Goal: Task Accomplishment & Management: Use online tool/utility

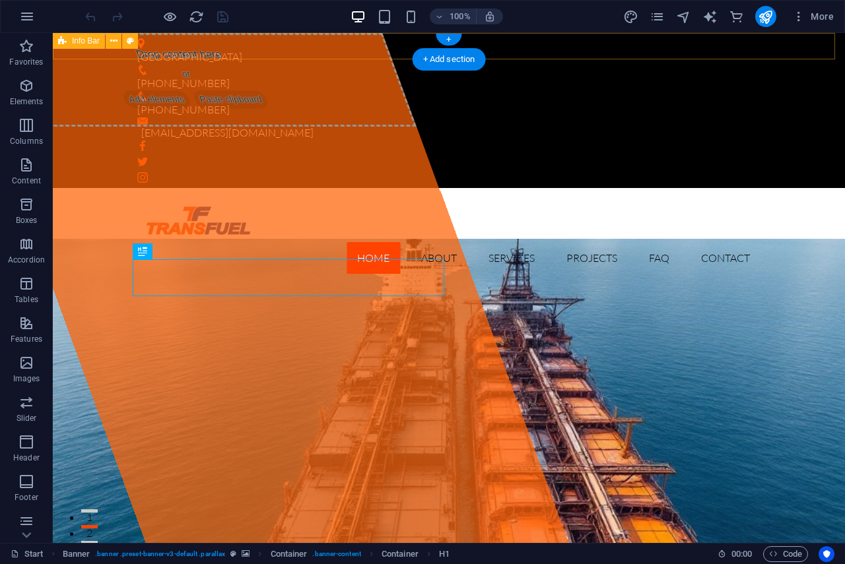
click at [496, 48] on div "[GEOGRAPHIC_DATA] [PHONE_NUMBER] [PHONE_NUMBER] [EMAIL_ADDRESS][DOMAIN_NAME]" at bounding box center [449, 110] width 792 height 155
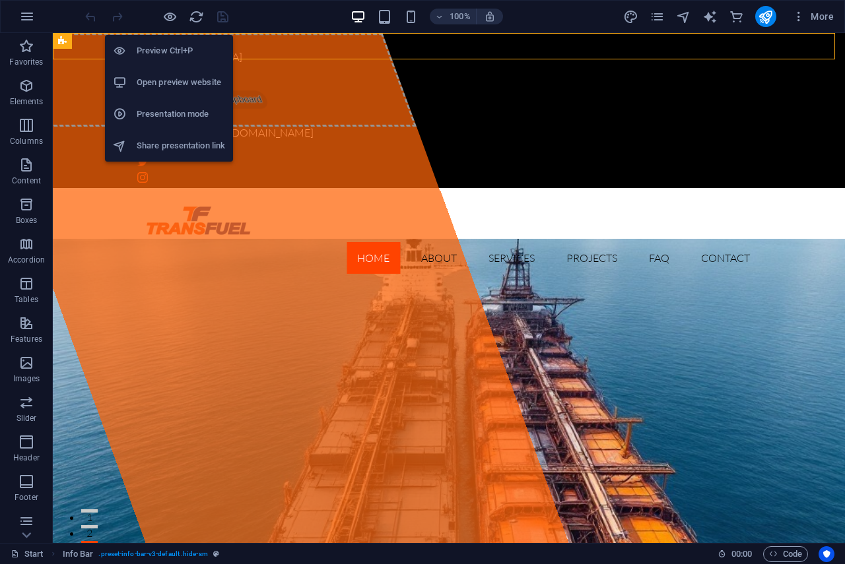
click at [166, 52] on h6 "Preview Ctrl+P" at bounding box center [181, 51] width 88 height 16
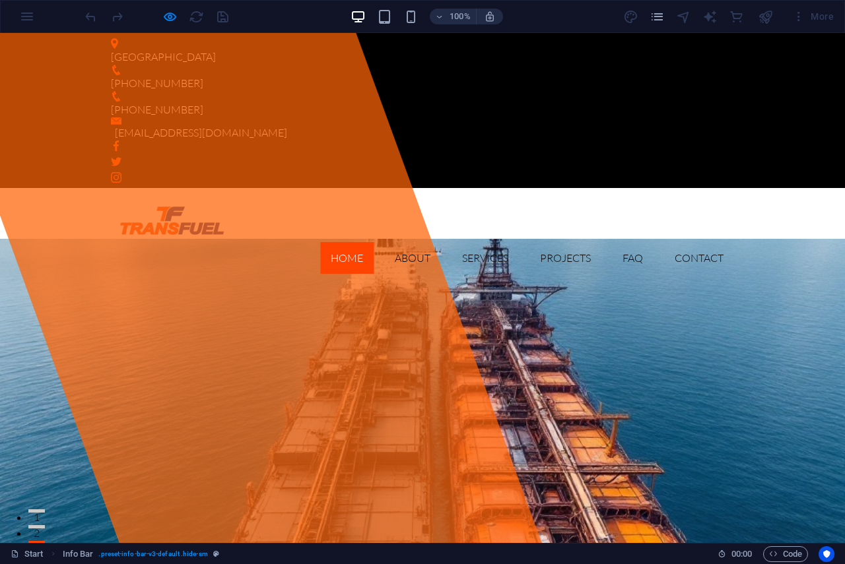
click at [222, 16] on div at bounding box center [156, 16] width 148 height 21
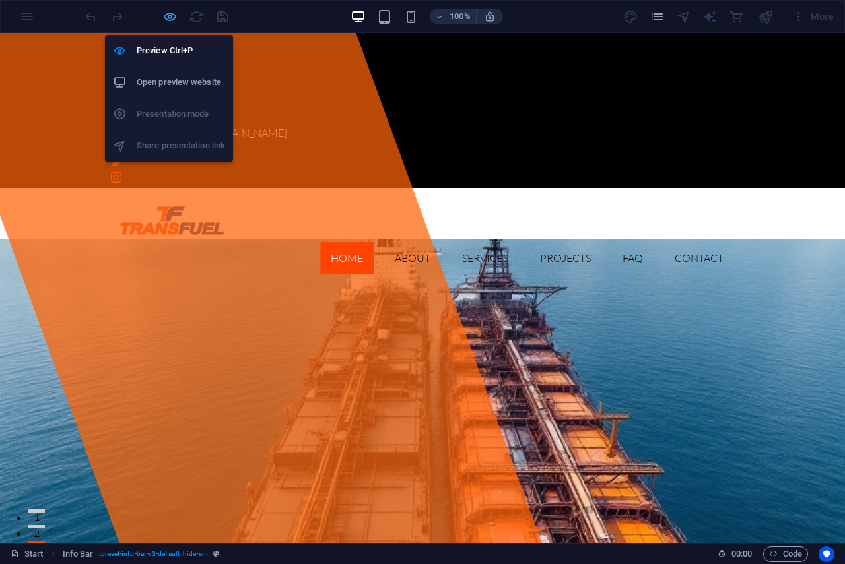
click at [170, 13] on icon "button" at bounding box center [169, 16] width 15 height 15
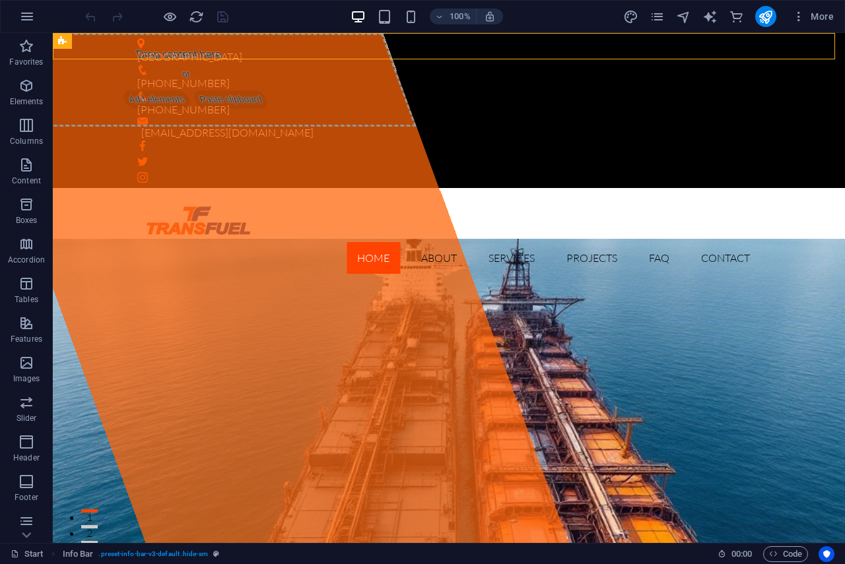
click at [224, 16] on div at bounding box center [156, 16] width 148 height 21
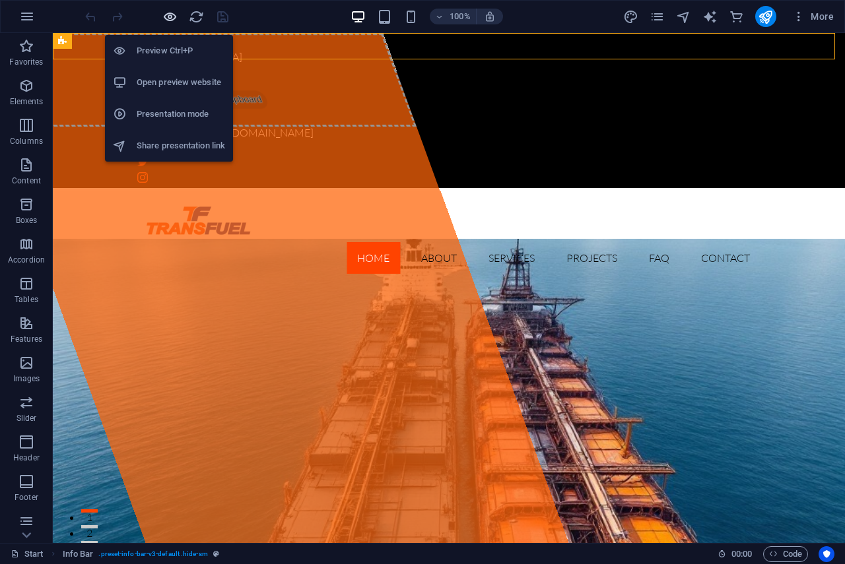
click at [170, 15] on icon "button" at bounding box center [169, 16] width 15 height 15
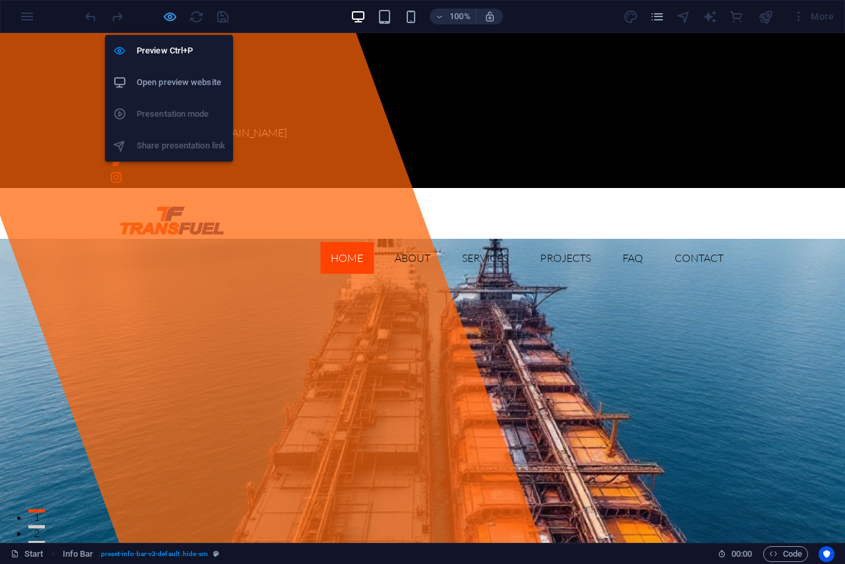
click at [170, 15] on icon "button" at bounding box center [169, 16] width 15 height 15
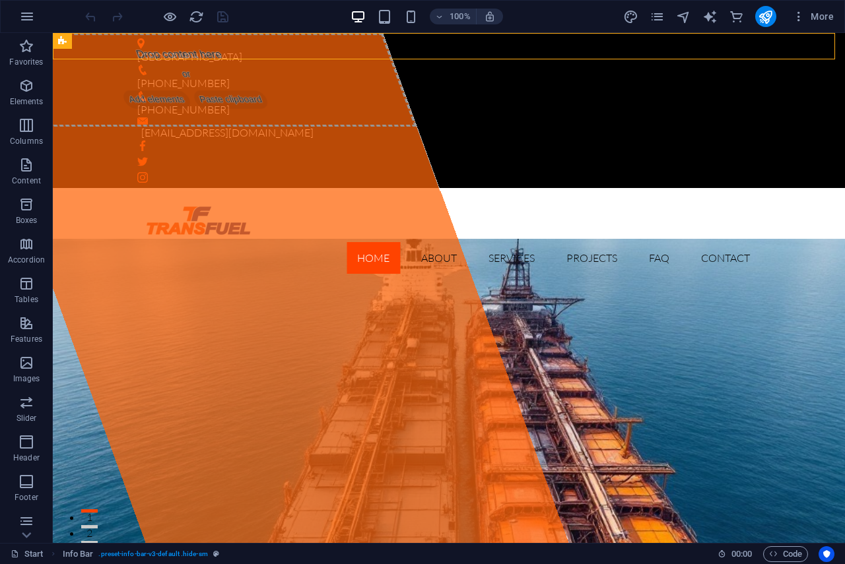
click at [218, 13] on div at bounding box center [156, 16] width 148 height 21
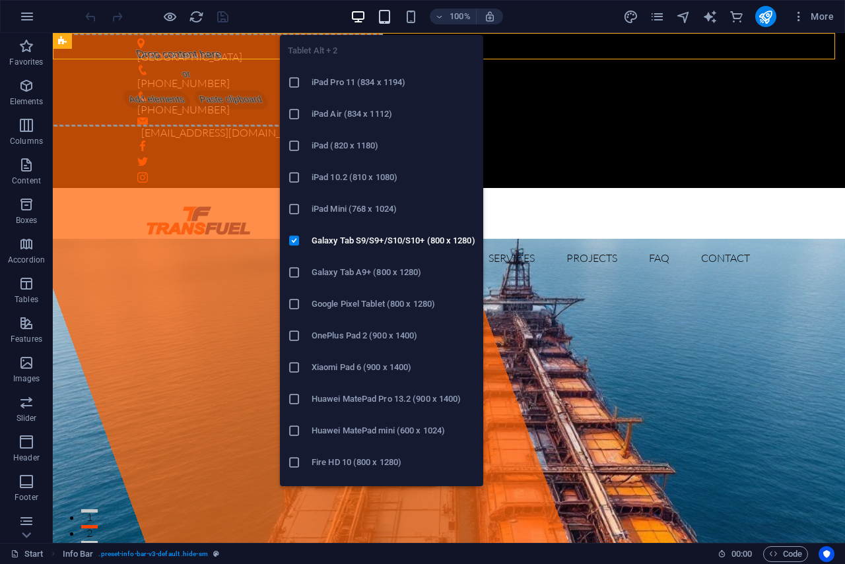
click at [391, 14] on icon "button" at bounding box center [384, 16] width 15 height 15
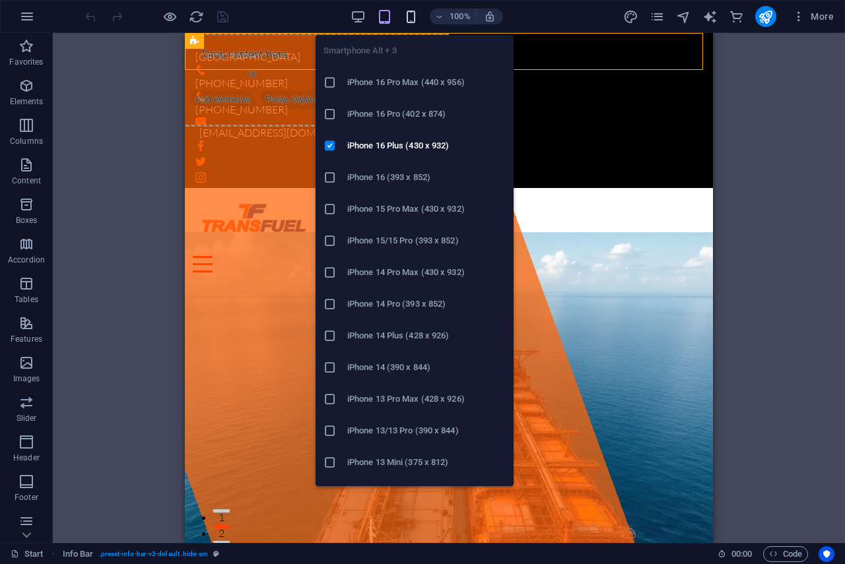
click at [405, 21] on icon "button" at bounding box center [410, 16] width 15 height 15
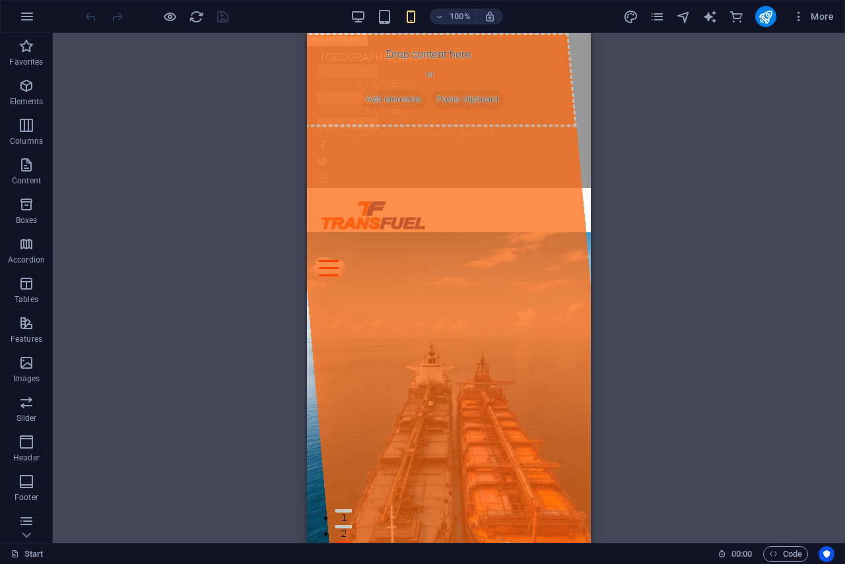
drag, startPoint x: 583, startPoint y: 67, endPoint x: 656, endPoint y: 56, distance: 74.0
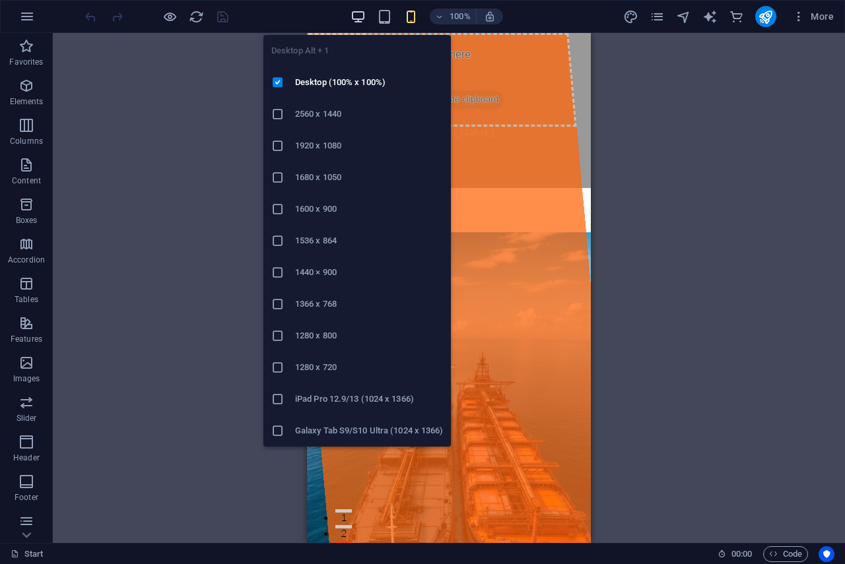
click at [359, 13] on icon "button" at bounding box center [357, 16] width 15 height 15
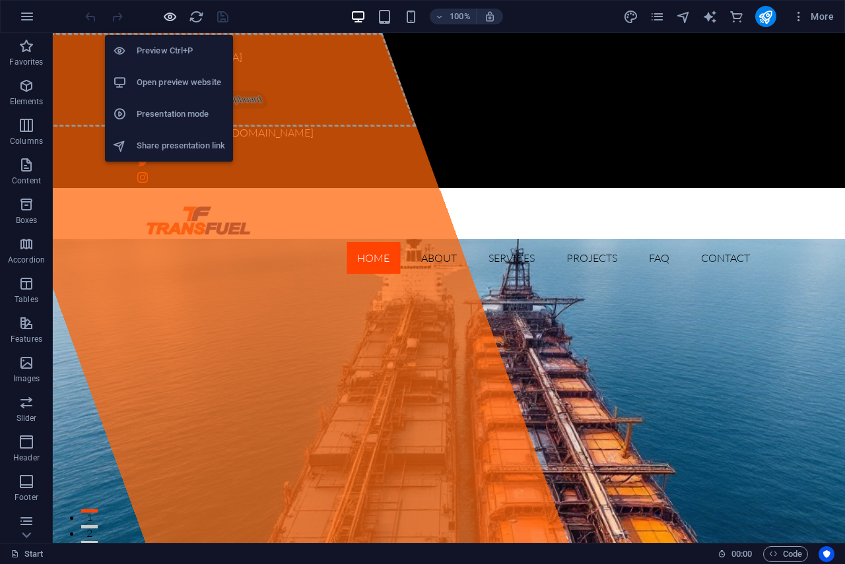
click at [167, 13] on icon "button" at bounding box center [169, 16] width 15 height 15
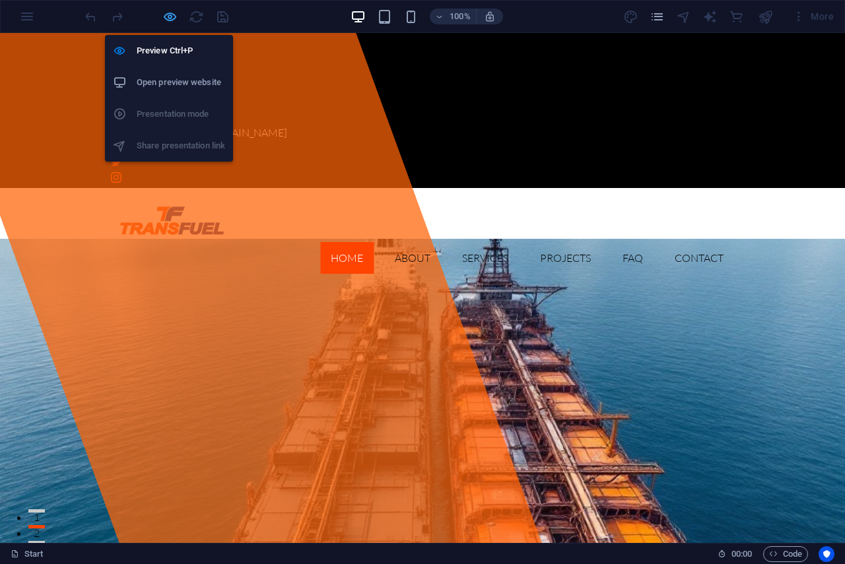
click at [172, 18] on icon "button" at bounding box center [169, 16] width 15 height 15
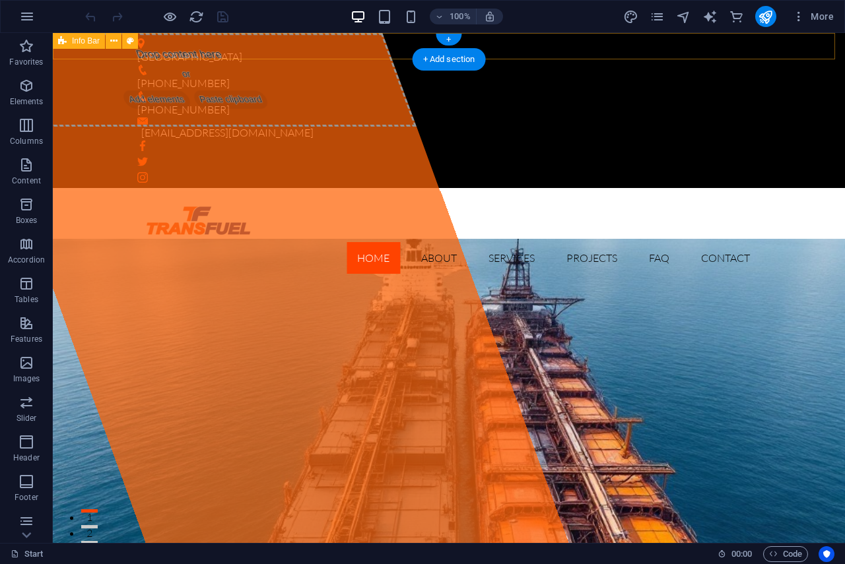
click at [498, 50] on div "[GEOGRAPHIC_DATA] [PHONE_NUMBER] [PHONE_NUMBER] [EMAIL_ADDRESS][DOMAIN_NAME]" at bounding box center [449, 110] width 792 height 155
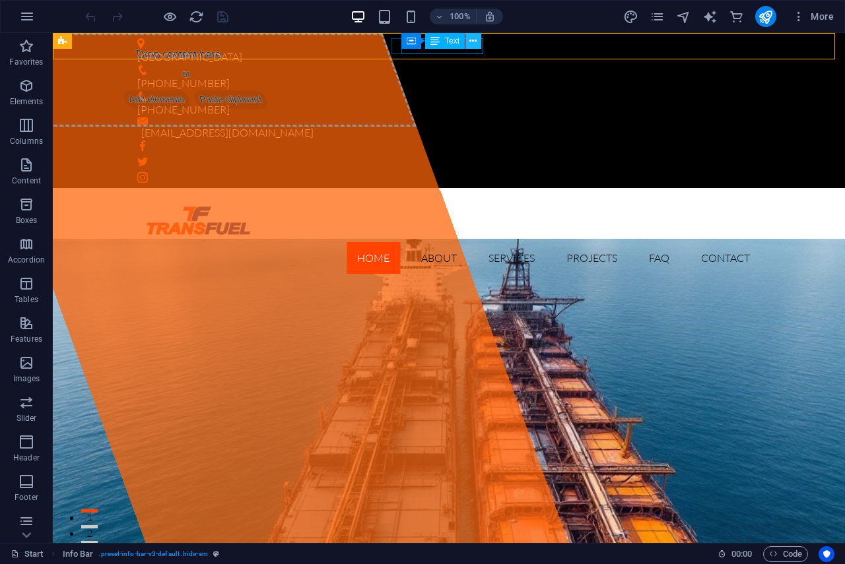
click at [477, 46] on button at bounding box center [473, 41] width 16 height 16
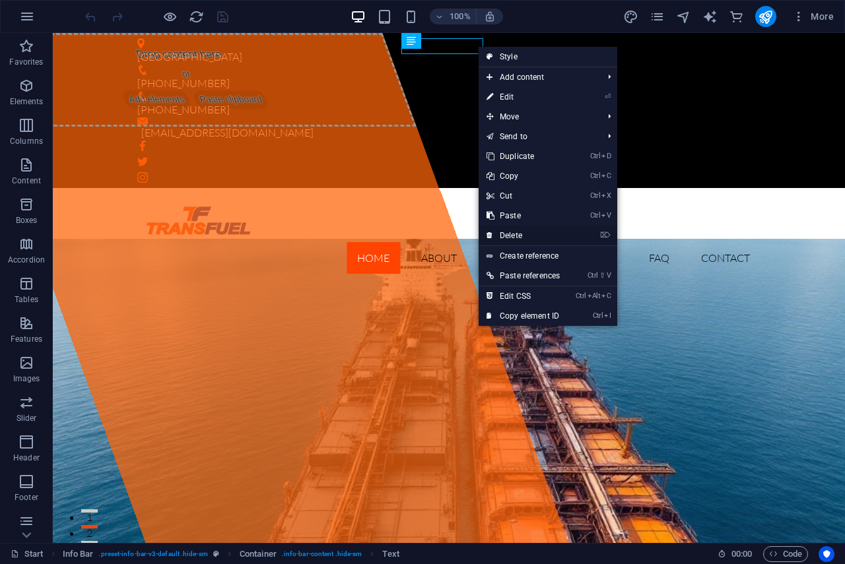
click at [501, 238] on link "⌦ Delete" at bounding box center [522, 236] width 89 height 20
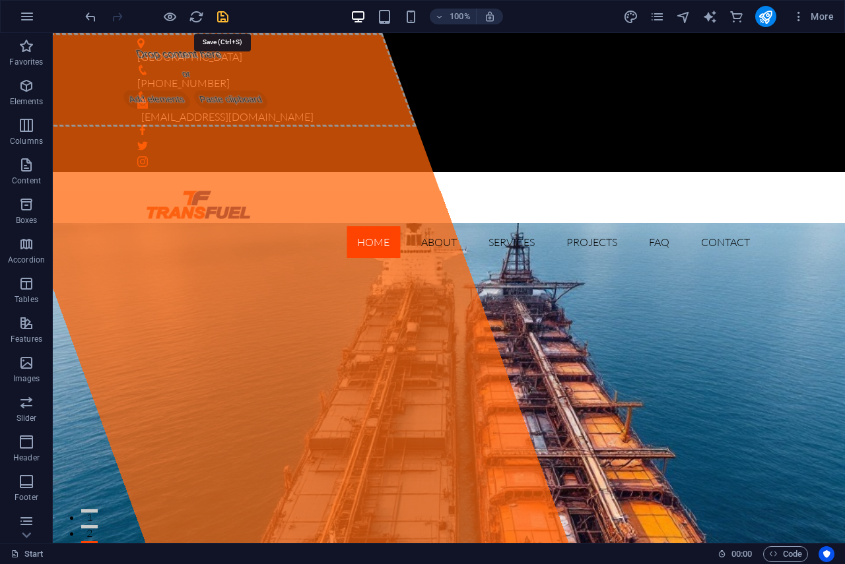
click at [226, 12] on icon "save" at bounding box center [222, 16] width 15 height 15
checkbox input "false"
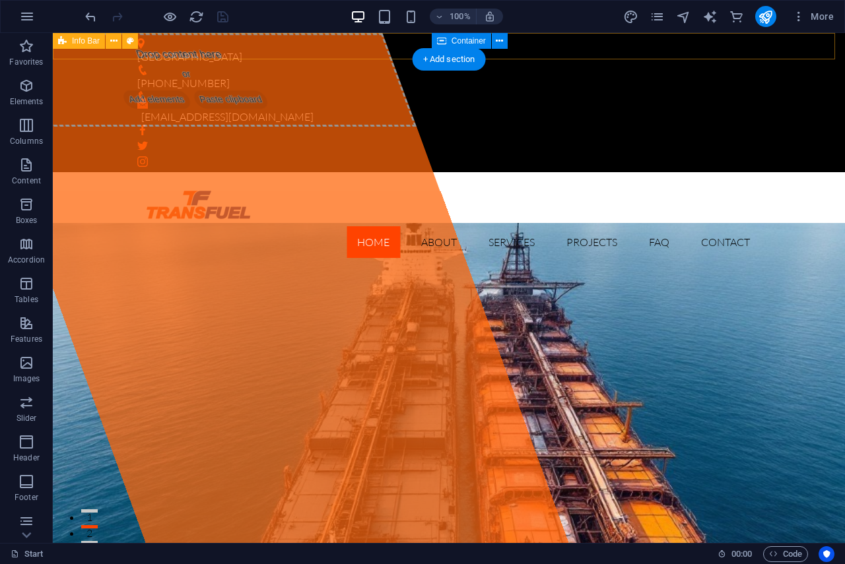
click at [401, 47] on div "[GEOGRAPHIC_DATA] [PHONE_NUMBER] [EMAIL_ADDRESS][DOMAIN_NAME]" at bounding box center [449, 102] width 792 height 139
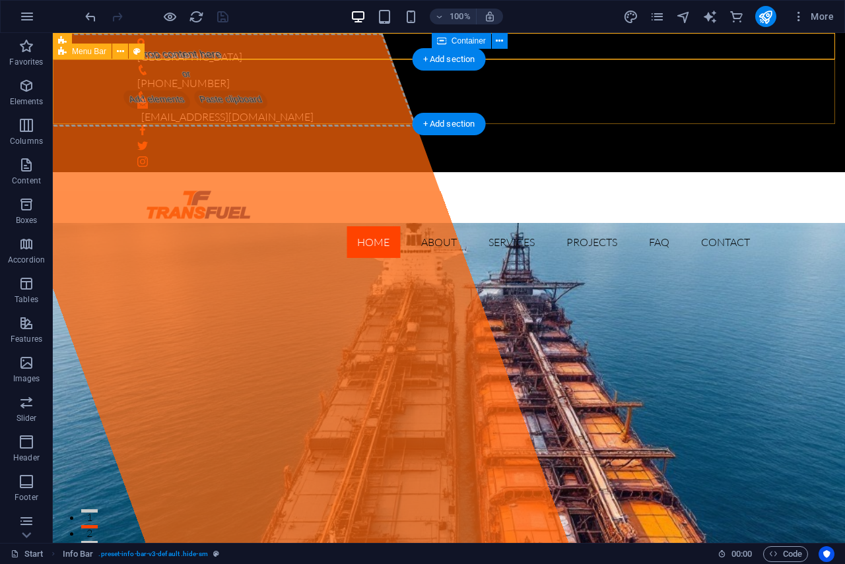
click at [517, 172] on div "Home About Services Projects FAQ Contact" at bounding box center [449, 220] width 792 height 96
click at [393, 50] on div "[GEOGRAPHIC_DATA] [PHONE_NUMBER] [EMAIL_ADDRESS][DOMAIN_NAME]" at bounding box center [449, 102] width 792 height 139
click at [391, 42] on div "[GEOGRAPHIC_DATA] [PHONE_NUMBER] [EMAIL_ADDRESS][DOMAIN_NAME]" at bounding box center [449, 102] width 792 height 139
drag, startPoint x: 489, startPoint y: 93, endPoint x: 470, endPoint y: 143, distance: 53.4
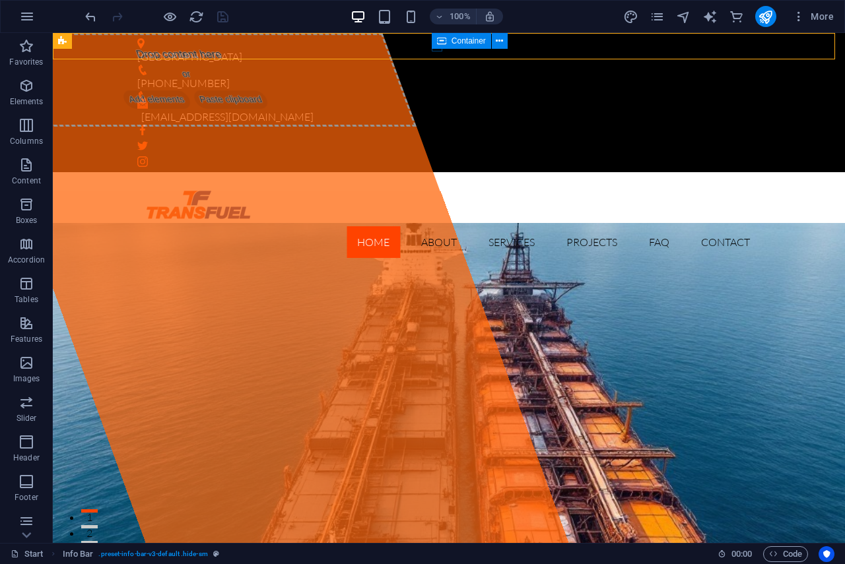
click at [434, 47] on div "Container" at bounding box center [461, 41] width 59 height 16
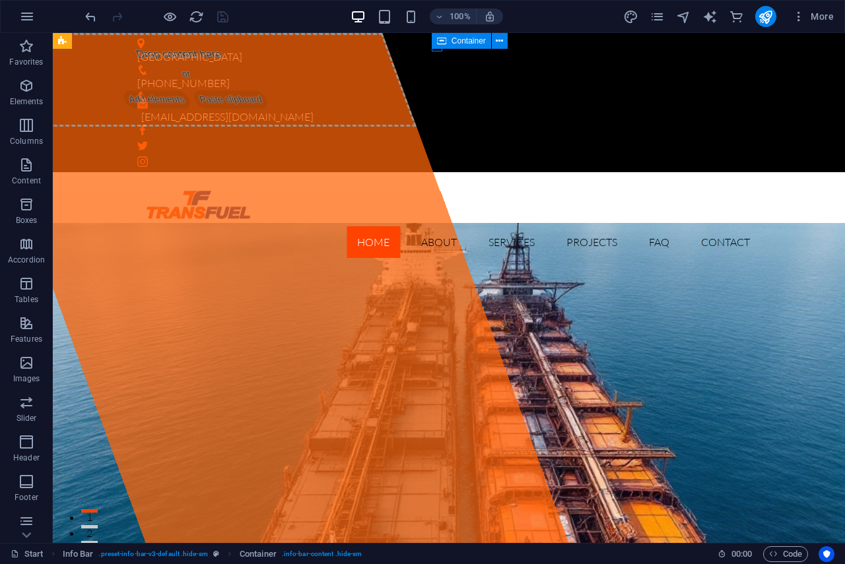
click at [436, 49] on div "Container" at bounding box center [474, 41] width 84 height 16
click at [437, 49] on div "Container" at bounding box center [474, 41] width 84 height 16
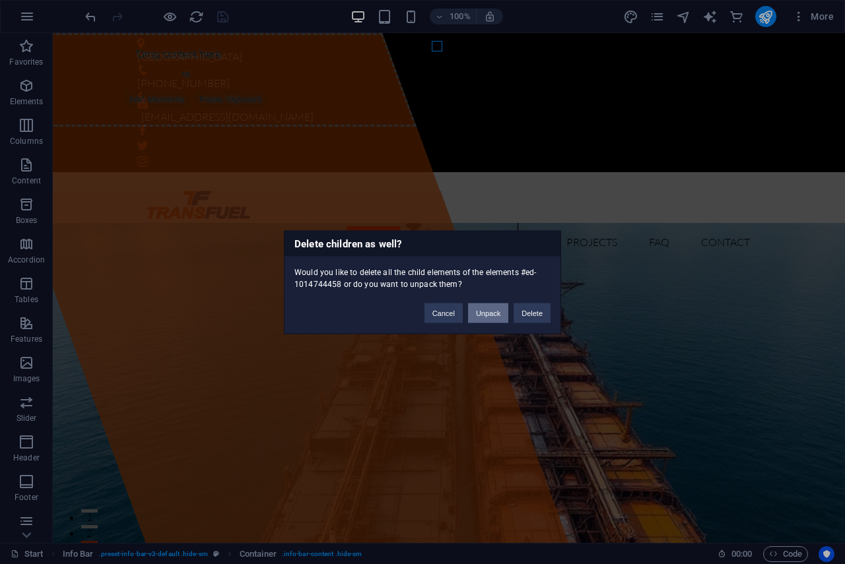
click at [489, 308] on button "Unpack" at bounding box center [488, 313] width 40 height 20
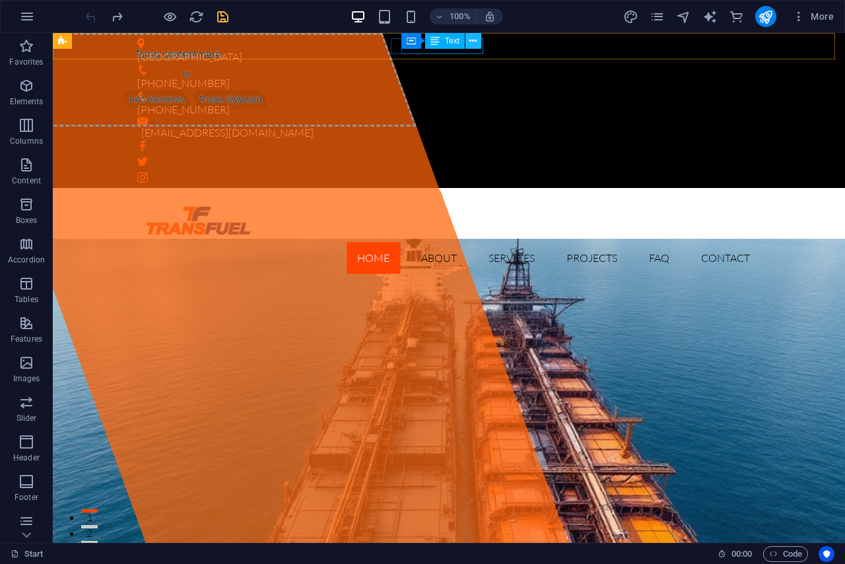
click at [477, 44] on button at bounding box center [473, 41] width 16 height 16
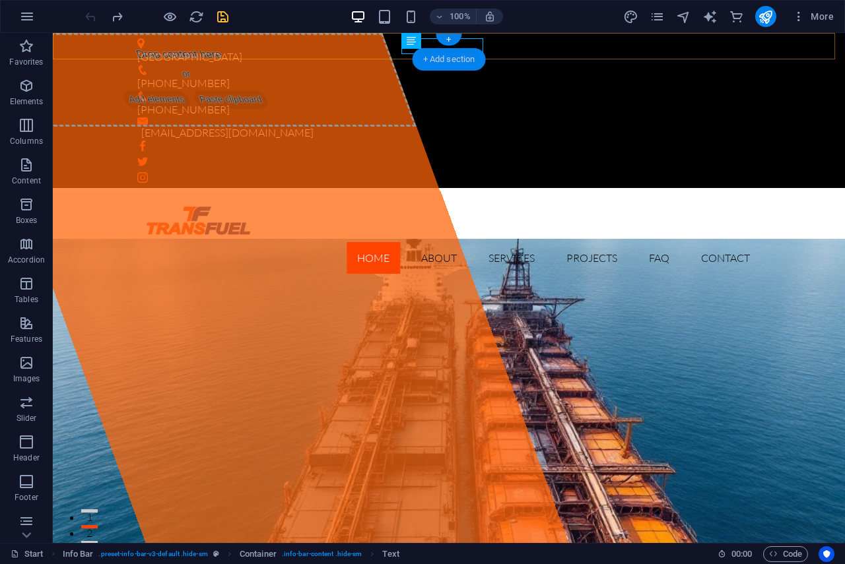
drag, startPoint x: 419, startPoint y: 19, endPoint x: 130, endPoint y: 18, distance: 289.0
click at [462, 52] on div "+ Add section" at bounding box center [448, 59] width 73 height 22
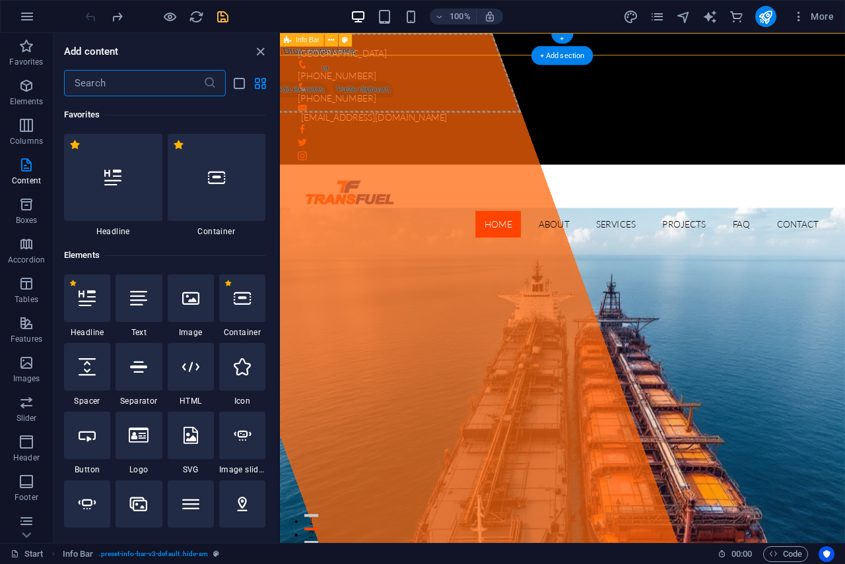
click at [410, 51] on div "Tanjung Bruas Port +603 2035 9274 +601 4 639 8813 marketing@transfuel.com.my" at bounding box center [612, 110] width 664 height 155
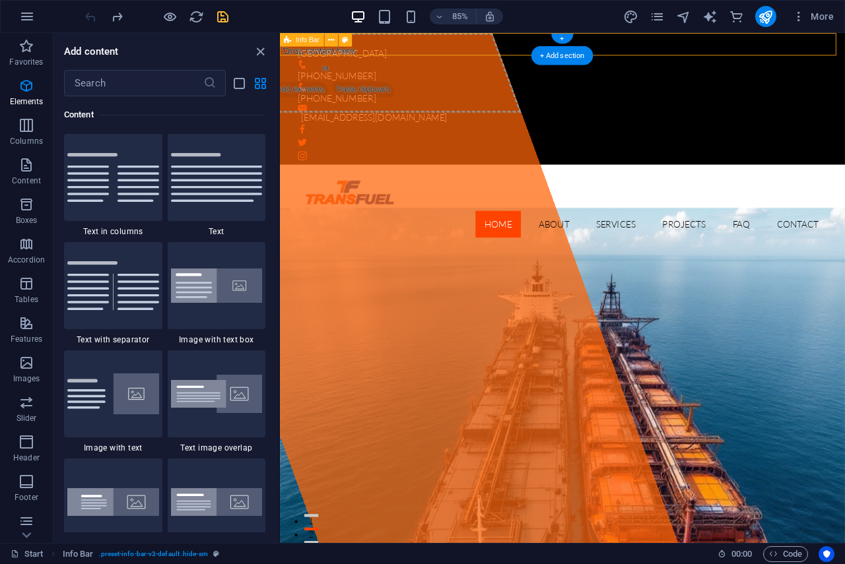
scroll to position [2309, 0]
click at [412, 51] on div "Tanjung Bruas Port +603 2035 9274 +601 4 639 8813 marketing@transfuel.com.my" at bounding box center [612, 110] width 664 height 155
click at [558, 91] on div "+601 4 639 8813" at bounding box center [607, 104] width 612 height 26
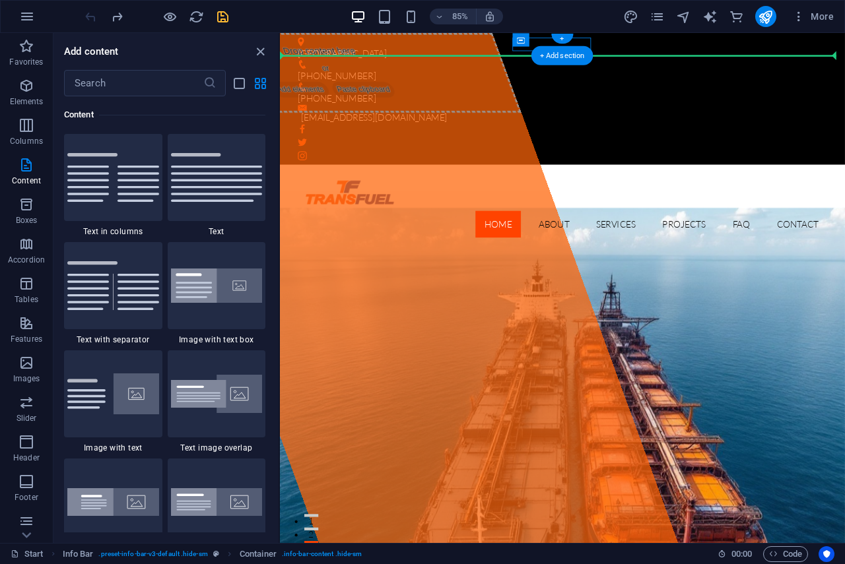
drag, startPoint x: 558, startPoint y: 53, endPoint x: 548, endPoint y: 47, distance: 11.4
click at [556, 54] on div "Tanjung Bruas Port +603 2035 9274 +601 4 639 8813 marketing@transfuel.com.my" at bounding box center [612, 110] width 664 height 155
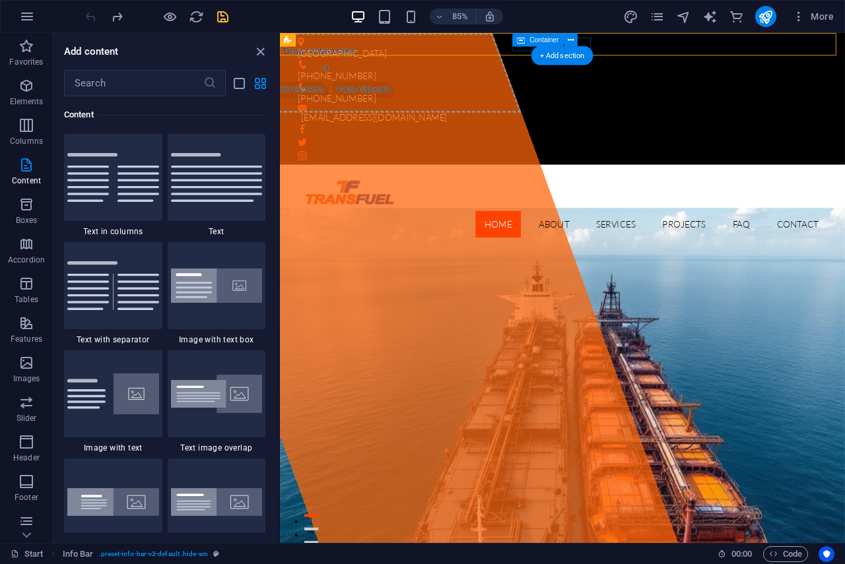
click at [556, 91] on div "+601 4 639 8813" at bounding box center [607, 104] width 612 height 26
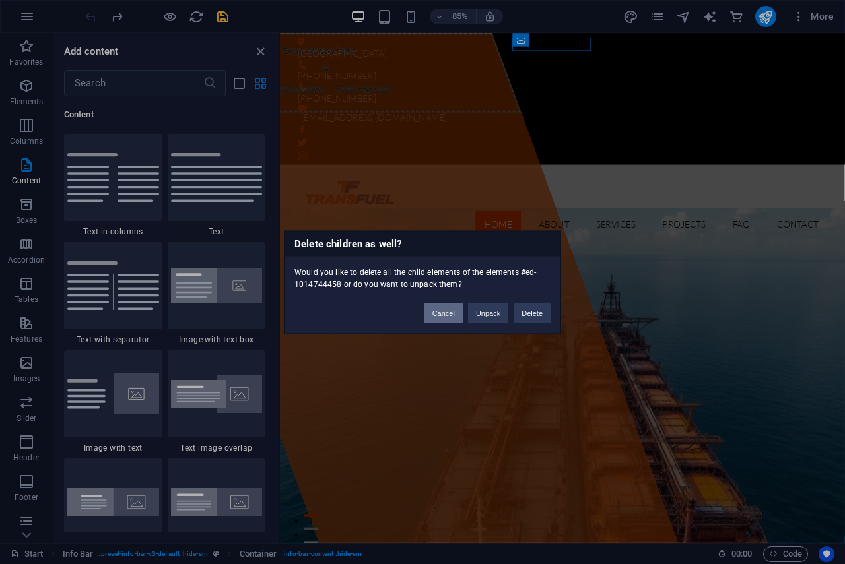
click at [437, 304] on button "Cancel" at bounding box center [443, 313] width 38 height 20
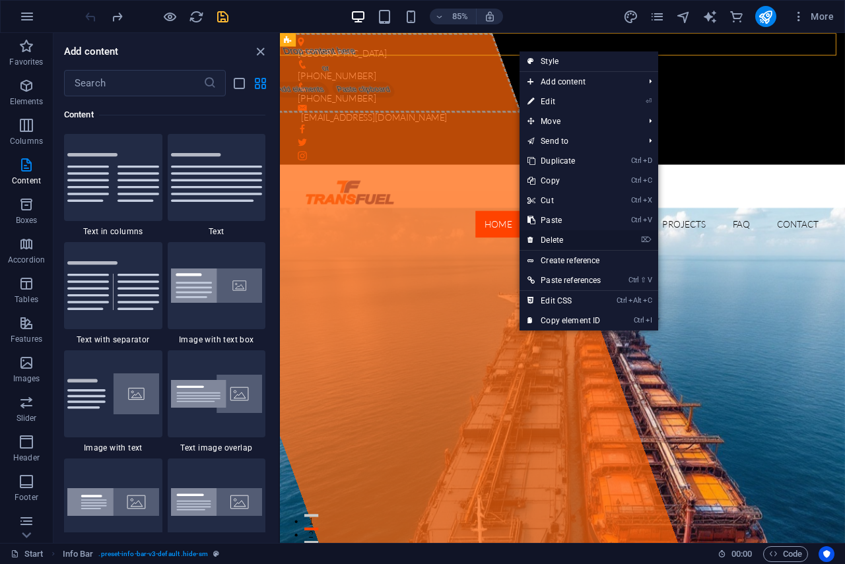
click at [559, 240] on link "⌦ Delete" at bounding box center [563, 240] width 89 height 20
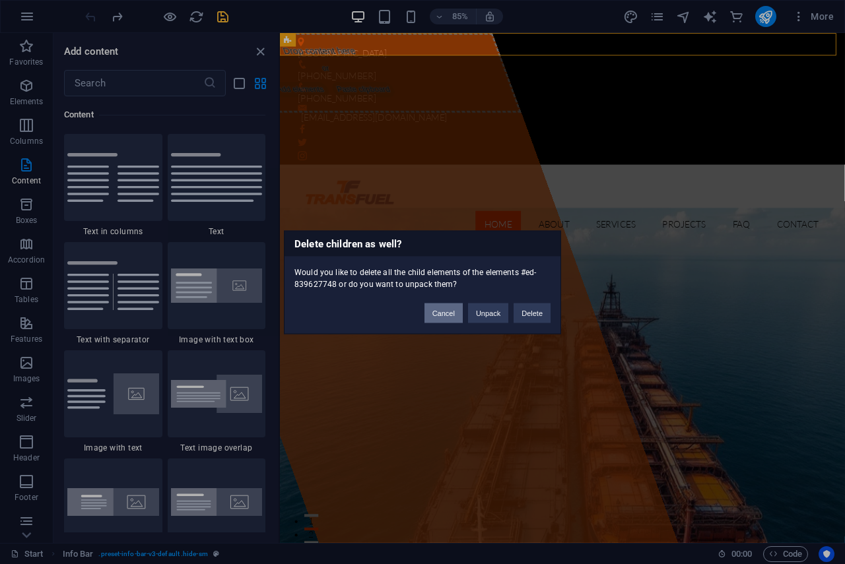
drag, startPoint x: 440, startPoint y: 314, endPoint x: 160, endPoint y: 182, distance: 309.3
click at [440, 314] on button "Cancel" at bounding box center [443, 313] width 38 height 20
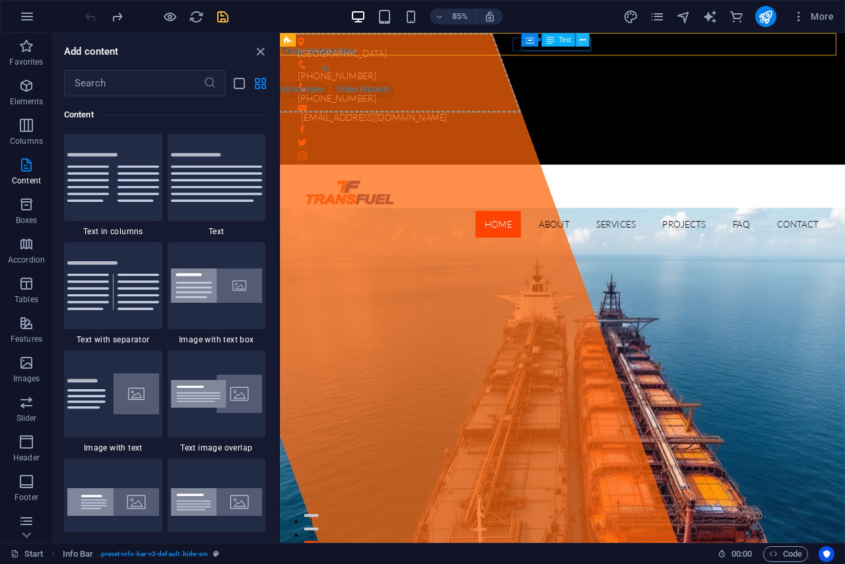
click at [587, 42] on button at bounding box center [582, 39] width 13 height 13
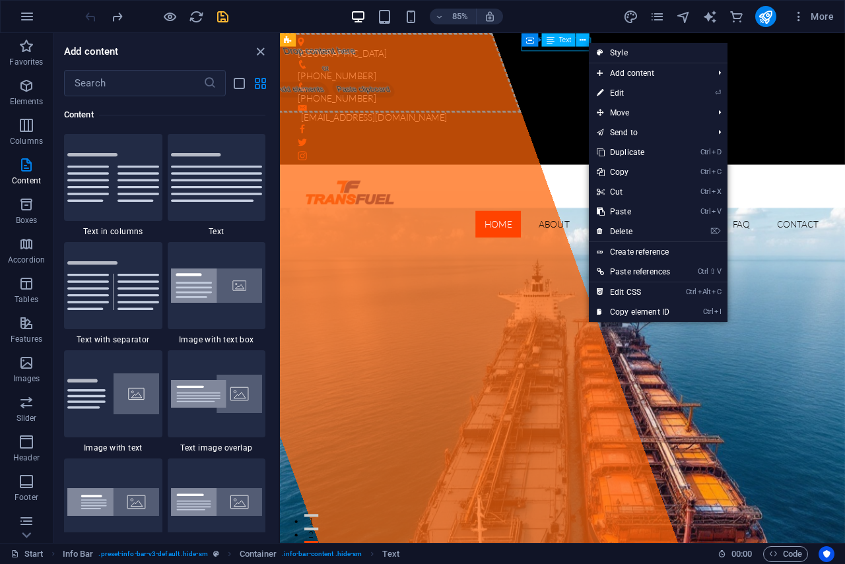
click at [585, 47] on div "Container Text" at bounding box center [559, 40] width 75 height 14
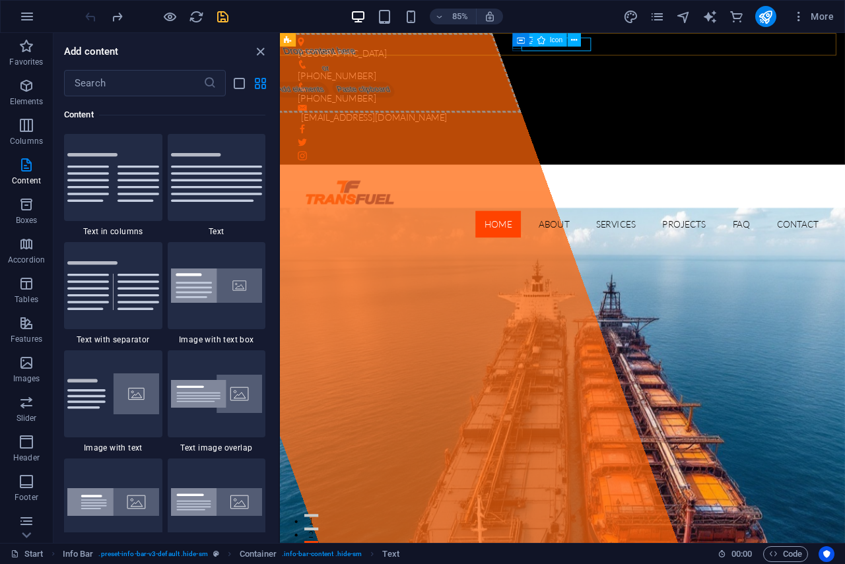
click at [513, 47] on div "Container Icon" at bounding box center [550, 40] width 75 height 14
click at [515, 47] on div "Container Icon" at bounding box center [550, 40] width 75 height 14
click at [556, 91] on figure at bounding box center [607, 96] width 612 height 11
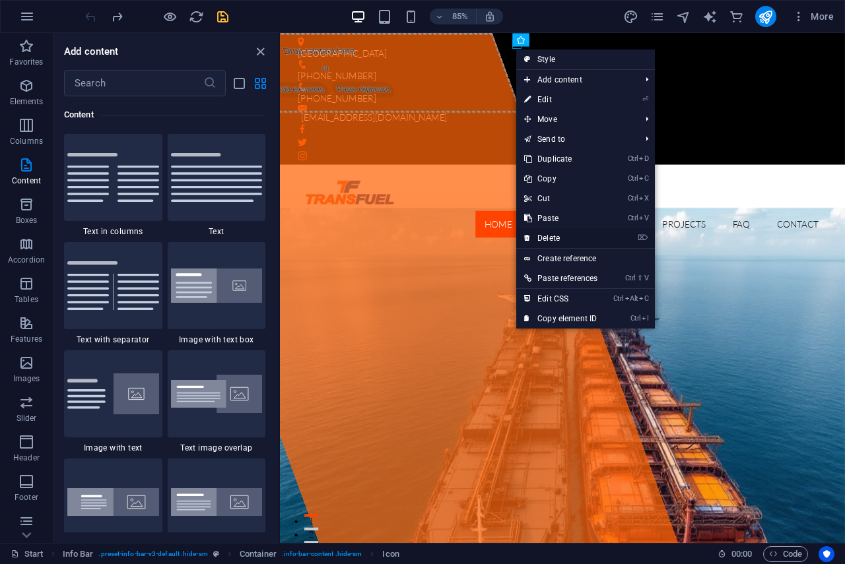
click at [557, 239] on link "⌦ Delete" at bounding box center [560, 238] width 89 height 20
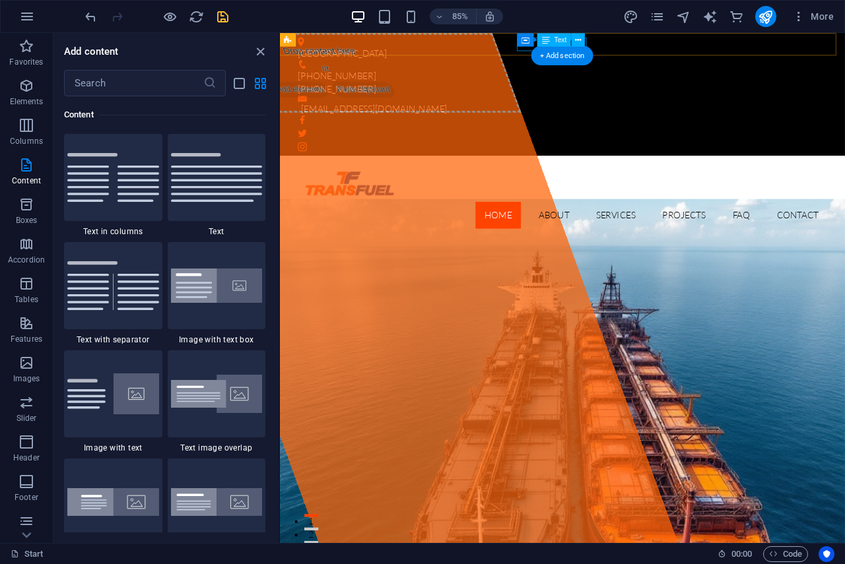
click at [564, 91] on div "+601 4 639 8813" at bounding box center [607, 99] width 612 height 16
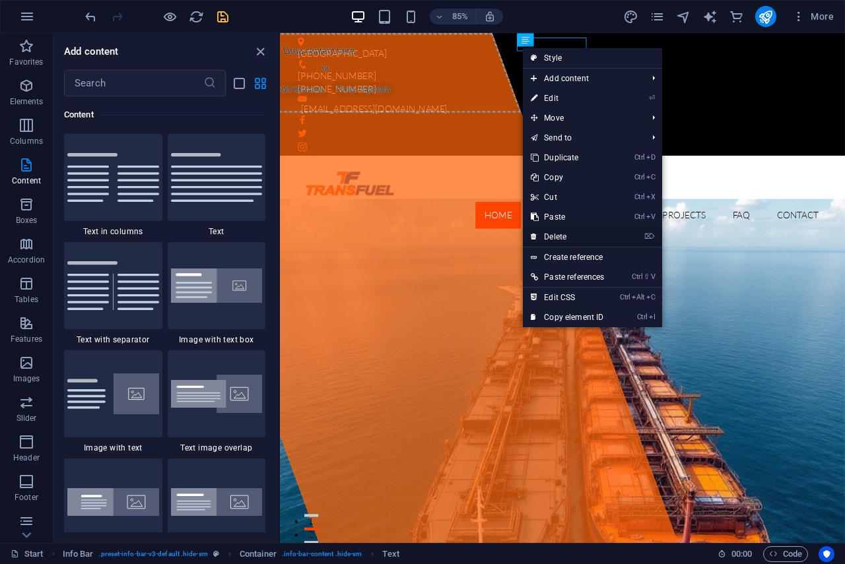
click at [550, 234] on link "⌦ Delete" at bounding box center [567, 237] width 89 height 20
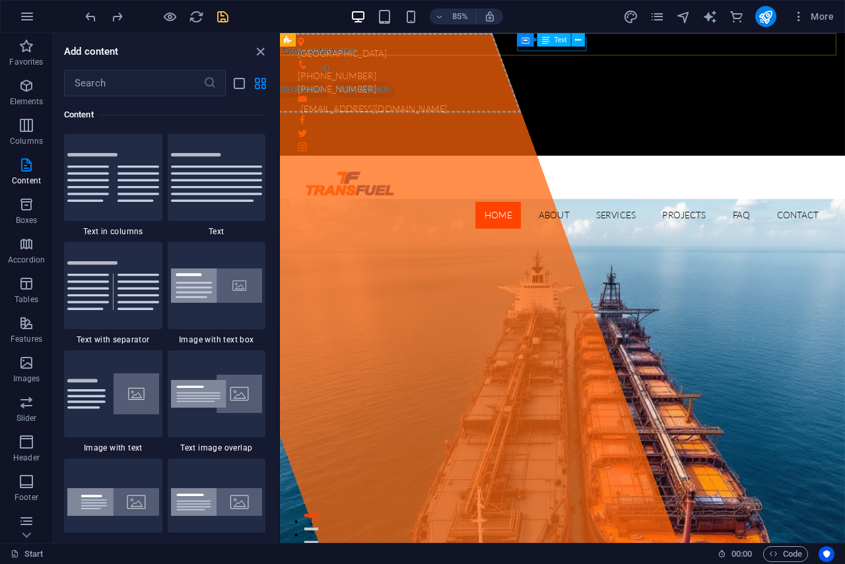
click at [585, 42] on div "Container Text" at bounding box center [554, 40] width 75 height 14
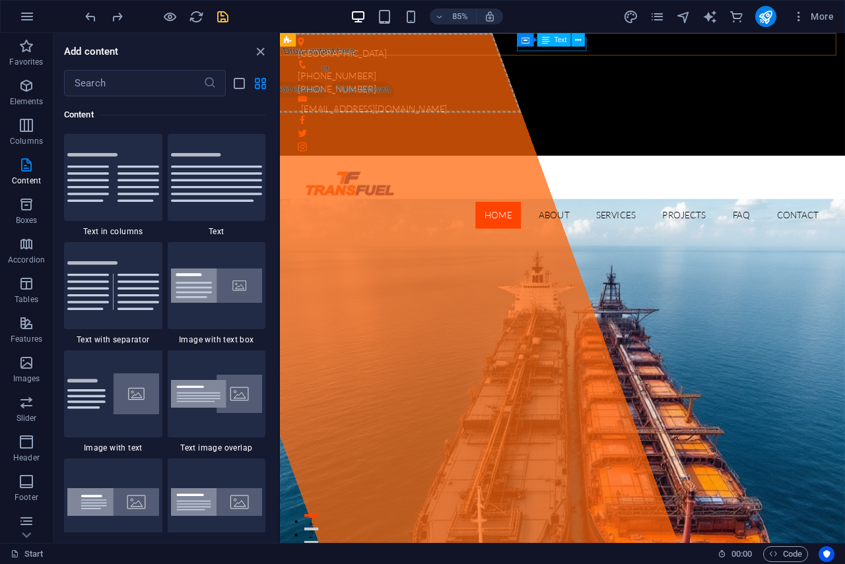
click at [585, 42] on div "Container Text" at bounding box center [554, 40] width 75 height 14
drag, startPoint x: 641, startPoint y: 44, endPoint x: 609, endPoint y: 51, distance: 32.6
click at [609, 91] on div "+601 4 639 8813" at bounding box center [607, 99] width 612 height 16
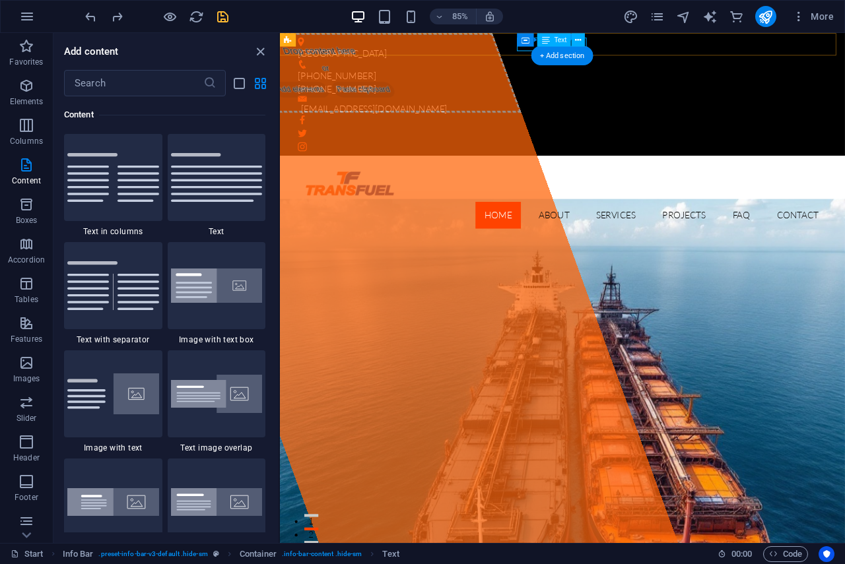
click at [569, 91] on div "+601 4 639 8813" at bounding box center [607, 99] width 612 height 16
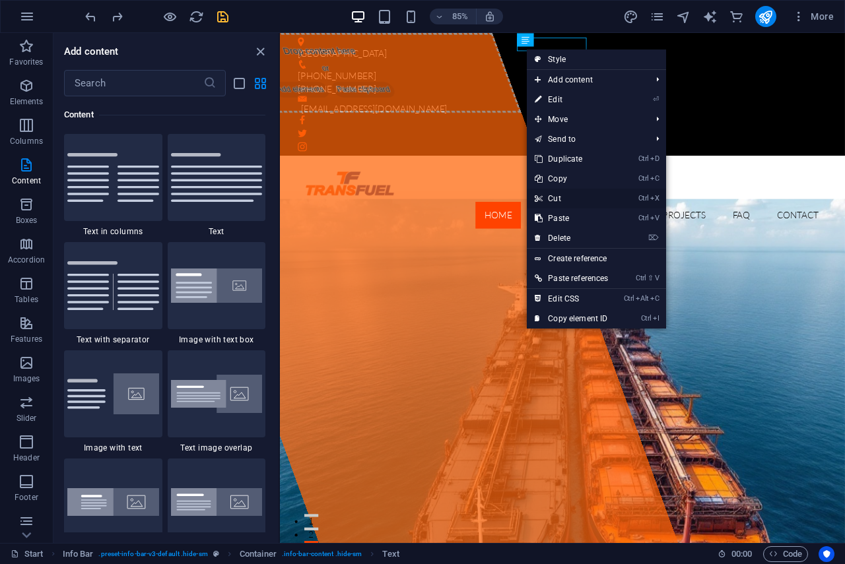
click at [559, 199] on link "Ctrl X Cut" at bounding box center [571, 199] width 89 height 20
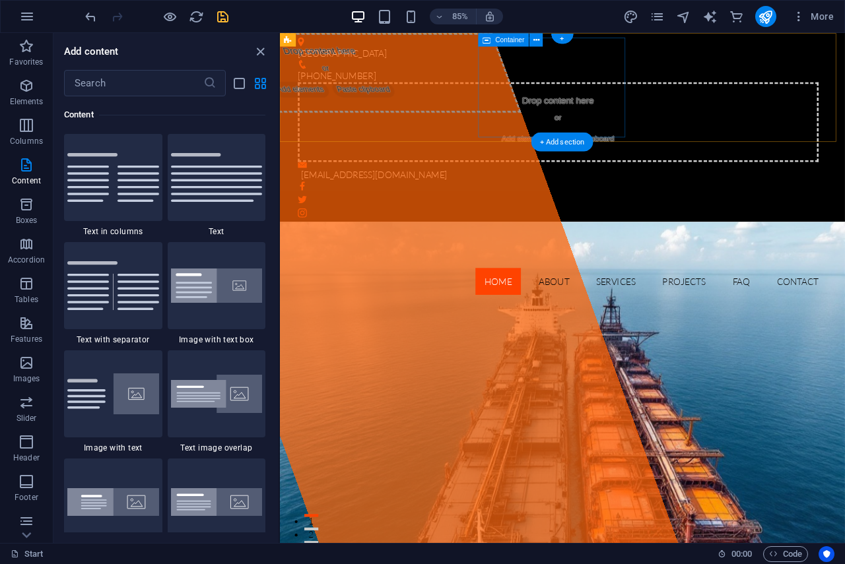
click at [598, 148] on span "Add elements" at bounding box center [567, 157] width 65 height 18
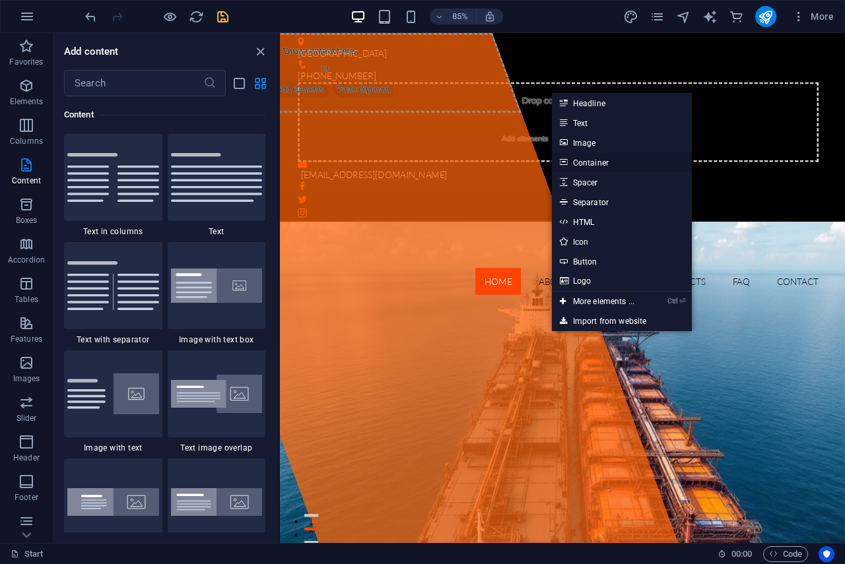
click at [598, 164] on link "Container" at bounding box center [622, 162] width 140 height 20
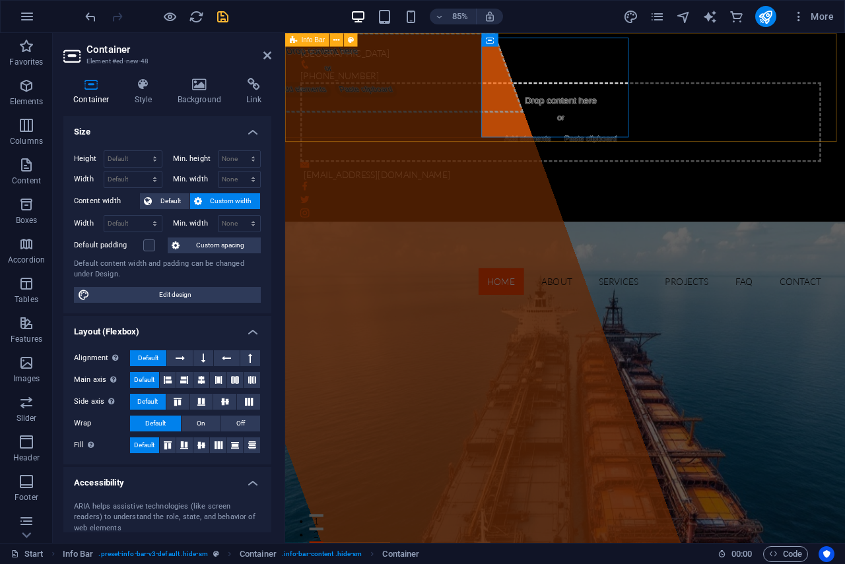
click at [748, 135] on div "Tanjung Bruas Port +603 2035 9274 Drop content here or Add elements Paste clipb…" at bounding box center [614, 144] width 659 height 222
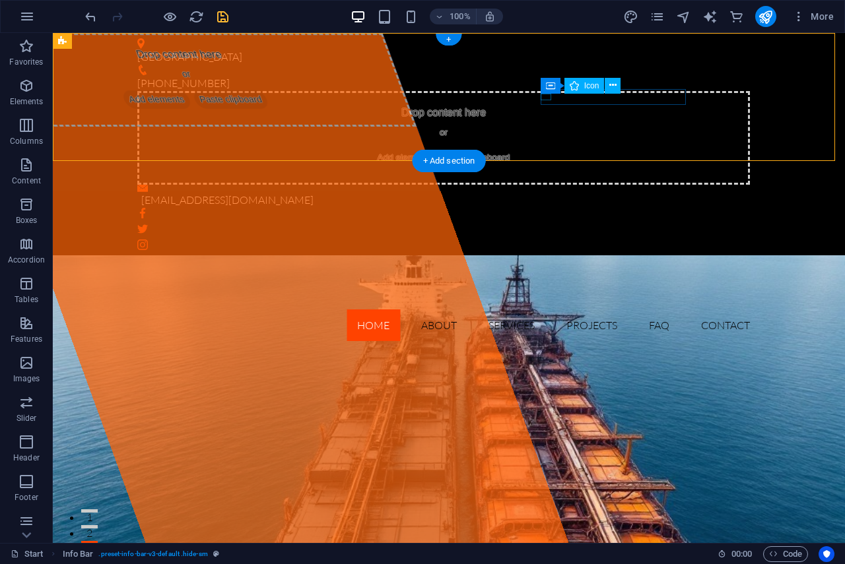
click at [540, 185] on figure at bounding box center [443, 188] width 612 height 7
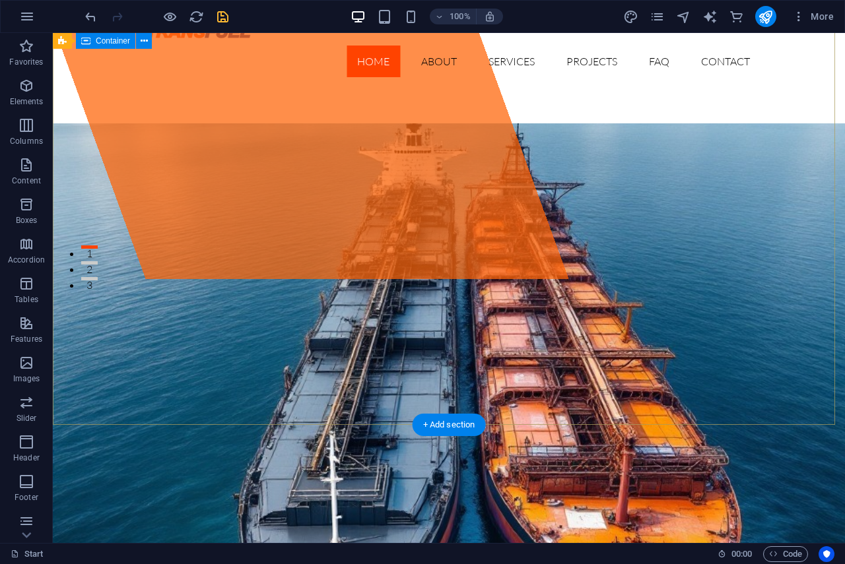
scroll to position [0, 0]
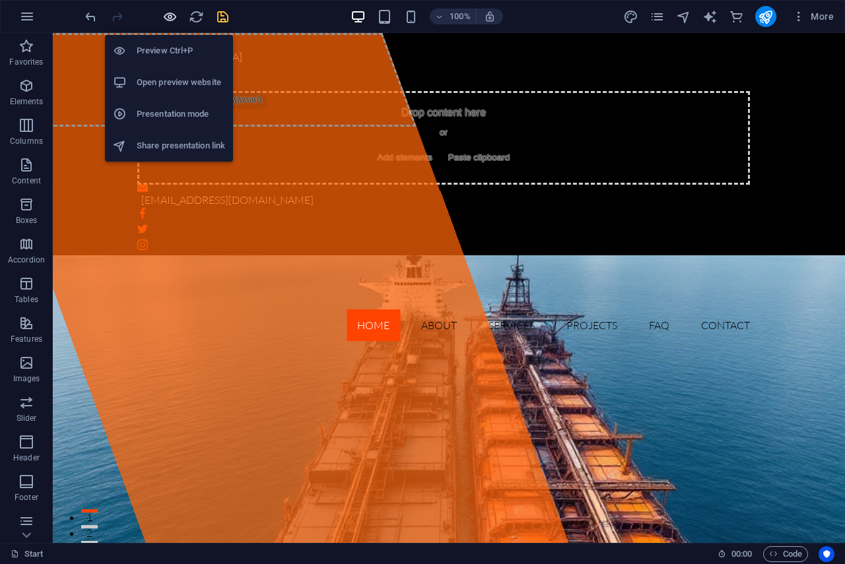
click at [170, 10] on icon "button" at bounding box center [169, 16] width 15 height 15
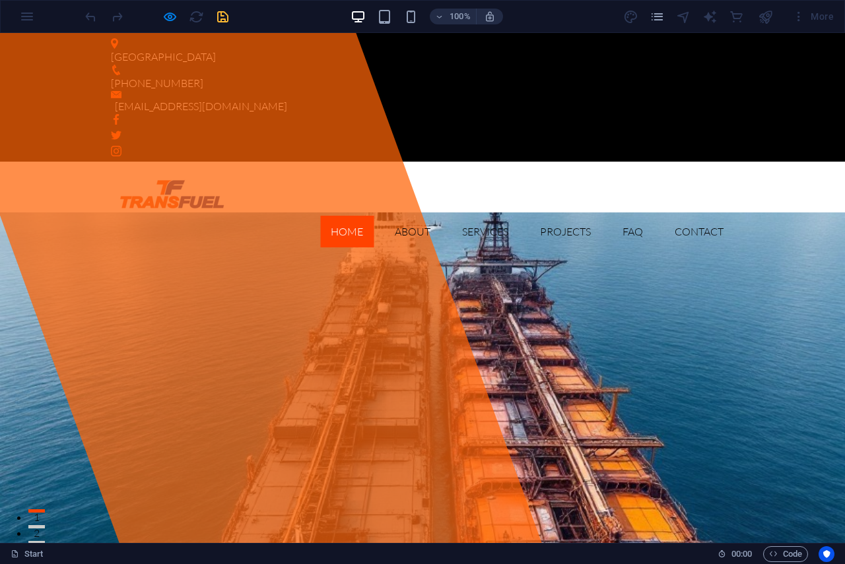
click at [222, 18] on div at bounding box center [156, 16] width 148 height 21
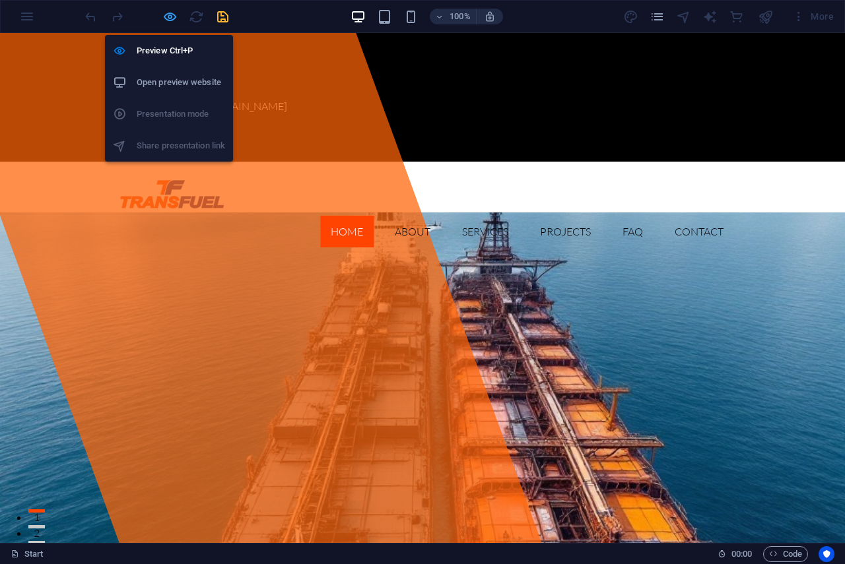
click at [168, 12] on icon "button" at bounding box center [169, 16] width 15 height 15
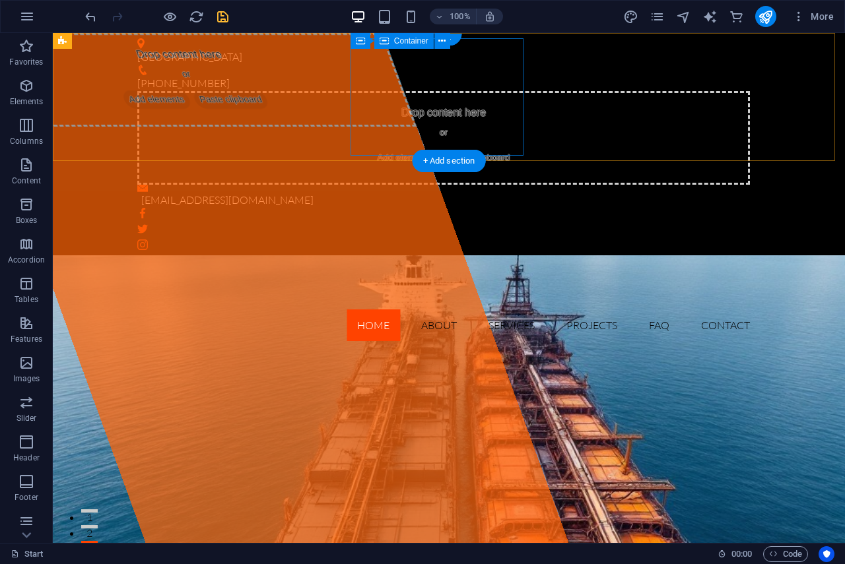
click at [424, 148] on span "Add elements" at bounding box center [404, 157] width 65 height 18
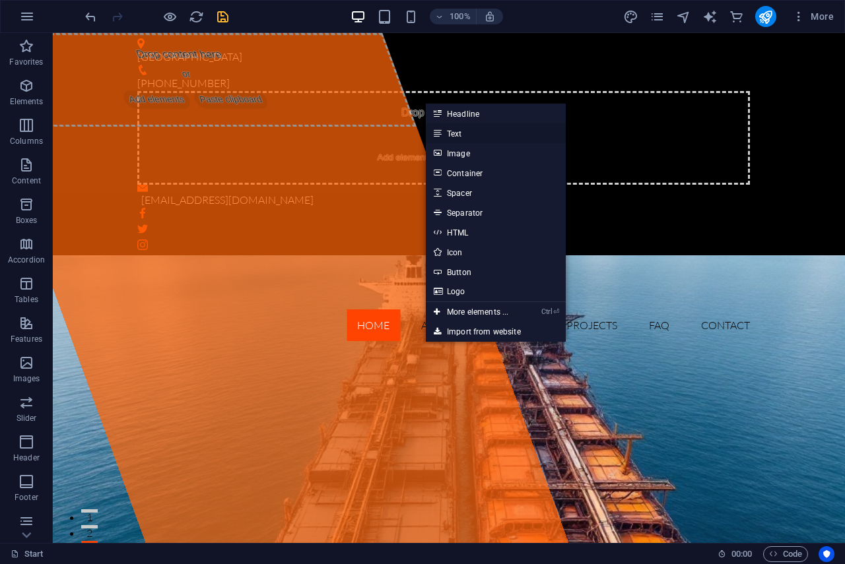
click at [463, 128] on link "Text" at bounding box center [496, 133] width 140 height 20
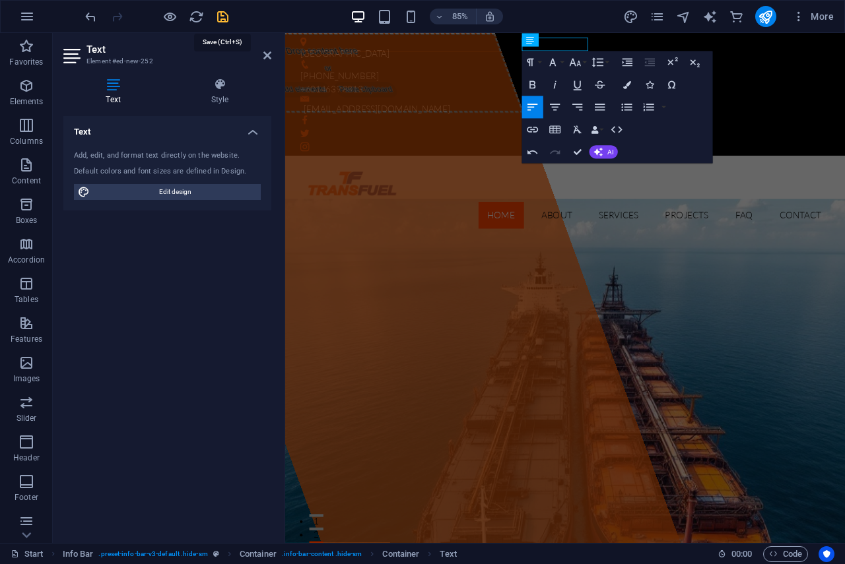
click at [224, 16] on icon "save" at bounding box center [222, 16] width 15 height 15
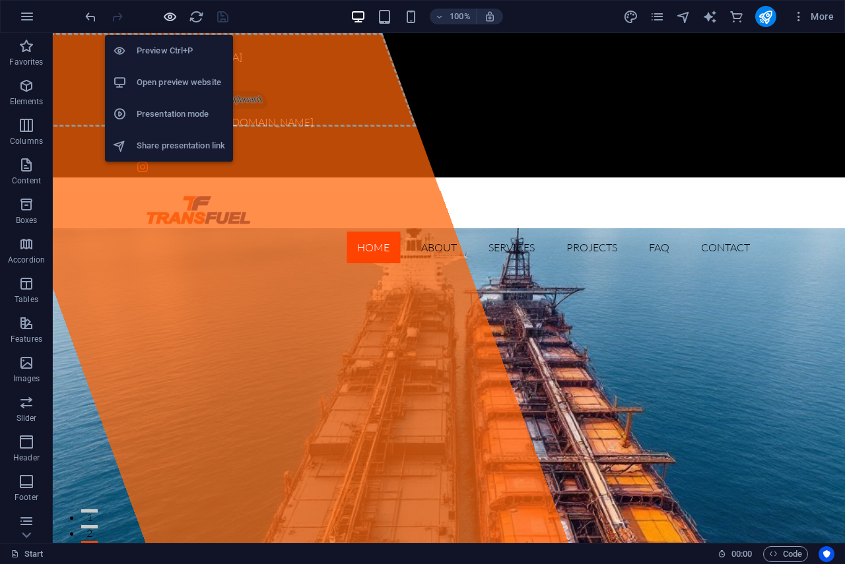
click at [170, 15] on icon "button" at bounding box center [169, 16] width 15 height 15
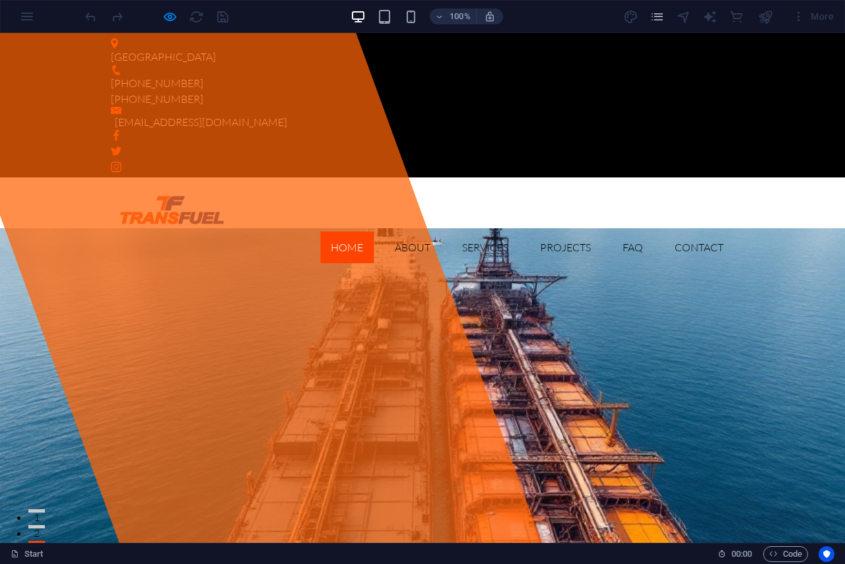
drag, startPoint x: 222, startPoint y: 16, endPoint x: 194, endPoint y: 15, distance: 27.8
click at [216, 16] on div at bounding box center [156, 16] width 148 height 21
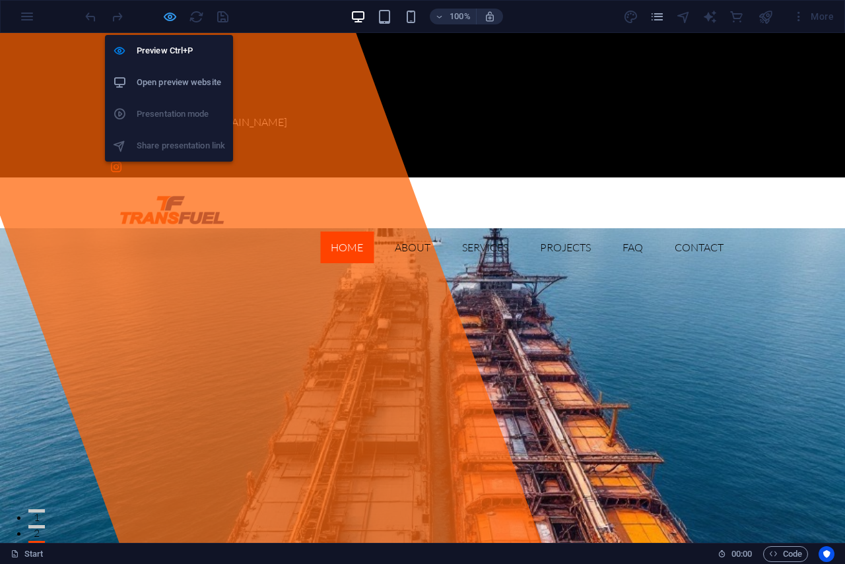
click at [170, 14] on icon "button" at bounding box center [169, 16] width 15 height 15
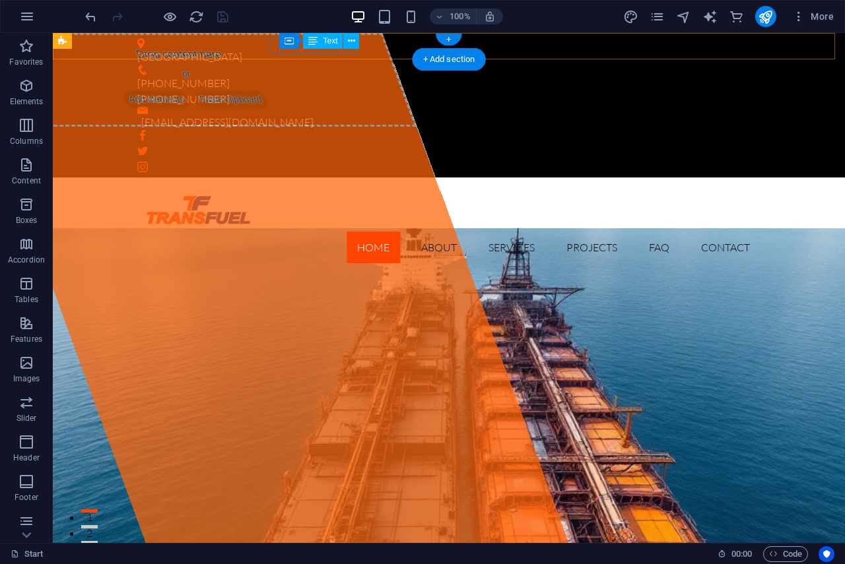
click at [333, 75] on div "[PHONE_NUMBER]" at bounding box center [443, 83] width 612 height 16
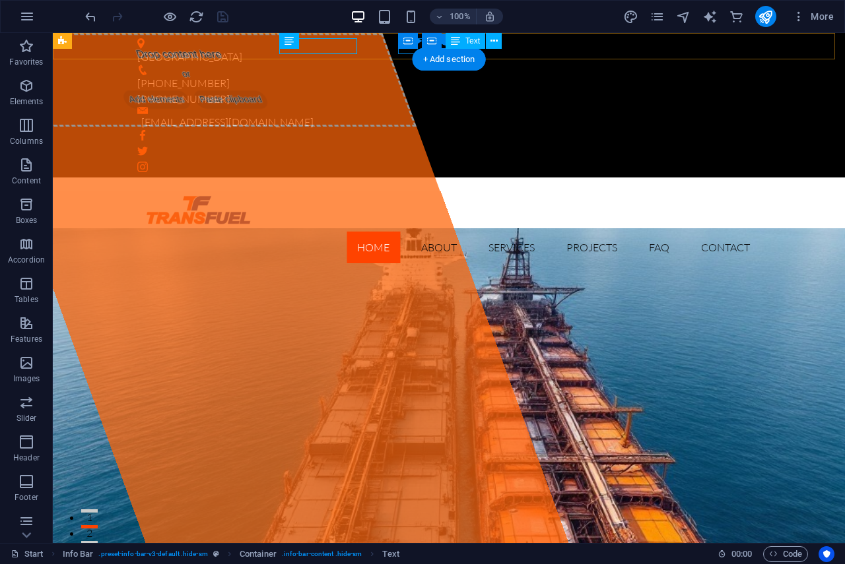
click at [402, 91] on div "+6014 639 8813" at bounding box center [443, 99] width 612 height 16
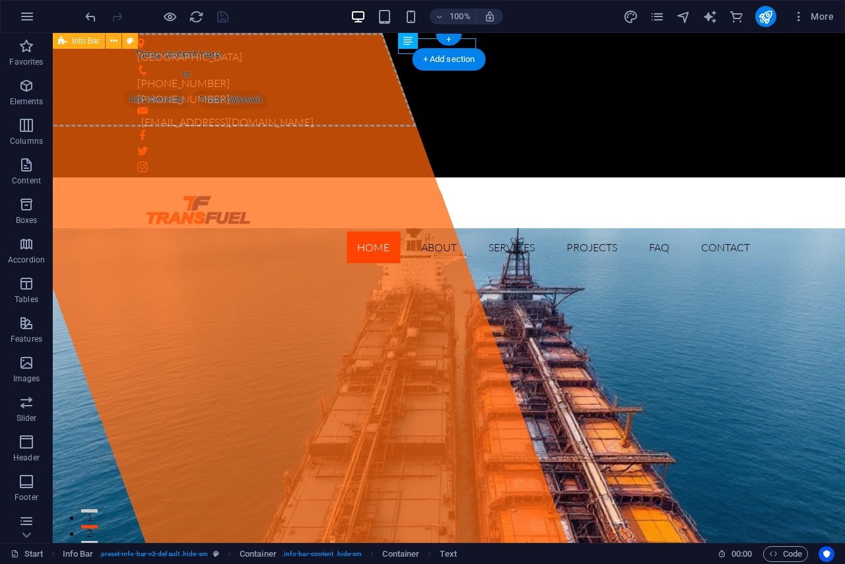
click at [377, 49] on div "Tanjung Bruas Port +603 2035 9274 +6014 639 8813 marketing@transfuel.com.my" at bounding box center [449, 105] width 792 height 145
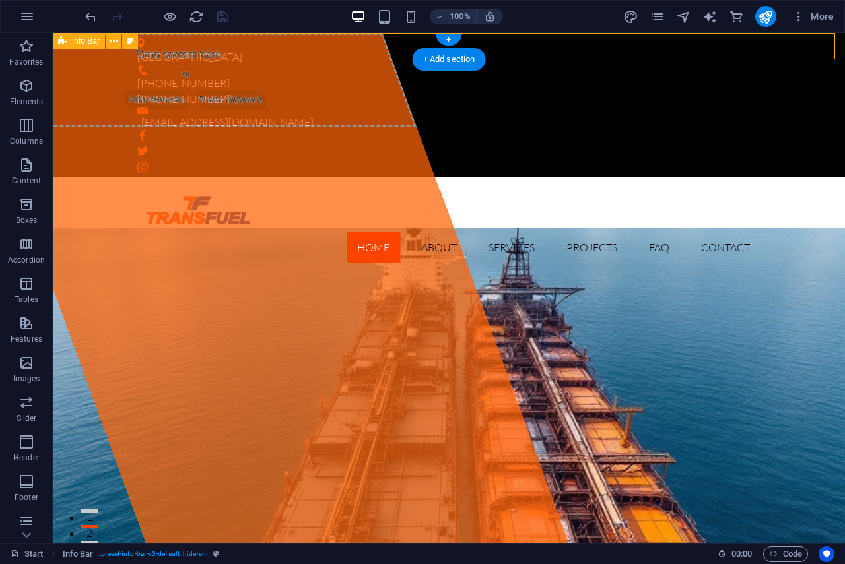
click at [374, 49] on div "Tanjung Bruas Port +603 2035 9274 +6014 639 8813 marketing@transfuel.com.my" at bounding box center [449, 105] width 792 height 145
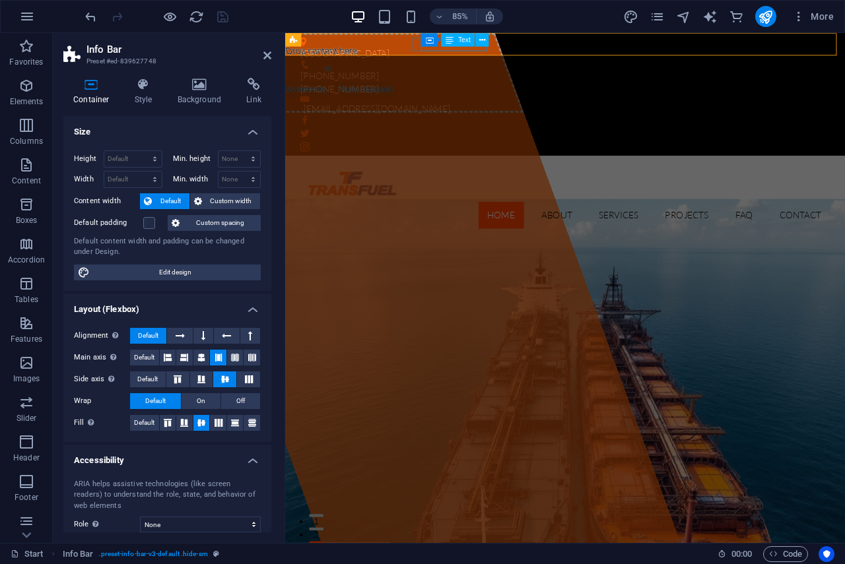
click at [459, 46] on div "Text" at bounding box center [458, 39] width 34 height 13
click at [488, 75] on div "[PHONE_NUMBER]" at bounding box center [609, 83] width 612 height 16
click at [600, 91] on div "+6014 639 8813" at bounding box center [609, 99] width 612 height 16
click at [488, 75] on div "[PHONE_NUMBER]" at bounding box center [609, 83] width 612 height 16
click at [607, 91] on div "+6014 639 8813" at bounding box center [609, 99] width 612 height 16
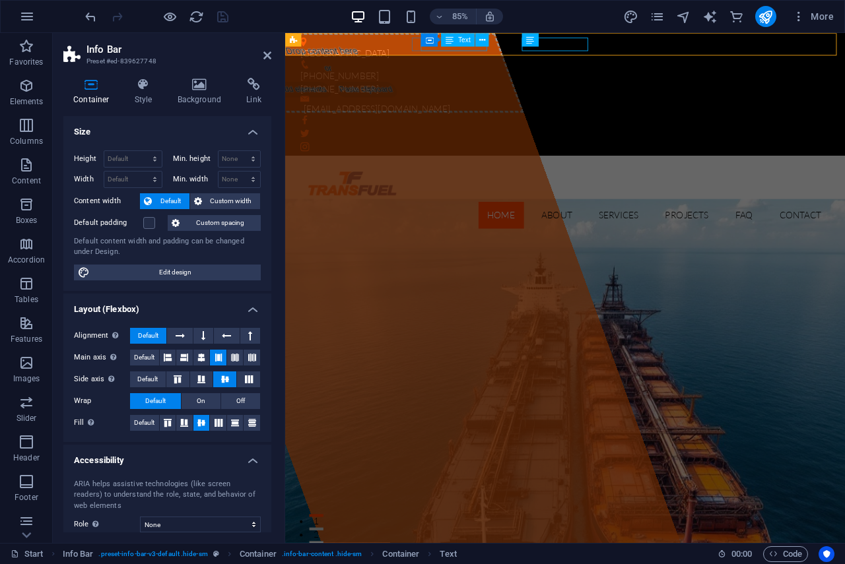
click at [477, 75] on div "[PHONE_NUMBER]" at bounding box center [609, 83] width 612 height 16
click at [595, 91] on div "+6014 639 8813" at bounding box center [609, 99] width 612 height 16
click at [478, 75] on div "[PHONE_NUMBER]" at bounding box center [609, 83] width 612 height 16
click at [616, 57] on div "Tanjung Bruas Port +603 2035 9274 +6014 639 8813 marketing@transfuel.com.my" at bounding box center [614, 105] width 659 height 145
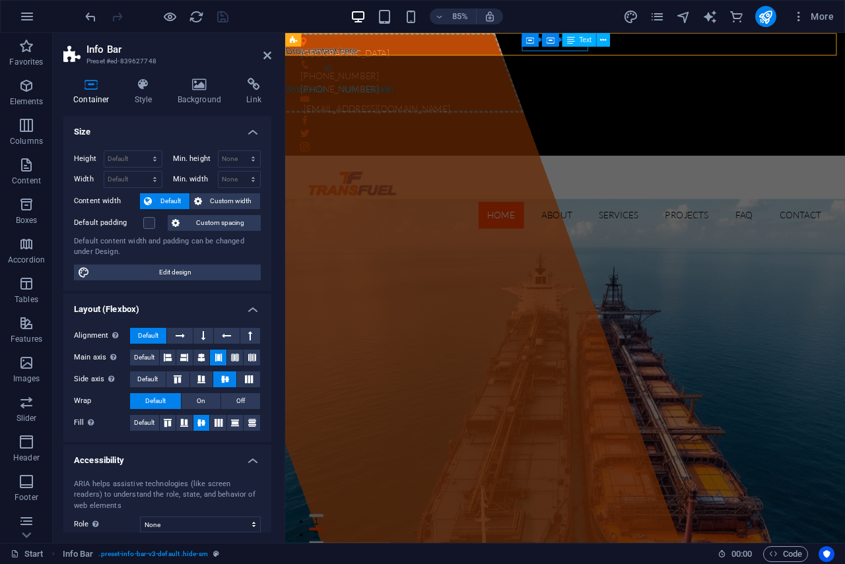
click at [616, 91] on div "+6014 639 8813" at bounding box center [609, 99] width 612 height 16
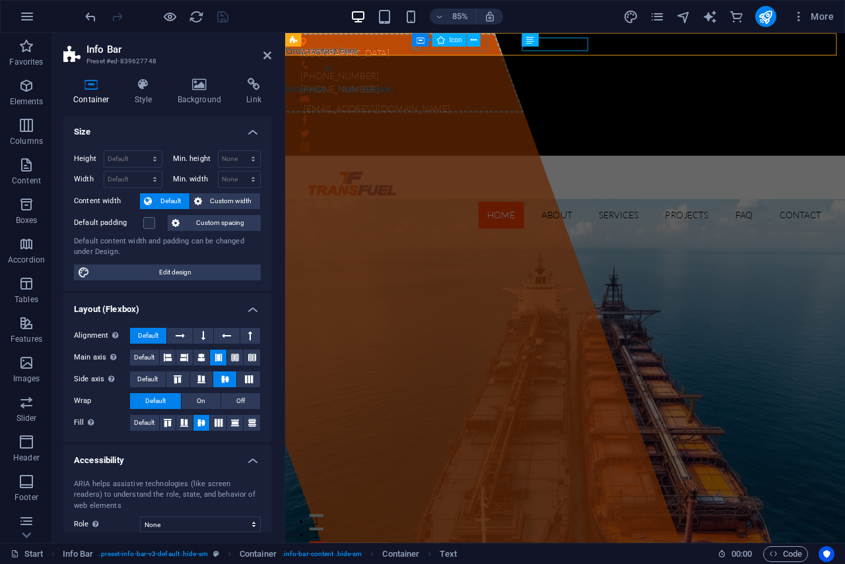
click at [438, 65] on figure at bounding box center [609, 70] width 612 height 11
click at [589, 91] on div "+6014 639 8813" at bounding box center [609, 99] width 612 height 16
click at [587, 91] on div "+6014 639 8813" at bounding box center [609, 99] width 612 height 16
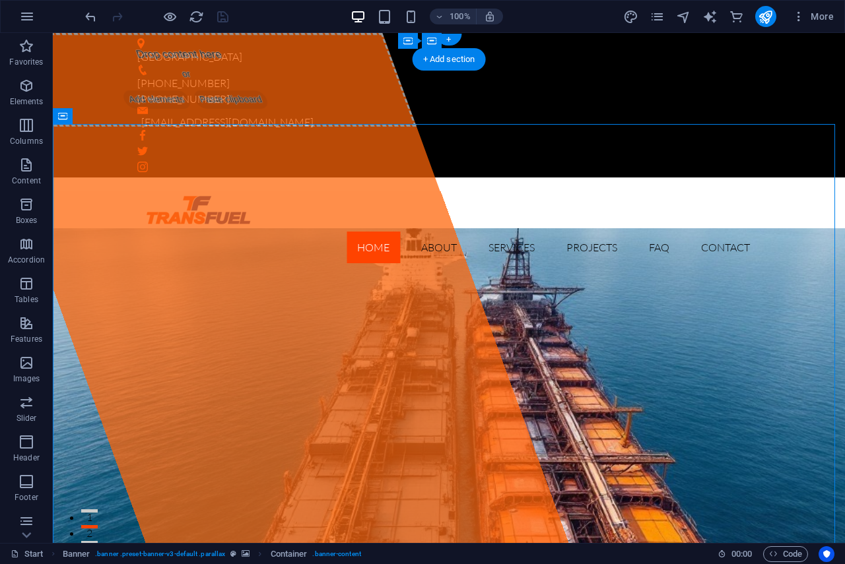
click at [474, 50] on div "+ Add section" at bounding box center [448, 59] width 73 height 22
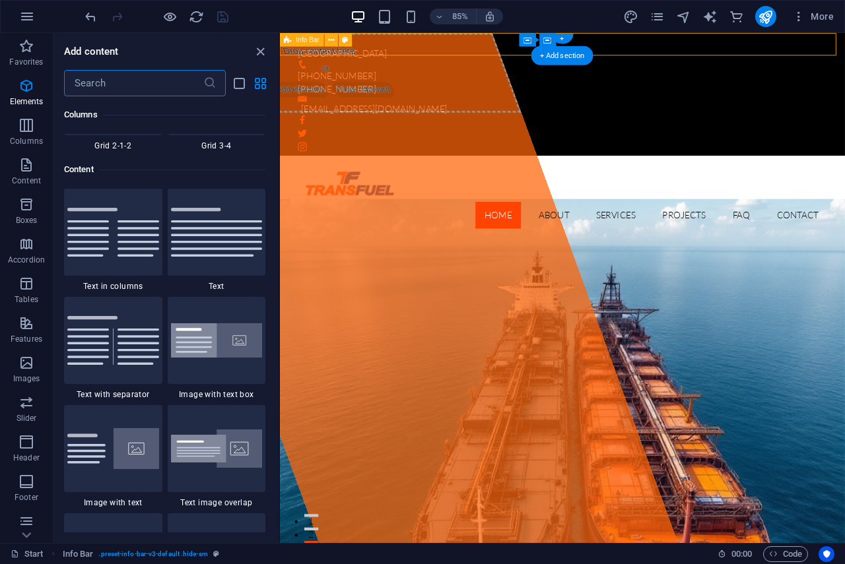
scroll to position [2309, 0]
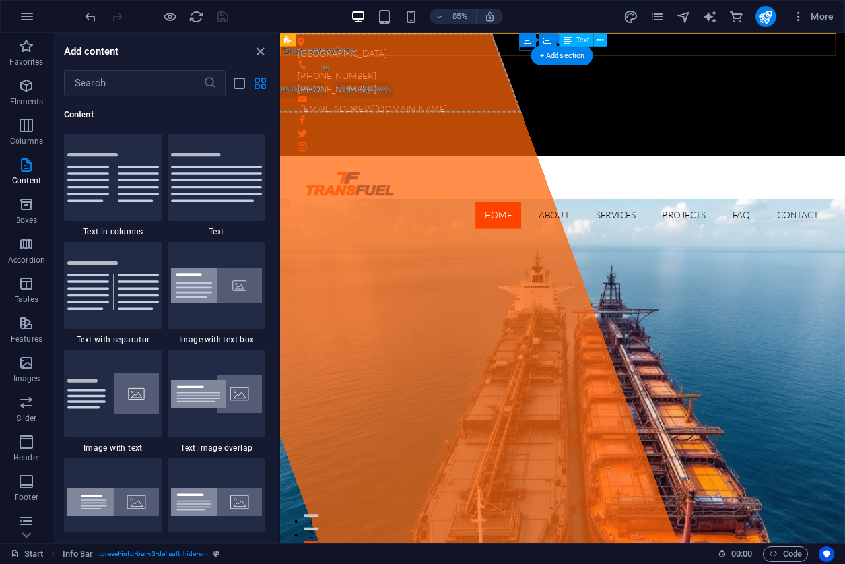
click at [569, 91] on div "+6014 639 8813" at bounding box center [607, 99] width 612 height 16
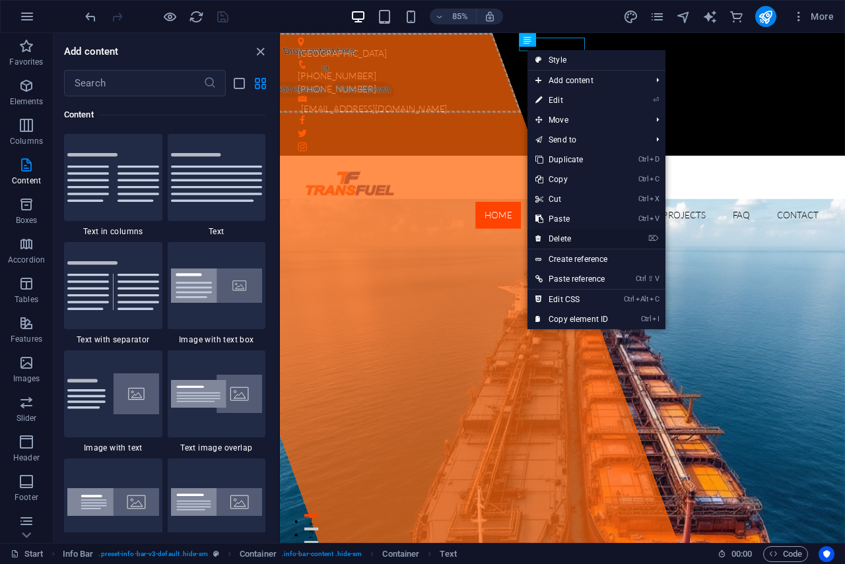
click at [567, 237] on link "⌦ Delete" at bounding box center [571, 239] width 88 height 20
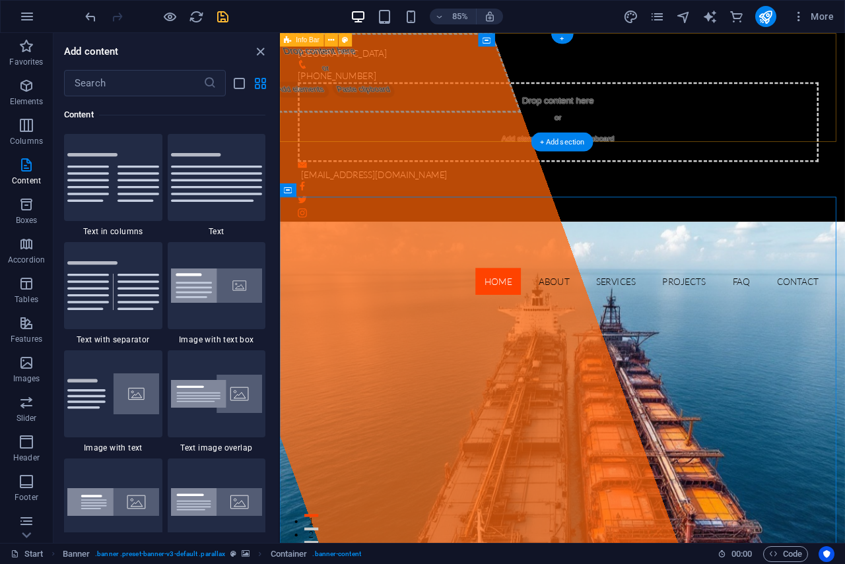
click at [785, 138] on div "Tanjung Bruas Port +603 2035 9274 Drop content here or Add elements Paste clipb…" at bounding box center [612, 144] width 664 height 222
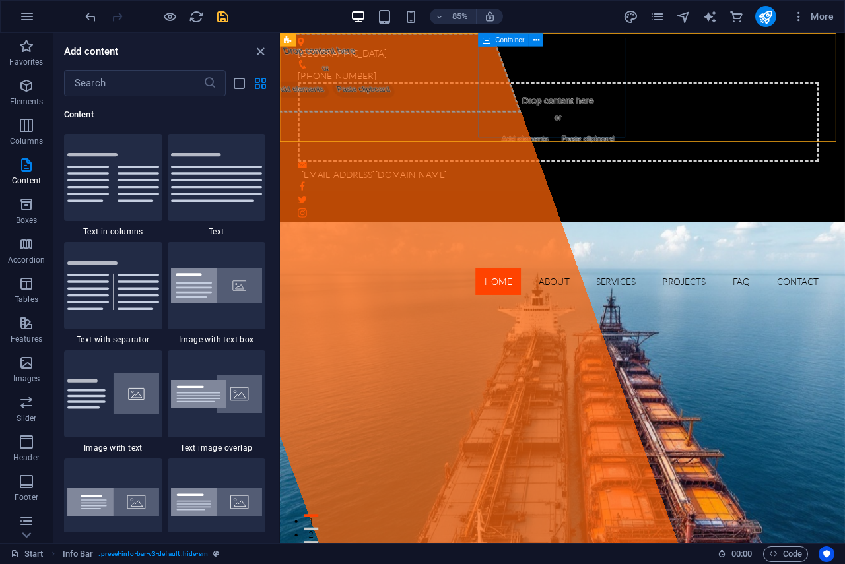
click at [487, 41] on icon at bounding box center [487, 39] width 8 height 13
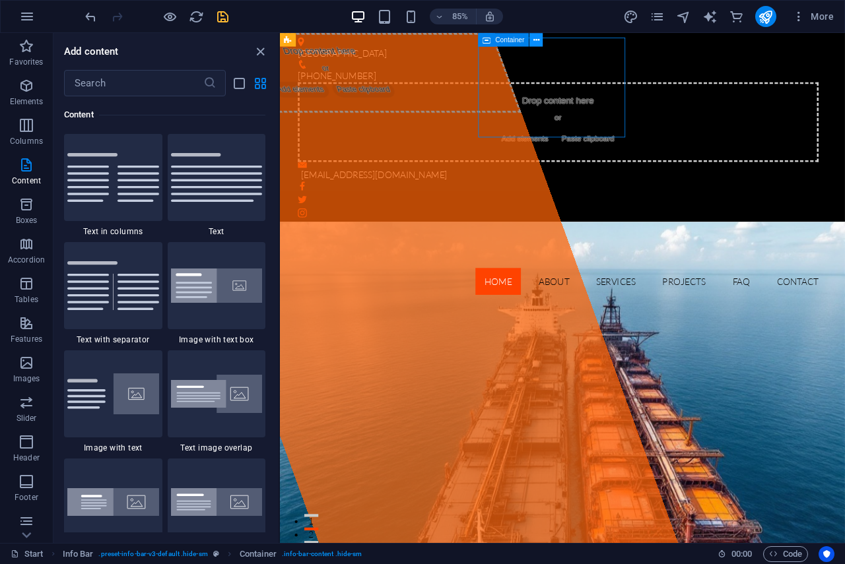
click at [538, 39] on icon at bounding box center [536, 40] width 6 height 12
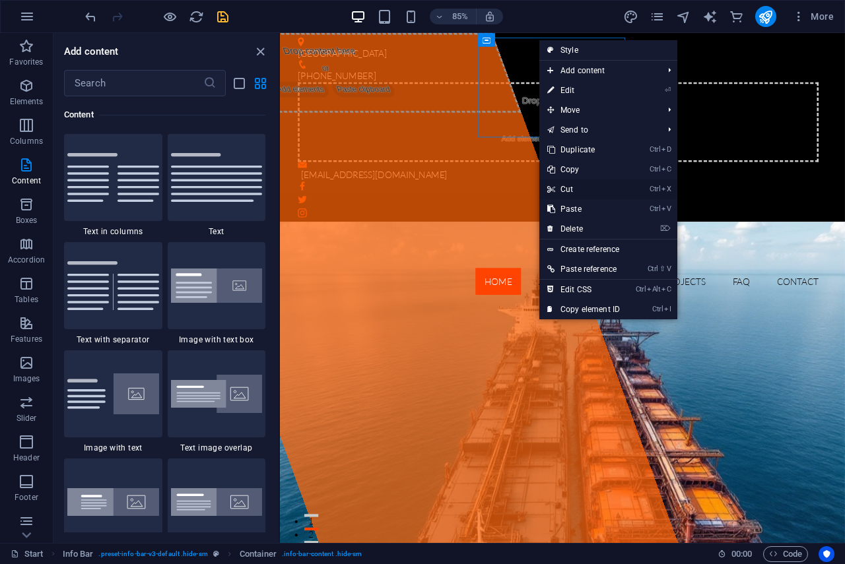
click at [563, 185] on link "Ctrl X Cut" at bounding box center [583, 189] width 88 height 20
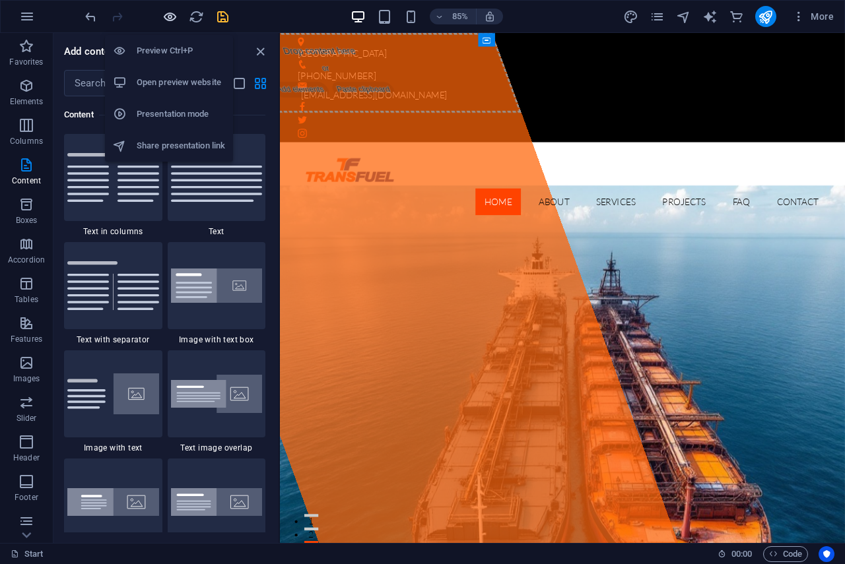
click at [163, 14] on icon "button" at bounding box center [169, 16] width 15 height 15
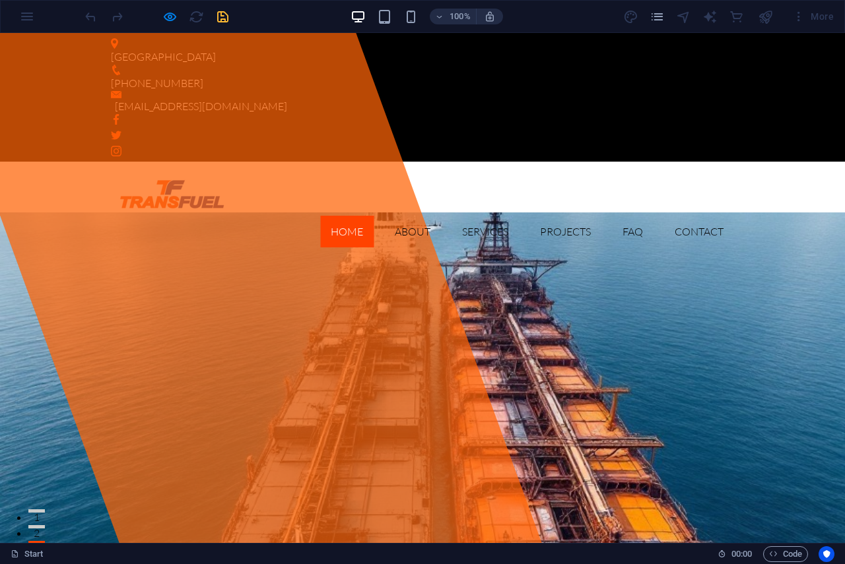
click at [226, 15] on div at bounding box center [156, 16] width 148 height 21
click at [218, 15] on div at bounding box center [156, 16] width 148 height 21
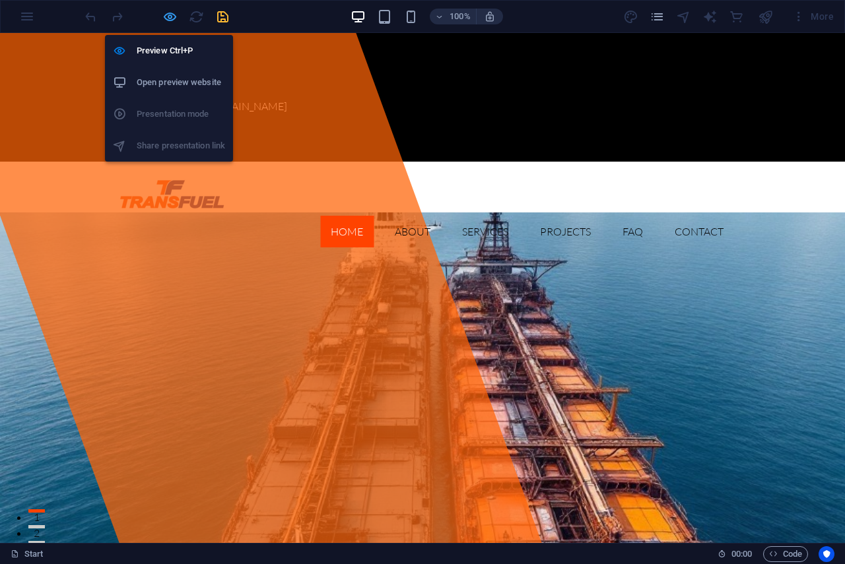
click at [170, 15] on icon "button" at bounding box center [169, 16] width 15 height 15
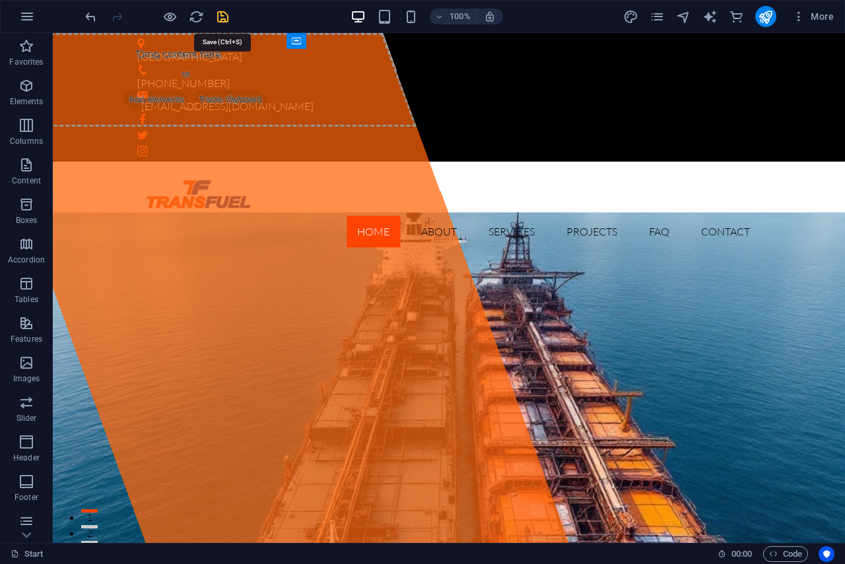
click at [222, 18] on icon "save" at bounding box center [222, 16] width 15 height 15
checkbox input "false"
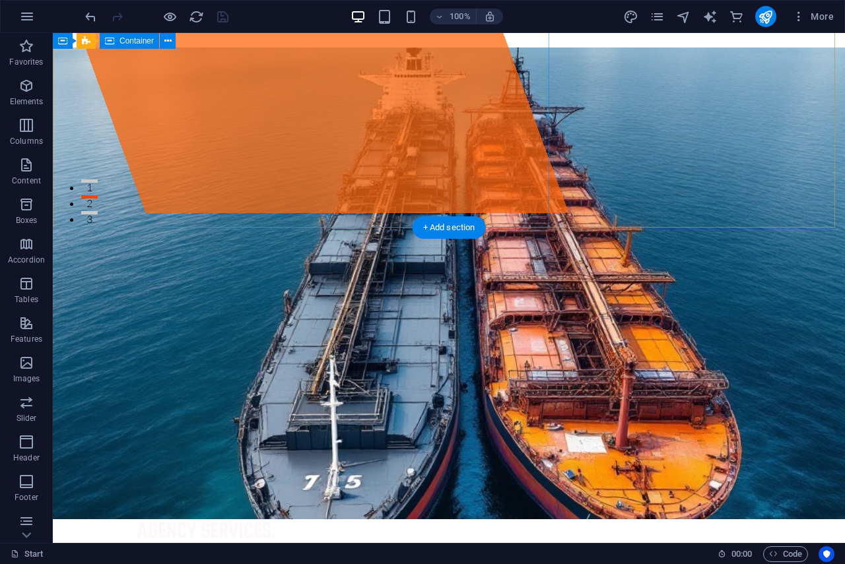
scroll to position [0, 0]
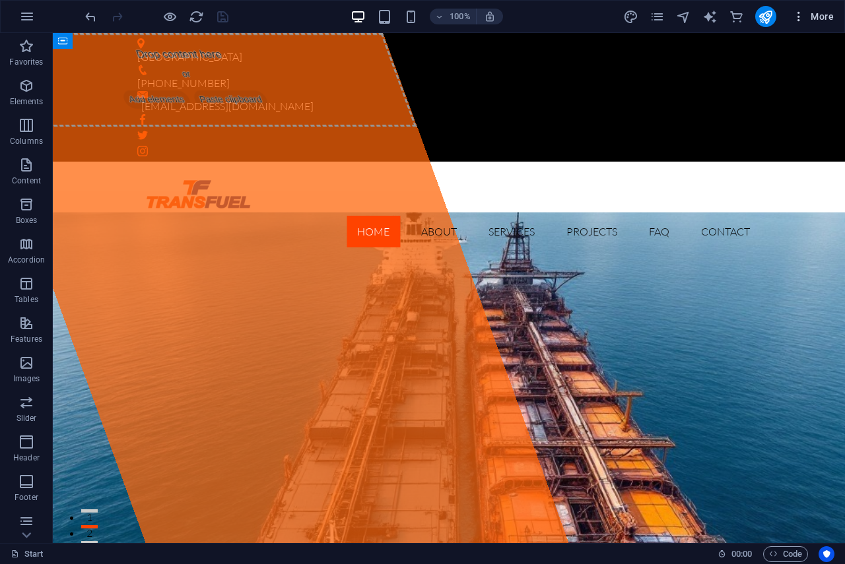
click at [828, 18] on span "More" at bounding box center [813, 16] width 42 height 13
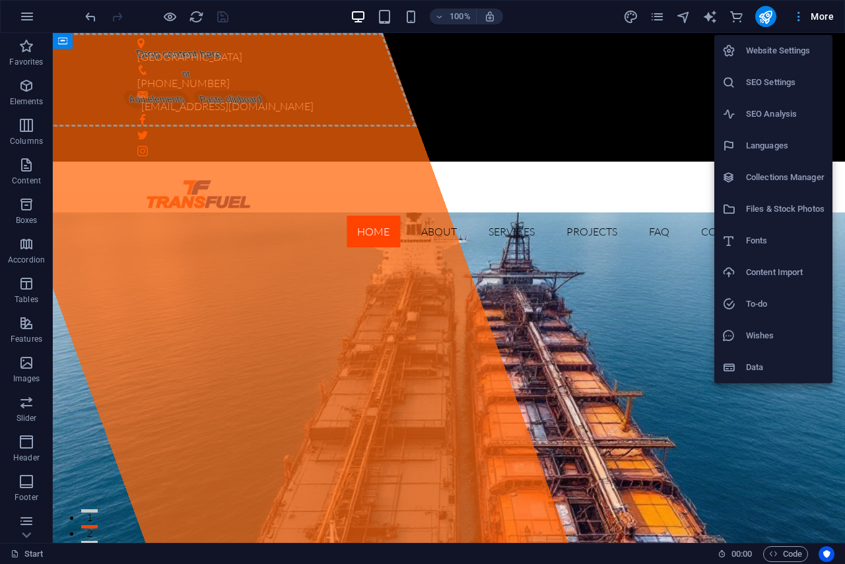
click at [828, 18] on div at bounding box center [422, 282] width 845 height 564
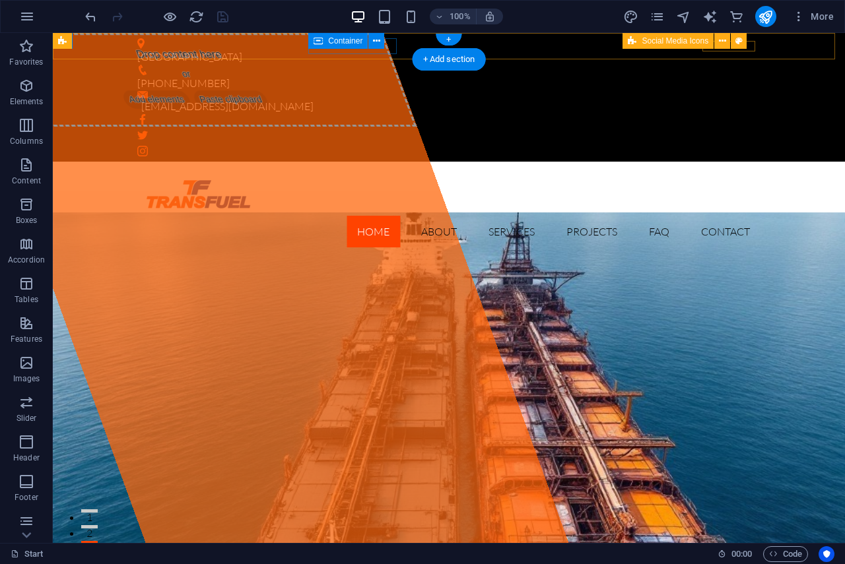
click at [313, 65] on div "[PHONE_NUMBER]" at bounding box center [443, 78] width 612 height 26
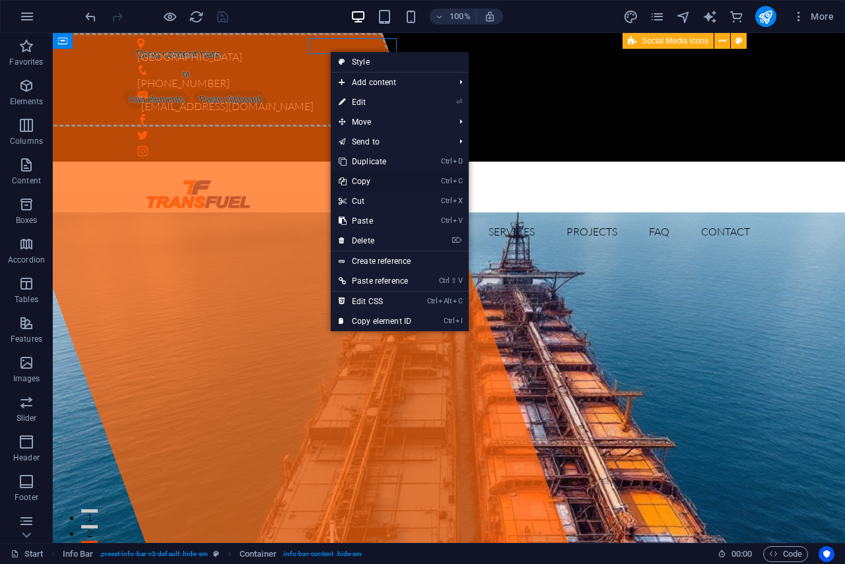
click at [368, 174] on link "Ctrl C Copy" at bounding box center [375, 182] width 88 height 20
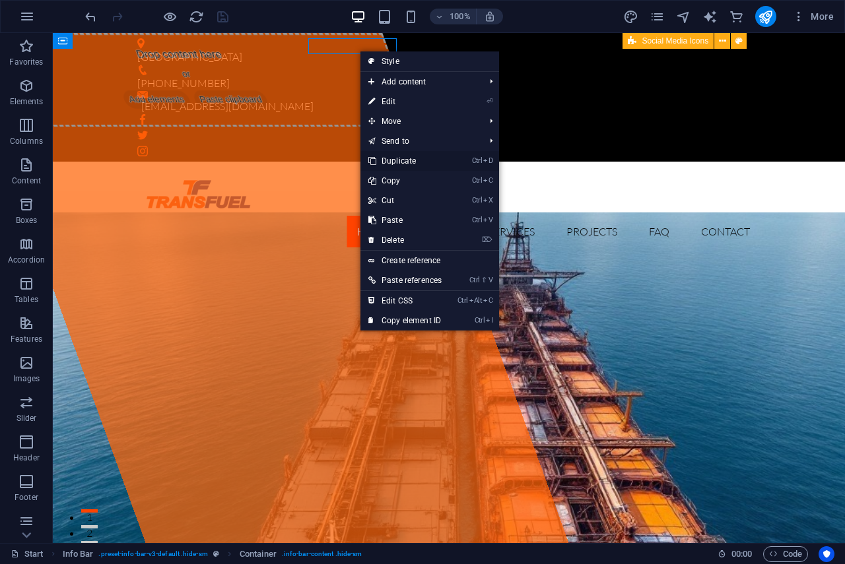
click at [394, 164] on link "Ctrl D Duplicate" at bounding box center [404, 161] width 89 height 20
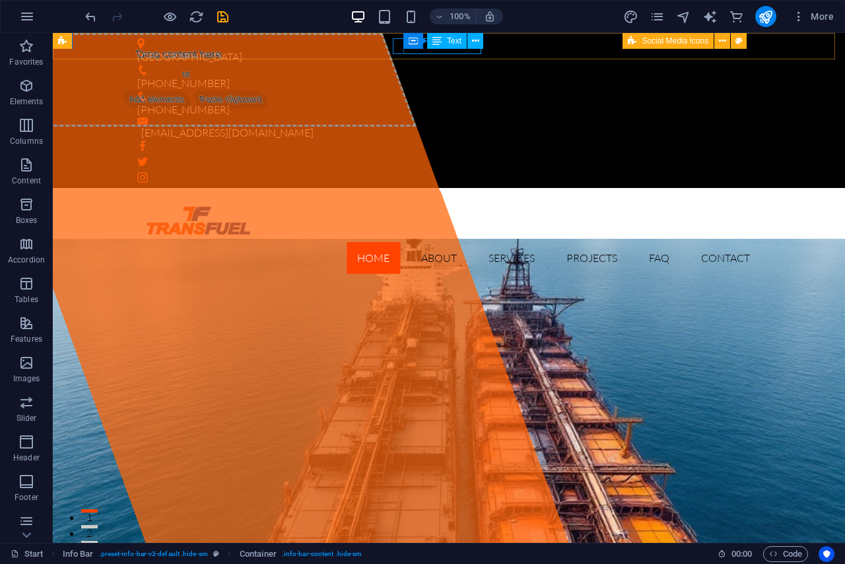
click at [405, 49] on div "Container Text" at bounding box center [447, 41] width 88 height 16
click at [407, 102] on div "[PHONE_NUMBER]" at bounding box center [443, 110] width 612 height 16
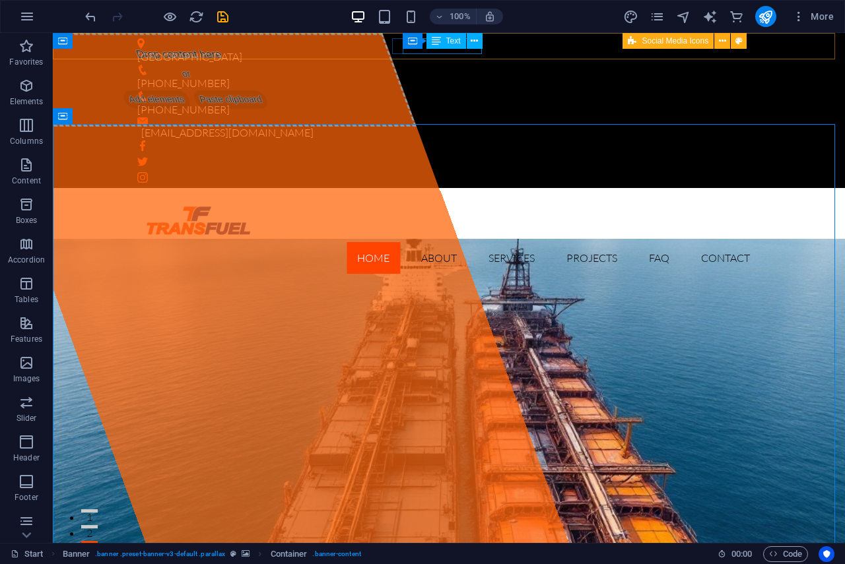
drag, startPoint x: 412, startPoint y: 49, endPoint x: 360, endPoint y: 17, distance: 61.0
click at [412, 49] on div "Container Text" at bounding box center [446, 41] width 88 height 16
click at [423, 49] on div "Container Text" at bounding box center [446, 41] width 88 height 16
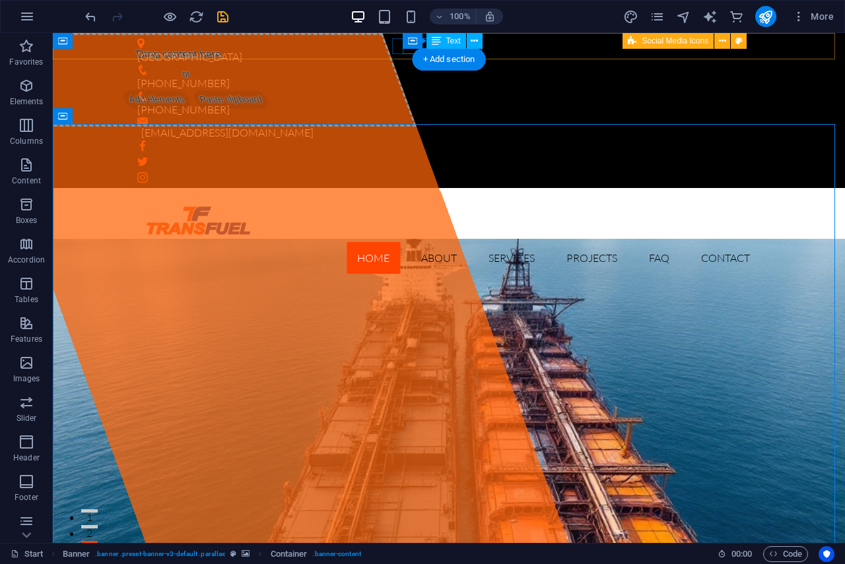
click at [402, 102] on div "+601 4 639 8813" at bounding box center [443, 110] width 612 height 16
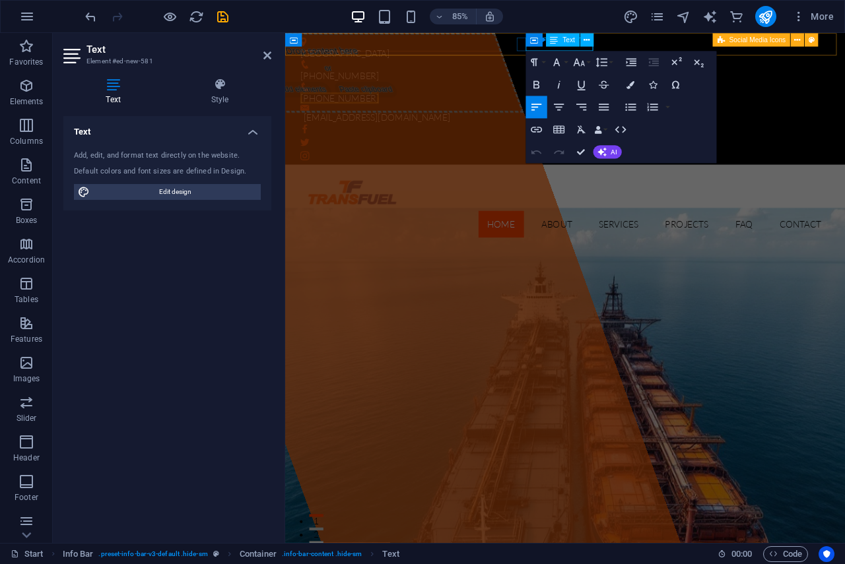
click at [546, 46] on div "Text" at bounding box center [563, 39] width 34 height 13
click at [542, 47] on div "Container Text" at bounding box center [562, 40] width 75 height 14
click at [542, 46] on div "Container Text" at bounding box center [562, 40] width 75 height 14
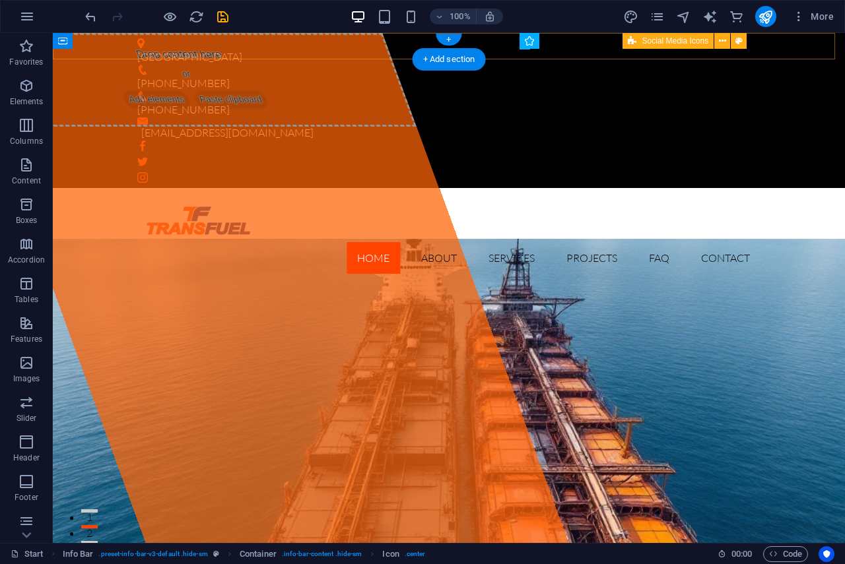
click at [476, 51] on div "+ Add section" at bounding box center [448, 59] width 73 height 22
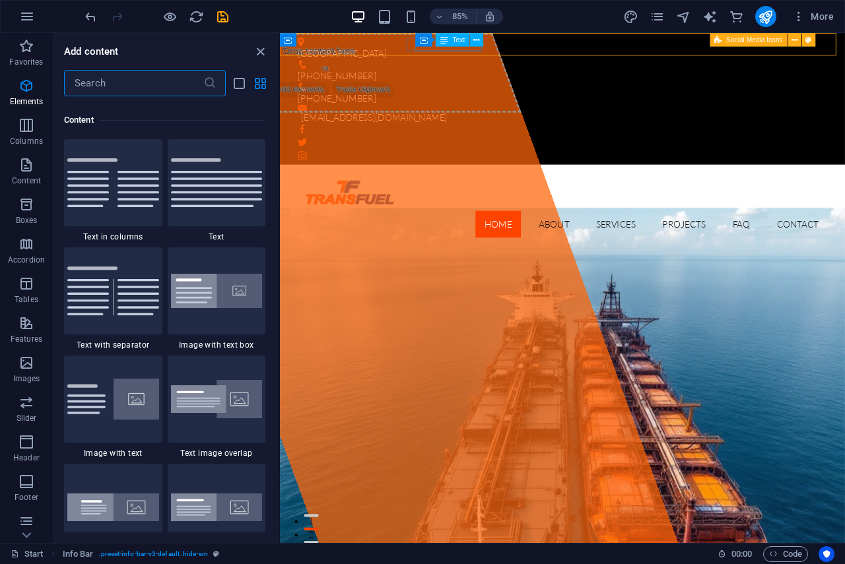
scroll to position [2309, 0]
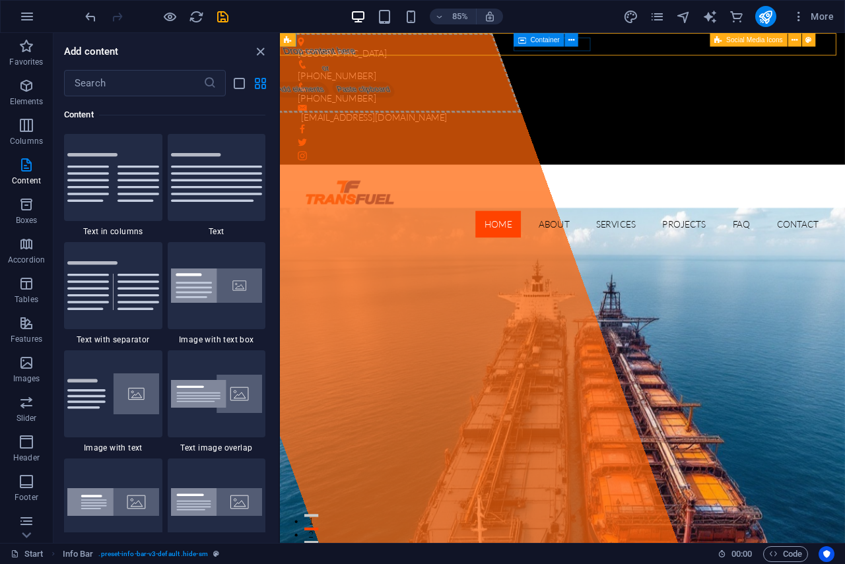
click at [530, 47] on div "Container" at bounding box center [549, 40] width 72 height 14
click at [587, 44] on button at bounding box center [583, 39] width 13 height 13
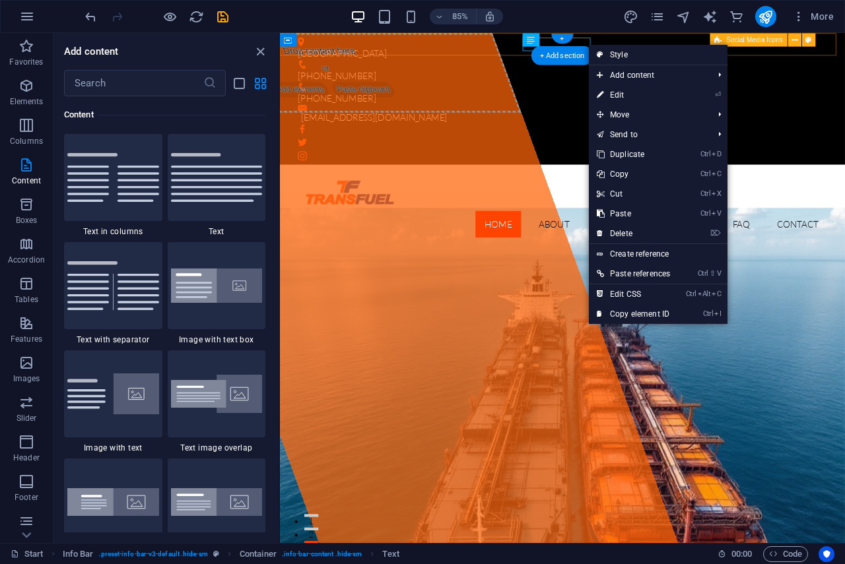
click at [581, 49] on div "+ Add section" at bounding box center [562, 55] width 62 height 19
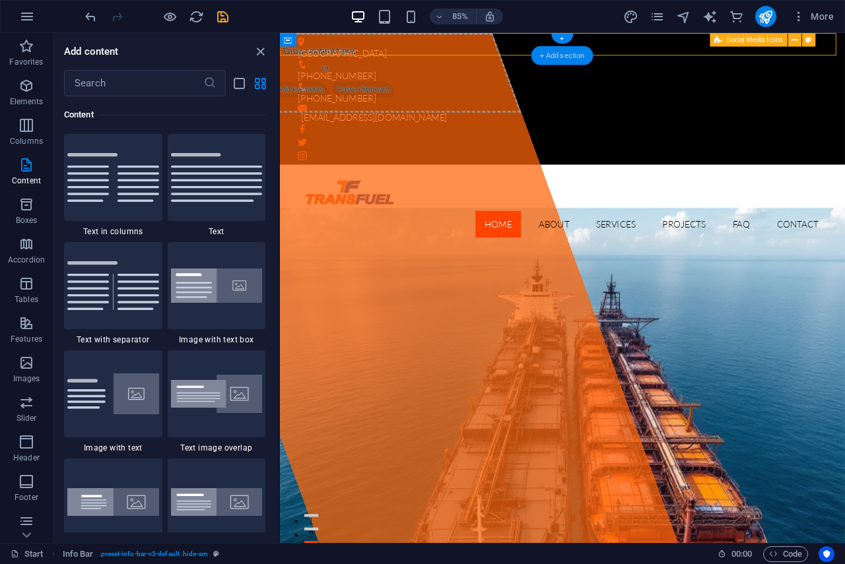
click at [580, 46] on div "+ Add section" at bounding box center [562, 55] width 62 height 19
click at [580, 44] on icon at bounding box center [582, 40] width 6 height 12
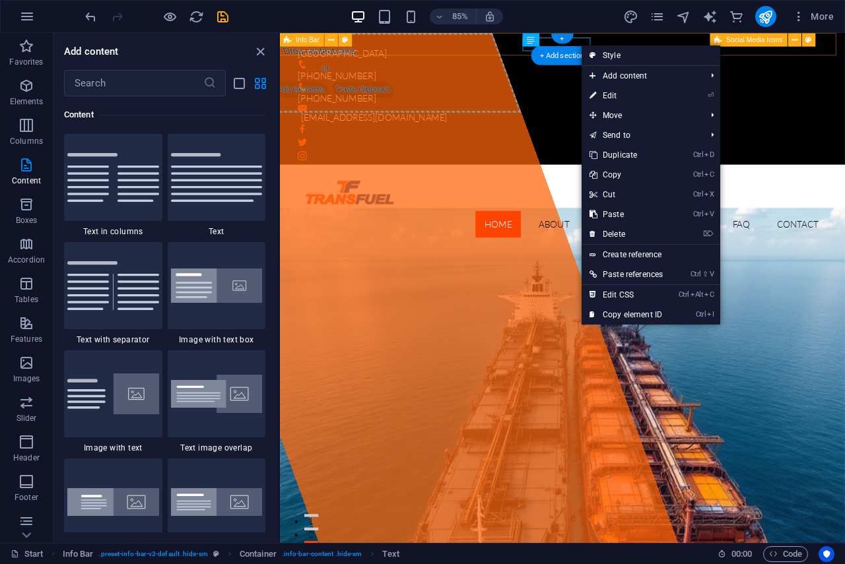
click at [565, 54] on div "Tanjung Bruas Port +603 2035 9274 +601 4 639 8813 marketing@transfuel.com.my" at bounding box center [612, 110] width 664 height 155
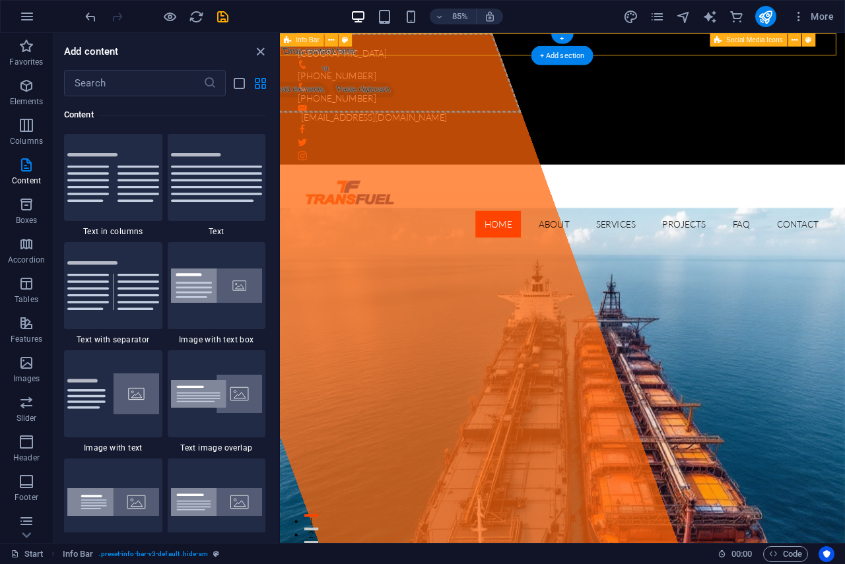
click at [565, 54] on div "Tanjung Bruas Port +603 2035 9274 +601 4 639 8813 marketing@transfuel.com.my" at bounding box center [612, 110] width 664 height 155
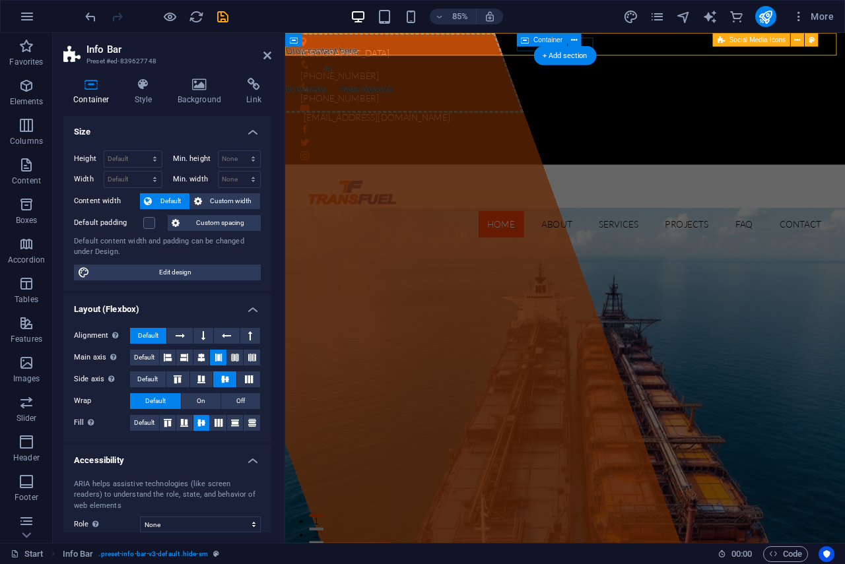
click at [565, 91] on div "+601 4 639 8813" at bounding box center [609, 104] width 612 height 26
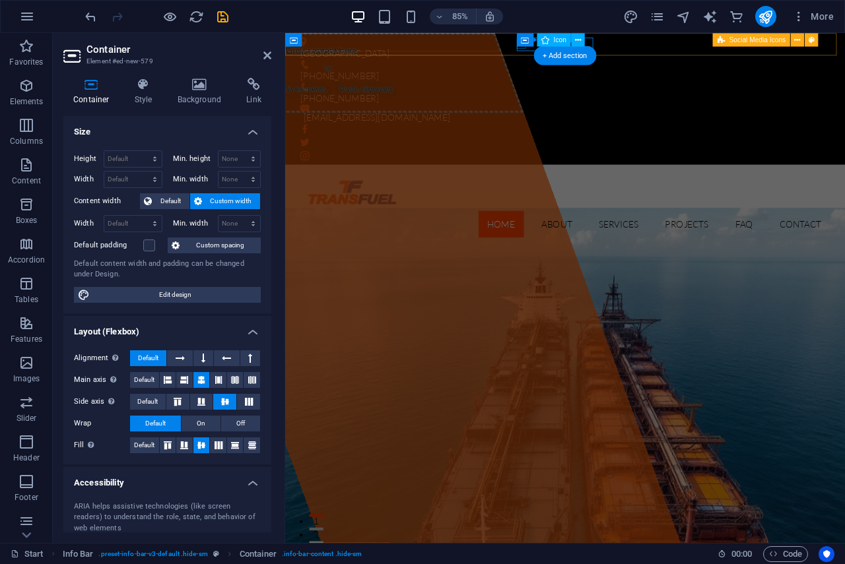
click at [565, 91] on figure at bounding box center [609, 96] width 612 height 11
select select "xMidYMid"
select select "px"
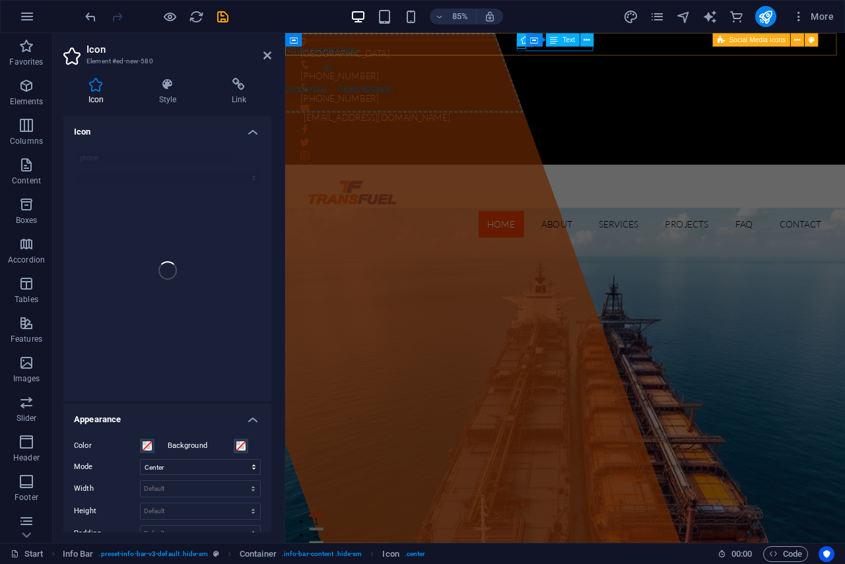
click at [569, 102] on div "+601 4 639 8813" at bounding box center [609, 110] width 612 height 16
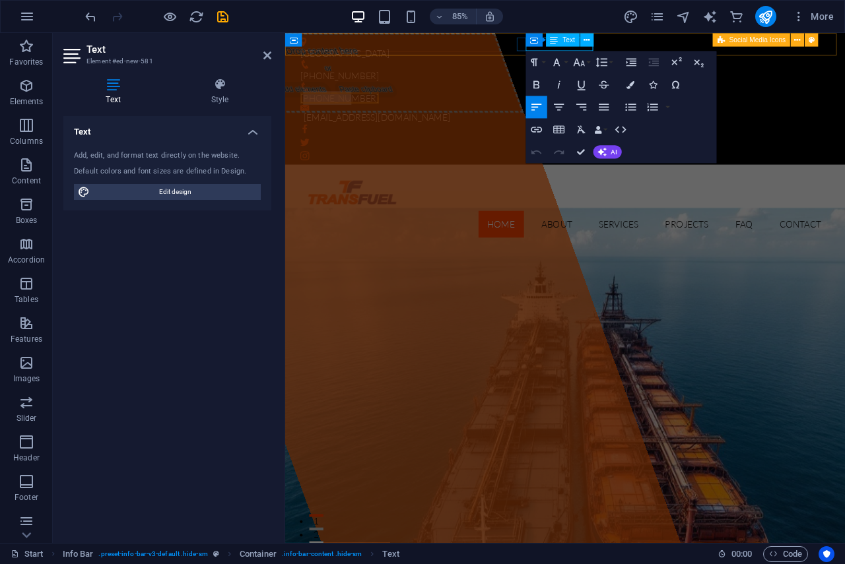
drag, startPoint x: 571, startPoint y: 51, endPoint x: 617, endPoint y: 51, distance: 45.5
click at [395, 103] on span "+601 4 639 8813" at bounding box center [349, 109] width 92 height 13
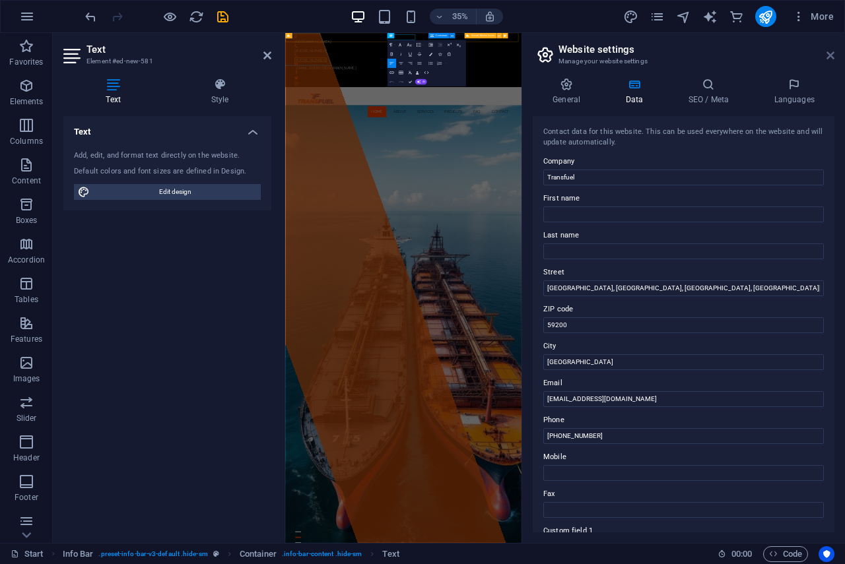
click at [828, 53] on icon at bounding box center [830, 55] width 8 height 11
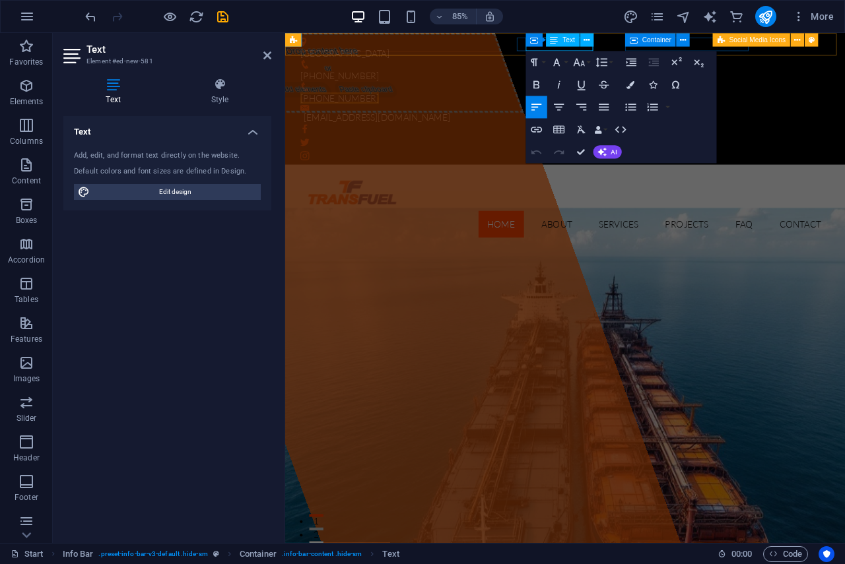
click at [395, 103] on span "+601 4 639 8813" at bounding box center [349, 109] width 92 height 13
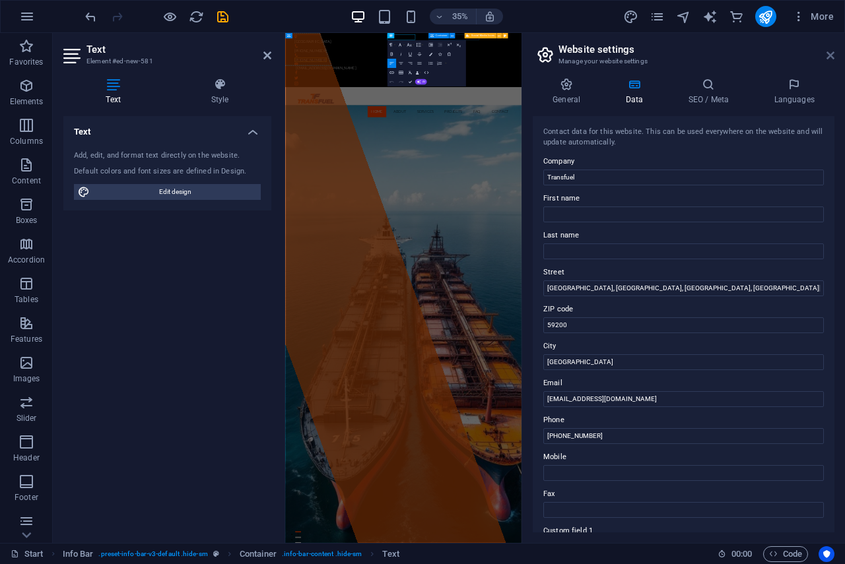
click at [831, 55] on icon at bounding box center [830, 55] width 8 height 11
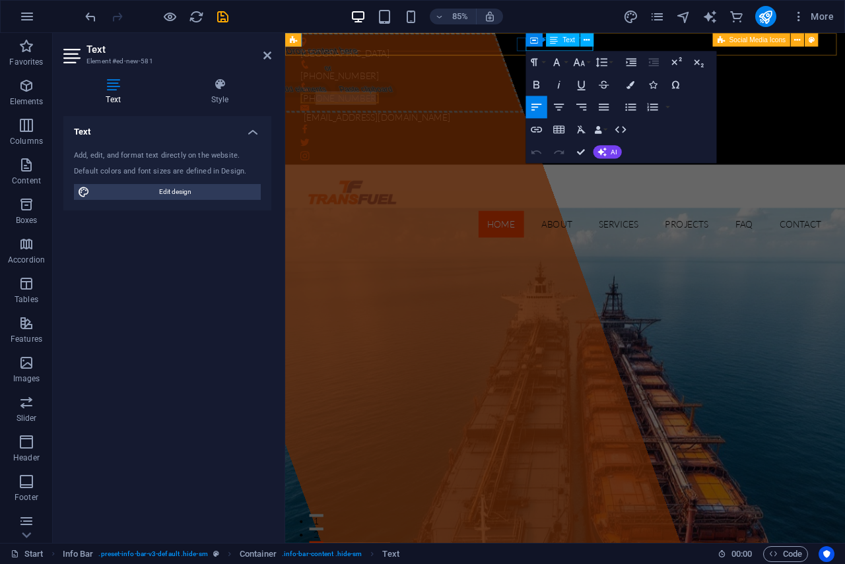
drag, startPoint x: 633, startPoint y: 51, endPoint x: 585, endPoint y: 44, distance: 49.4
click at [395, 103] on span "+601 4 639 8813" at bounding box center [349, 109] width 92 height 13
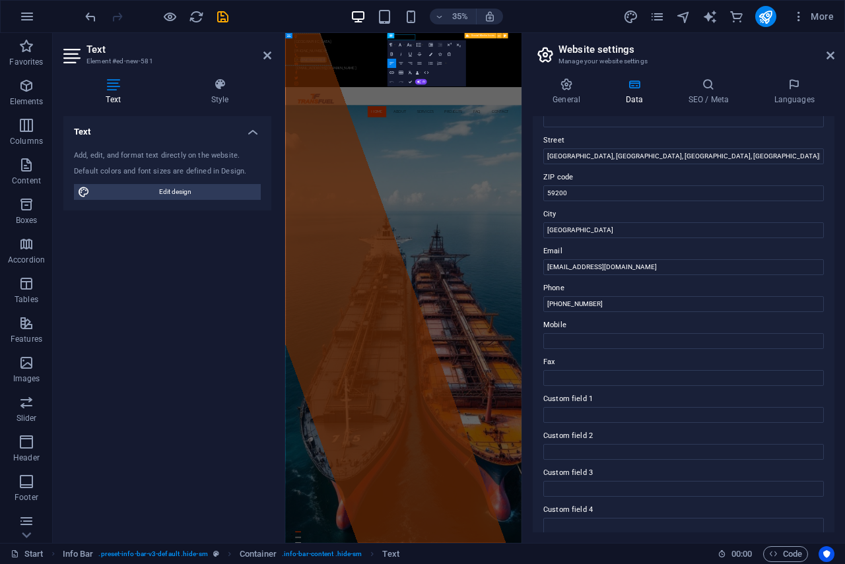
scroll to position [198, 0]
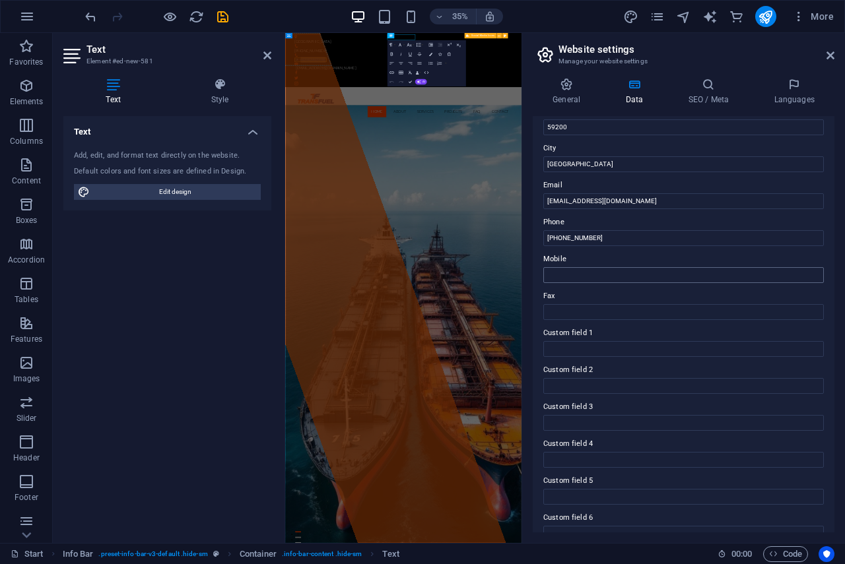
click at [573, 276] on input "Mobile" at bounding box center [683, 275] width 280 height 16
click at [544, 272] on input "0146398813" at bounding box center [683, 275] width 280 height 16
click at [561, 274] on input "[PHONE_NUMBER]" at bounding box center [683, 275] width 280 height 16
click at [576, 272] on input "+601 46398813" at bounding box center [683, 275] width 280 height 16
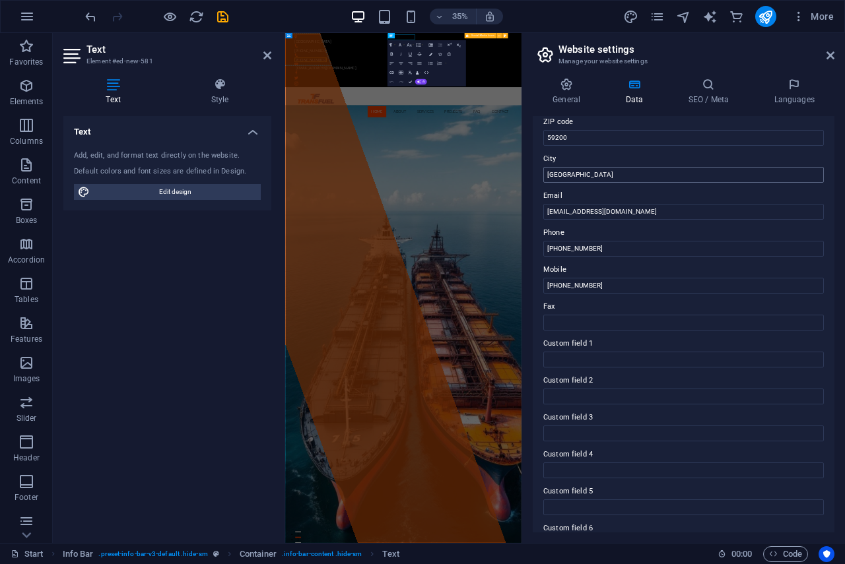
scroll to position [218, 0]
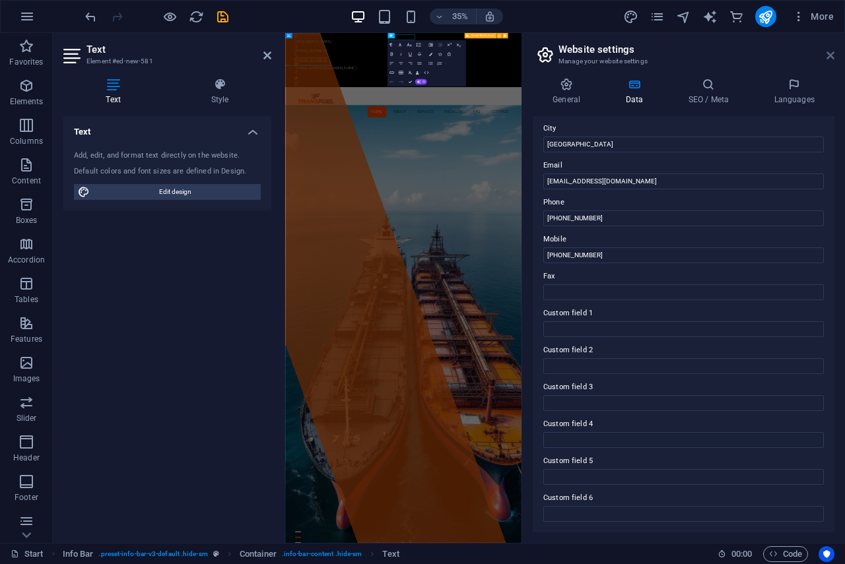
type input "+601 4639 8813"
click at [832, 58] on icon at bounding box center [830, 55] width 8 height 11
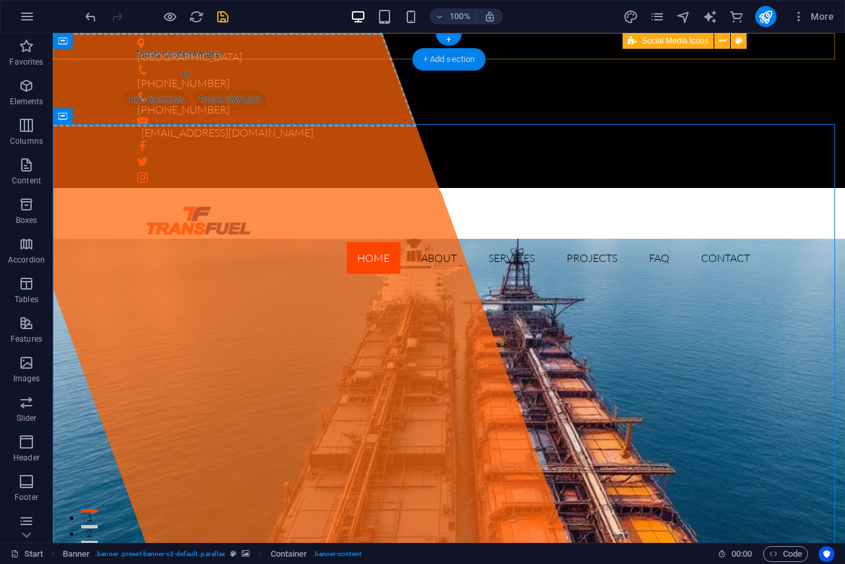
drag, startPoint x: 466, startPoint y: 51, endPoint x: 218, endPoint y: 18, distance: 249.5
click at [466, 51] on div "+ Add section" at bounding box center [448, 59] width 73 height 22
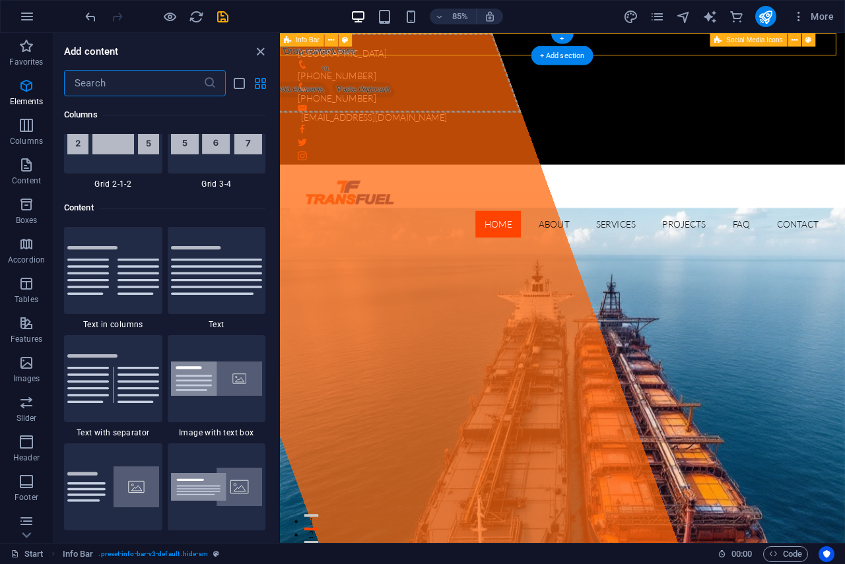
scroll to position [2309, 0]
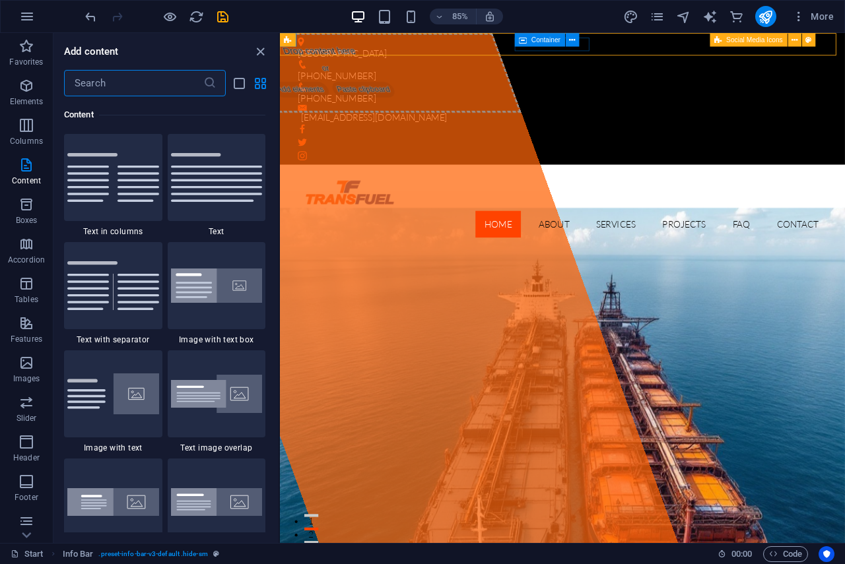
click at [528, 46] on div "Container" at bounding box center [540, 39] width 51 height 13
click at [575, 102] on div "[PHONE_NUMBER]" at bounding box center [607, 110] width 612 height 16
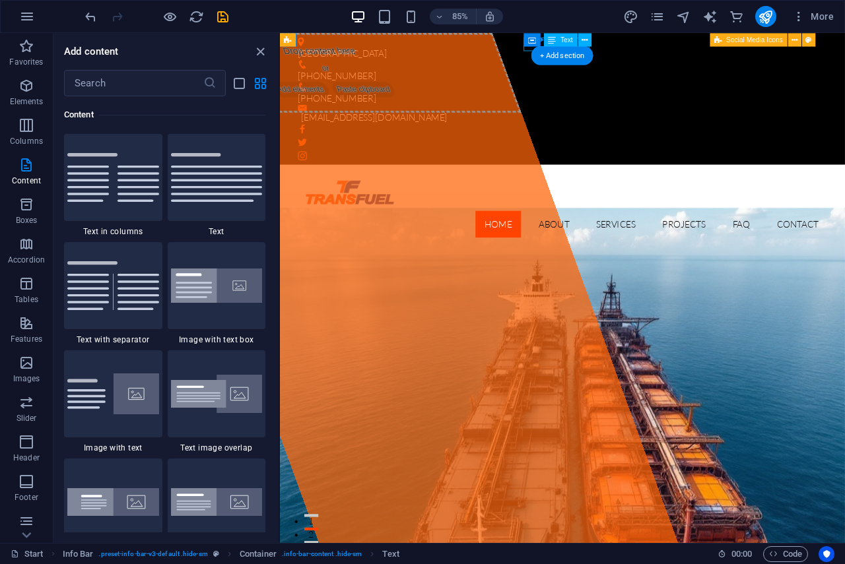
click at [575, 102] on div "[PHONE_NUMBER]" at bounding box center [607, 110] width 612 height 16
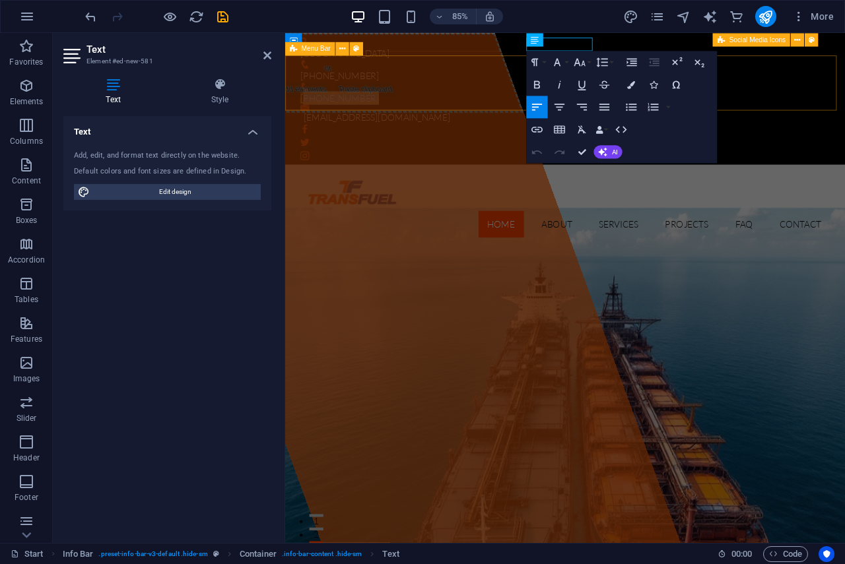
drag, startPoint x: 580, startPoint y: 49, endPoint x: 928, endPoint y: 96, distance: 351.5
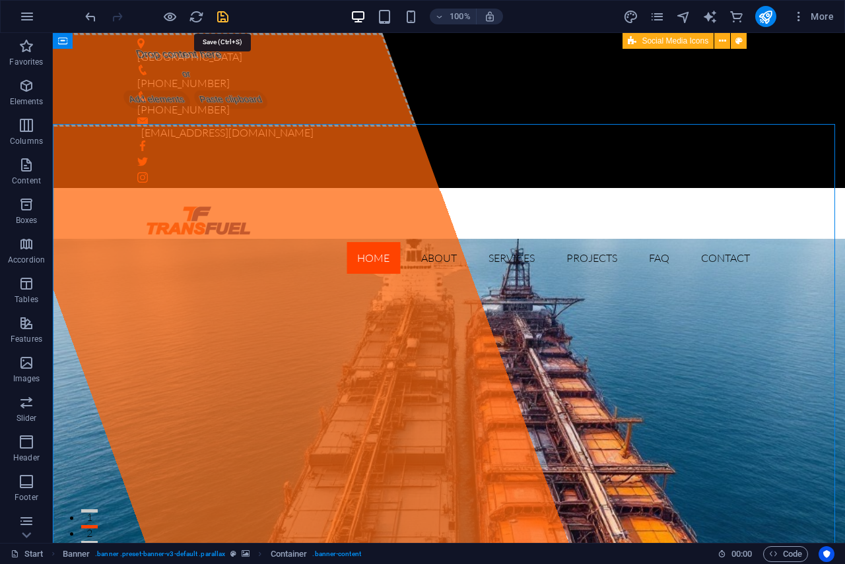
click at [224, 14] on icon "save" at bounding box center [222, 16] width 15 height 15
checkbox input "false"
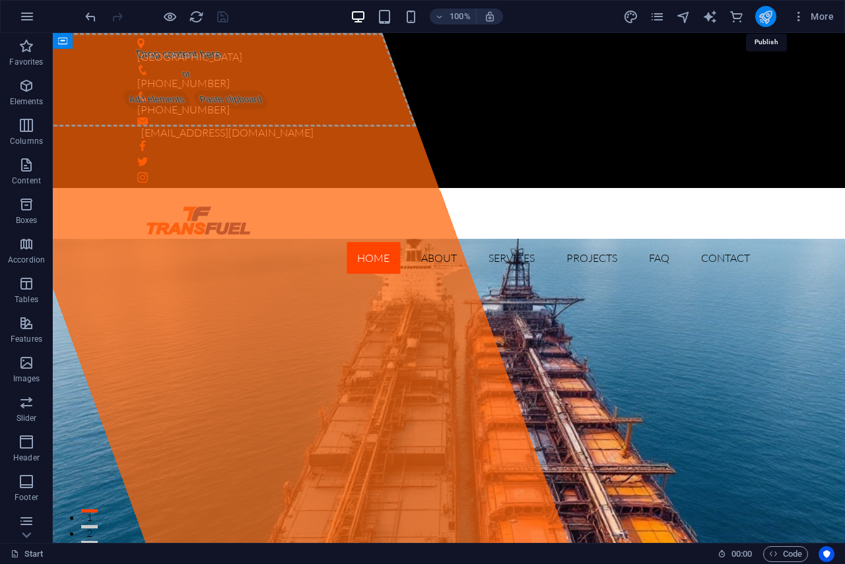
click at [762, 19] on icon "publish" at bounding box center [764, 16] width 15 height 15
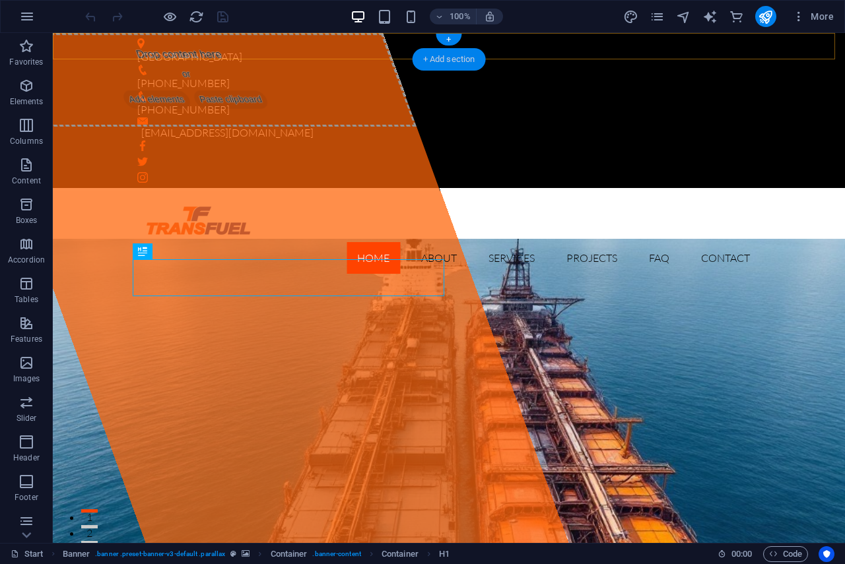
click at [479, 51] on div "+ Add section" at bounding box center [448, 59] width 73 height 22
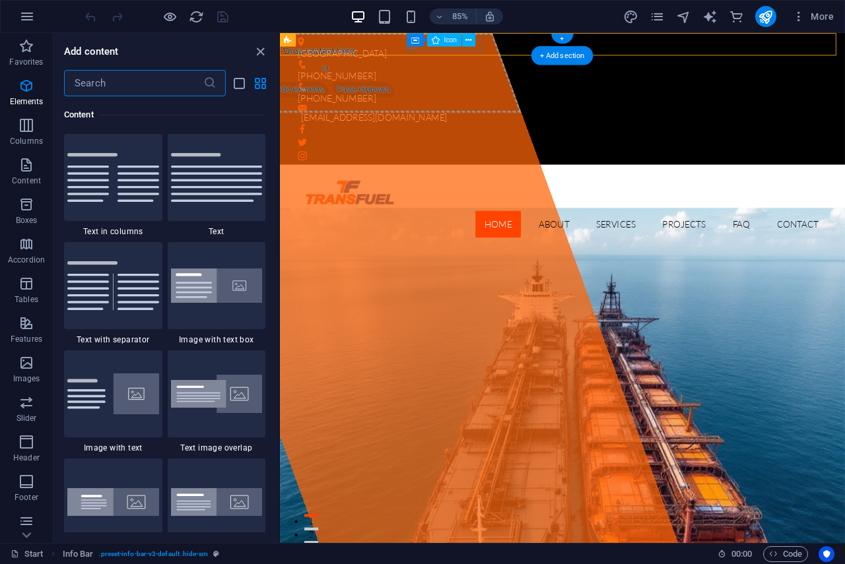
scroll to position [2309, 0]
click at [565, 91] on div "[PHONE_NUMBER]" at bounding box center [607, 104] width 612 height 26
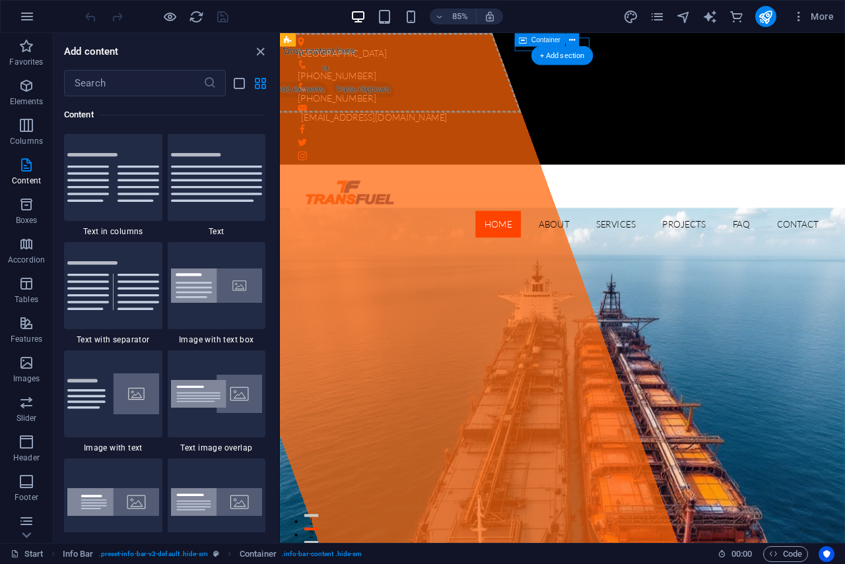
click at [565, 91] on div "[PHONE_NUMBER]" at bounding box center [607, 104] width 612 height 26
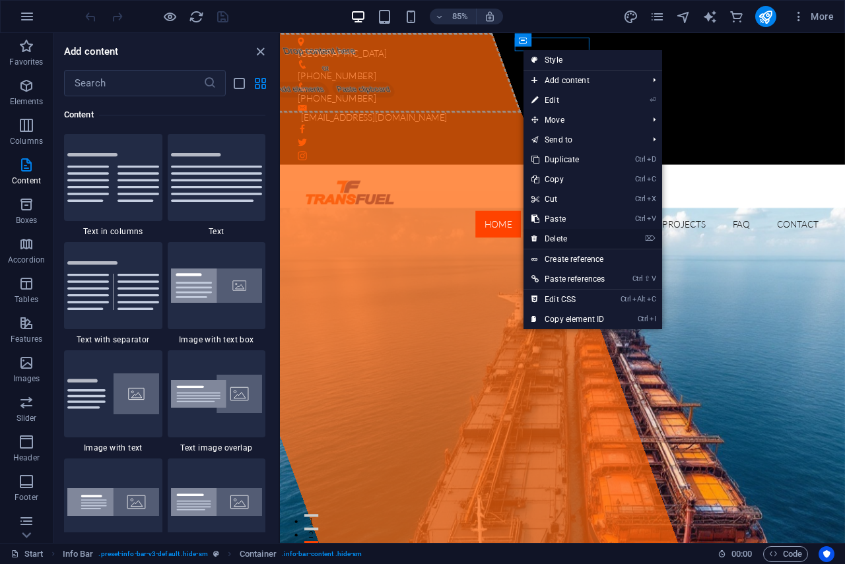
click at [568, 233] on link "⌦ Delete" at bounding box center [567, 239] width 89 height 20
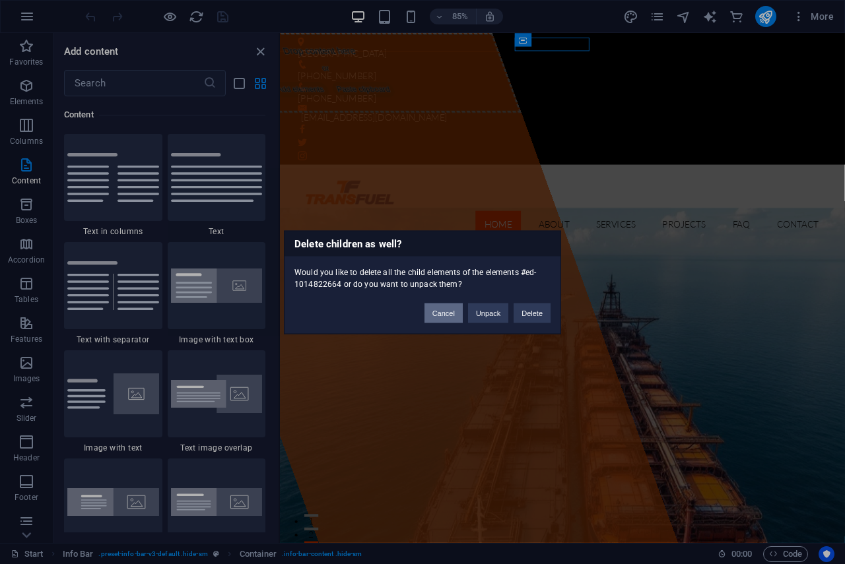
click at [439, 317] on button "Cancel" at bounding box center [443, 313] width 38 height 20
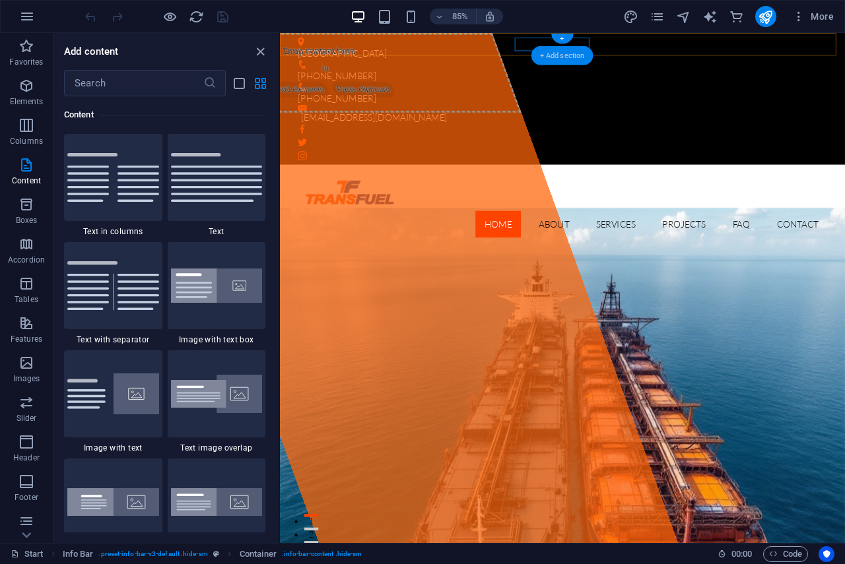
click at [583, 48] on div "+ Add section" at bounding box center [562, 55] width 62 height 19
click at [581, 44] on icon at bounding box center [584, 40] width 6 height 12
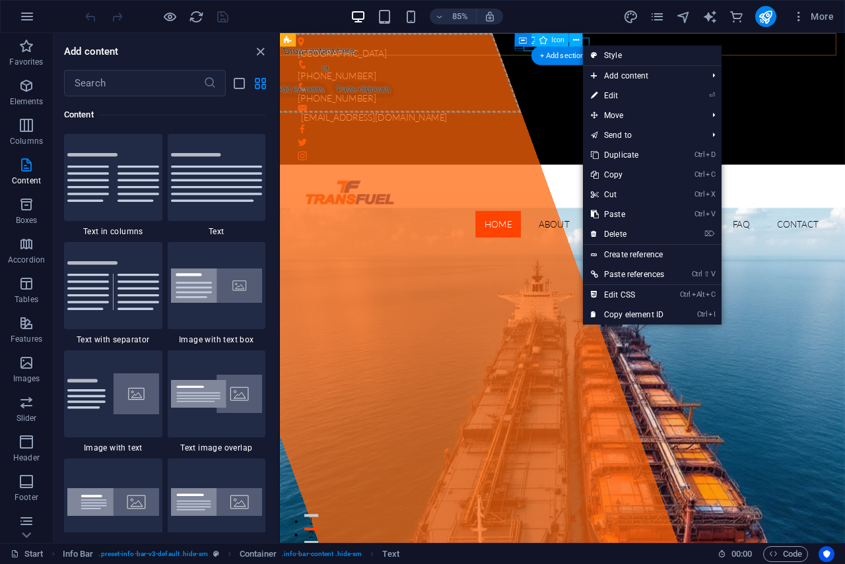
click at [562, 91] on figure at bounding box center [607, 96] width 612 height 11
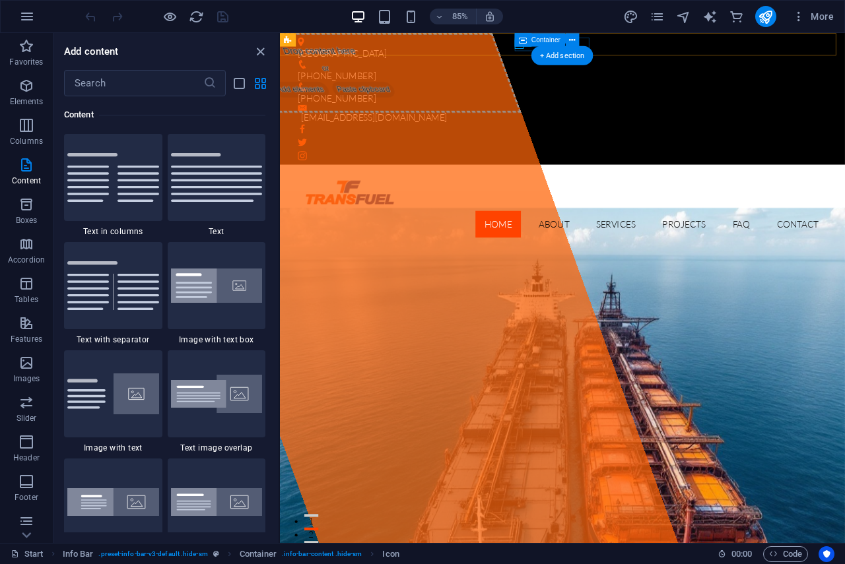
click at [563, 91] on div "[PHONE_NUMBER]" at bounding box center [607, 104] width 612 height 26
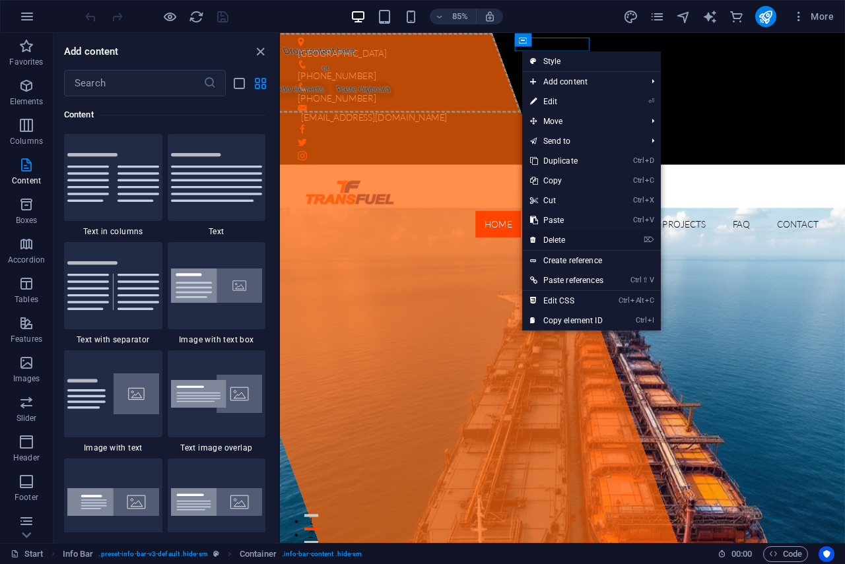
click at [561, 237] on link "⌦ Delete" at bounding box center [566, 240] width 89 height 20
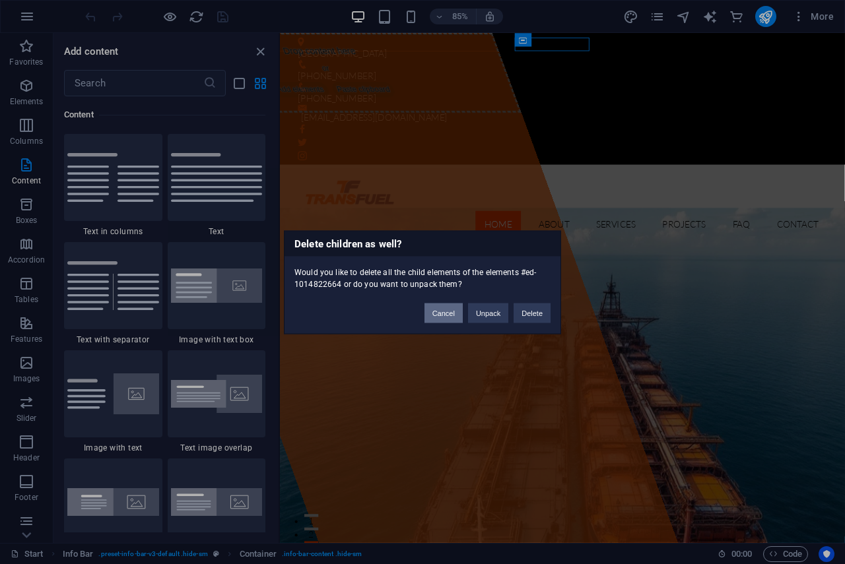
drag, startPoint x: 449, startPoint y: 315, endPoint x: 253, endPoint y: 77, distance: 308.0
click at [449, 315] on button "Cancel" at bounding box center [443, 313] width 38 height 20
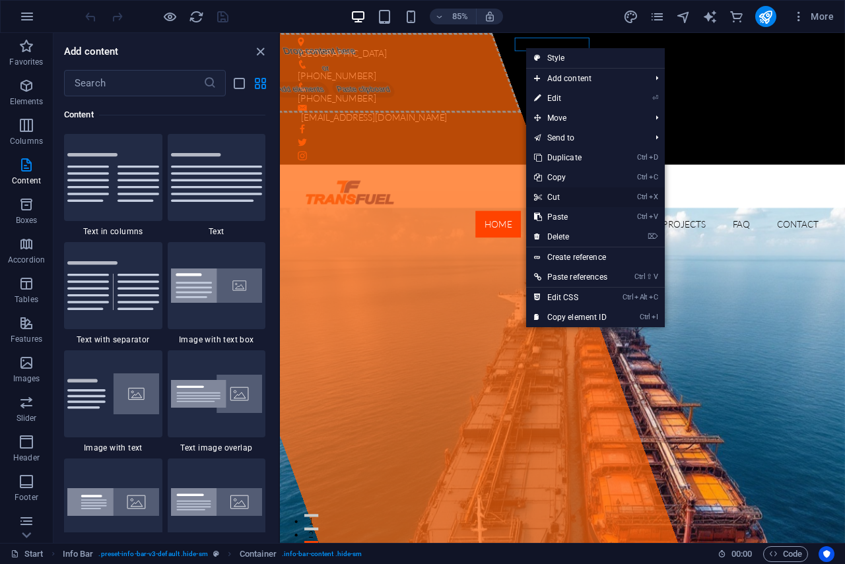
click at [558, 200] on link "Ctrl X Cut" at bounding box center [570, 197] width 89 height 20
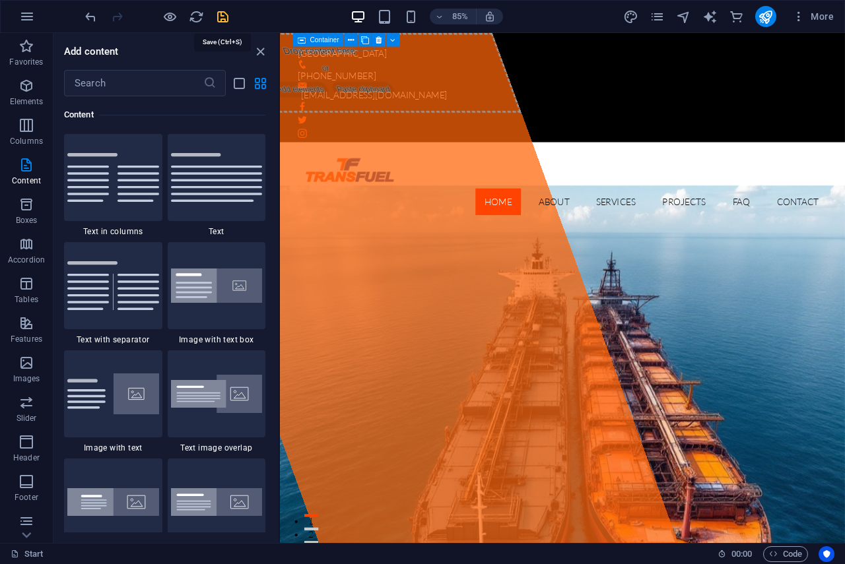
drag, startPoint x: 220, startPoint y: 14, endPoint x: 251, endPoint y: 7, distance: 32.4
click at [220, 14] on icon "save" at bounding box center [222, 16] width 15 height 15
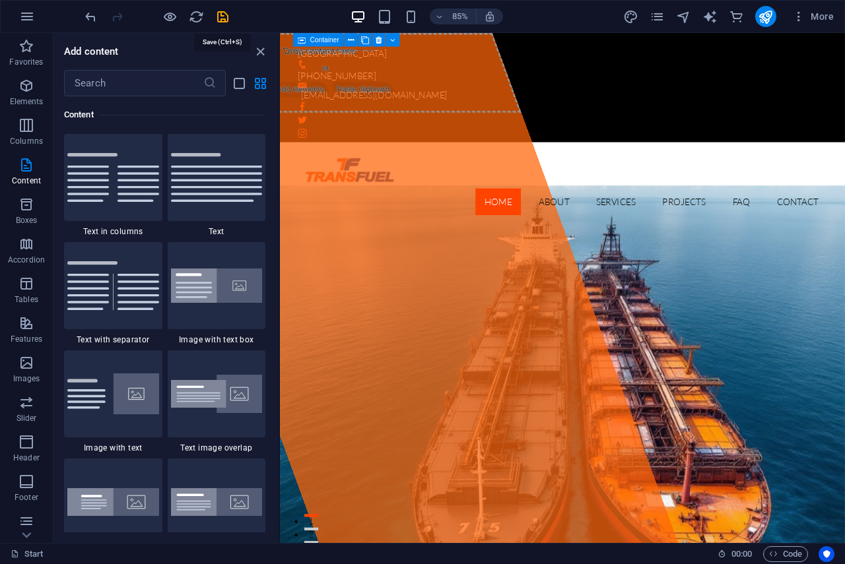
checkbox input "false"
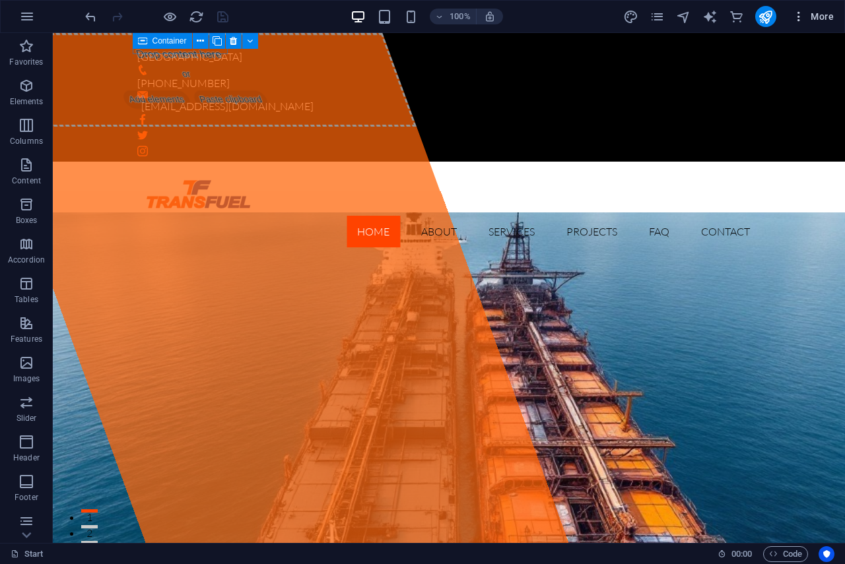
click at [813, 15] on span "More" at bounding box center [813, 16] width 42 height 13
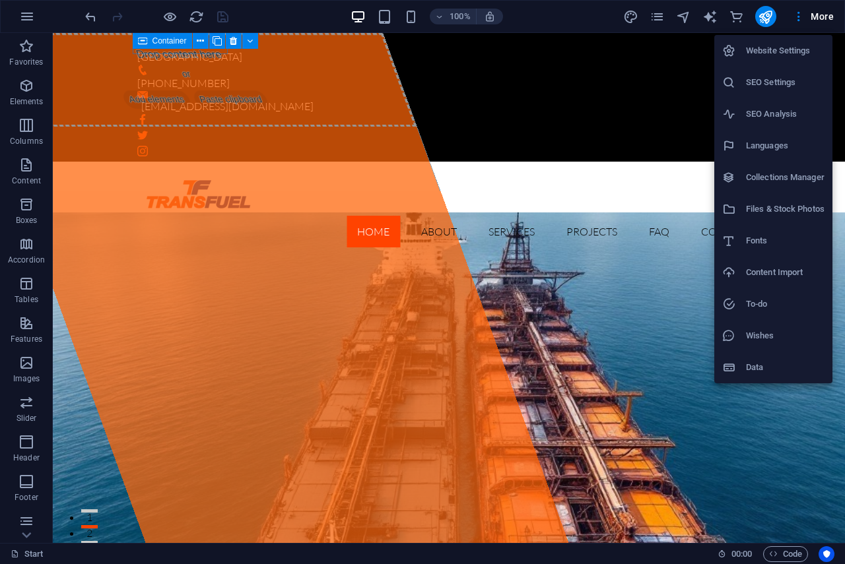
click at [765, 53] on h6 "Website Settings" at bounding box center [785, 51] width 79 height 16
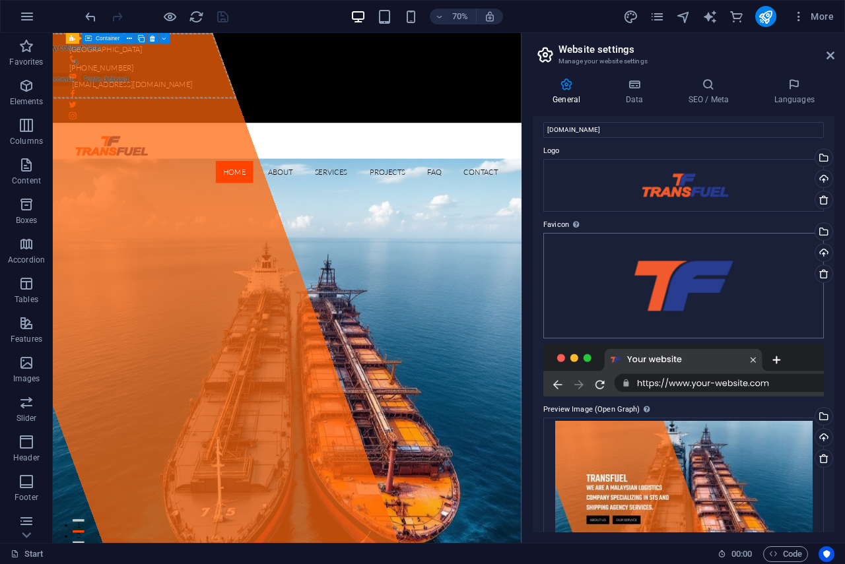
scroll to position [79, 0]
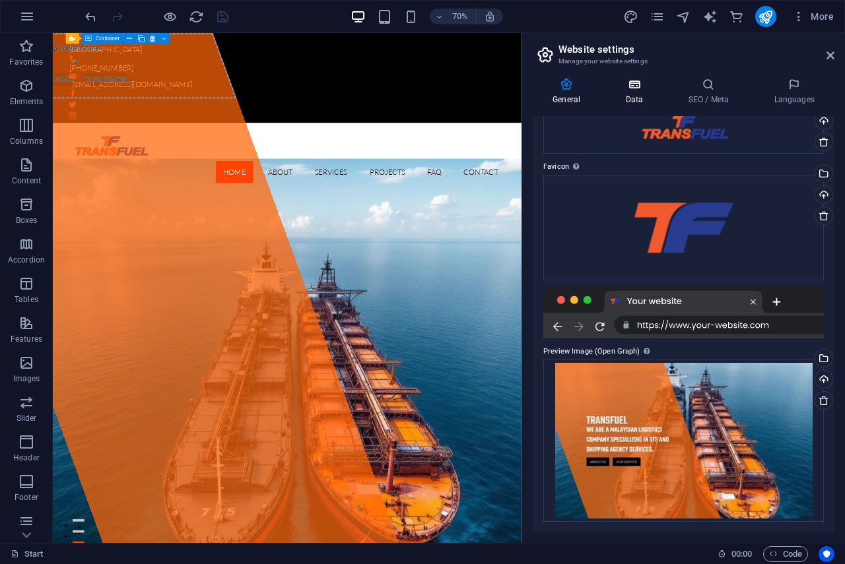
click at [635, 90] on icon at bounding box center [633, 84] width 57 height 13
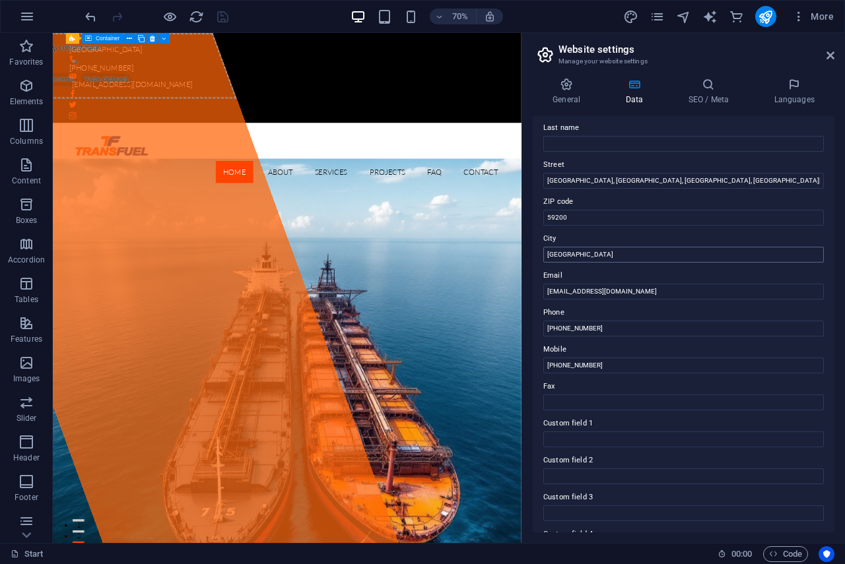
scroll to position [198, 0]
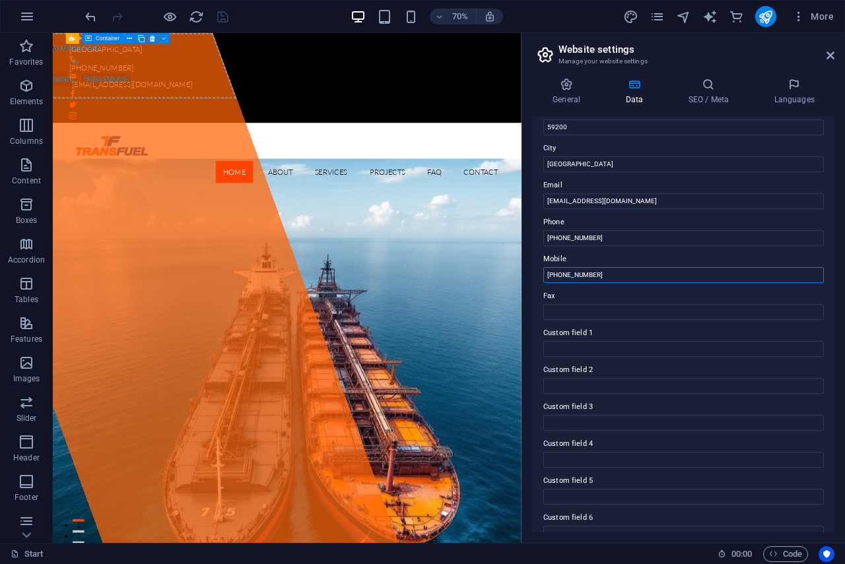
click at [628, 274] on input "+601 4639 8813" at bounding box center [683, 275] width 280 height 16
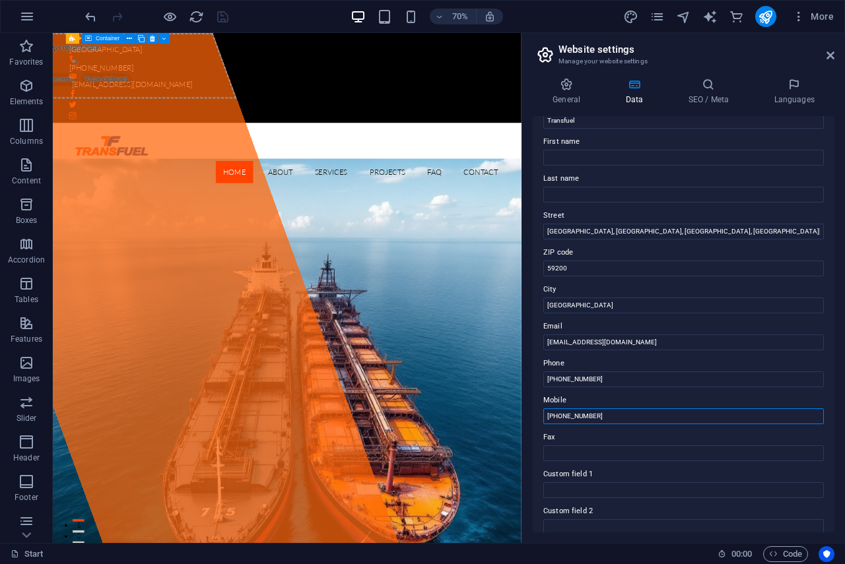
scroll to position [0, 0]
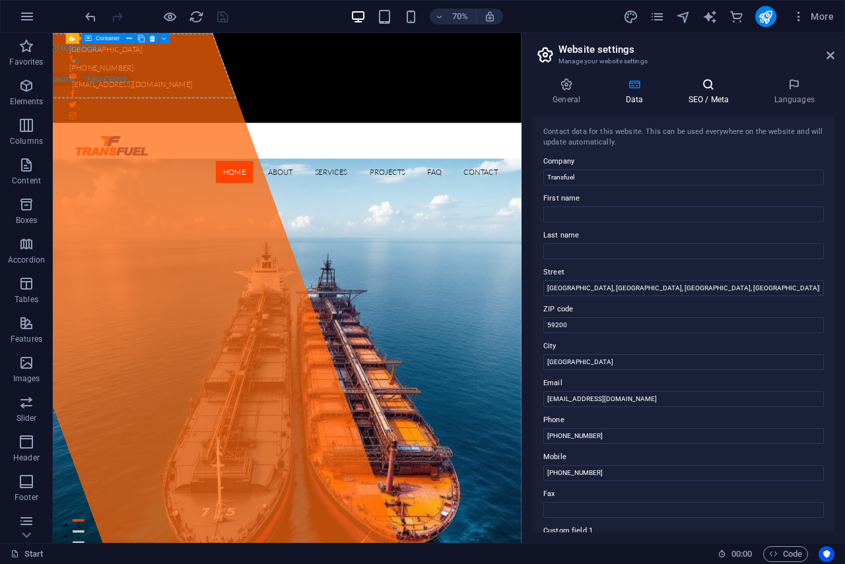
click at [703, 83] on icon at bounding box center [708, 84] width 80 height 13
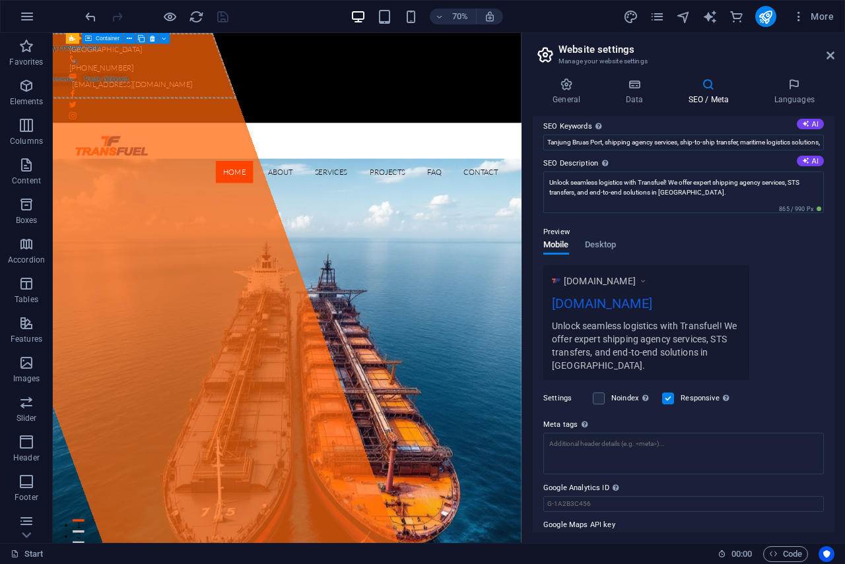
scroll to position [109, 0]
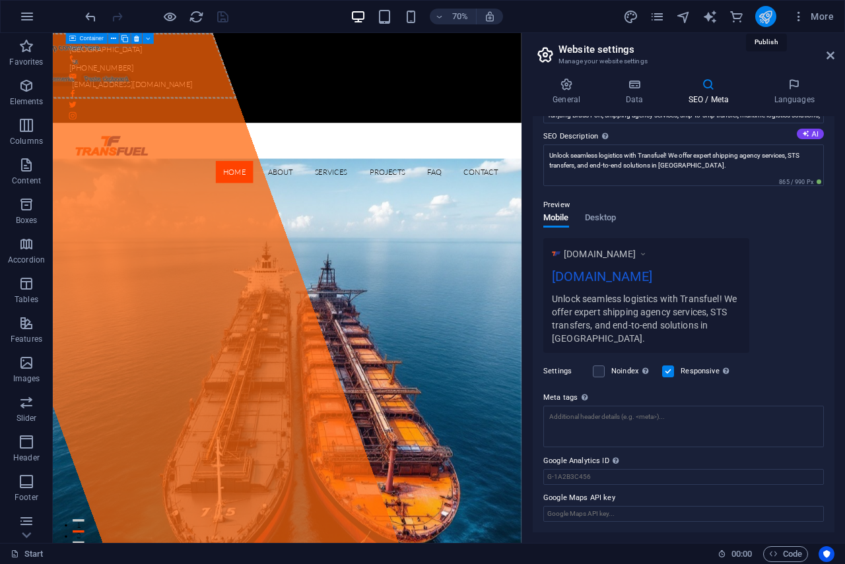
click at [761, 13] on icon "publish" at bounding box center [764, 16] width 15 height 15
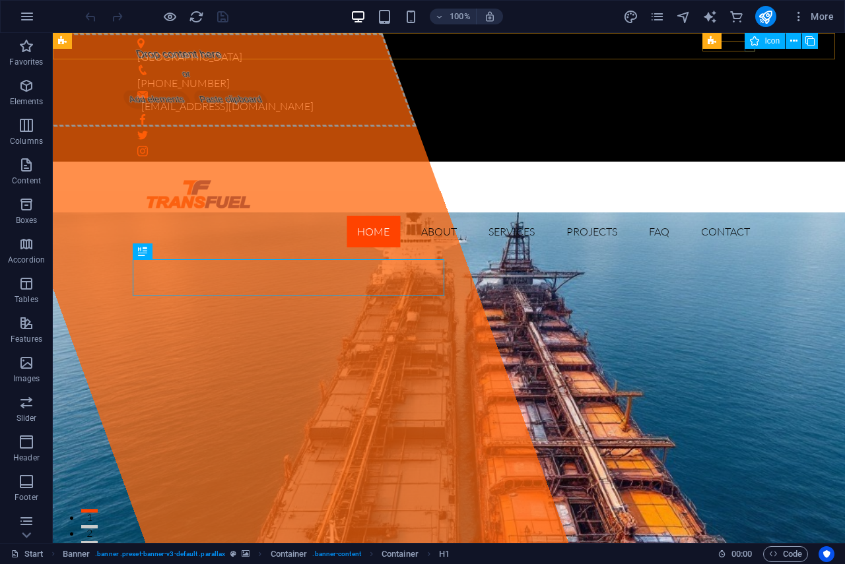
click at [748, 46] on div "Icon" at bounding box center [764, 41] width 40 height 16
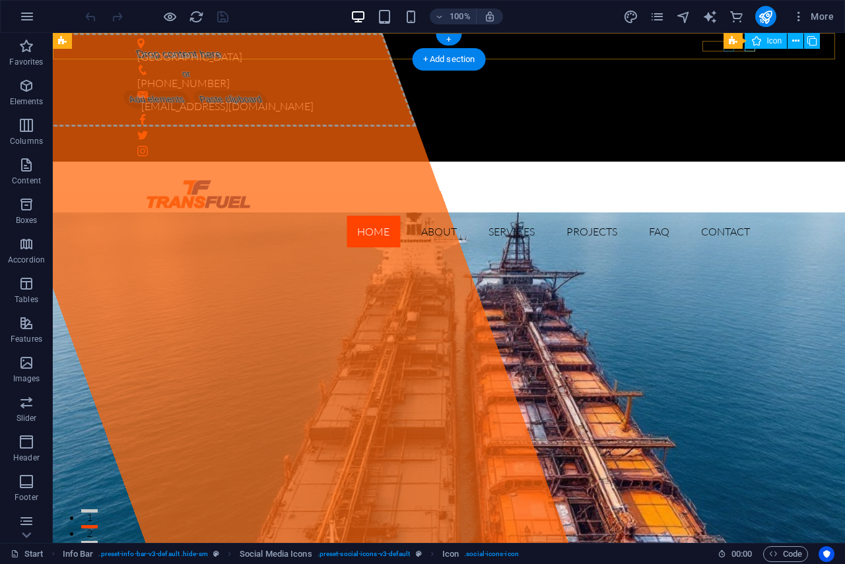
click at [732, 130] on figure at bounding box center [448, 135] width 623 height 11
click at [773, 40] on span "Icon" at bounding box center [771, 41] width 15 height 8
click at [724, 130] on figure at bounding box center [448, 135] width 623 height 11
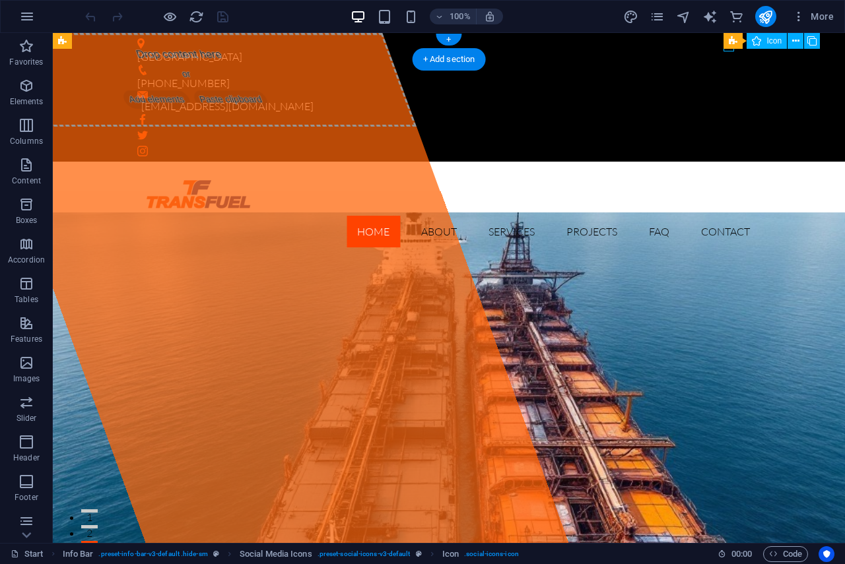
select select "xMidYMid"
select select "px"
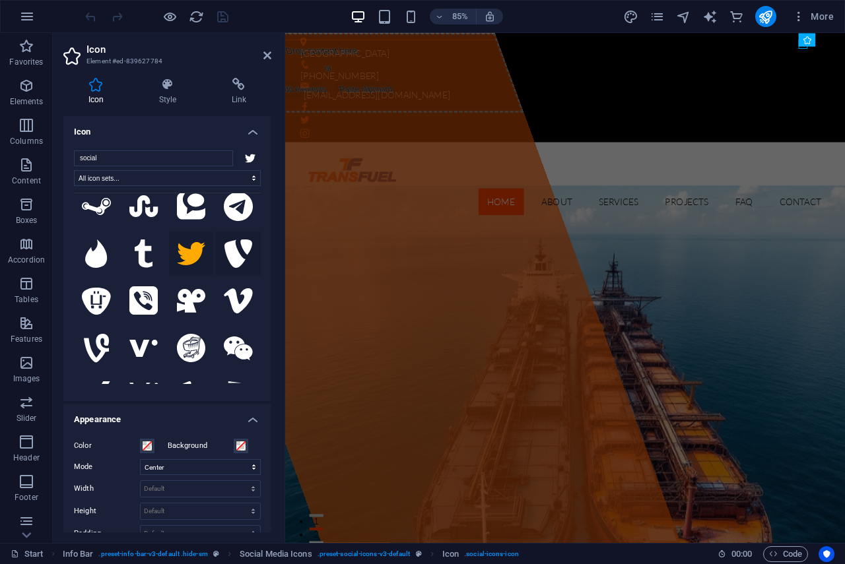
scroll to position [858, 0]
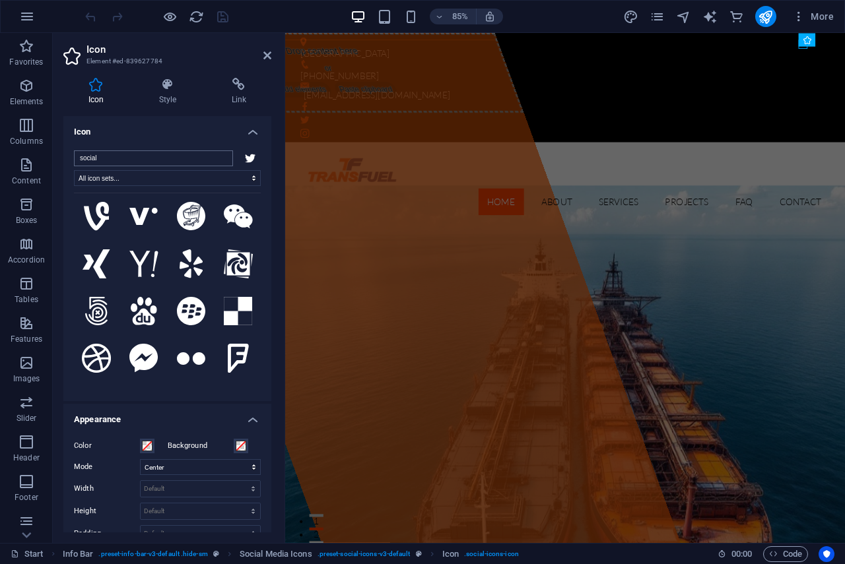
click at [146, 151] on input "social" at bounding box center [153, 158] width 159 height 16
drag, startPoint x: 148, startPoint y: 153, endPoint x: 44, endPoint y: 164, distance: 104.1
click at [44, 164] on section "Favorites Elements Columns Content Boxes Accordion Tables Features Images Slide…" at bounding box center [422, 288] width 845 height 510
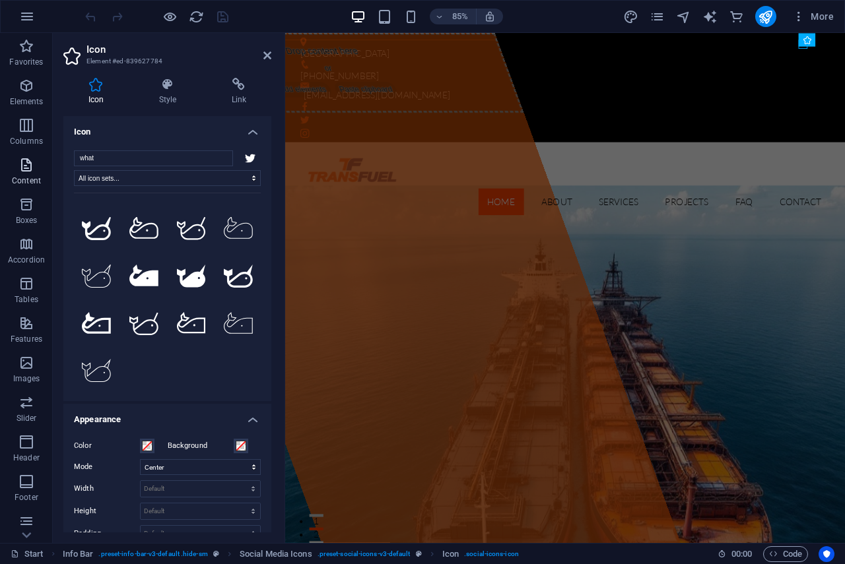
scroll to position [0, 0]
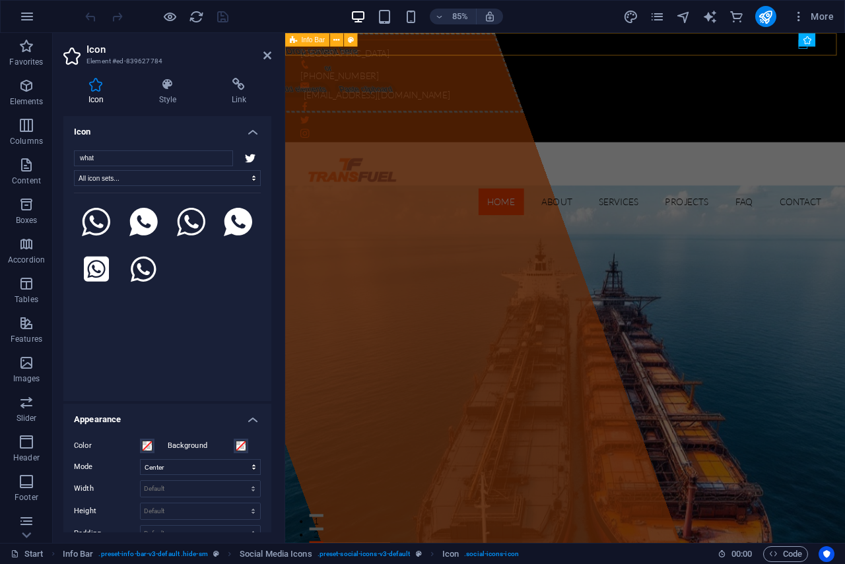
type input "what"
click at [844, 43] on div "[GEOGRAPHIC_DATA] [PHONE_NUMBER] [EMAIL_ADDRESS][DOMAIN_NAME]" at bounding box center [614, 97] width 659 height 129
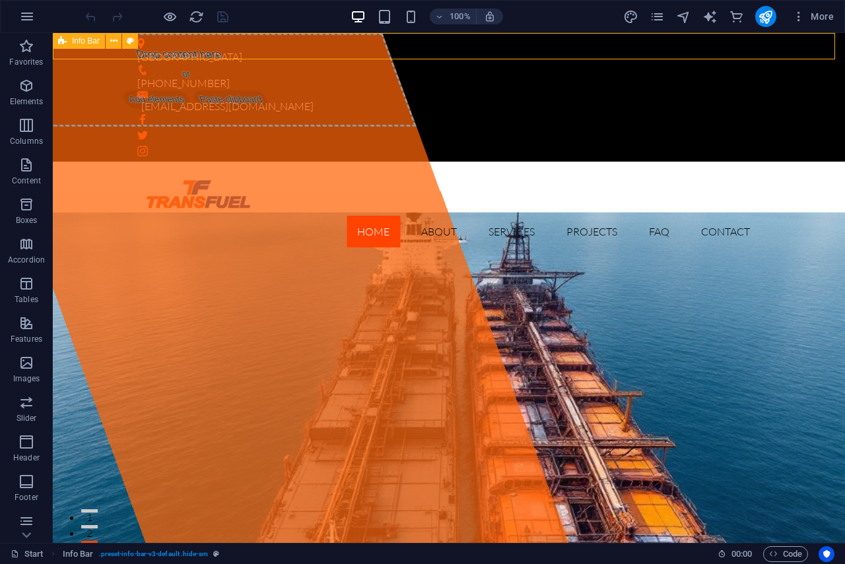
click at [773, 48] on div "[GEOGRAPHIC_DATA] [PHONE_NUMBER] [EMAIL_ADDRESS][DOMAIN_NAME]" at bounding box center [449, 97] width 792 height 129
click at [722, 48] on icon at bounding box center [722, 41] width 7 height 14
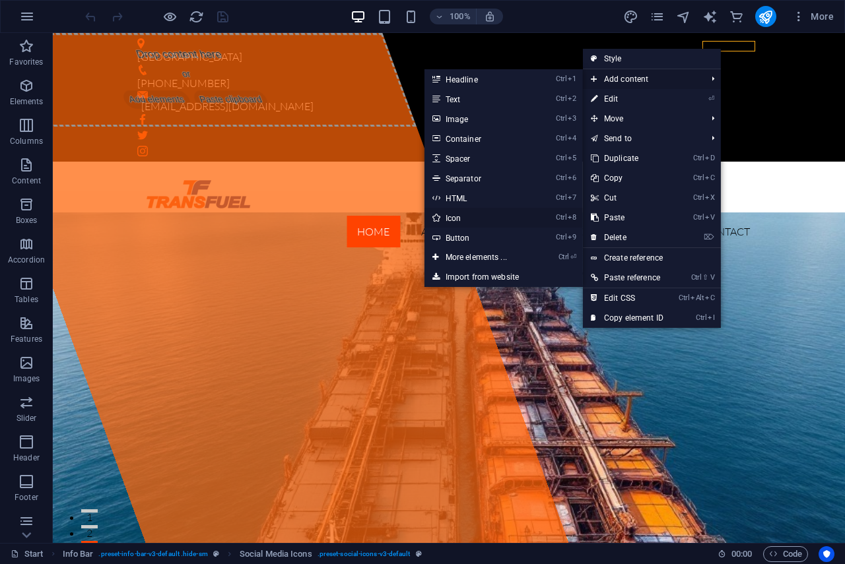
click at [461, 212] on link "Ctrl 8 Icon" at bounding box center [478, 218] width 109 height 20
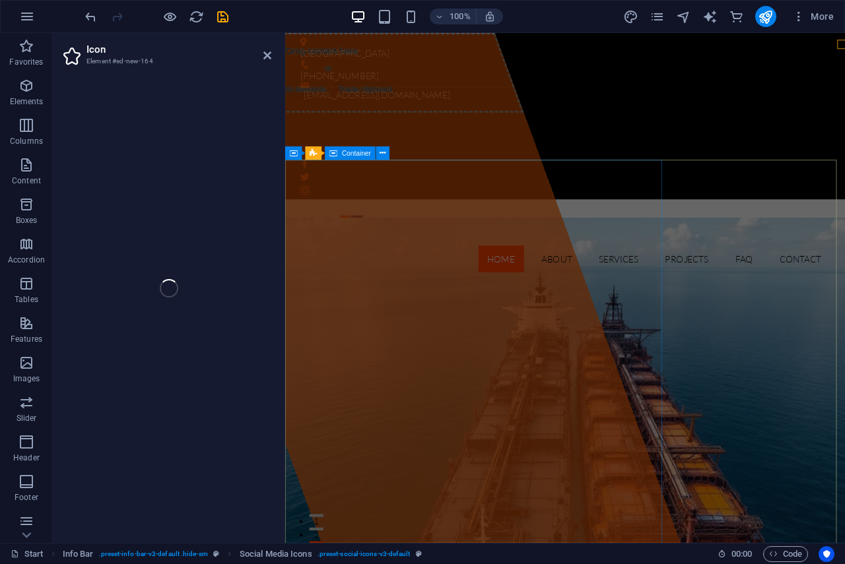
select select "xMidYMid"
select select "px"
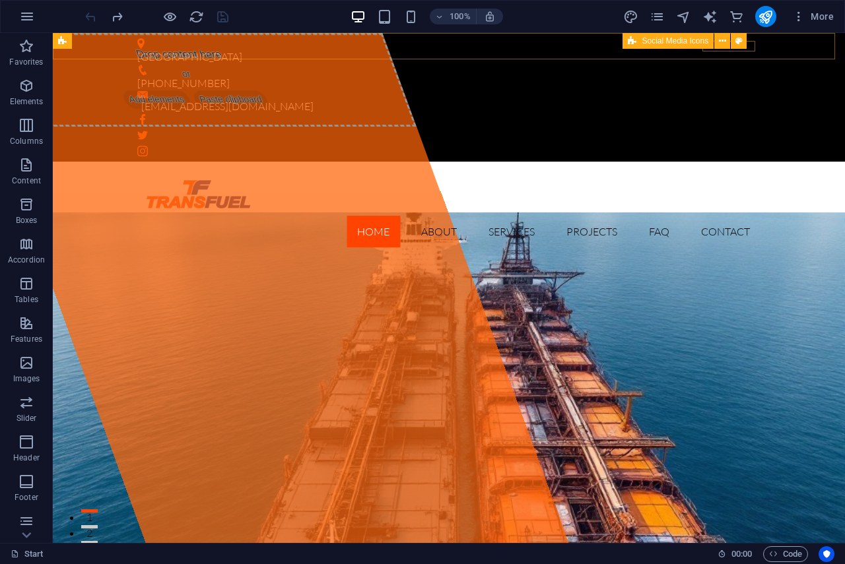
click at [736, 49] on div "Social Media Icons" at bounding box center [688, 41] width 133 height 16
click at [713, 109] on div at bounding box center [448, 135] width 623 height 53
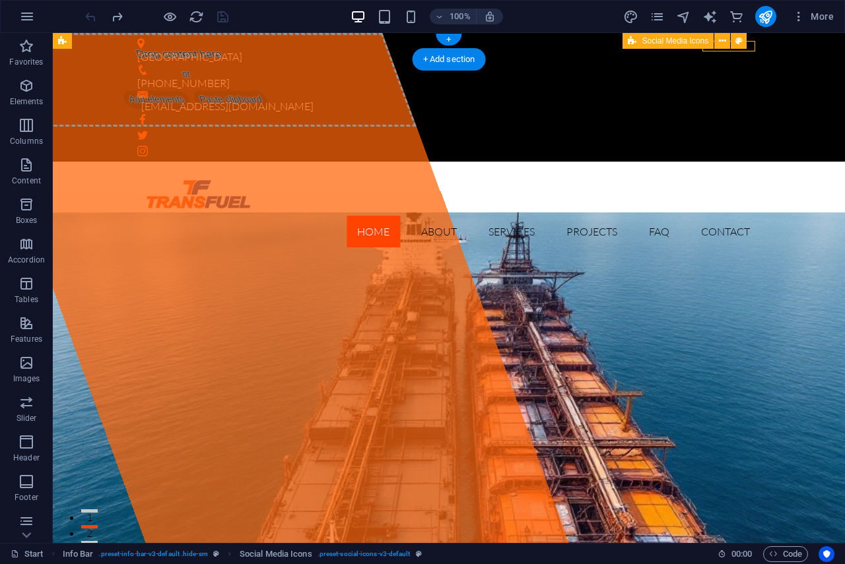
click at [713, 109] on div at bounding box center [448, 135] width 623 height 53
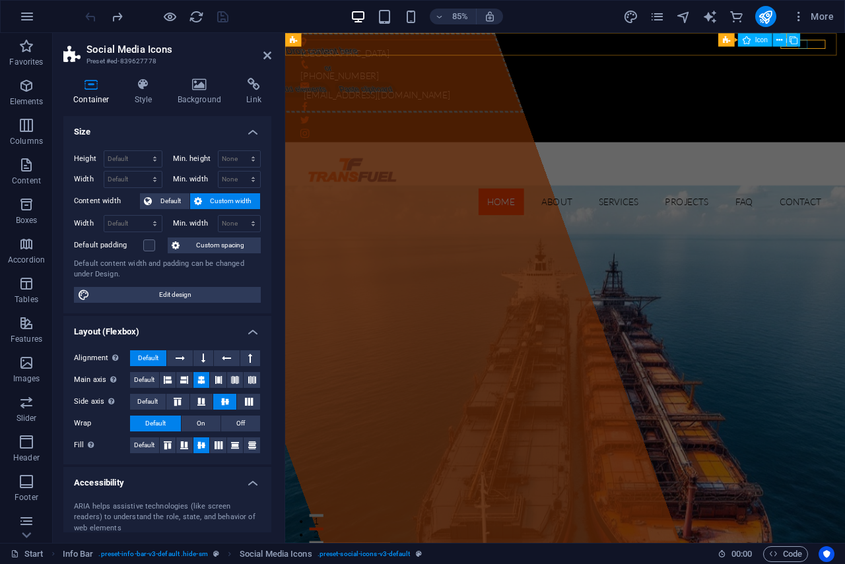
click at [802, 47] on div "Social Media Icons Icon" at bounding box center [763, 40] width 89 height 14
click at [775, 40] on button at bounding box center [779, 39] width 13 height 13
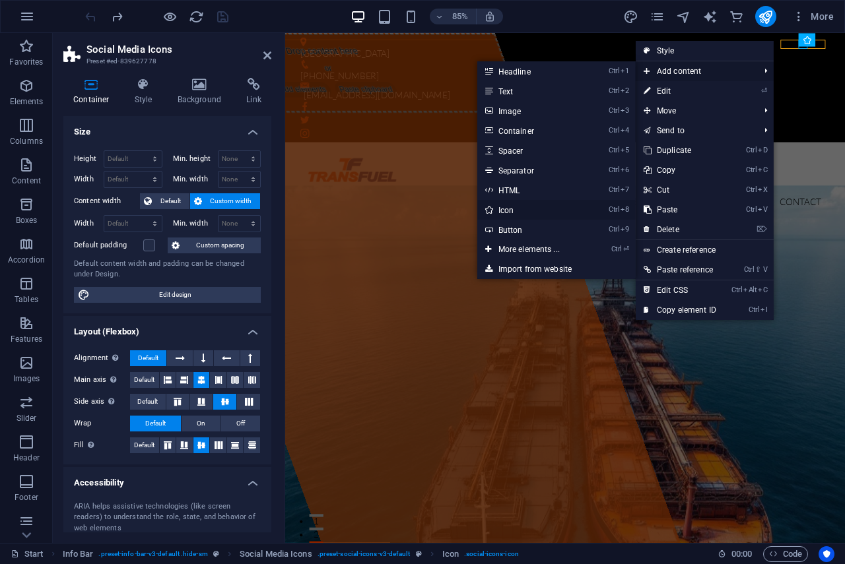
drag, startPoint x: 527, startPoint y: 211, endPoint x: 292, endPoint y: 206, distance: 234.3
click at [527, 211] on link "Ctrl 8 Icon" at bounding box center [531, 210] width 109 height 20
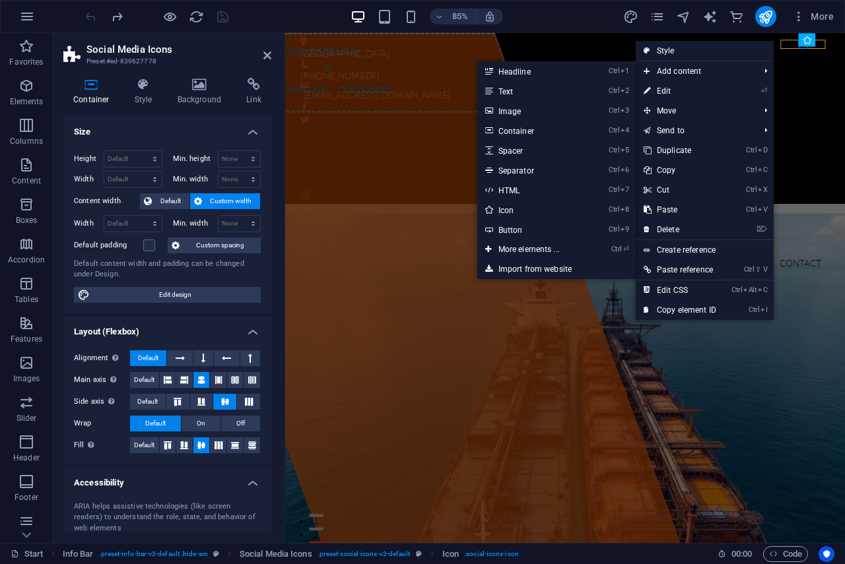
select select "xMidYMid"
select select "px"
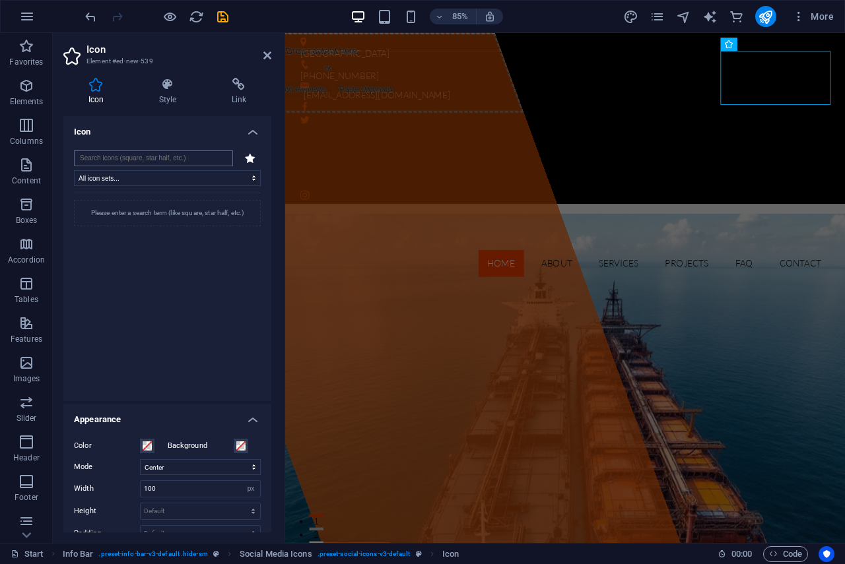
click at [106, 158] on input "search" at bounding box center [153, 158] width 159 height 16
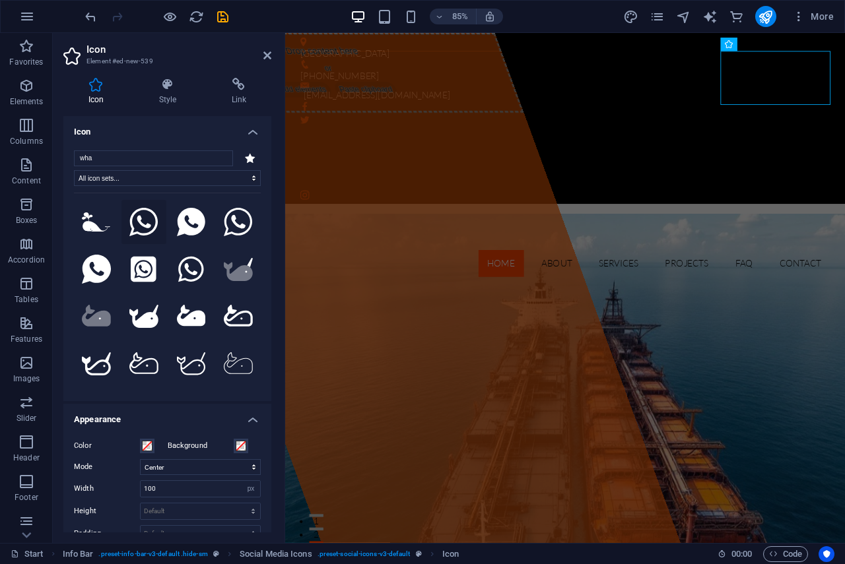
type input "wha"
click at [143, 223] on icon at bounding box center [143, 222] width 29 height 29
click at [142, 220] on icon at bounding box center [143, 222] width 29 height 29
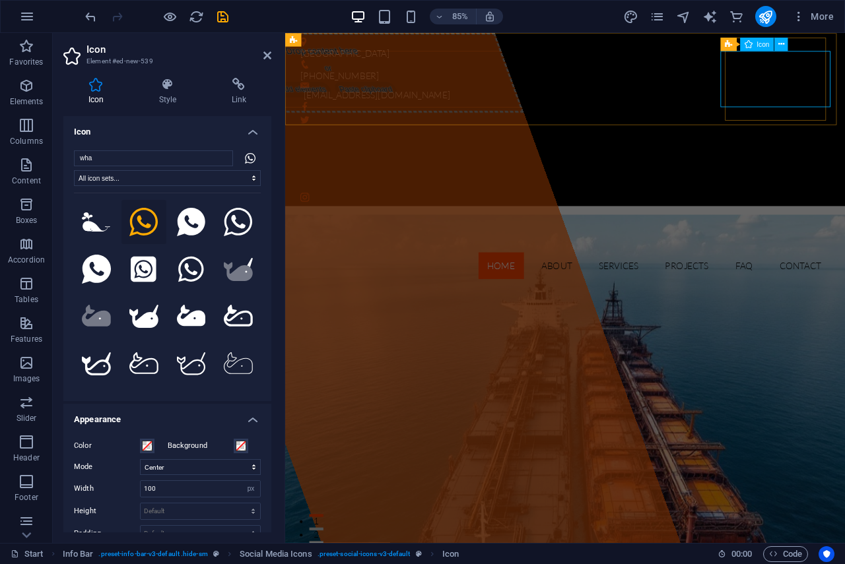
drag, startPoint x: 426, startPoint y: 248, endPoint x: 860, endPoint y: 88, distance: 463.4
click at [137, 214] on icon at bounding box center [143, 222] width 29 height 29
click at [777, 65] on div "[GEOGRAPHIC_DATA] [PHONE_NUMBER] [EMAIL_ADDRESS][DOMAIN_NAME]" at bounding box center [614, 135] width 659 height 204
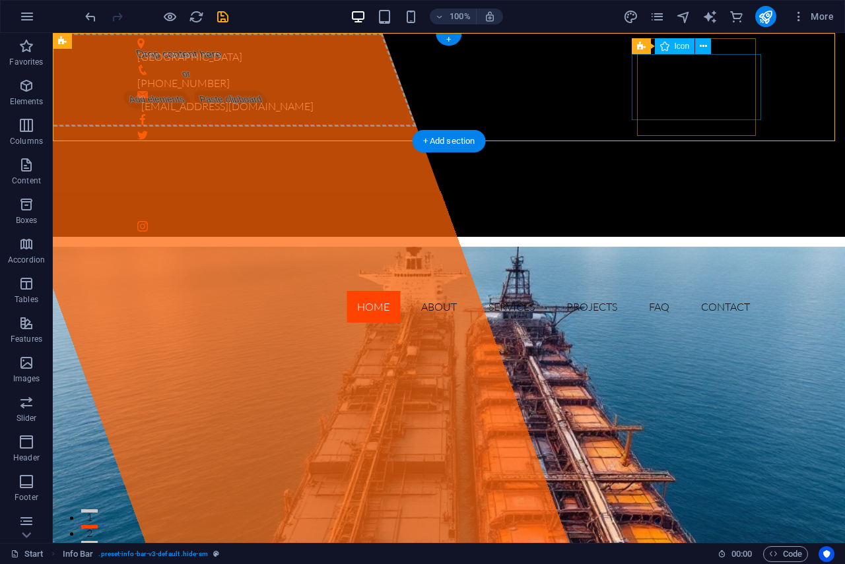
click at [712, 146] on figure at bounding box center [448, 181] width 633 height 70
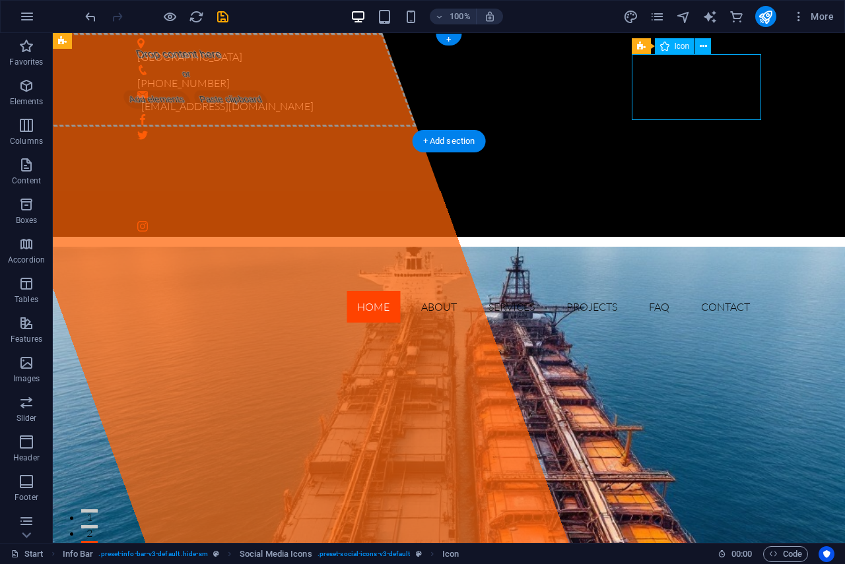
drag, startPoint x: 713, startPoint y: 117, endPoint x: 705, endPoint y: 116, distance: 7.3
click at [705, 146] on figure at bounding box center [448, 181] width 633 height 70
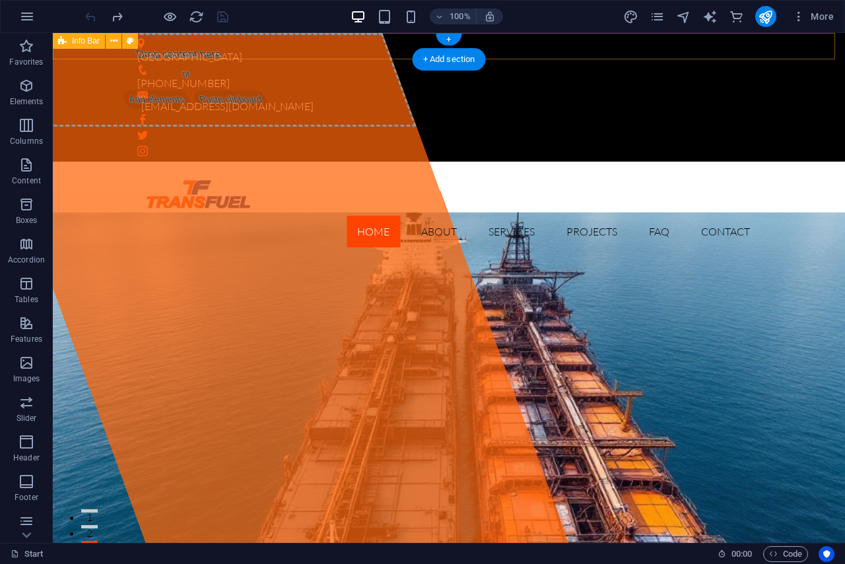
click at [766, 45] on div "[GEOGRAPHIC_DATA] [PHONE_NUMBER] [EMAIL_ADDRESS][DOMAIN_NAME]" at bounding box center [449, 97] width 792 height 129
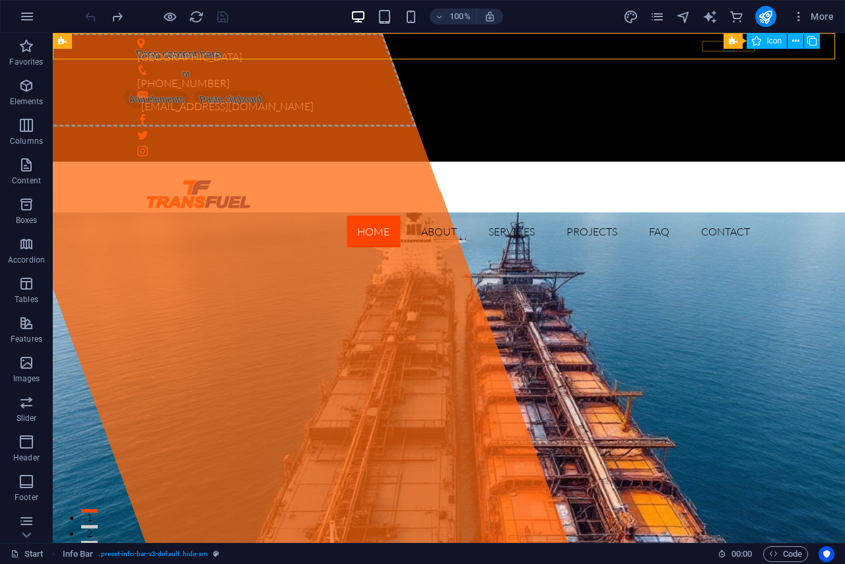
click at [729, 49] on div "Social Media Icons Icon" at bounding box center [775, 41] width 105 height 16
click at [726, 130] on figure at bounding box center [448, 135] width 623 height 11
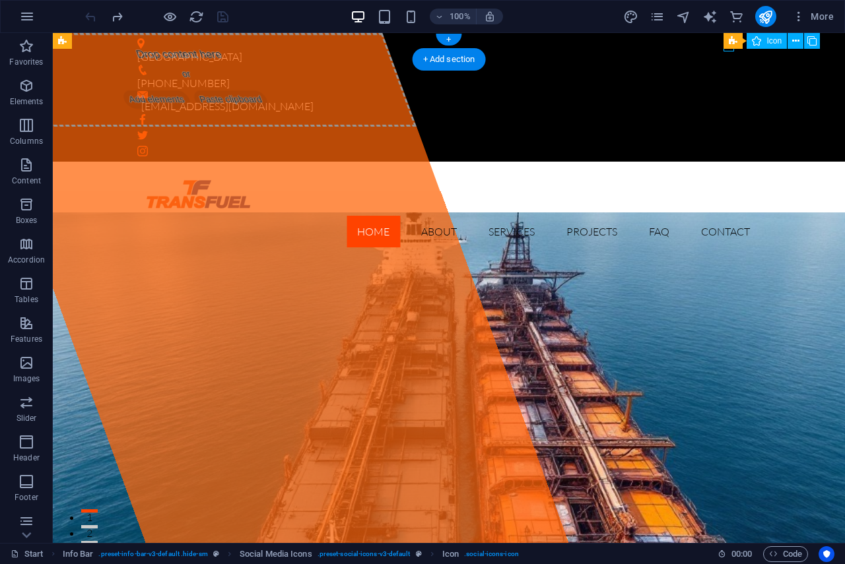
click at [726, 130] on figure at bounding box center [448, 135] width 623 height 11
select select "xMidYMid"
select select "px"
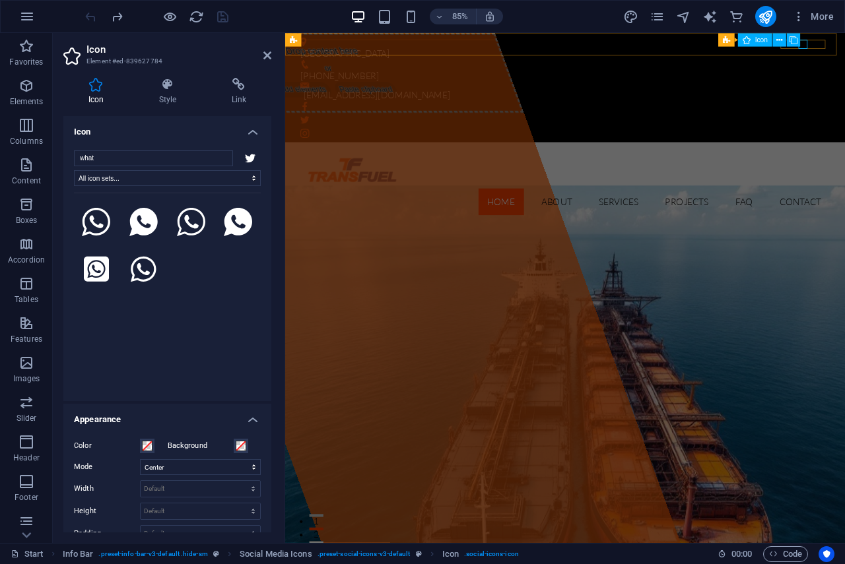
click at [844, 130] on figure at bounding box center [614, 135] width 623 height 11
click at [801, 46] on div "Social Media Icons Icon" at bounding box center [763, 40] width 89 height 14
click at [804, 46] on div "Social Media Icons Icon" at bounding box center [763, 40] width 89 height 14
click at [192, 231] on icon at bounding box center [191, 222] width 29 height 29
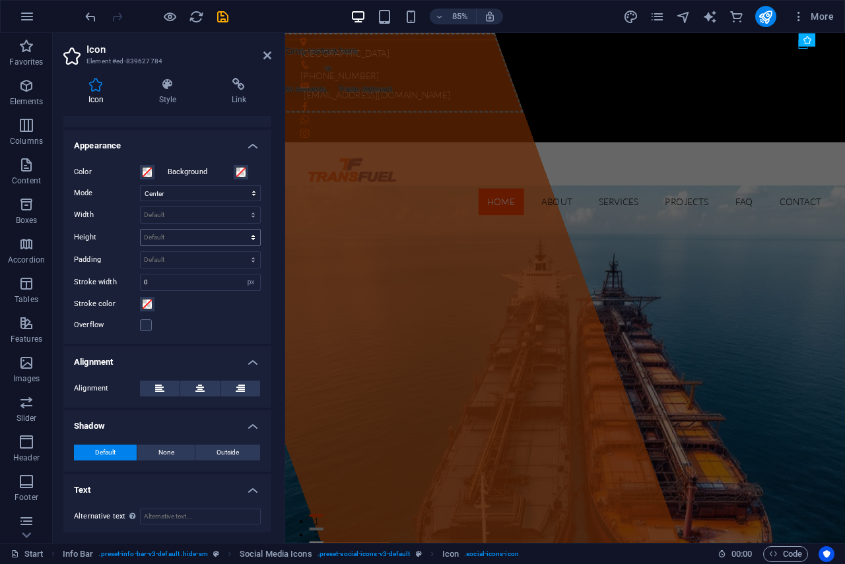
scroll to position [276, 0]
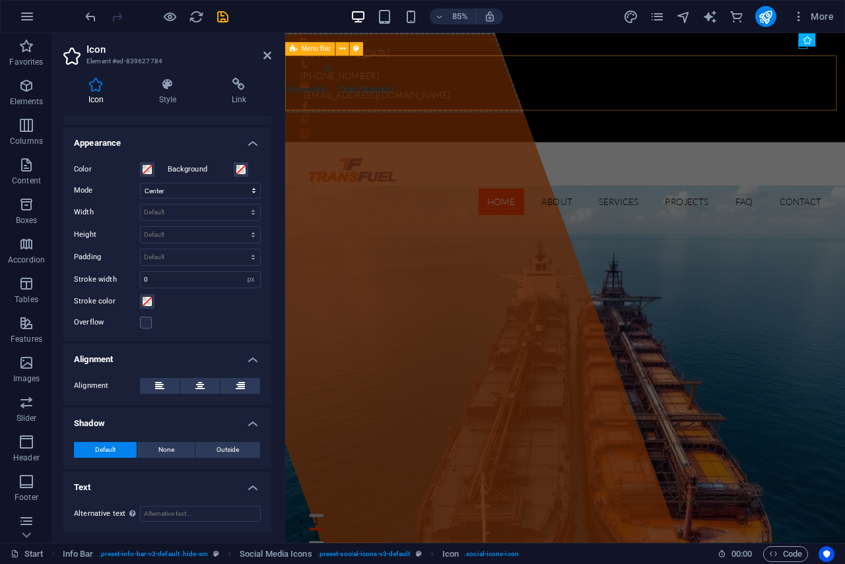
click at [841, 162] on div "Home About Services Projects FAQ Contact" at bounding box center [614, 210] width 659 height 96
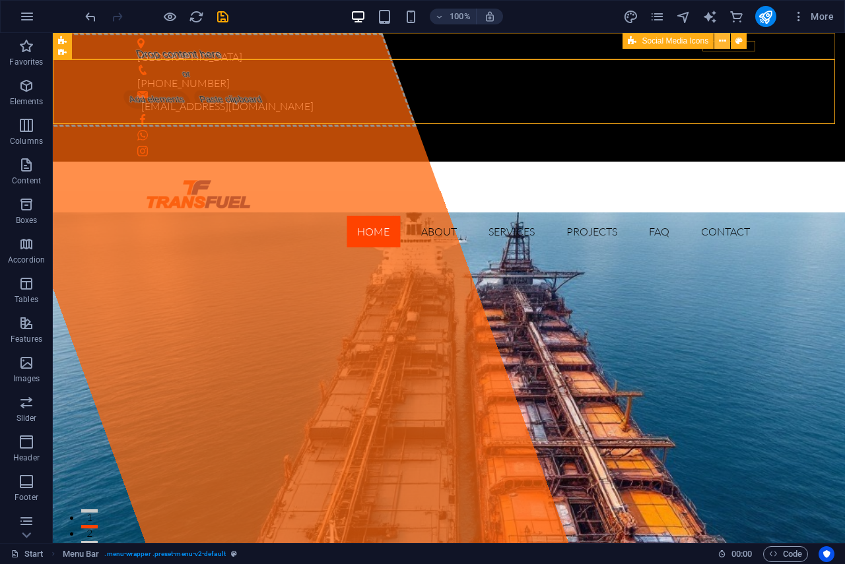
click at [729, 48] on button at bounding box center [722, 41] width 16 height 16
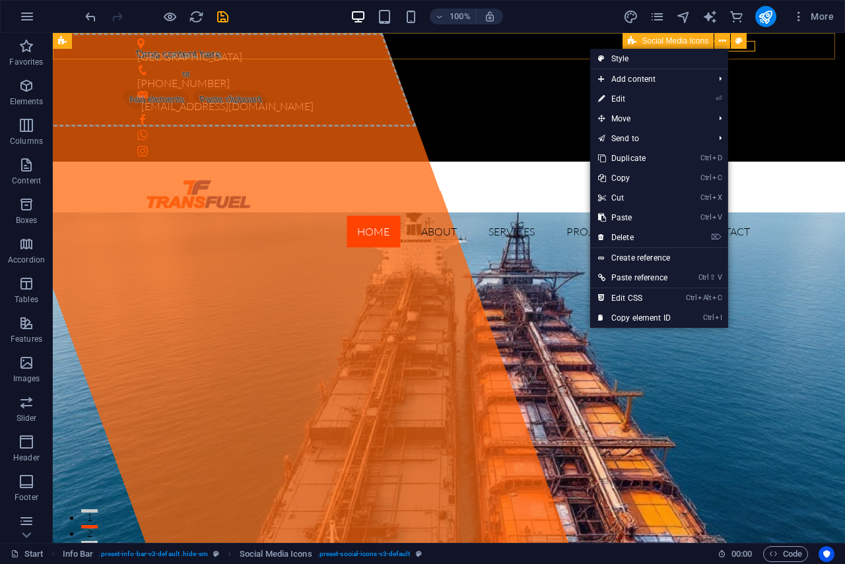
click at [729, 48] on button at bounding box center [722, 41] width 16 height 16
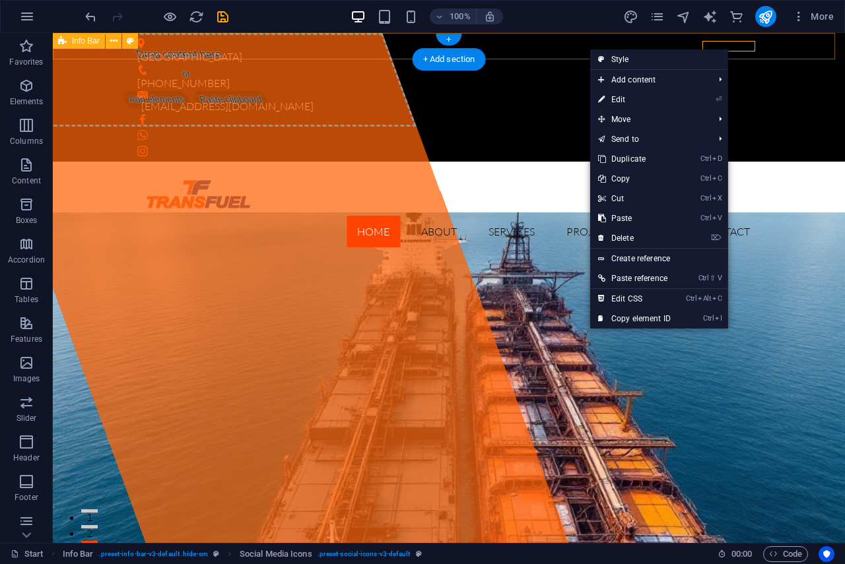
click at [729, 52] on div "[GEOGRAPHIC_DATA] [PHONE_NUMBER] [EMAIL_ADDRESS][DOMAIN_NAME]" at bounding box center [449, 97] width 792 height 129
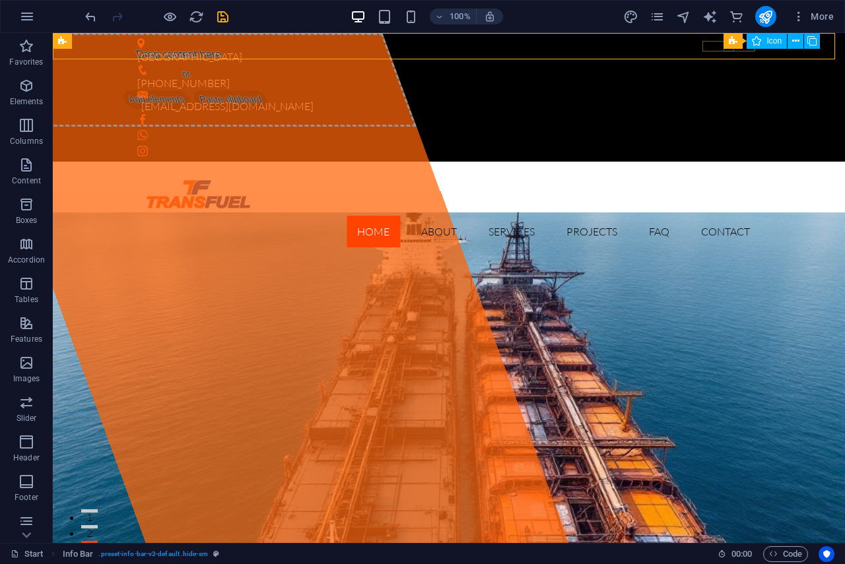
click at [730, 49] on div "Social Media Icons Icon" at bounding box center [775, 41] width 105 height 16
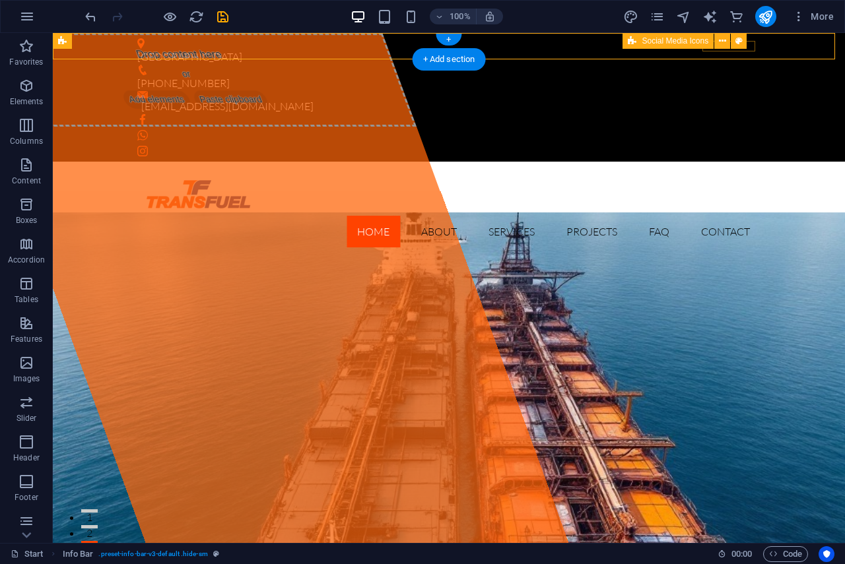
click at [718, 109] on div at bounding box center [448, 135] width 623 height 53
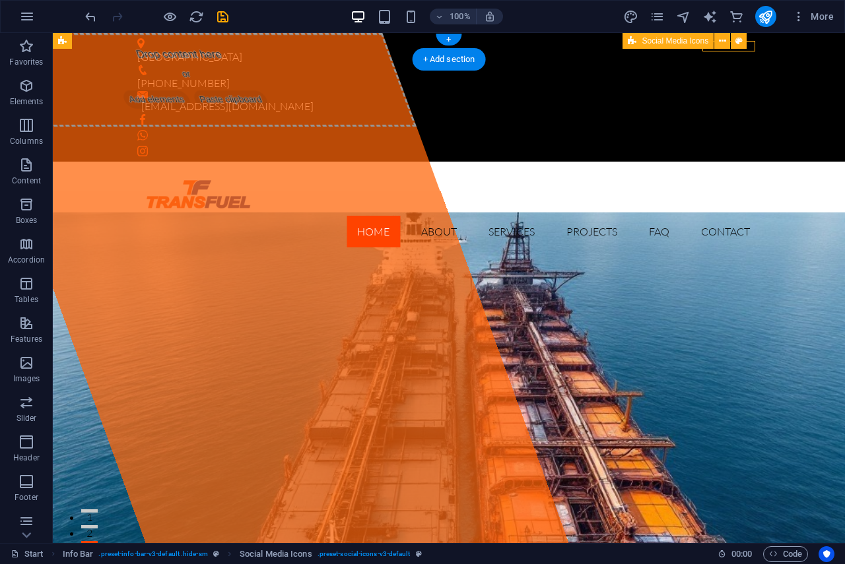
click at [718, 109] on div at bounding box center [448, 135] width 623 height 53
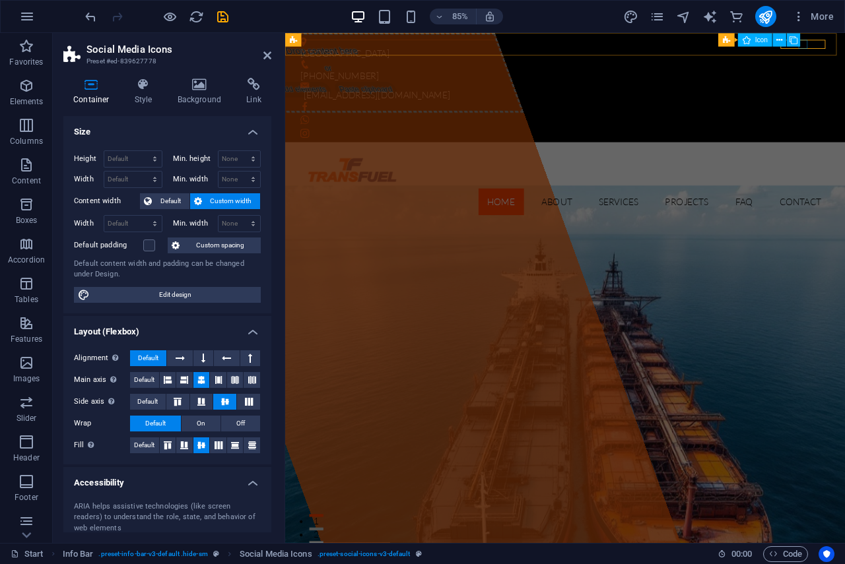
click at [844, 130] on figure at bounding box center [614, 135] width 623 height 11
click at [779, 40] on icon at bounding box center [779, 40] width 6 height 12
drag, startPoint x: 1084, startPoint y: 80, endPoint x: 601, endPoint y: 48, distance: 484.1
click at [598, 48] on div "[GEOGRAPHIC_DATA] [PHONE_NUMBER] [EMAIL_ADDRESS][DOMAIN_NAME]" at bounding box center [614, 97] width 659 height 129
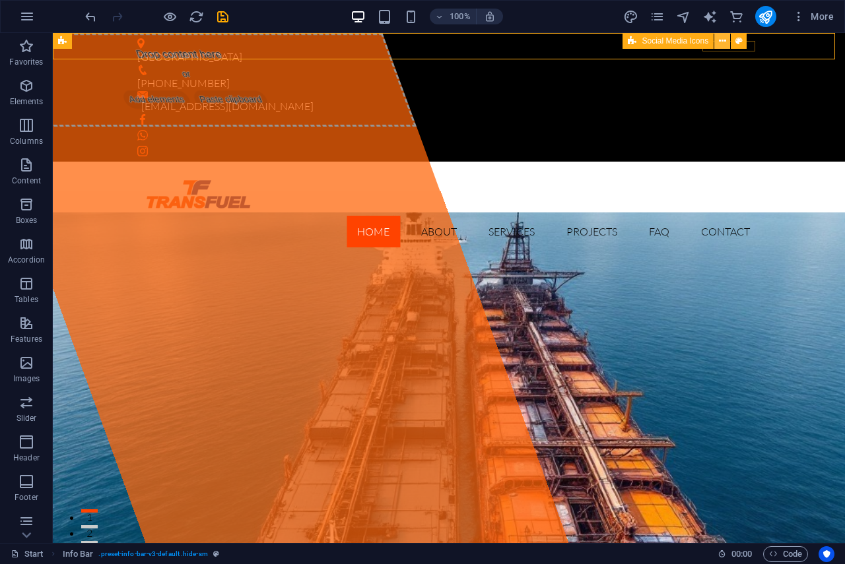
click at [729, 48] on button at bounding box center [722, 41] width 16 height 16
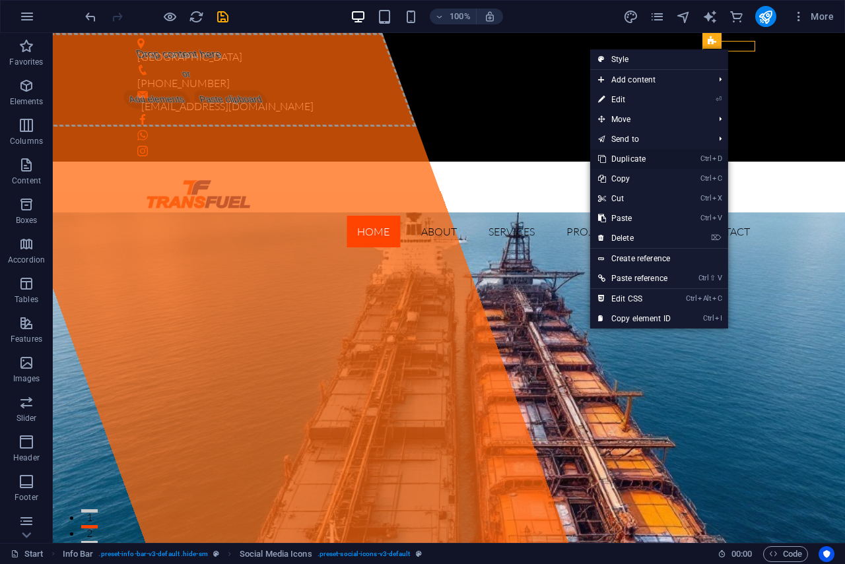
click at [698, 162] on li "Ctrl D Duplicate" at bounding box center [659, 159] width 138 height 20
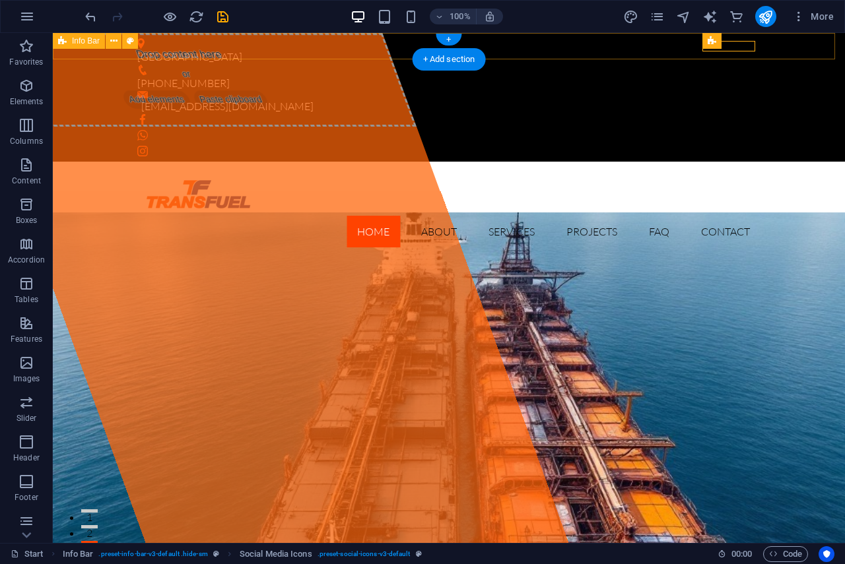
click at [779, 50] on div "[GEOGRAPHIC_DATA] [PHONE_NUMBER] [EMAIL_ADDRESS][DOMAIN_NAME]" at bounding box center [449, 97] width 792 height 129
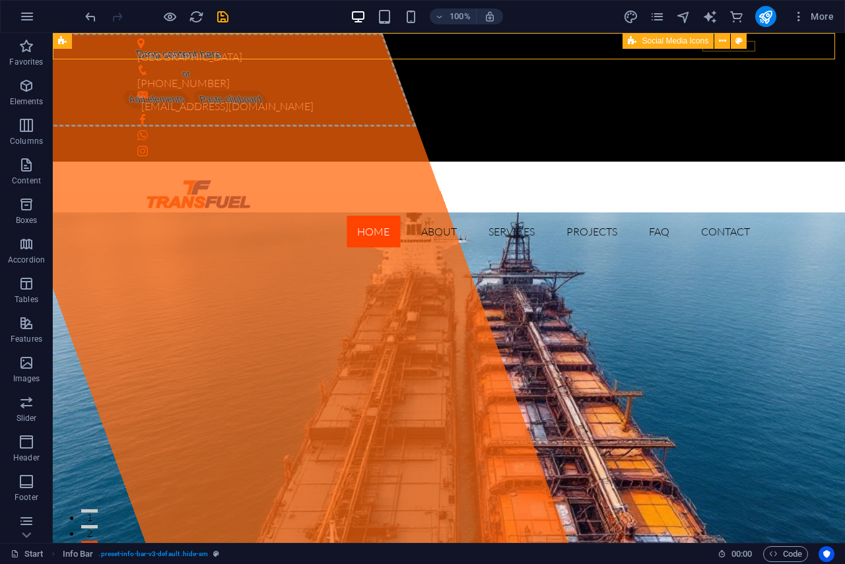
click at [729, 49] on div "Social Media Icons" at bounding box center [688, 41] width 133 height 16
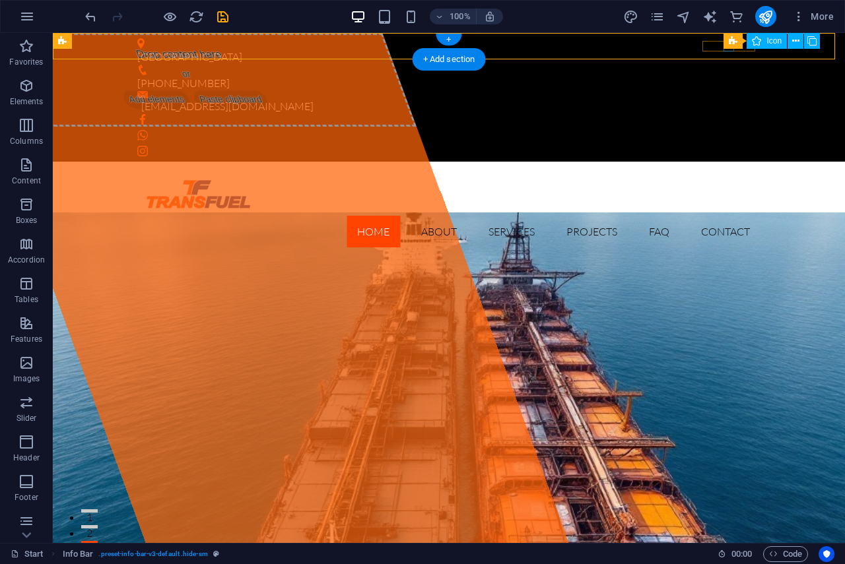
click at [729, 130] on figure at bounding box center [448, 135] width 623 height 11
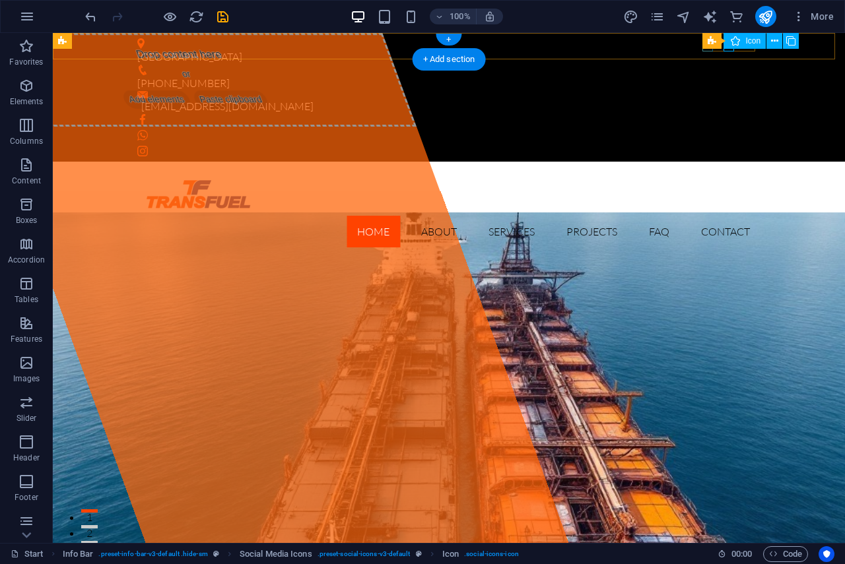
click at [702, 114] on figure at bounding box center [448, 119] width 623 height 11
click at [719, 109] on div at bounding box center [448, 135] width 623 height 53
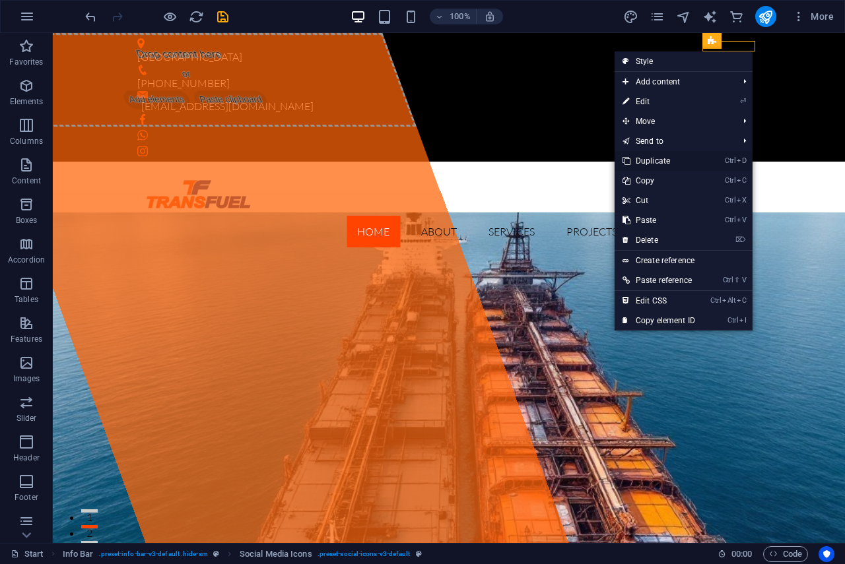
click at [651, 159] on link "Ctrl D Duplicate" at bounding box center [658, 161] width 88 height 20
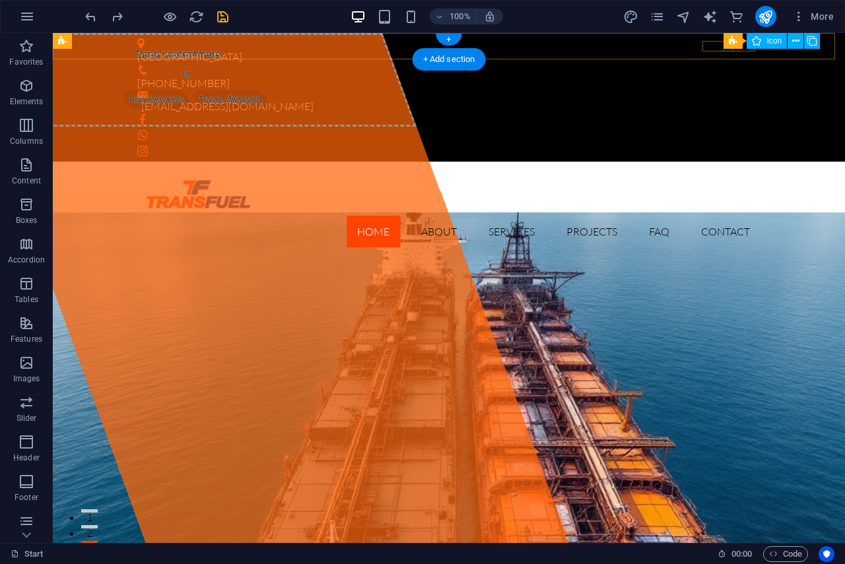
click at [724, 130] on figure at bounding box center [448, 135] width 623 height 11
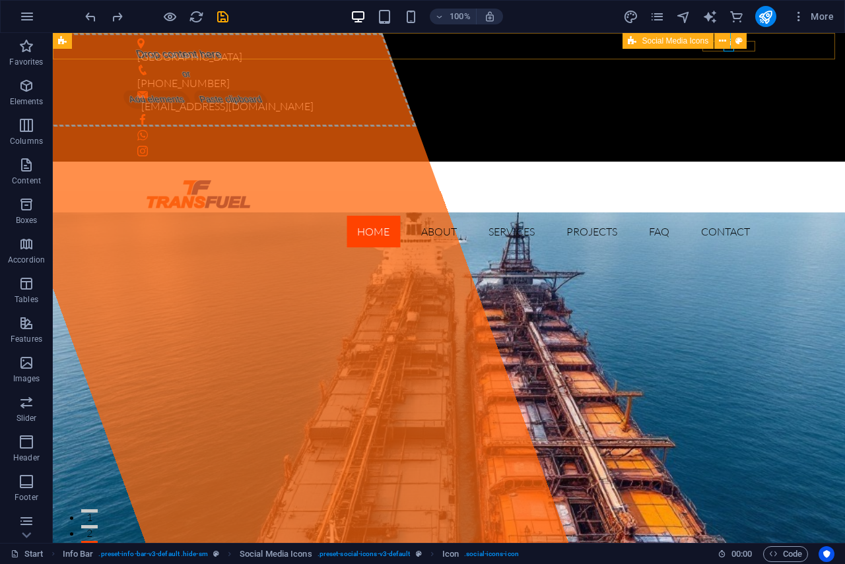
click at [707, 49] on div "Social Media Icons" at bounding box center [688, 41] width 133 height 16
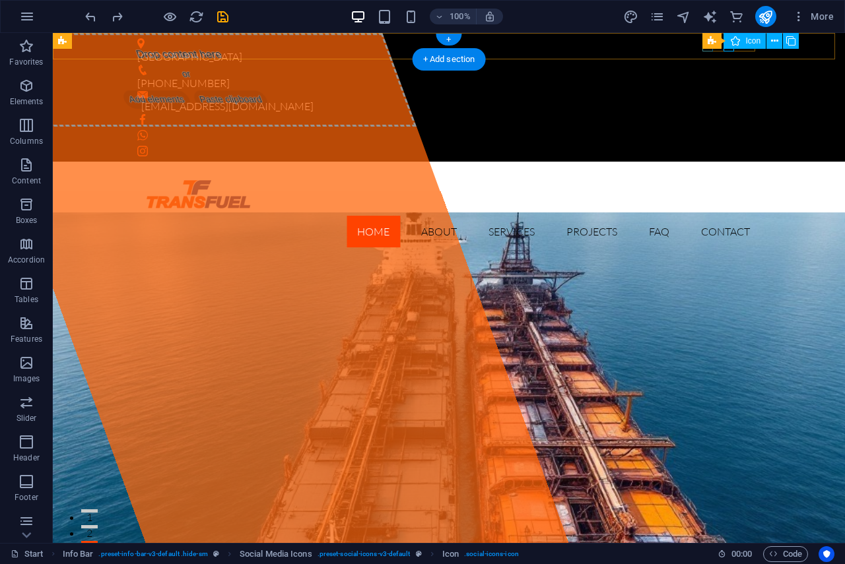
click at [705, 114] on figure at bounding box center [448, 119] width 623 height 11
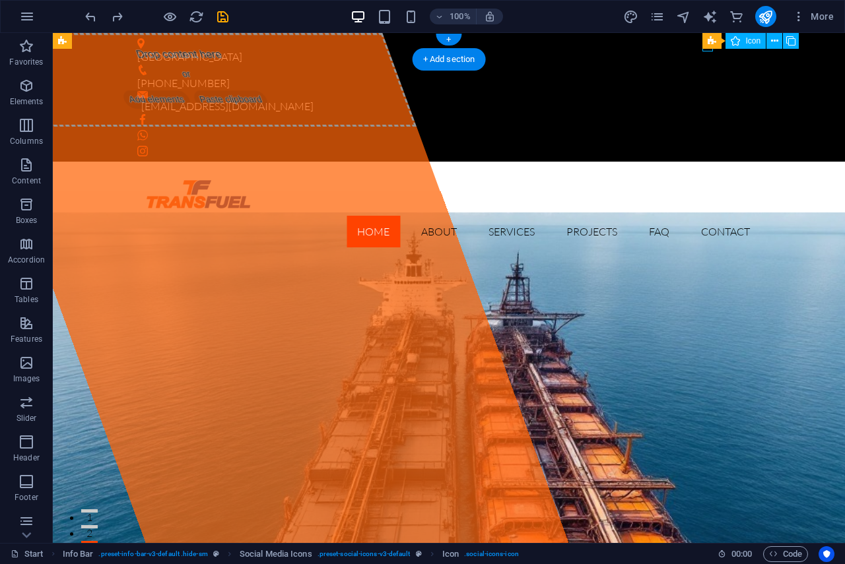
select select "xMidYMid"
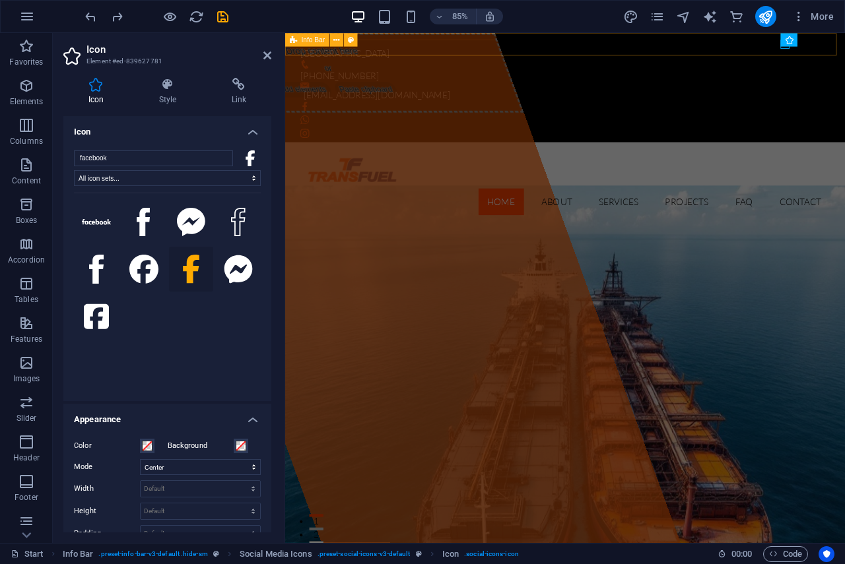
click at [844, 53] on div "[GEOGRAPHIC_DATA] [PHONE_NUMBER] [EMAIL_ADDRESS][DOMAIN_NAME]" at bounding box center [614, 97] width 659 height 129
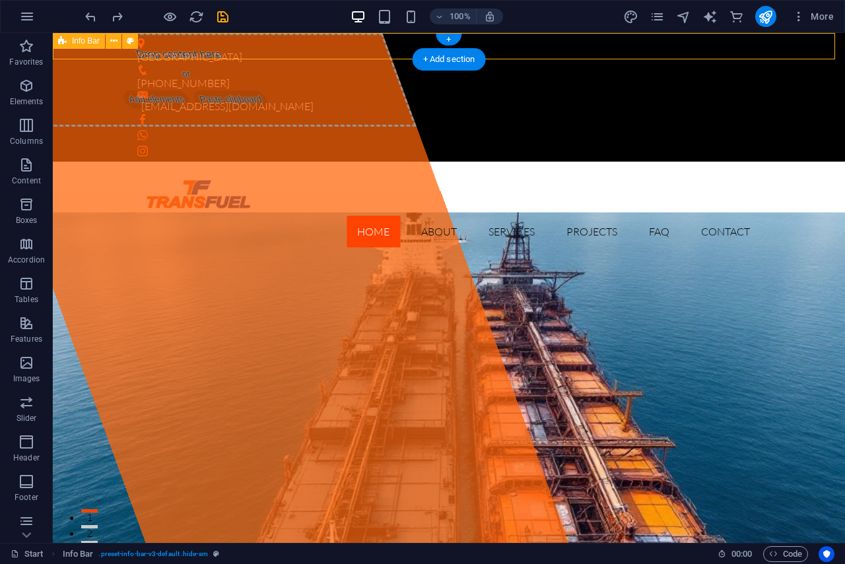
click at [738, 53] on div "[GEOGRAPHIC_DATA] [PHONE_NUMBER] [EMAIL_ADDRESS][DOMAIN_NAME]" at bounding box center [449, 97] width 792 height 129
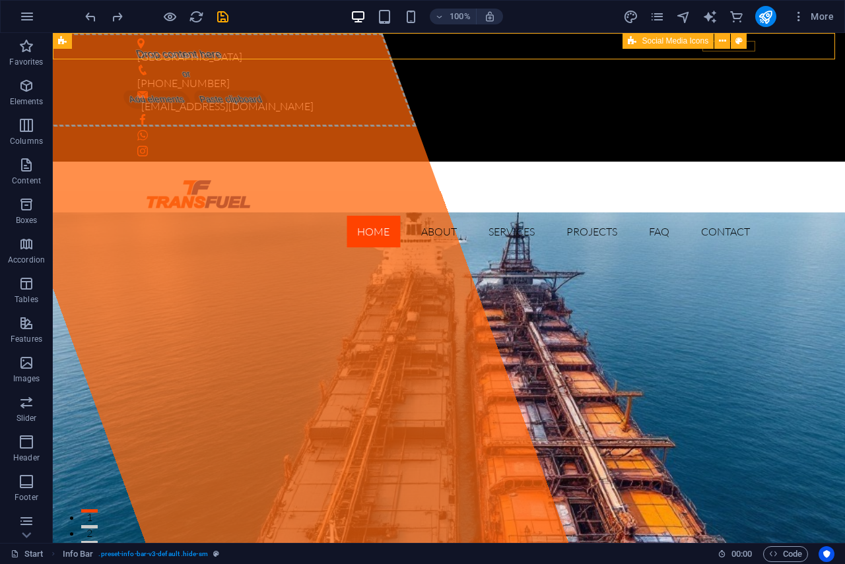
click at [737, 49] on div "Social Media Icons" at bounding box center [688, 41] width 133 height 16
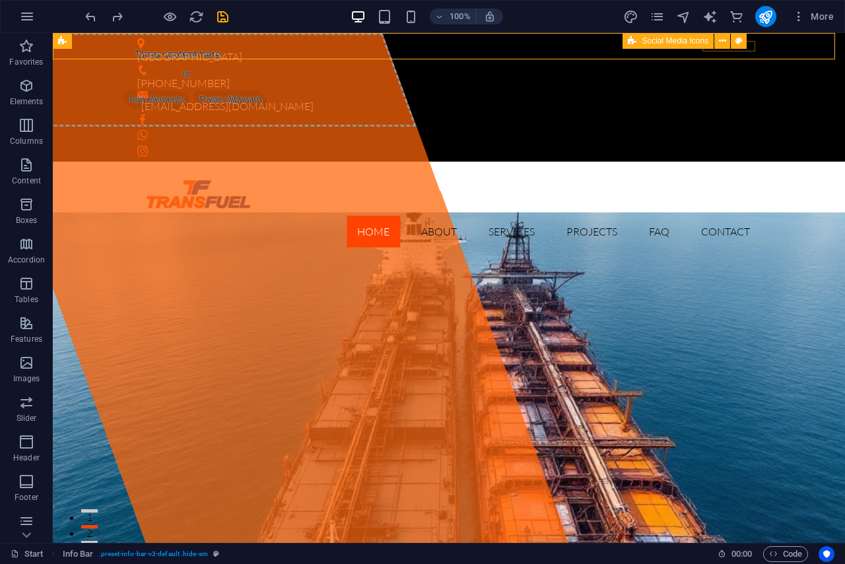
click at [689, 38] on span "Social Media Icons" at bounding box center [674, 41] width 67 height 8
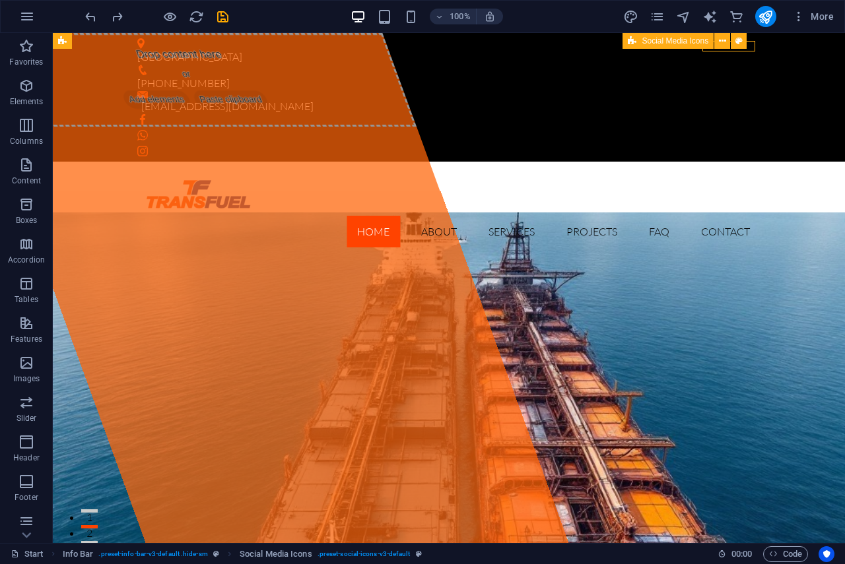
click at [689, 38] on span "Social Media Icons" at bounding box center [674, 41] width 67 height 8
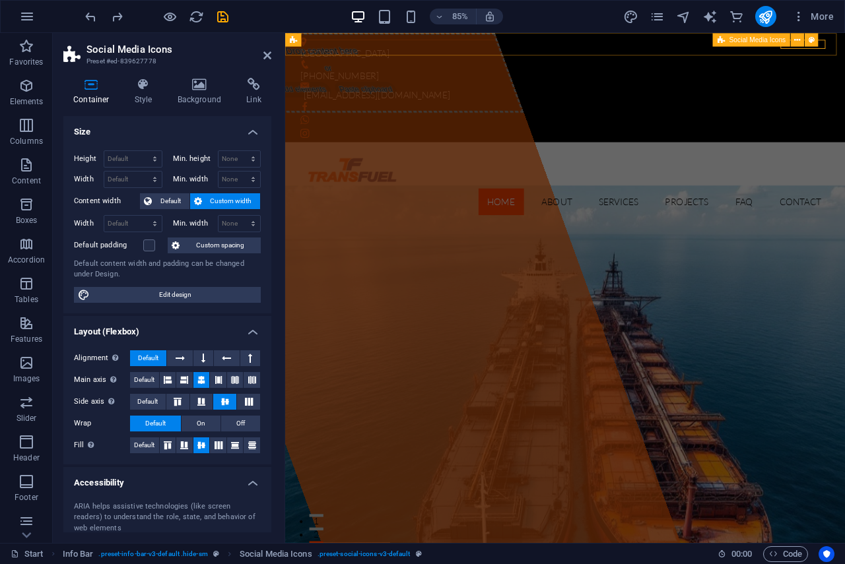
click at [769, 43] on span "Social Media Icons" at bounding box center [757, 39] width 57 height 7
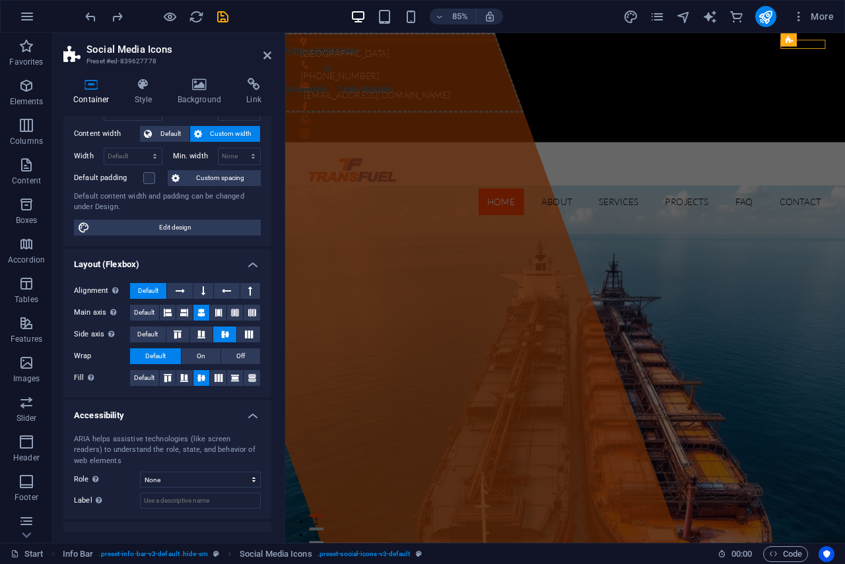
scroll to position [0, 0]
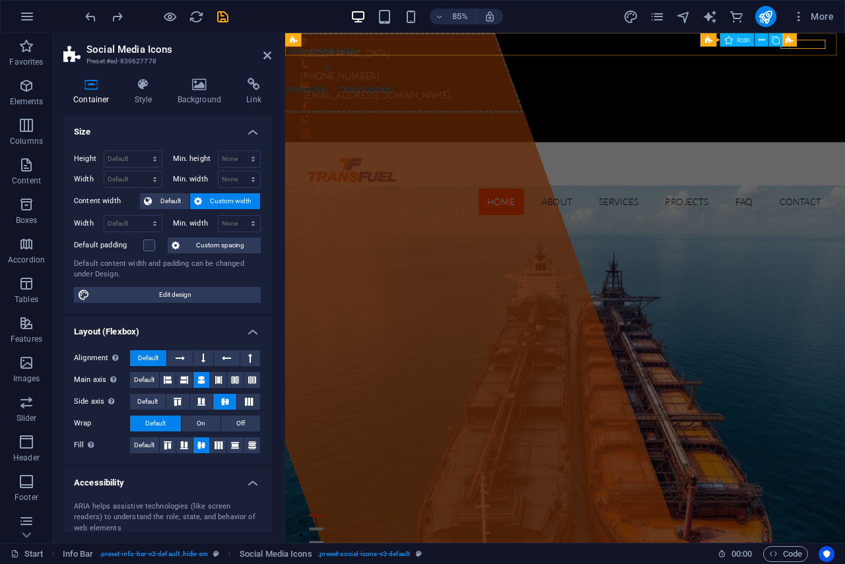
click at [789, 40] on div "Social Media Icons Icon" at bounding box center [744, 40] width 89 height 14
click at [761, 42] on icon at bounding box center [761, 40] width 6 height 12
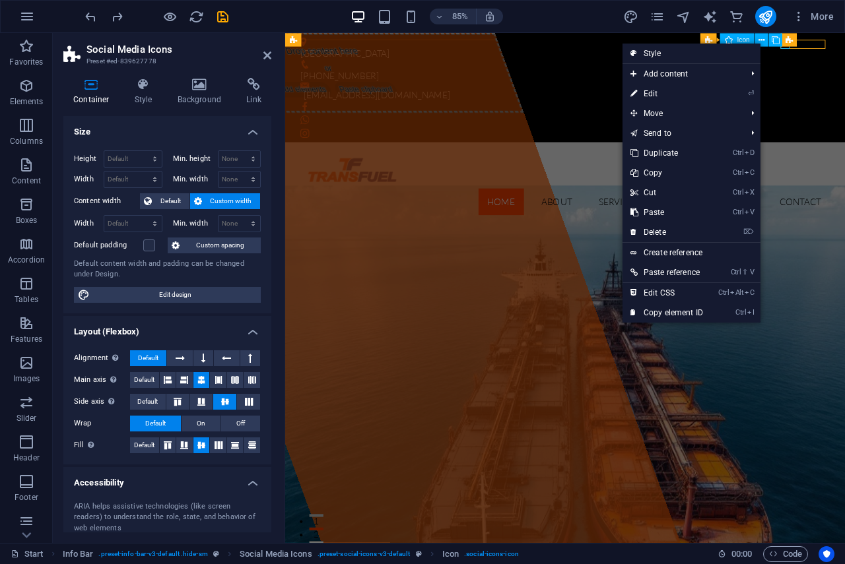
click at [738, 38] on span "Icon" at bounding box center [743, 39] width 13 height 7
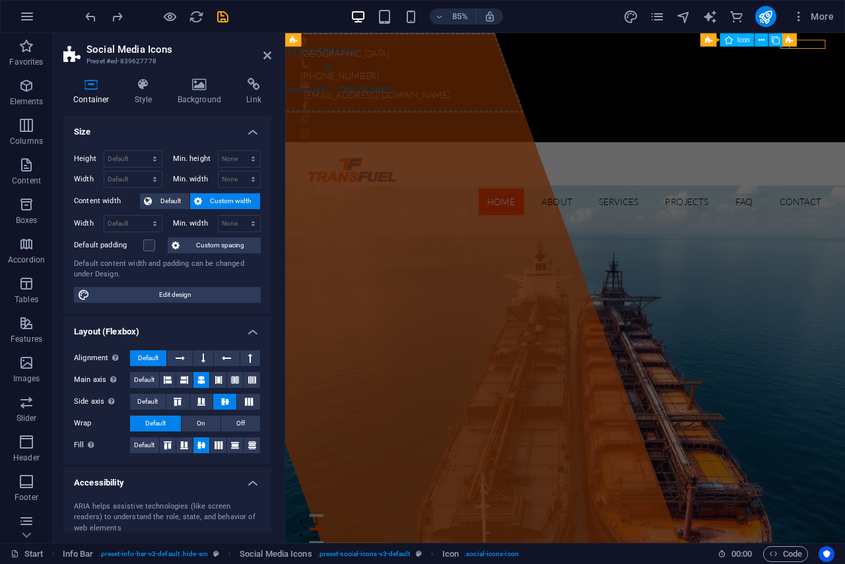
click at [737, 40] on span "Icon" at bounding box center [743, 39] width 13 height 7
click at [807, 38] on icon at bounding box center [811, 40] width 8 height 12
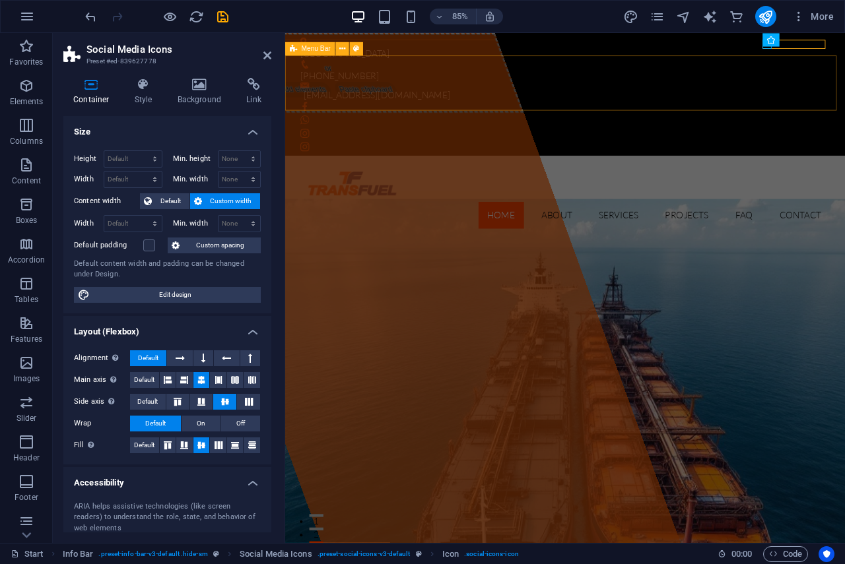
click at [844, 177] on div "Home About Services Projects FAQ Contact" at bounding box center [614, 225] width 659 height 96
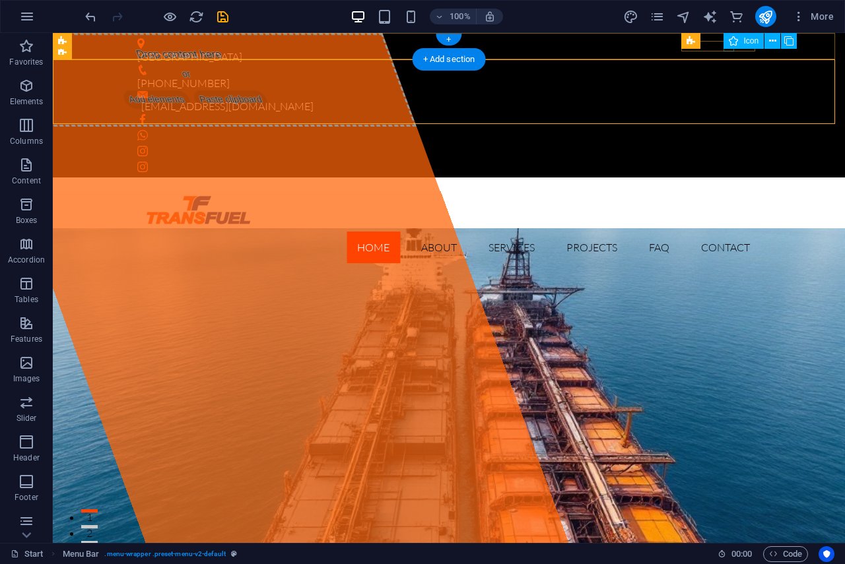
click at [728, 146] on figure at bounding box center [448, 151] width 623 height 11
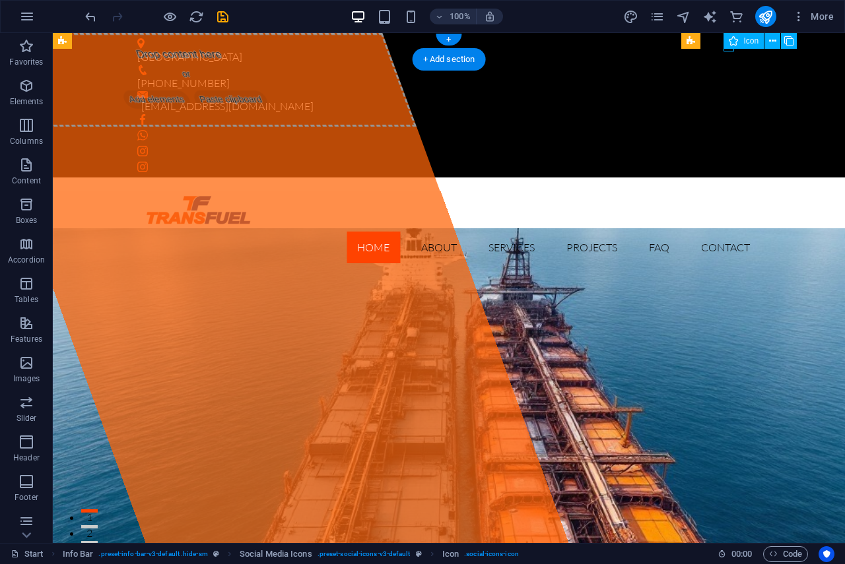
click at [728, 146] on figure at bounding box center [448, 151] width 623 height 11
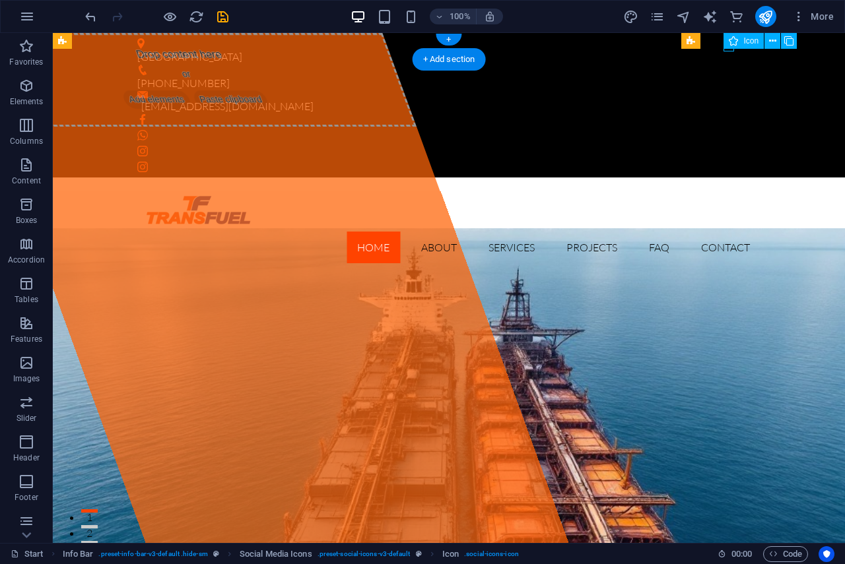
select select "xMidYMid"
select select "px"
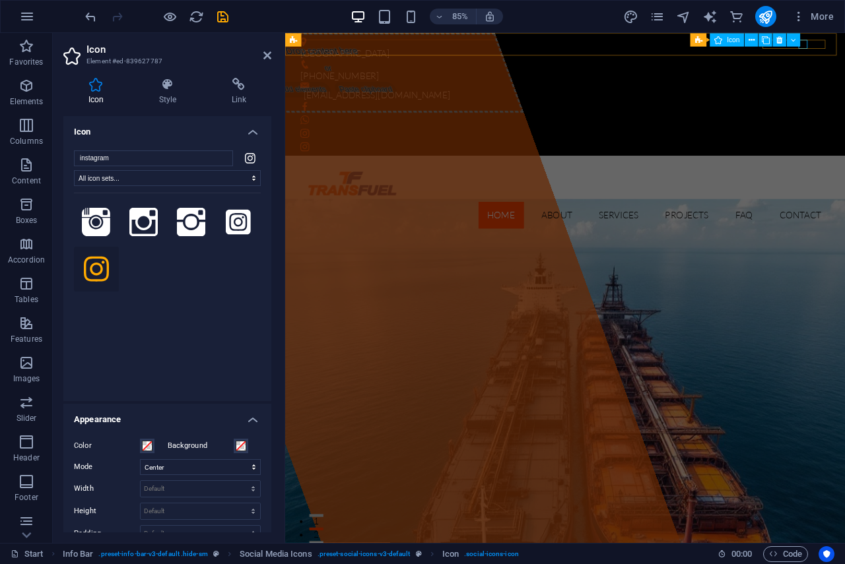
click at [802, 46] on div "Social Media Icons Icon" at bounding box center [748, 40] width 117 height 14
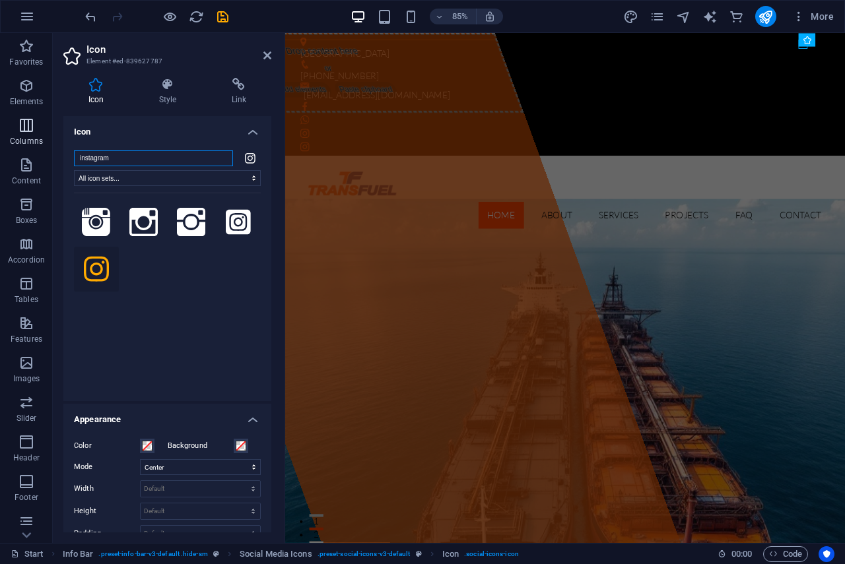
drag, startPoint x: 127, startPoint y: 154, endPoint x: 0, endPoint y: 145, distance: 127.0
click at [0, 145] on section "Favorites Elements Columns Content Boxes Accordion Tables Features Images Slide…" at bounding box center [422, 288] width 845 height 510
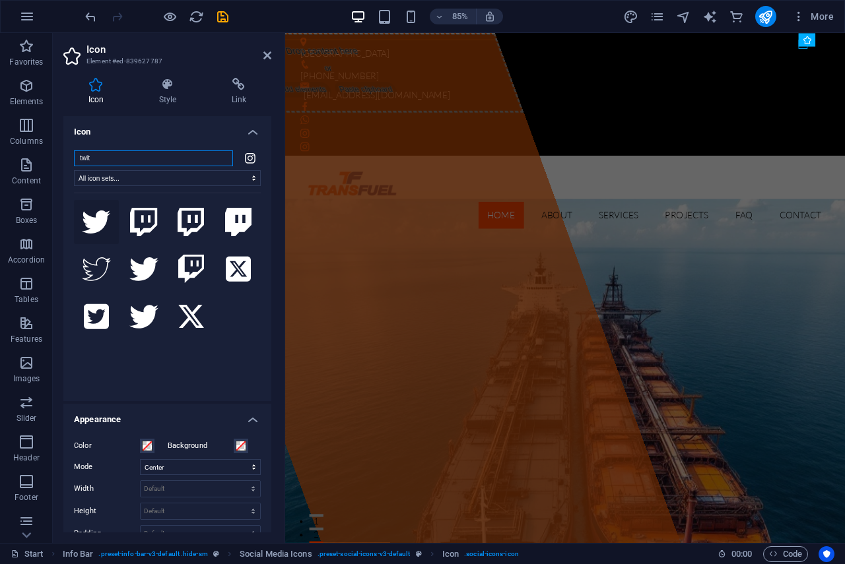
type input "twit"
click at [98, 214] on icon at bounding box center [96, 222] width 29 height 24
click at [811, 51] on div "[GEOGRAPHIC_DATA] [PHONE_NUMBER] [EMAIL_ADDRESS][DOMAIN_NAME]" at bounding box center [614, 105] width 659 height 145
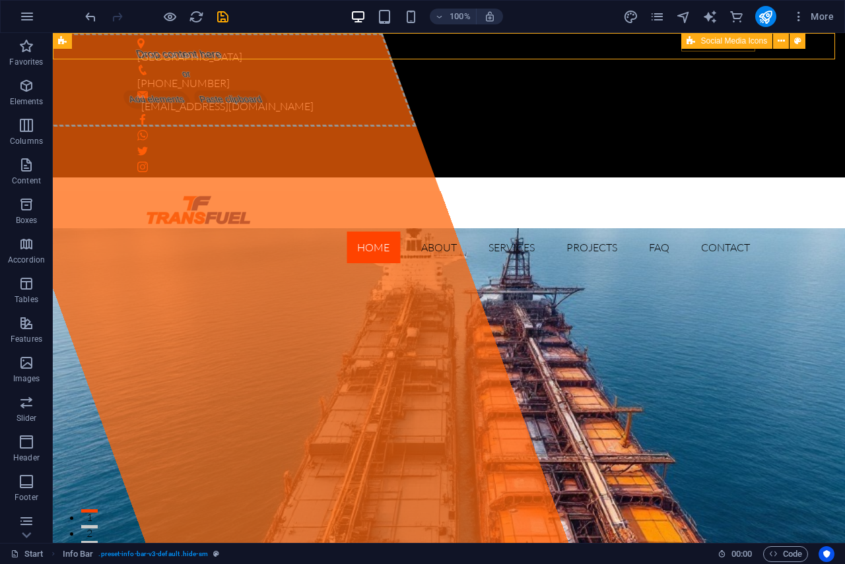
click at [706, 48] on div "Social Media Icons" at bounding box center [726, 41] width 91 height 16
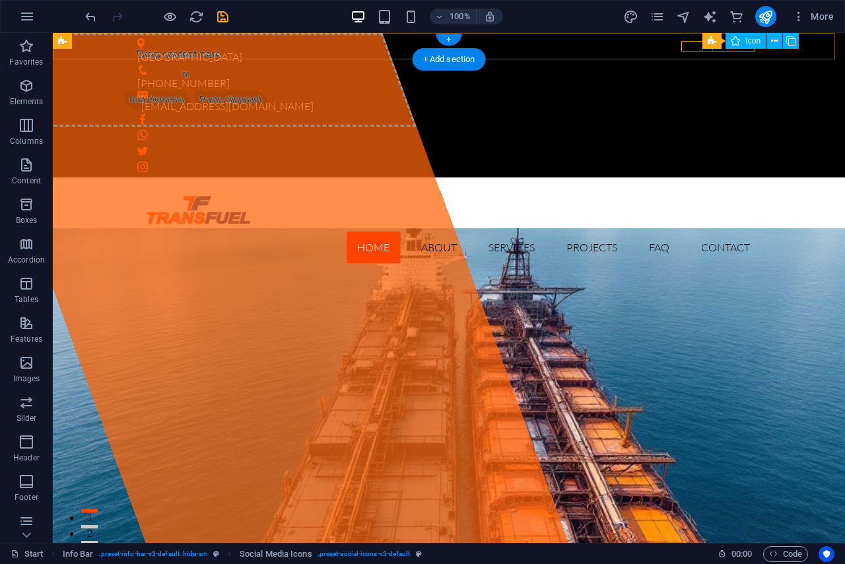
click at [706, 130] on figure at bounding box center [448, 135] width 623 height 11
select select "xMidYMid"
select select "px"
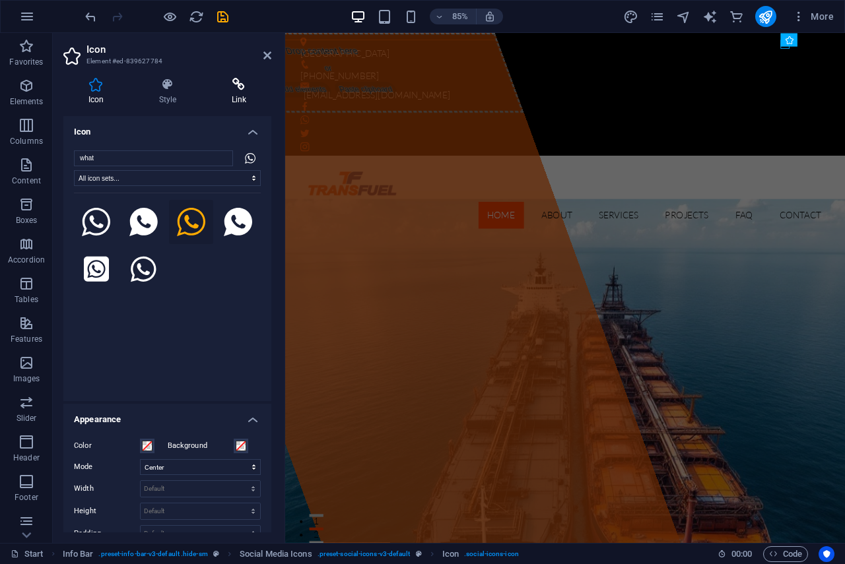
click at [234, 81] on icon at bounding box center [239, 84] width 65 height 13
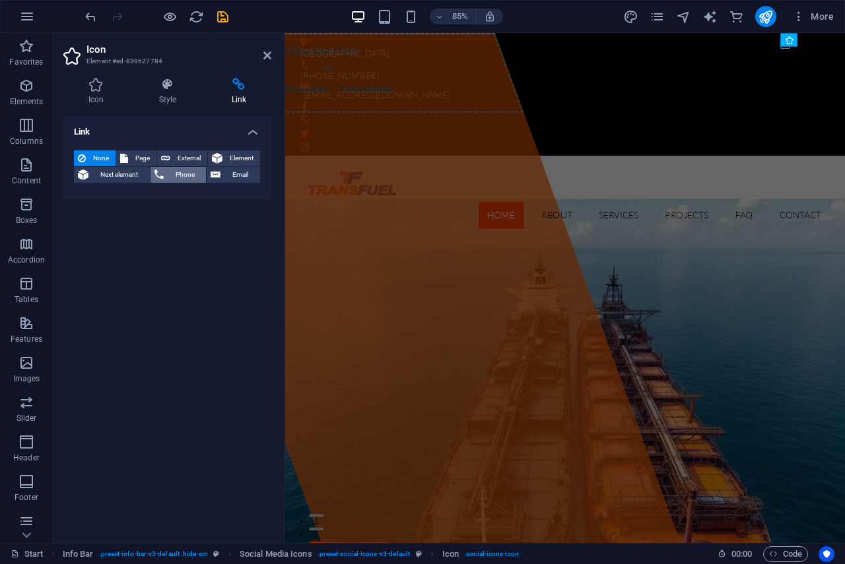
click at [174, 174] on span "Phone" at bounding box center [185, 175] width 35 height 16
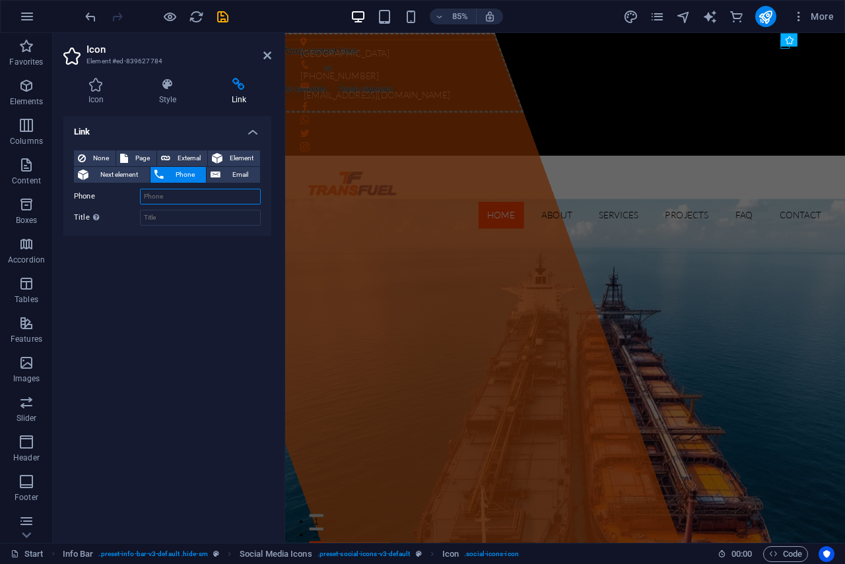
click at [173, 195] on input "Phone" at bounding box center [200, 197] width 121 height 16
click at [183, 154] on span "External" at bounding box center [188, 158] width 29 height 16
select select "blank"
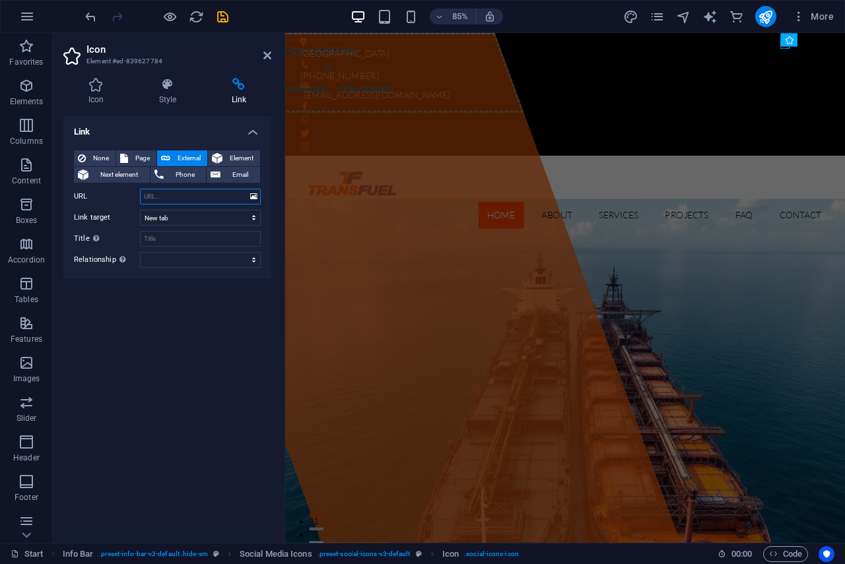
click at [171, 197] on input "URL" at bounding box center [200, 197] width 121 height 16
click at [192, 195] on input "URL" at bounding box center [200, 197] width 121 height 16
click at [185, 174] on span "Phone" at bounding box center [185, 175] width 35 height 16
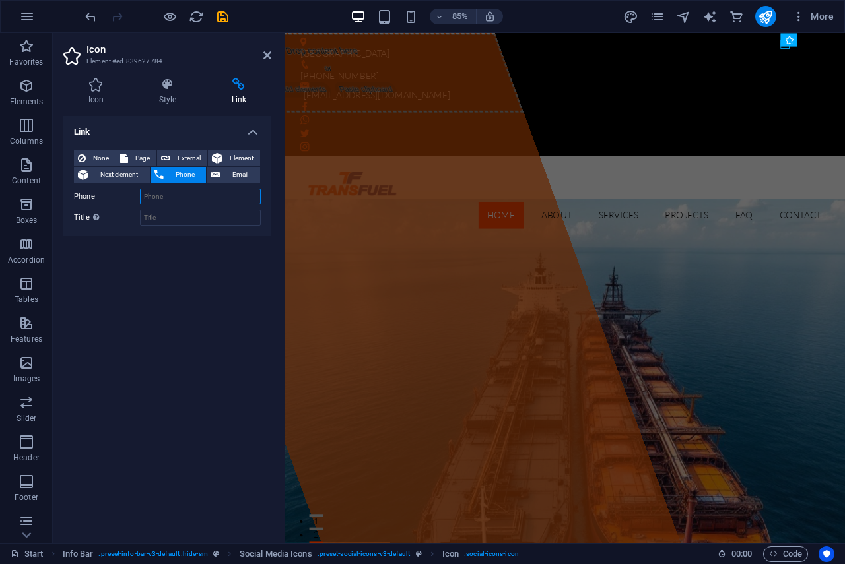
click at [176, 195] on input "Phone" at bounding box center [200, 197] width 121 height 16
click at [157, 195] on input "Phone" at bounding box center [200, 197] width 121 height 16
type input "0"
type input "60146398813"
click at [202, 325] on div "Link None Page External Element Next element Phone Email Page Start Subpage Leg…" at bounding box center [167, 324] width 208 height 416
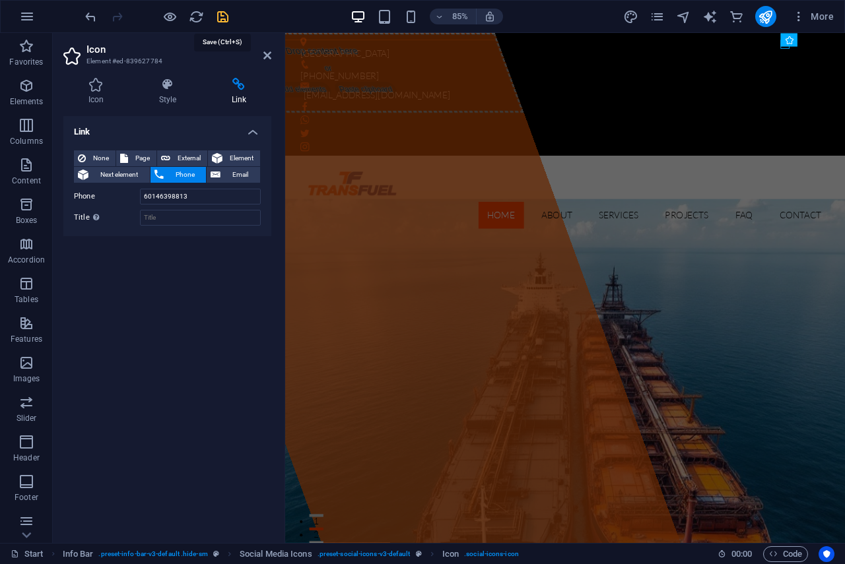
click at [217, 13] on icon "save" at bounding box center [222, 16] width 15 height 15
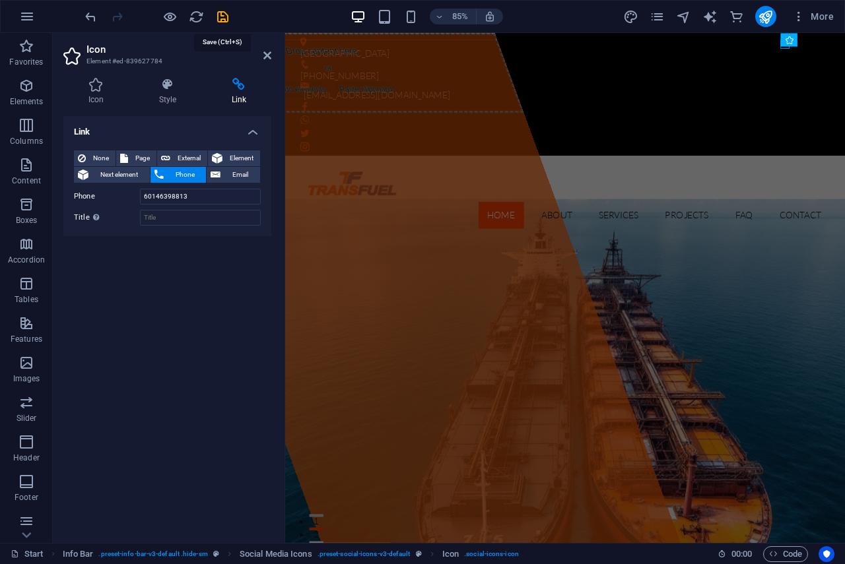
checkbox input "false"
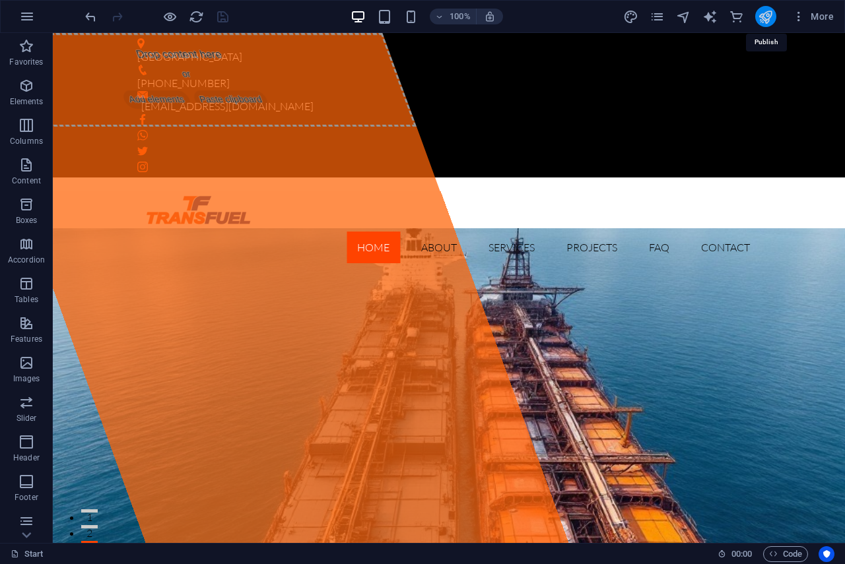
click at [769, 15] on icon "publish" at bounding box center [764, 16] width 15 height 15
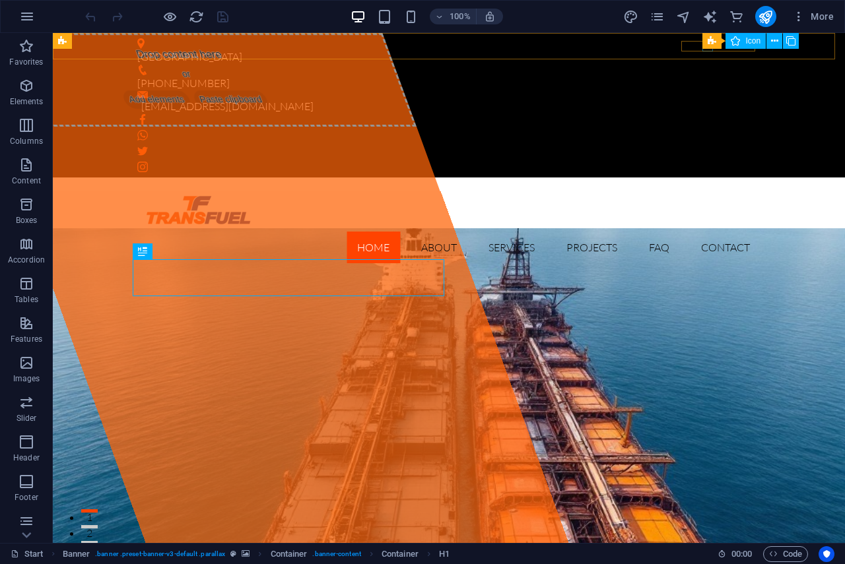
click at [708, 49] on div "Social Media Icons Icon" at bounding box center [754, 41] width 105 height 16
click at [707, 130] on figure at bounding box center [448, 135] width 623 height 11
select select "xMidYMid"
select select "px"
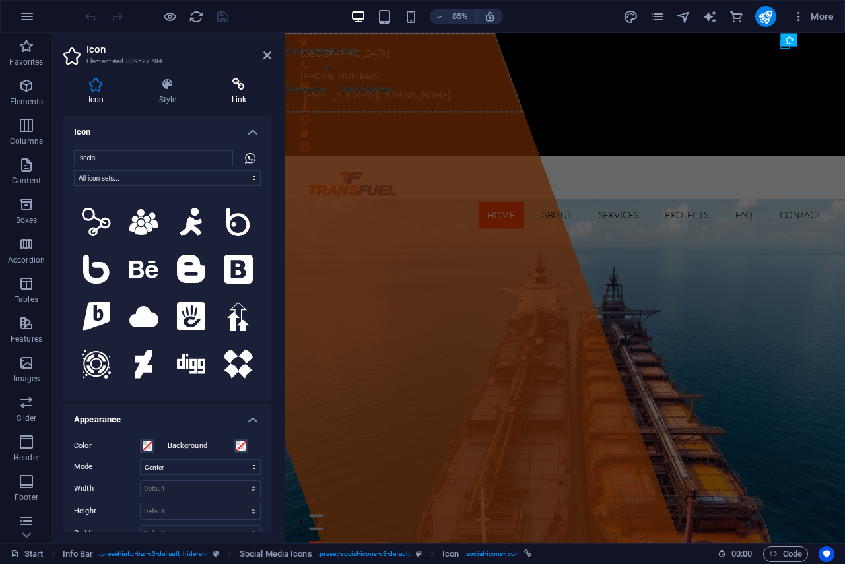
click at [236, 83] on icon at bounding box center [239, 84] width 65 height 13
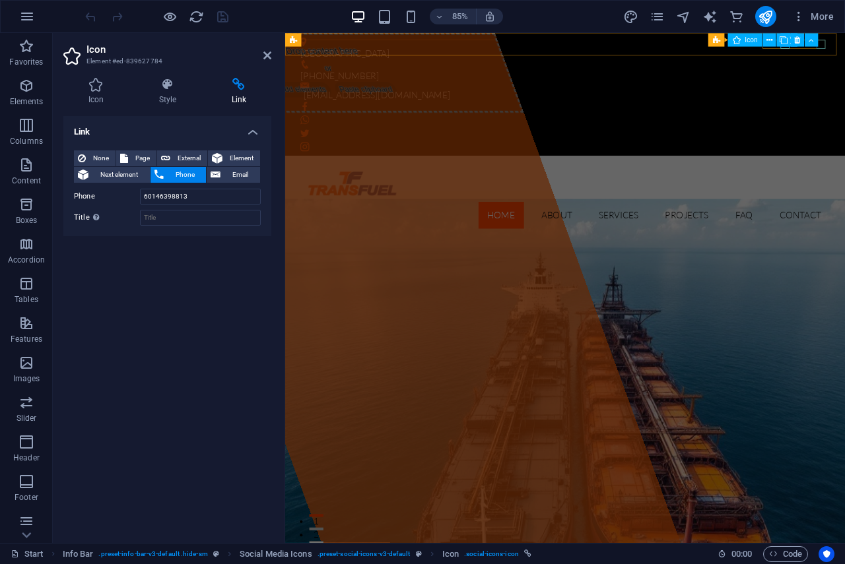
click at [844, 114] on figure at bounding box center [614, 119] width 623 height 11
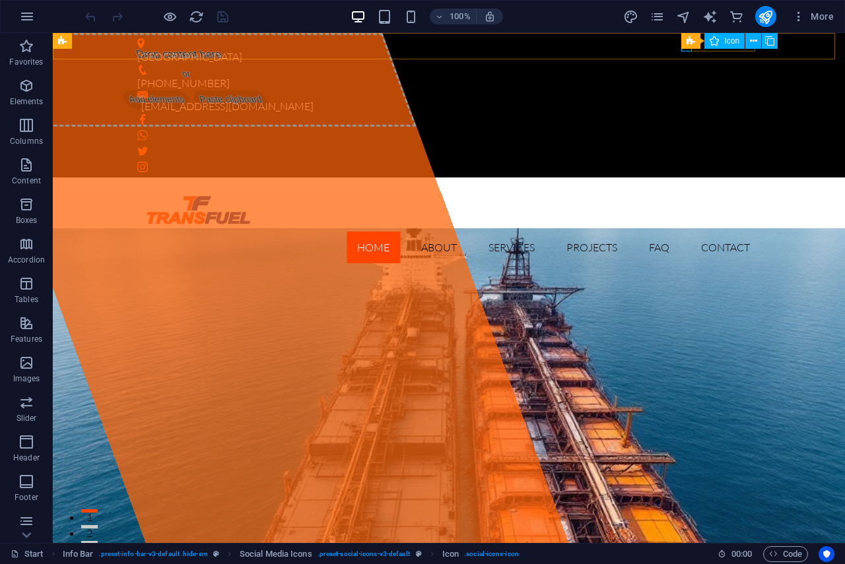
click at [686, 49] on div "Social Media Icons Icon" at bounding box center [733, 41] width 105 height 16
click at [752, 42] on icon at bounding box center [753, 41] width 7 height 14
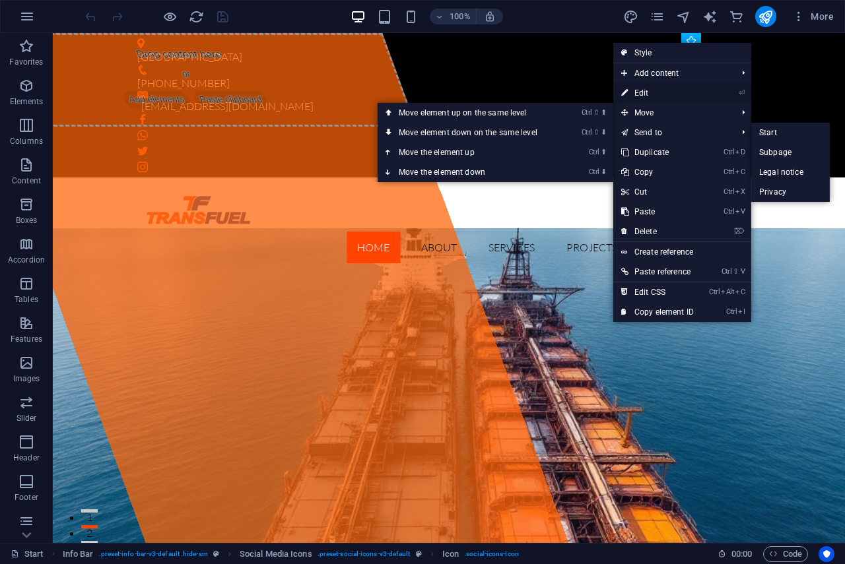
click at [662, 99] on link "⏎ Edit" at bounding box center [657, 93] width 88 height 20
select select "xMidYMid"
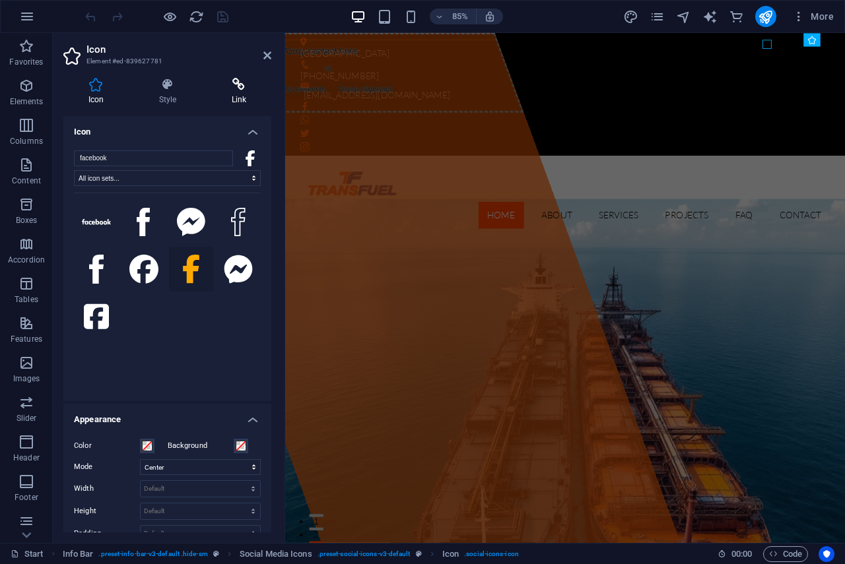
click at [237, 92] on h4 "Link" at bounding box center [239, 92] width 65 height 28
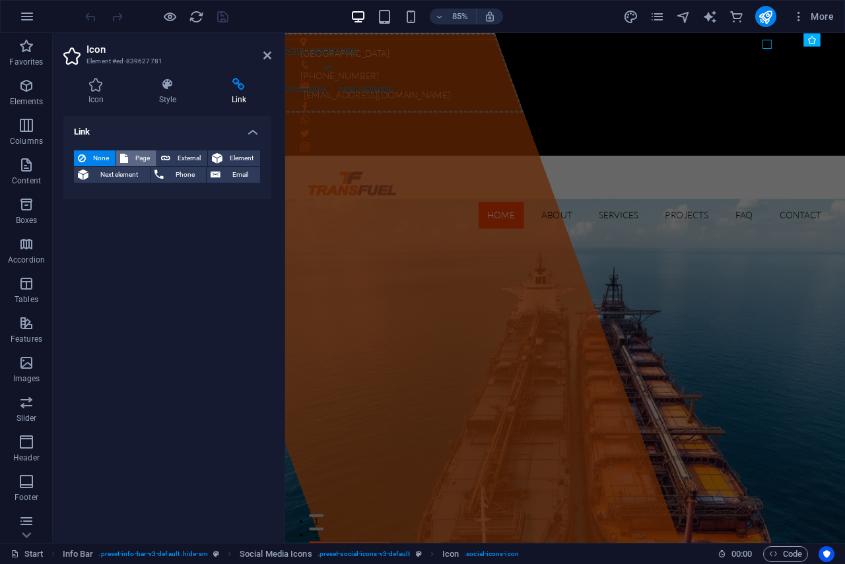
click at [139, 152] on span "Page" at bounding box center [142, 158] width 20 height 16
select select
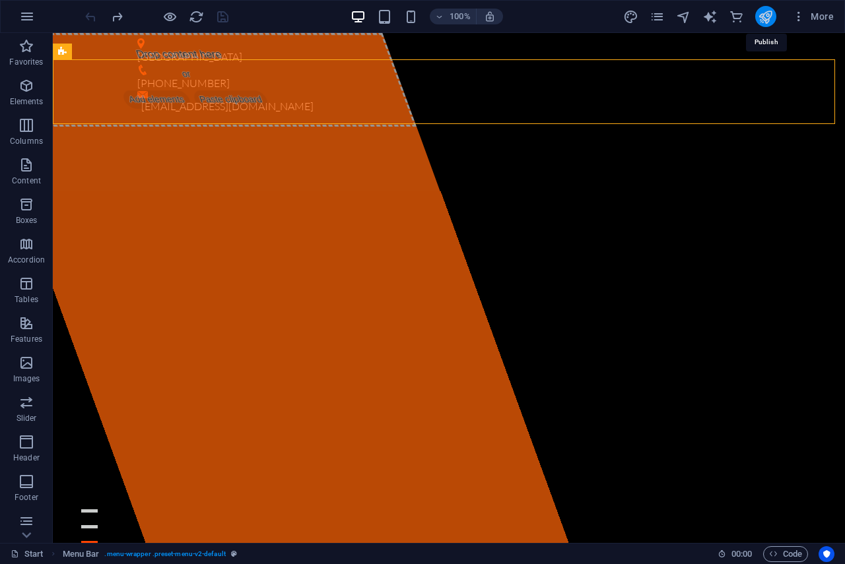
click at [769, 16] on icon "publish" at bounding box center [764, 16] width 15 height 15
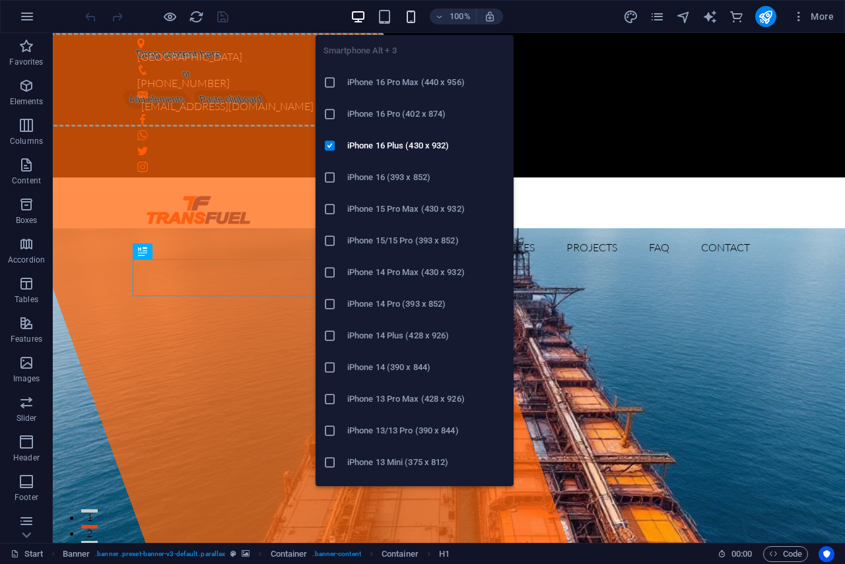
click at [412, 15] on icon "button" at bounding box center [410, 16] width 15 height 15
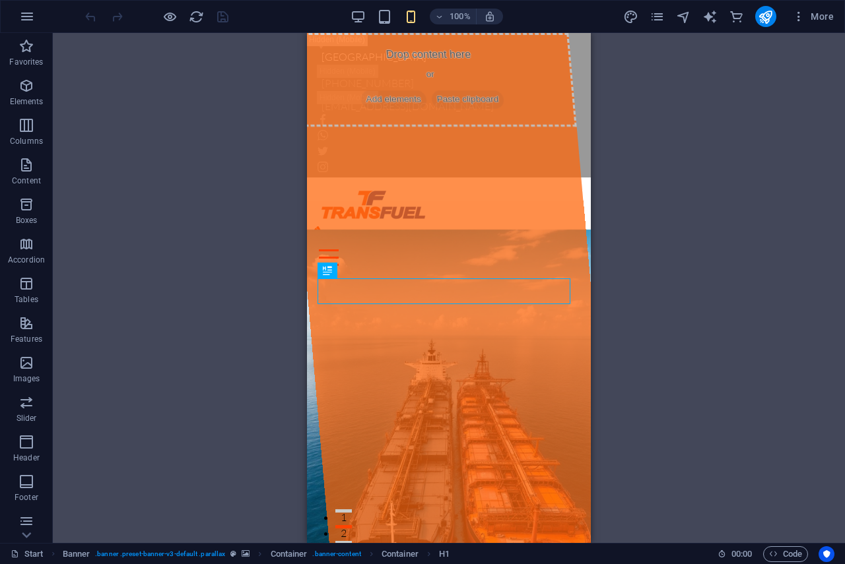
click at [662, 104] on div "Drag here to replace the existing content. Press “Ctrl” if you want to create a…" at bounding box center [449, 288] width 792 height 510
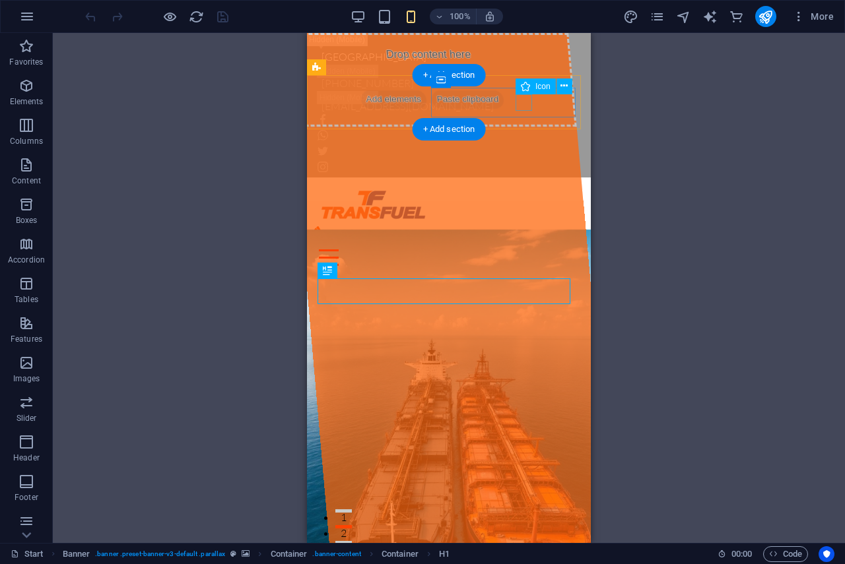
click at [521, 226] on figure at bounding box center [443, 234] width 263 height 16
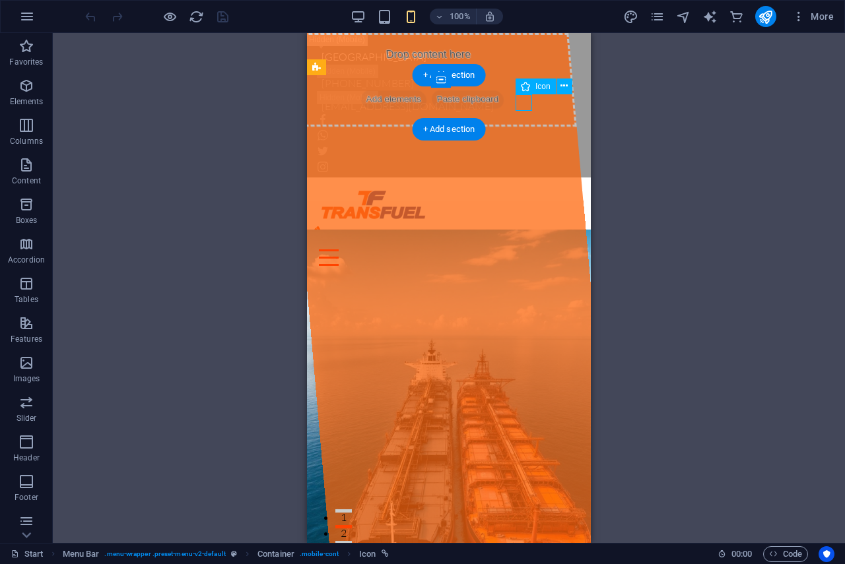
click at [521, 226] on figure at bounding box center [443, 234] width 263 height 16
select select "xMidYMid"
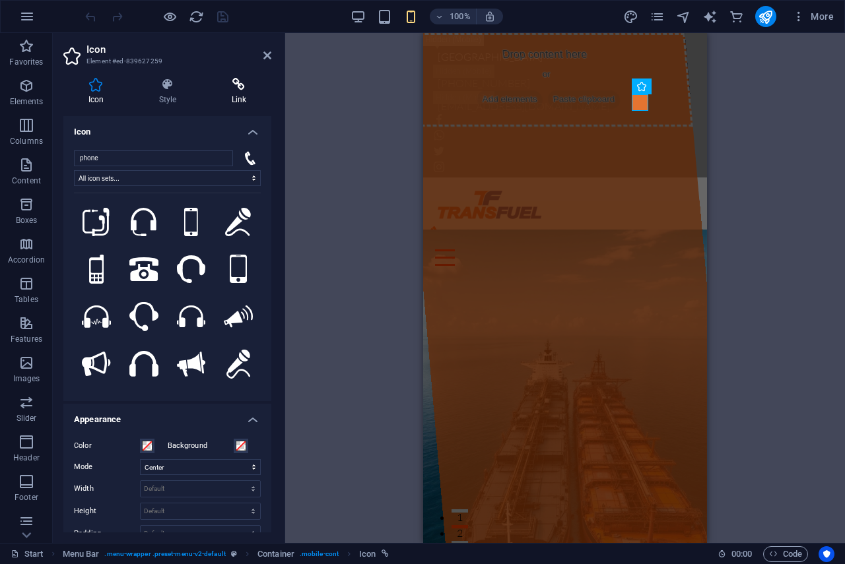
click at [240, 84] on icon at bounding box center [239, 84] width 65 height 13
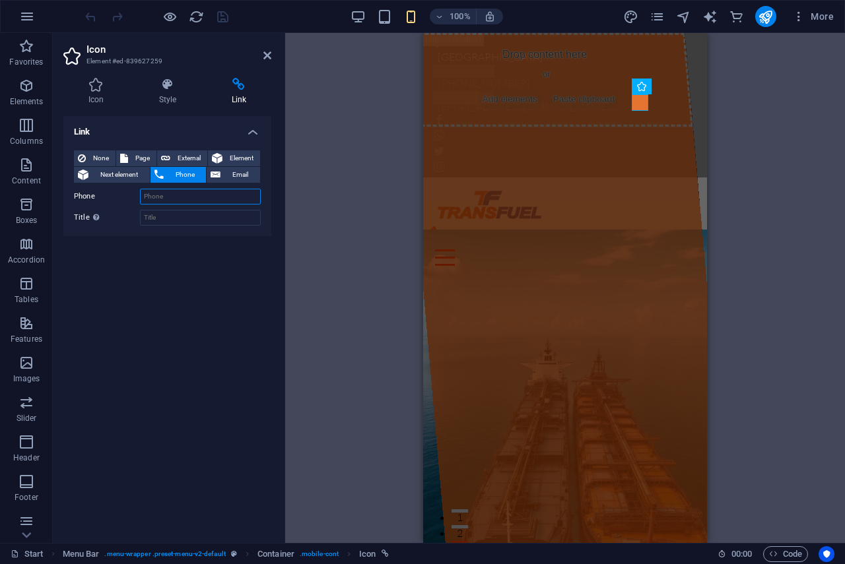
click at [184, 198] on input "Phone" at bounding box center [200, 197] width 121 height 16
type input "[PHONE_NUMBER]"
click at [765, 16] on icon "publish" at bounding box center [764, 16] width 15 height 15
checkbox input "false"
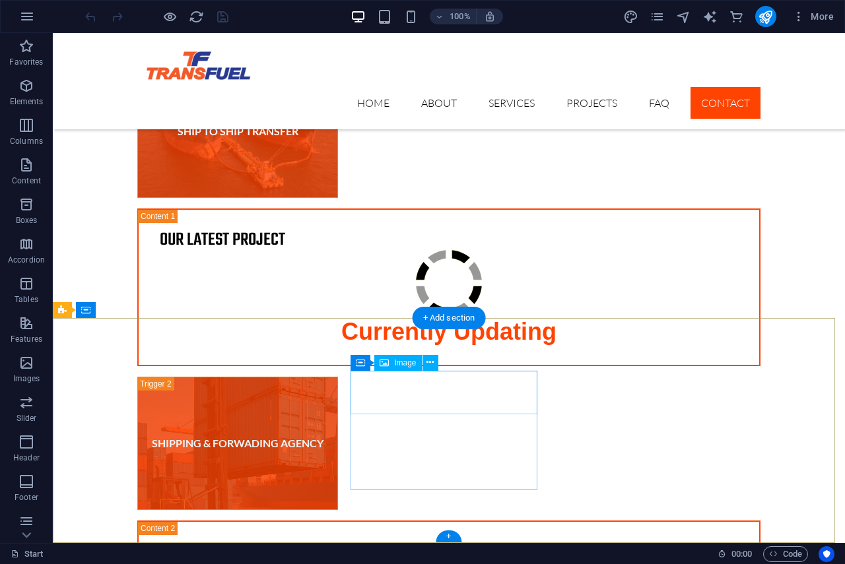
scroll to position [4188, 0]
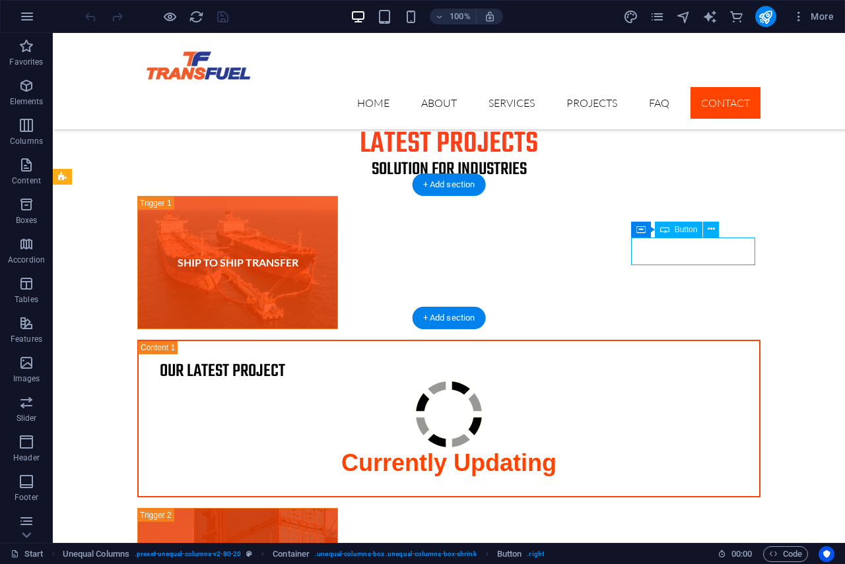
select select "%"
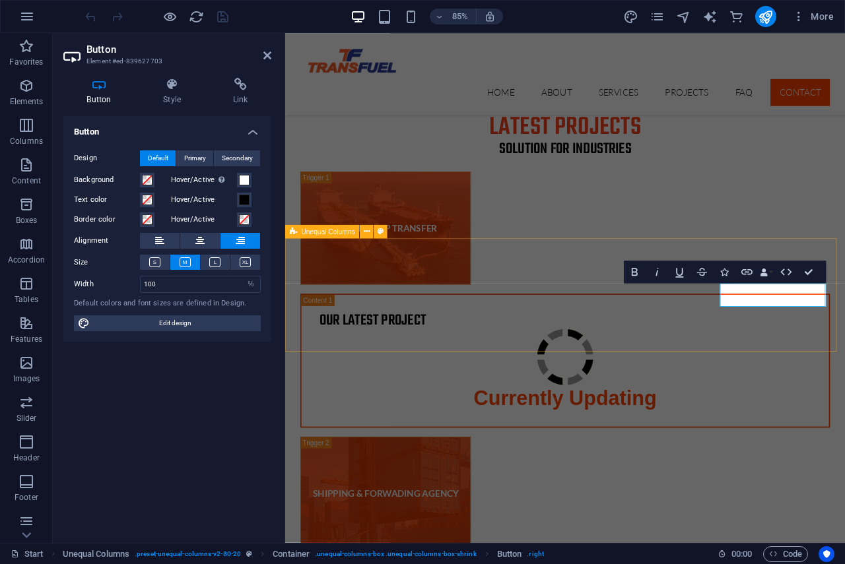
scroll to position [4255, 0]
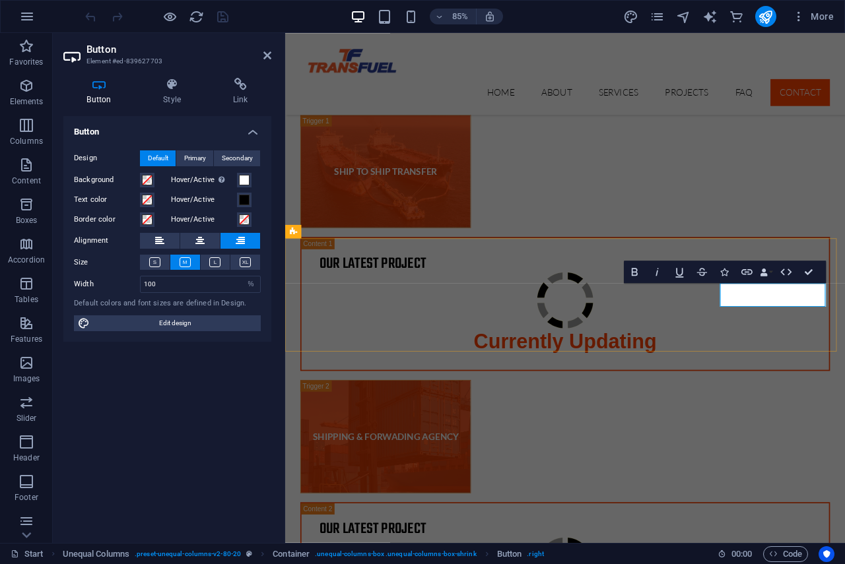
click at [238, 86] on icon at bounding box center [240, 84] width 62 height 13
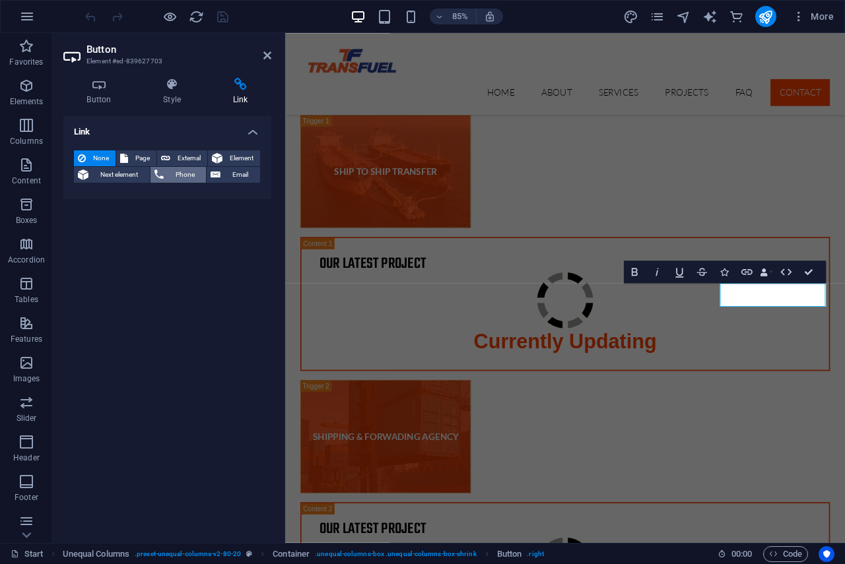
click at [172, 172] on span "Phone" at bounding box center [185, 175] width 35 height 16
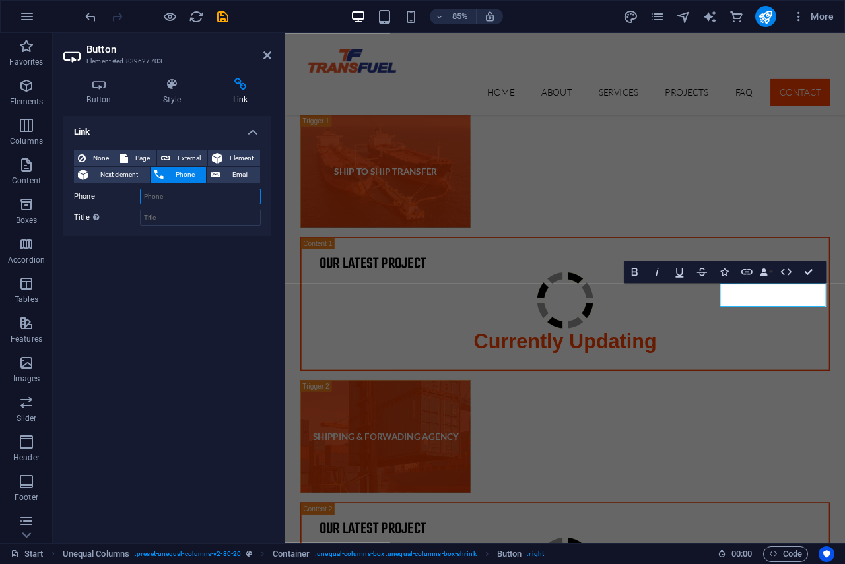
click at [170, 195] on input "Phone" at bounding box center [200, 197] width 121 height 16
type input "[PHONE_NUMBER]"
drag, startPoint x: 235, startPoint y: 312, endPoint x: 229, endPoint y: 308, distance: 7.1
click at [237, 306] on div "Link None Page External Element Next element Phone Email Page Start Subpage Leg…" at bounding box center [167, 324] width 208 height 416
click at [218, 14] on icon "save" at bounding box center [222, 16] width 15 height 15
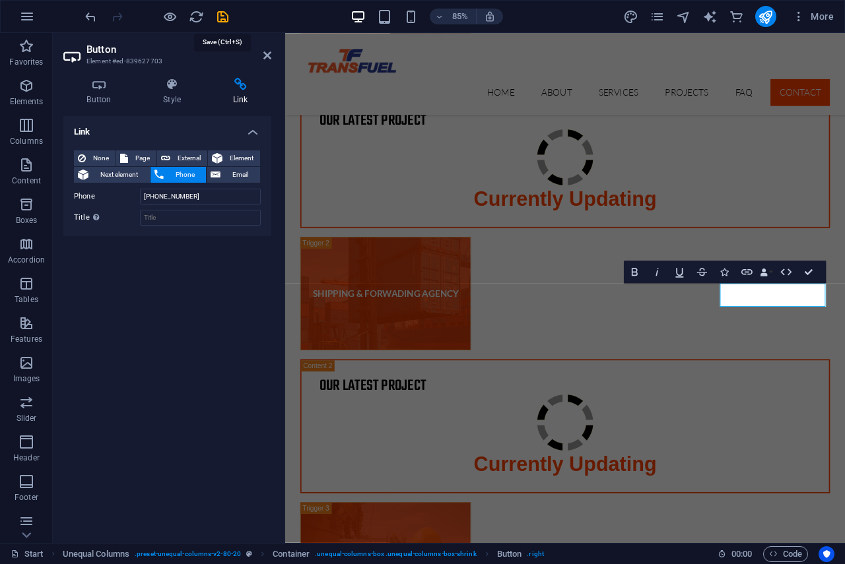
checkbox input "false"
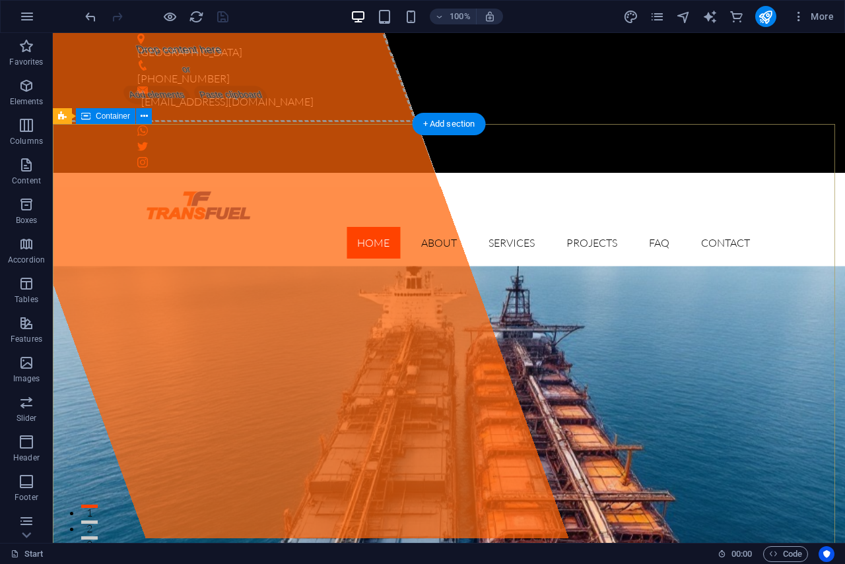
scroll to position [0, 0]
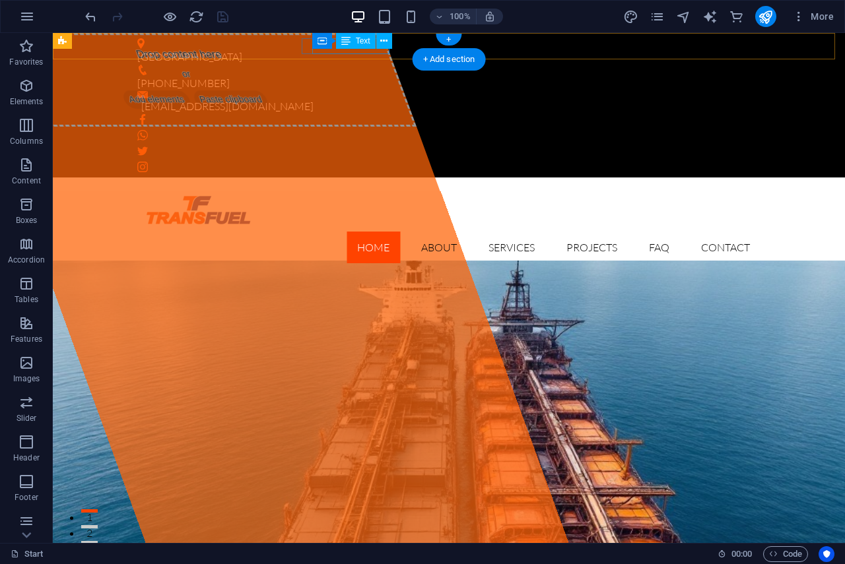
click at [371, 75] on div "[PHONE_NUMBER]" at bounding box center [443, 83] width 612 height 16
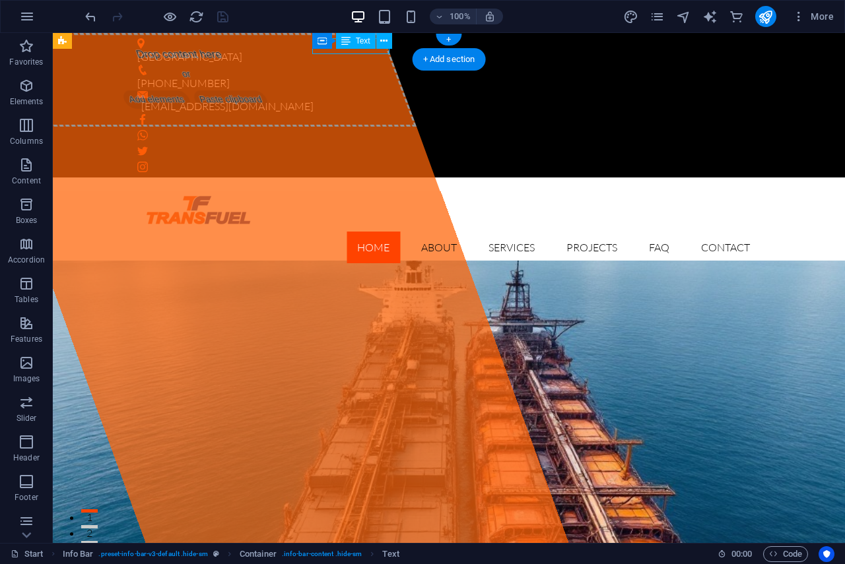
click at [371, 49] on div "Container Text" at bounding box center [356, 41] width 88 height 16
click at [336, 75] on div "[PHONE_NUMBER]" at bounding box center [443, 83] width 612 height 16
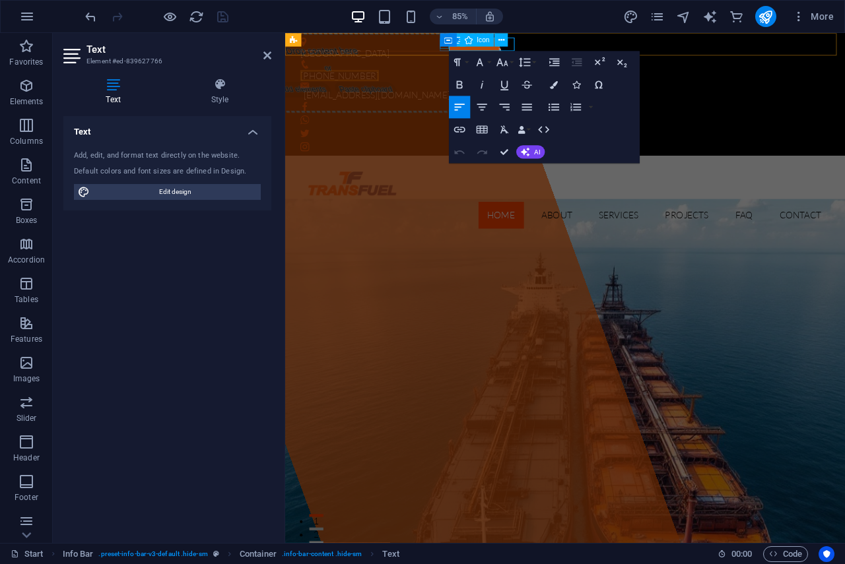
click at [470, 65] on figure at bounding box center [609, 70] width 612 height 11
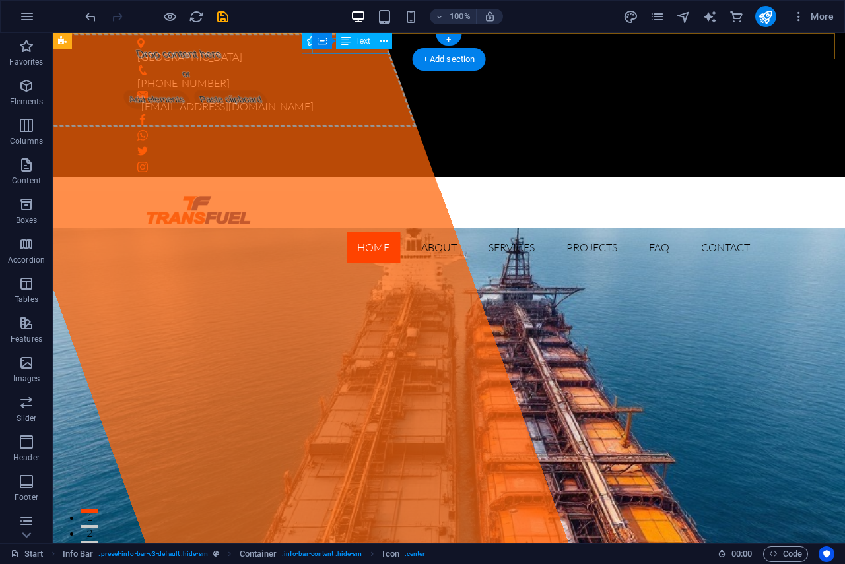
click at [384, 75] on div "[PHONE_NUMBER]" at bounding box center [443, 83] width 612 height 16
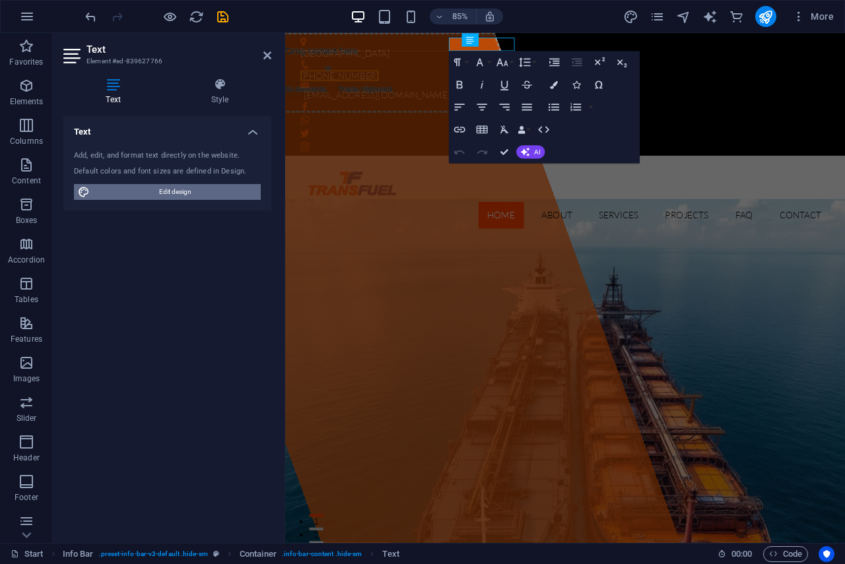
click at [142, 185] on span "Edit design" at bounding box center [175, 192] width 163 height 16
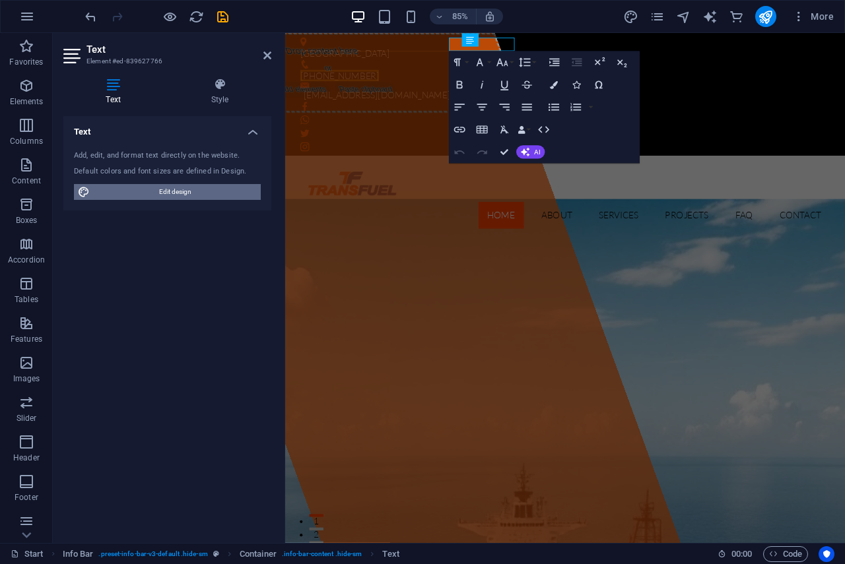
select select "px"
select select "300"
select select "px"
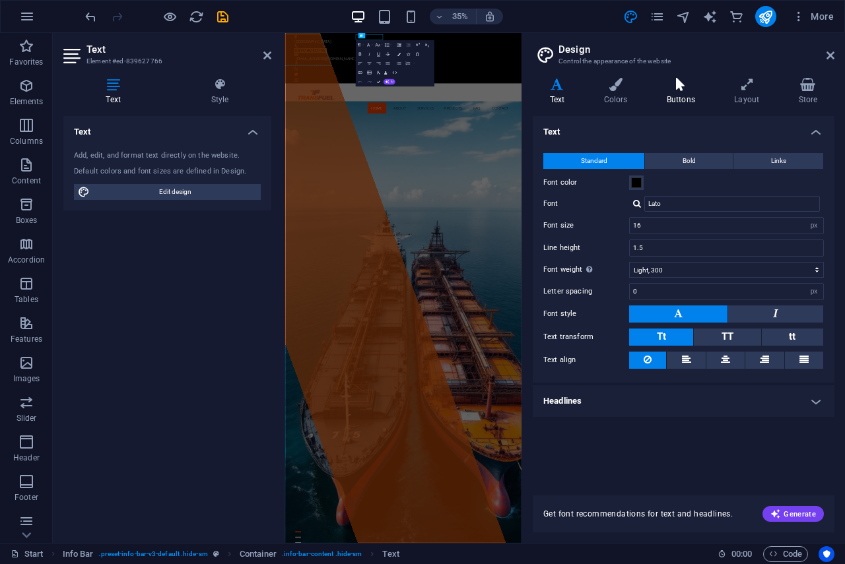
click at [683, 92] on h4 "Buttons" at bounding box center [682, 92] width 67 height 28
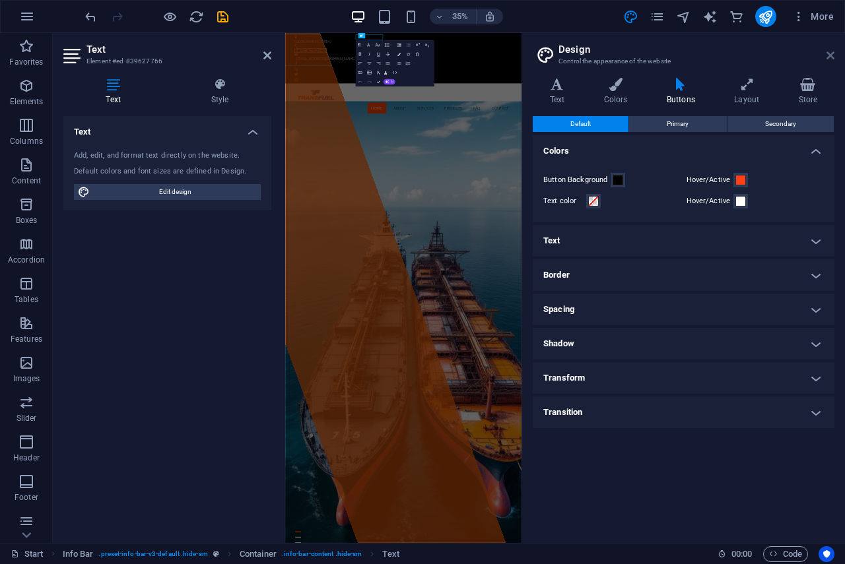
click at [829, 51] on icon at bounding box center [830, 55] width 8 height 11
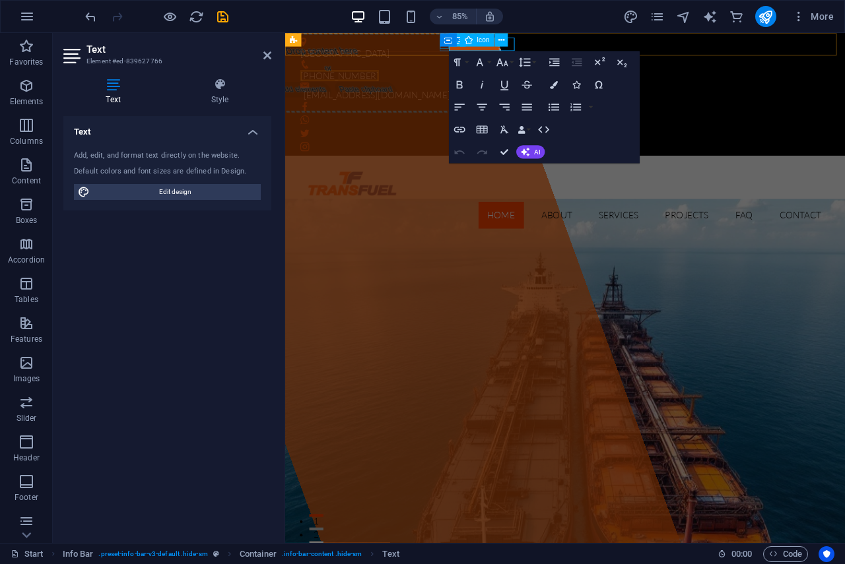
click at [467, 65] on figure at bounding box center [609, 70] width 612 height 11
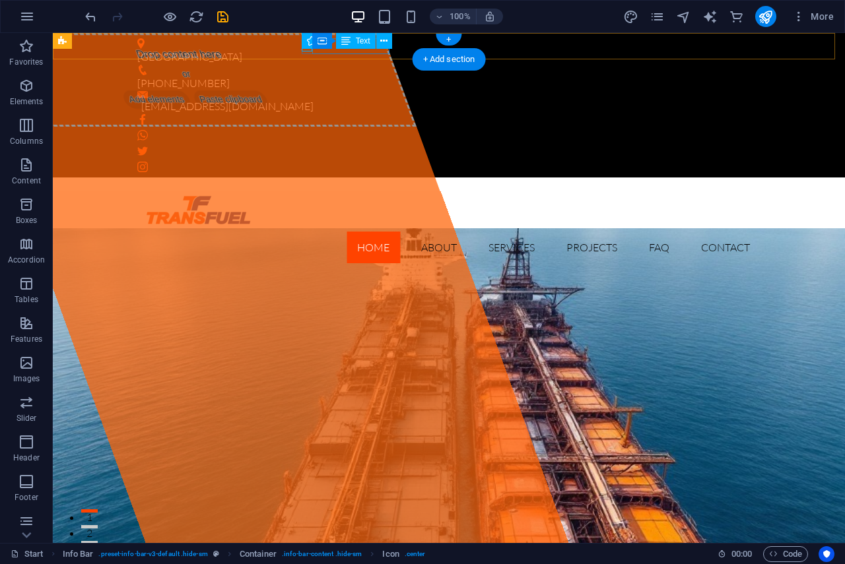
click at [382, 75] on div "[PHONE_NUMBER]" at bounding box center [443, 83] width 612 height 16
click at [307, 65] on div "[PHONE_NUMBER]" at bounding box center [443, 78] width 612 height 26
click at [329, 75] on div "[PHONE_NUMBER]" at bounding box center [443, 83] width 612 height 16
click at [384, 41] on icon at bounding box center [383, 41] width 7 height 14
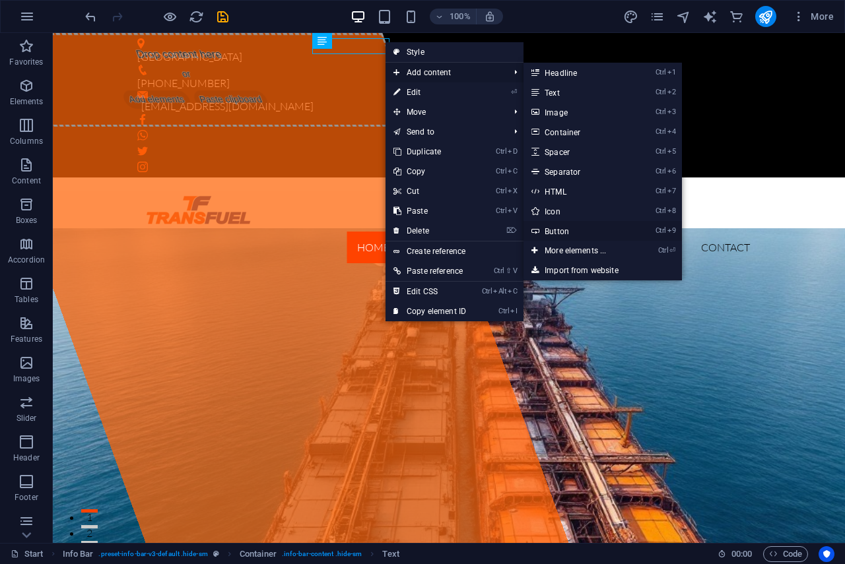
click at [571, 230] on link "Ctrl 9 Button" at bounding box center [577, 231] width 109 height 20
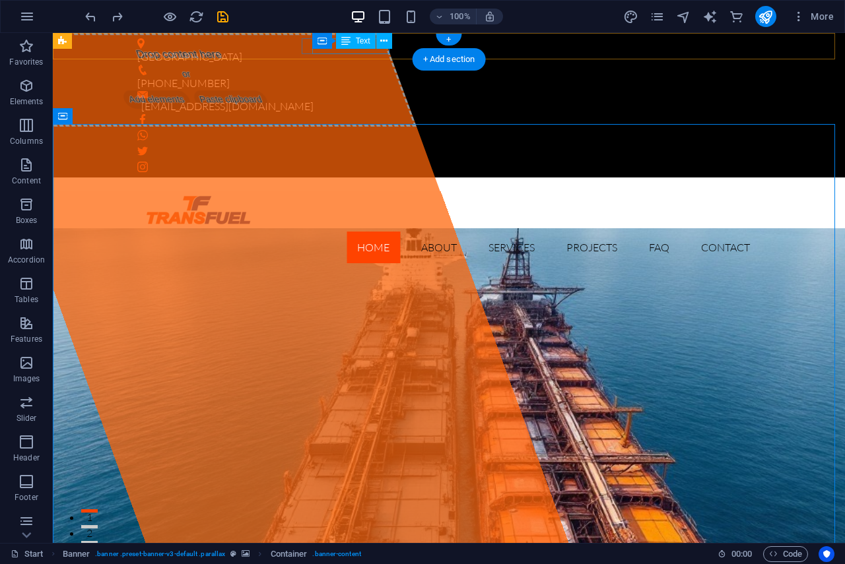
click at [389, 75] on div "[PHONE_NUMBER]" at bounding box center [443, 83] width 612 height 16
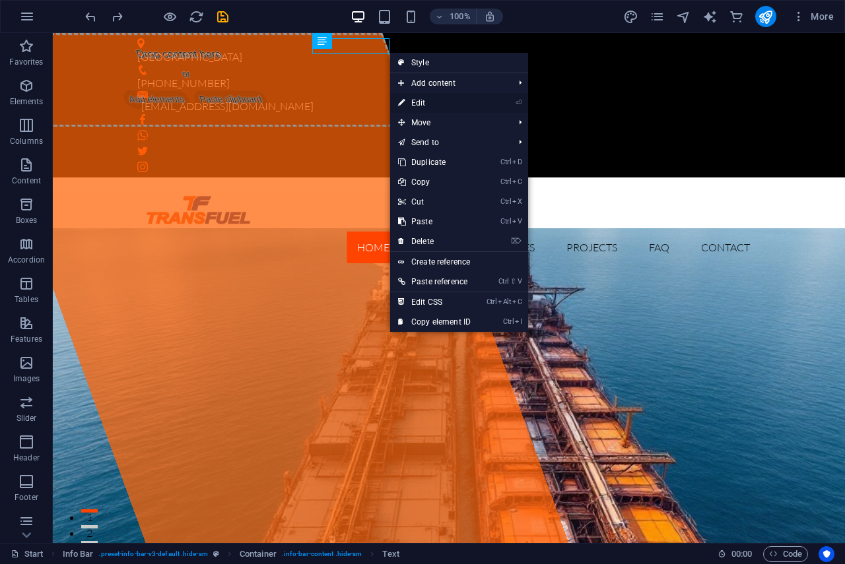
click at [426, 98] on link "⏎ Edit" at bounding box center [434, 103] width 88 height 20
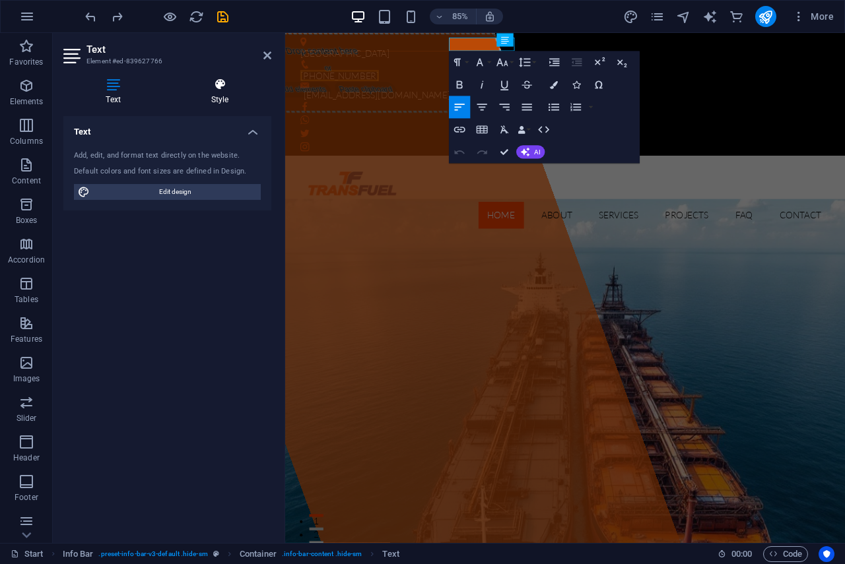
click at [214, 87] on icon at bounding box center [219, 84] width 103 height 13
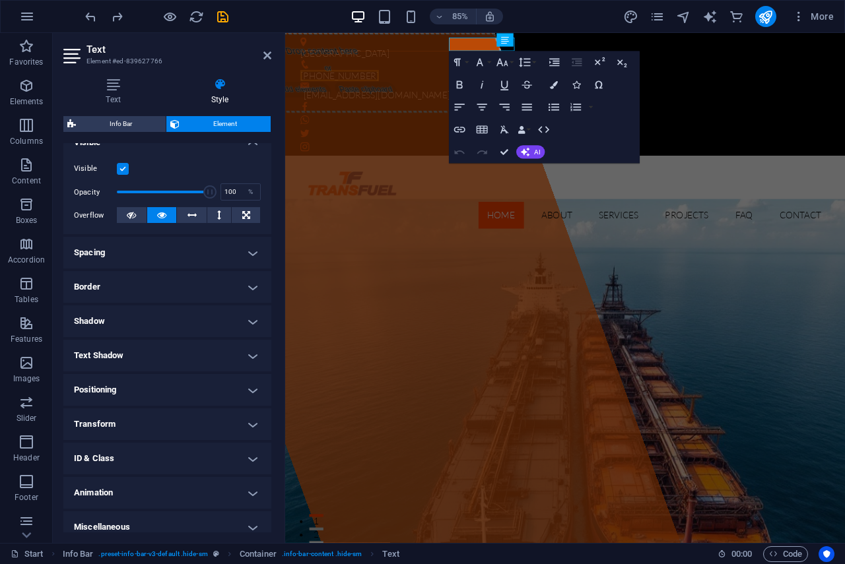
scroll to position [168, 0]
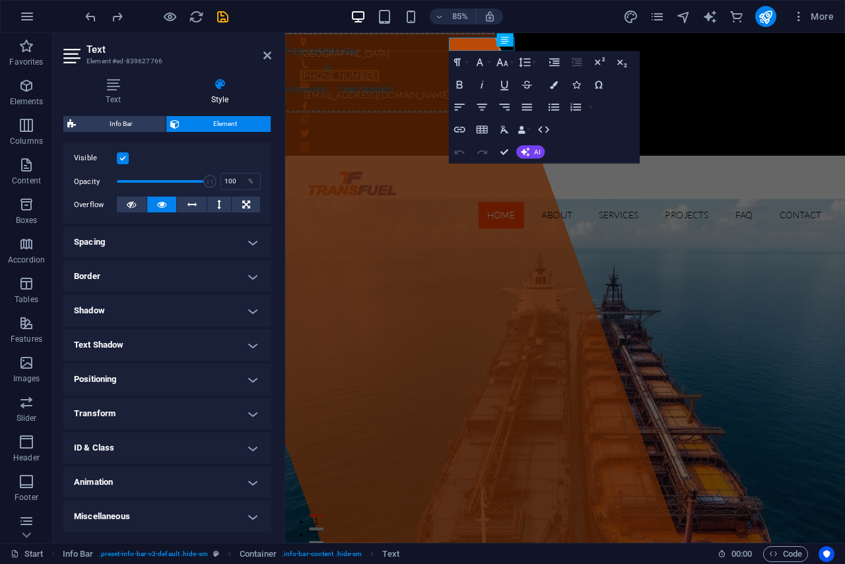
click at [251, 479] on h4 "Animation" at bounding box center [167, 482] width 208 height 32
click at [251, 479] on h4 "Animation" at bounding box center [167, 478] width 208 height 24
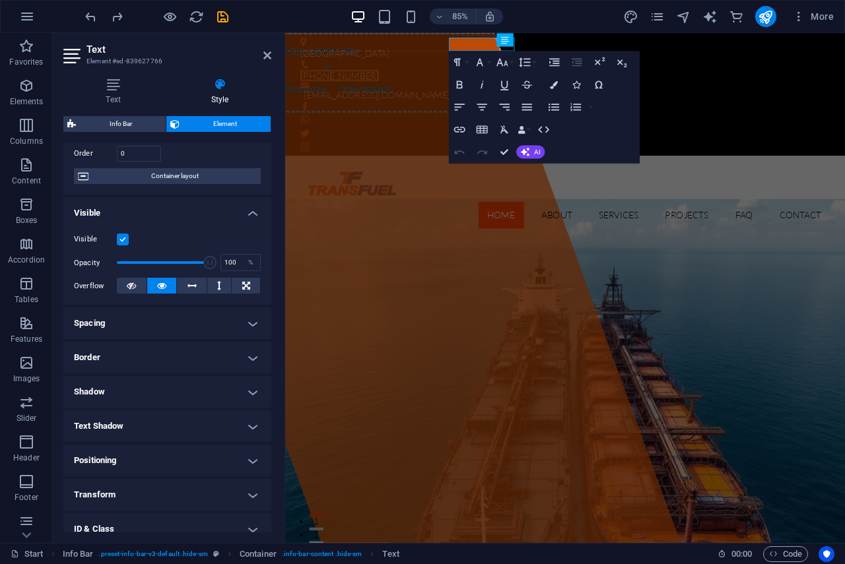
scroll to position [0, 0]
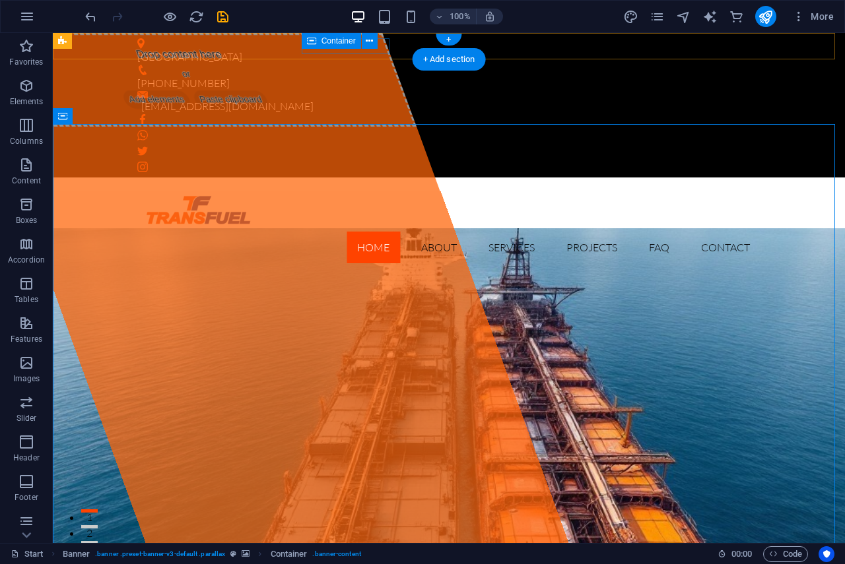
click at [303, 65] on div "[PHONE_NUMBER]" at bounding box center [443, 78] width 612 height 26
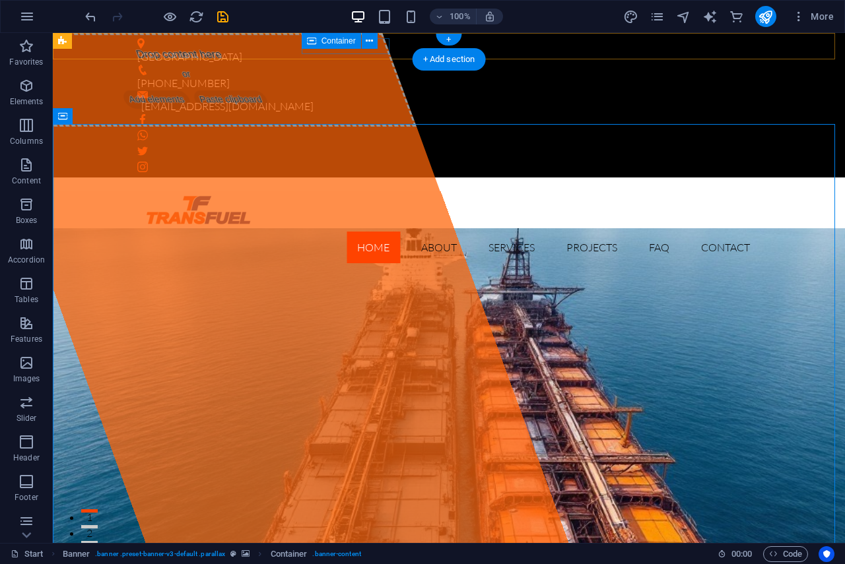
click at [307, 65] on div "[PHONE_NUMBER]" at bounding box center [443, 78] width 612 height 26
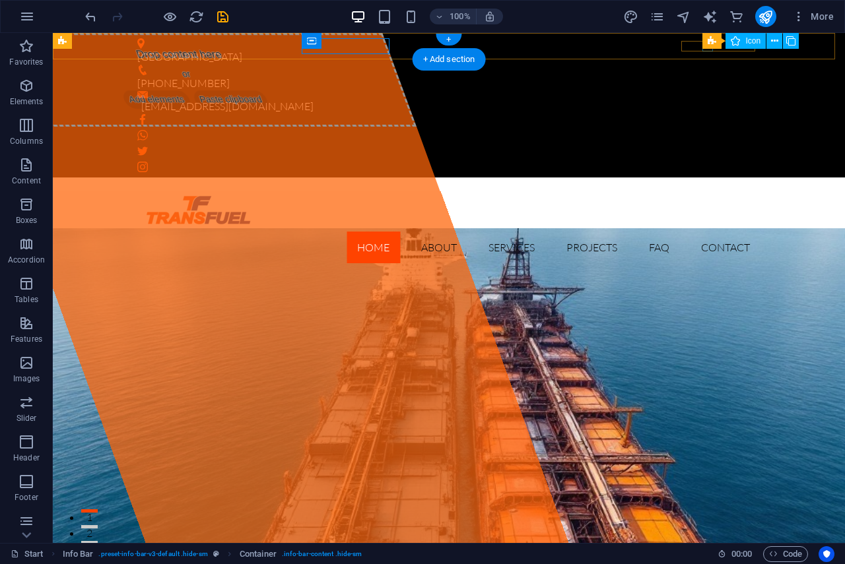
click at [707, 130] on figure at bounding box center [448, 135] width 623 height 11
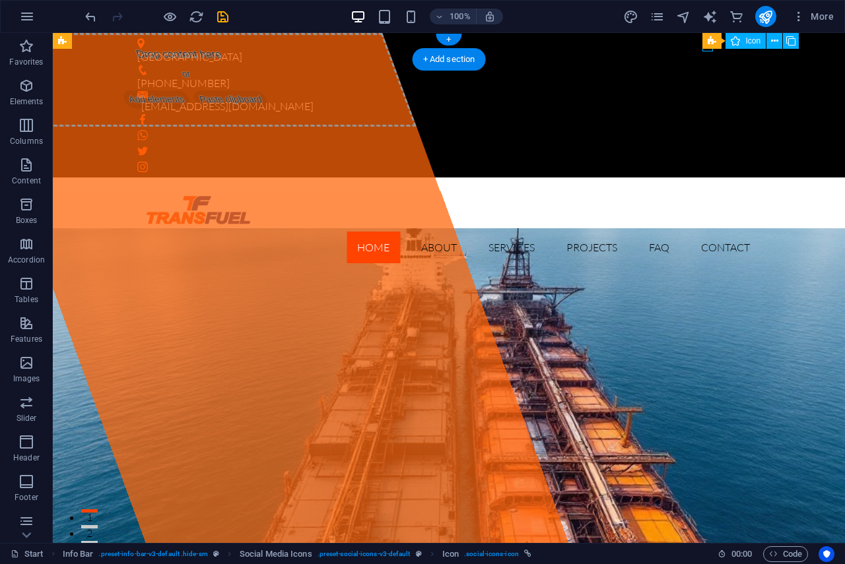
click at [707, 130] on figure at bounding box center [448, 135] width 623 height 11
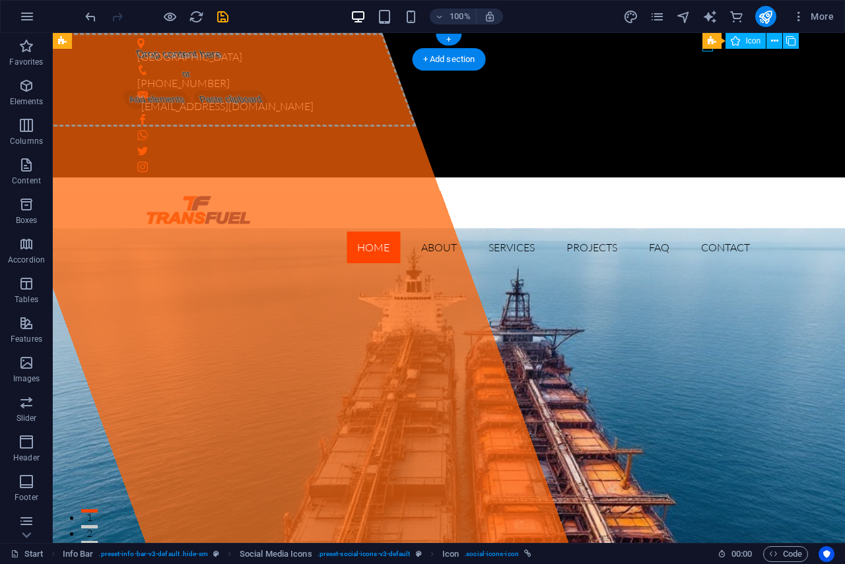
select select "xMidYMid"
select select "px"
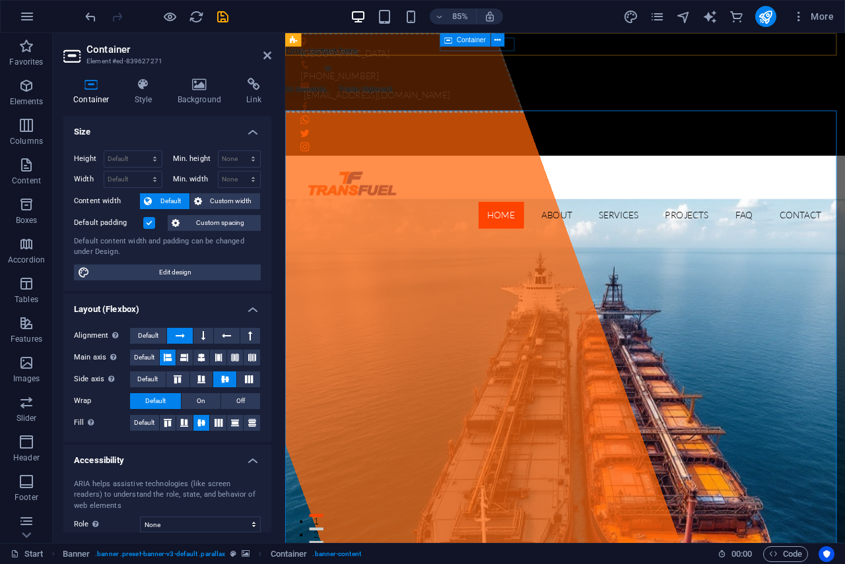
click at [470, 65] on div "[PHONE_NUMBER]" at bounding box center [609, 78] width 612 height 26
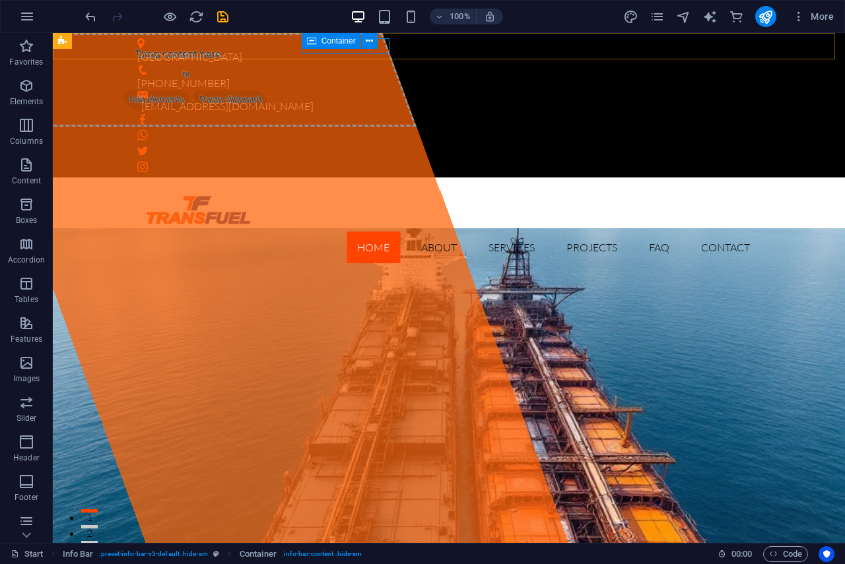
click at [308, 48] on icon at bounding box center [311, 41] width 9 height 16
click at [308, 65] on figure at bounding box center [443, 70] width 612 height 11
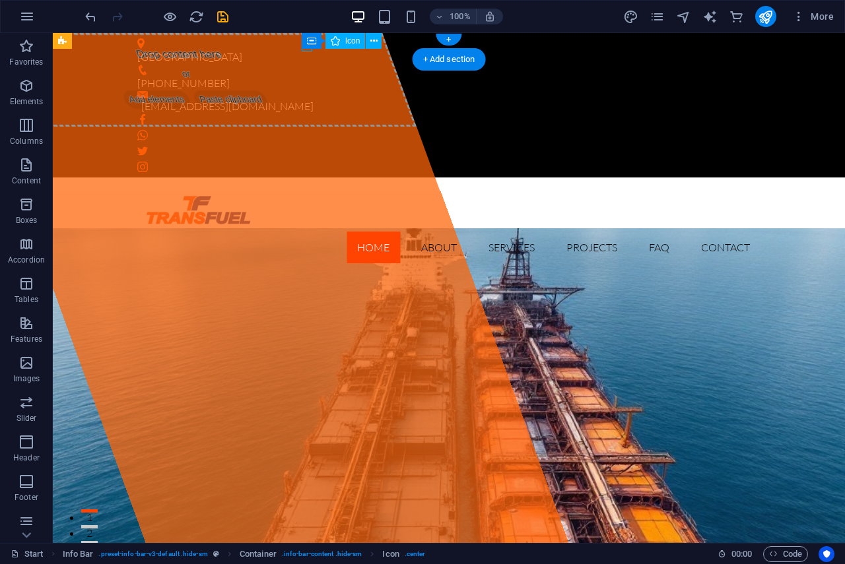
click at [309, 65] on figure at bounding box center [443, 70] width 612 height 11
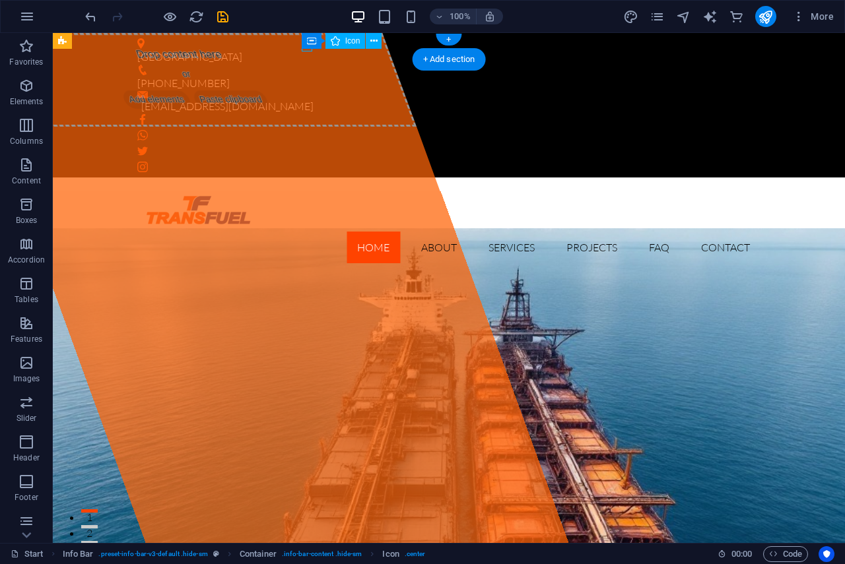
select select "xMidYMid"
select select "px"
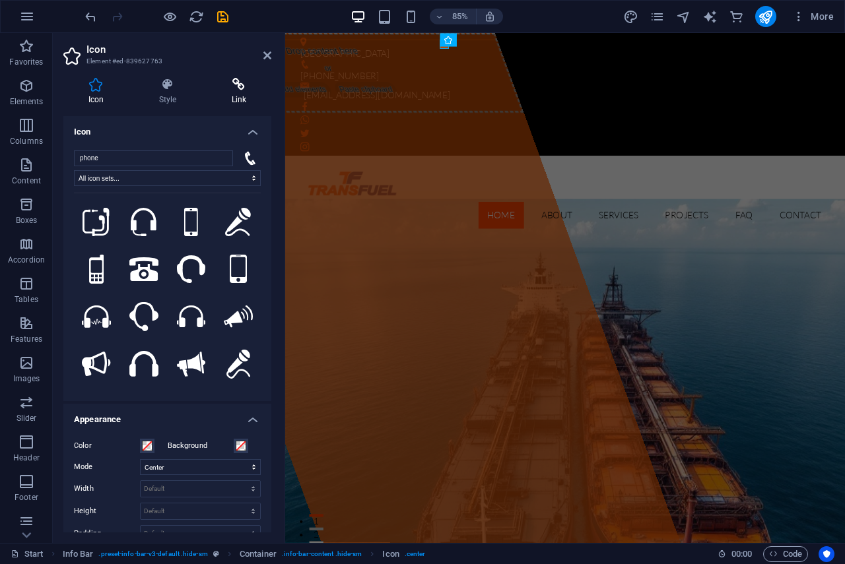
click at [236, 88] on icon at bounding box center [239, 84] width 65 height 13
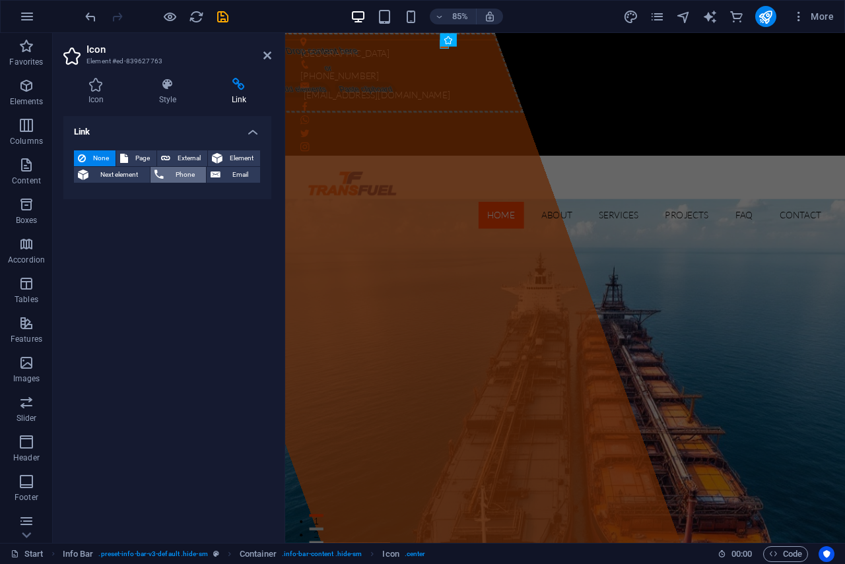
click at [177, 174] on span "Phone" at bounding box center [185, 175] width 35 height 16
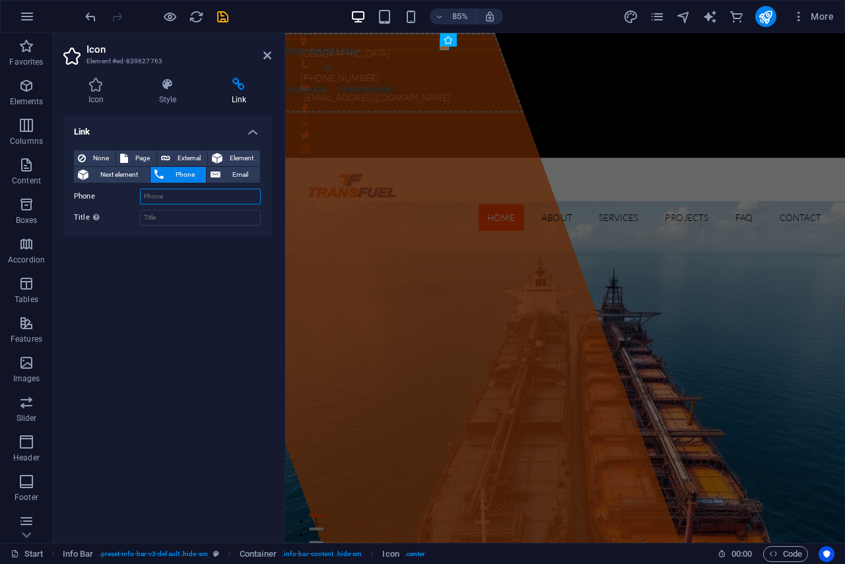
click at [166, 192] on input "Phone" at bounding box center [200, 197] width 121 height 16
type input "+60320359274"
click at [222, 282] on div "Link None Page External Element Next element Phone Email Page Start Subpage Leg…" at bounding box center [167, 324] width 208 height 416
click at [217, 16] on icon "save" at bounding box center [222, 16] width 15 height 15
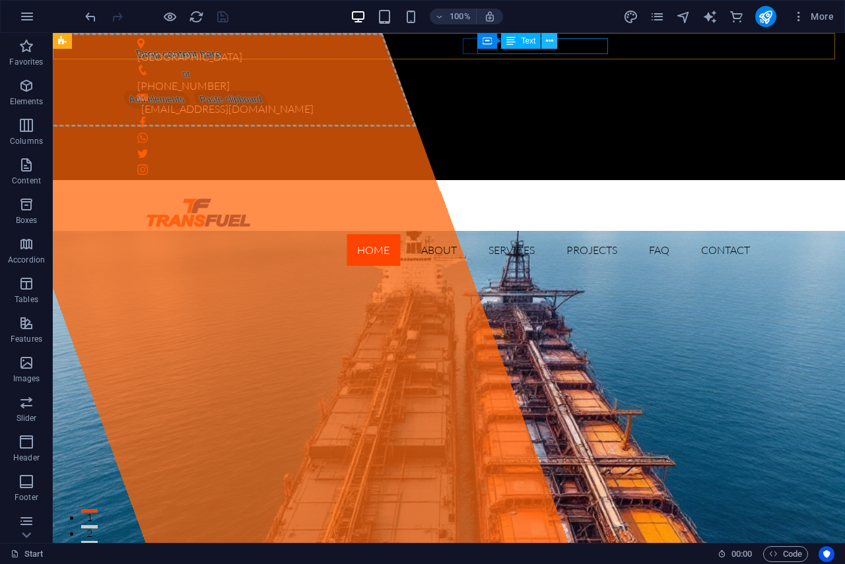
click at [555, 48] on button at bounding box center [549, 41] width 16 height 16
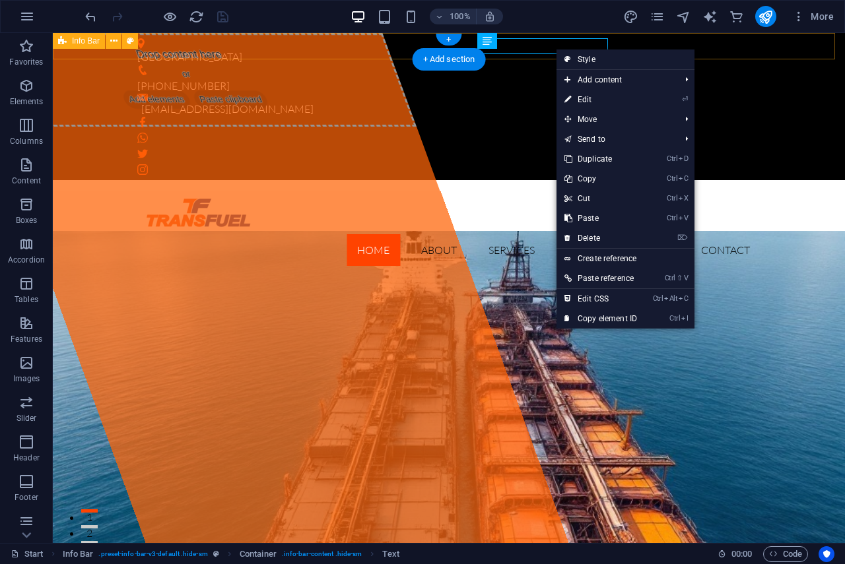
click at [509, 55] on div "[GEOGRAPHIC_DATA] [PHONE_NUMBER] [EMAIL_ADDRESS][DOMAIN_NAME]" at bounding box center [449, 106] width 792 height 147
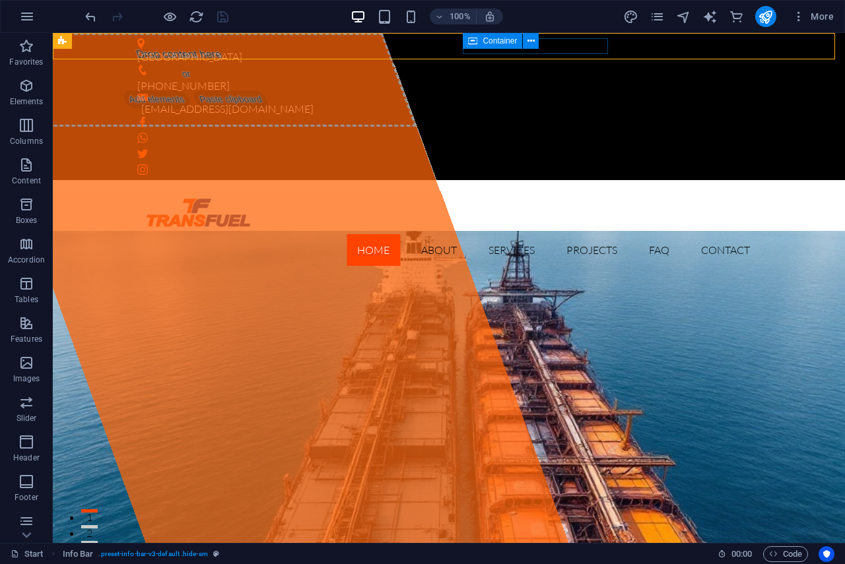
drag, startPoint x: 415, startPoint y: 18, endPoint x: 468, endPoint y: 46, distance: 59.6
click at [469, 51] on div "+ Add section" at bounding box center [448, 59] width 73 height 22
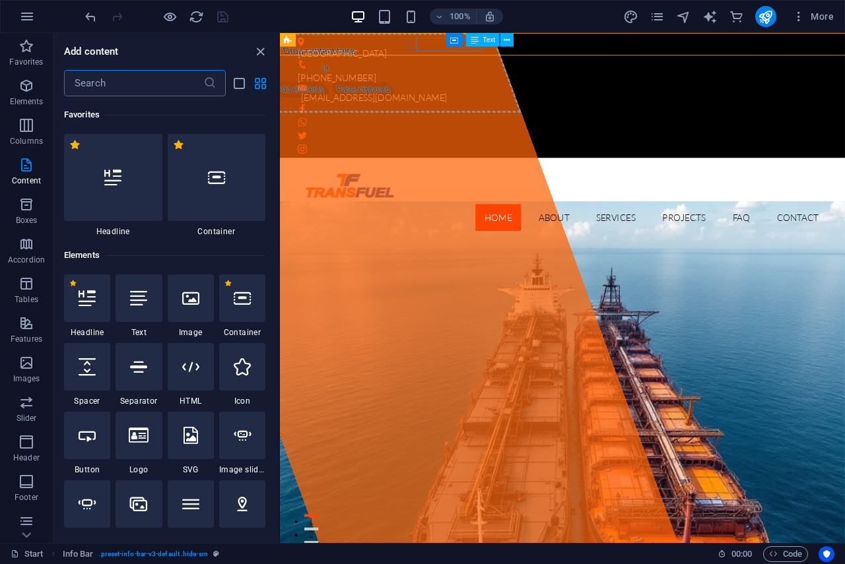
click at [468, 46] on div "Text" at bounding box center [483, 39] width 34 height 13
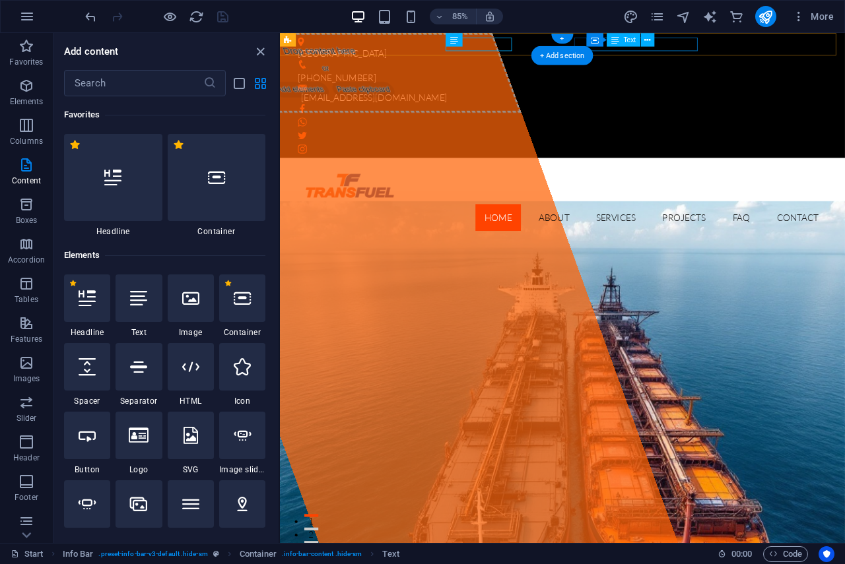
click at [672, 101] on div "[EMAIL_ADDRESS][DOMAIN_NAME]" at bounding box center [609, 109] width 608 height 16
click at [579, 44] on icon at bounding box center [583, 39] width 8 height 13
click at [579, 46] on icon at bounding box center [583, 39] width 8 height 13
click at [581, 44] on icon at bounding box center [583, 39] width 8 height 13
click at [581, 48] on div "+ Add section" at bounding box center [562, 55] width 62 height 19
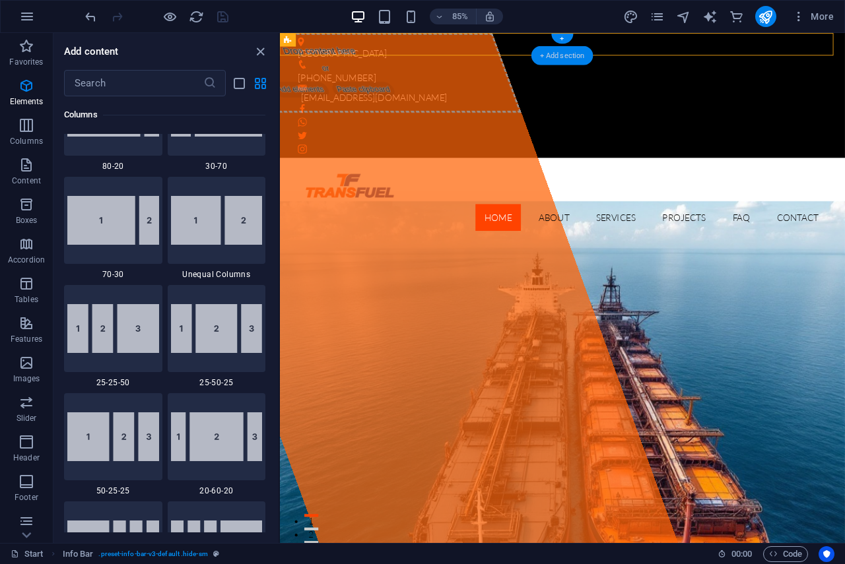
scroll to position [2309, 0]
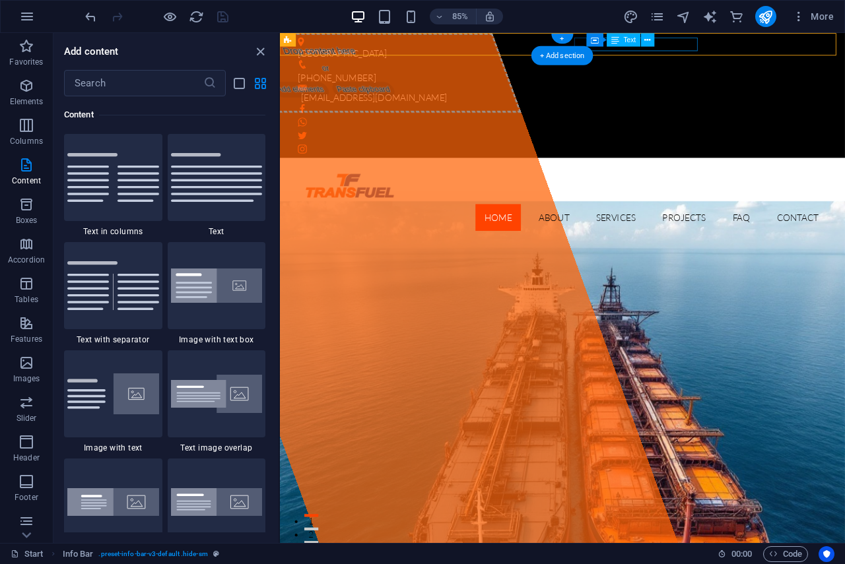
click at [770, 101] on div "[EMAIL_ADDRESS][DOMAIN_NAME]" at bounding box center [609, 109] width 608 height 16
click at [577, 46] on div "Container" at bounding box center [599, 39] width 51 height 13
click at [577, 48] on div "+ Add section" at bounding box center [562, 55] width 62 height 19
click at [579, 46] on div "+ Add section" at bounding box center [562, 55] width 62 height 19
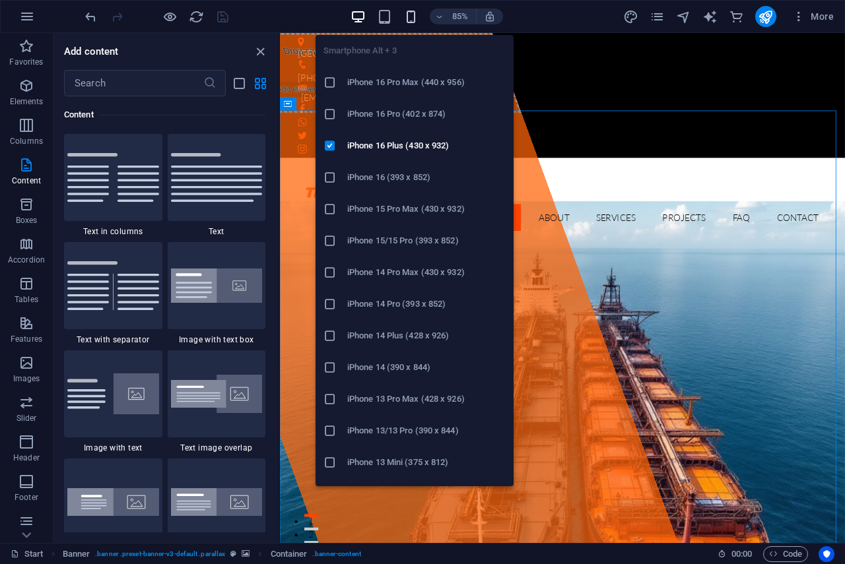
click at [411, 14] on icon "button" at bounding box center [410, 16] width 15 height 15
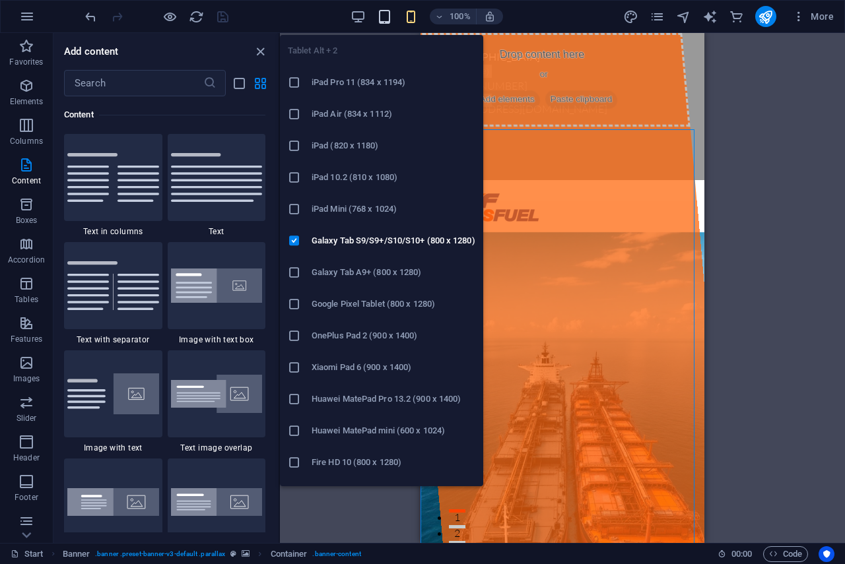
click at [385, 16] on icon "button" at bounding box center [384, 16] width 15 height 15
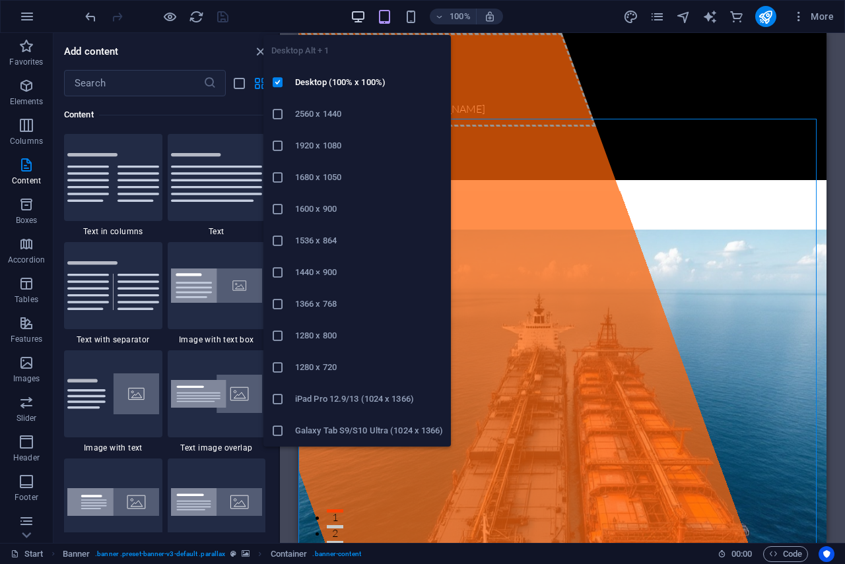
click at [364, 14] on icon "button" at bounding box center [357, 16] width 15 height 15
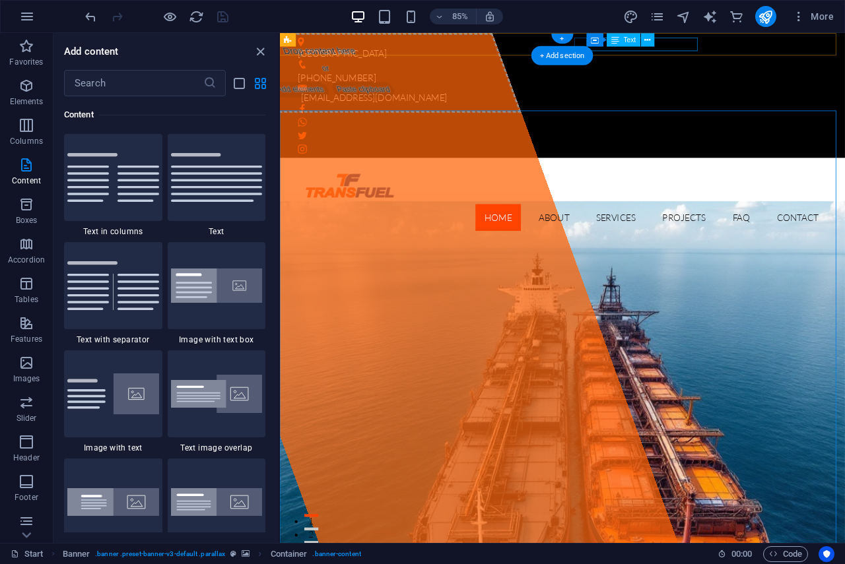
click at [766, 101] on div "[EMAIL_ADDRESS][DOMAIN_NAME]" at bounding box center [609, 109] width 608 height 16
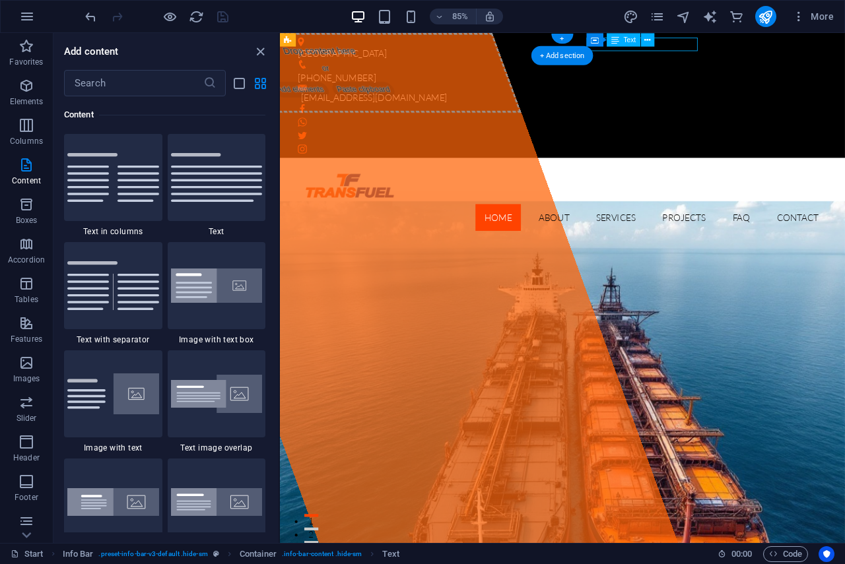
click at [765, 101] on div "[EMAIL_ADDRESS][DOMAIN_NAME]" at bounding box center [609, 109] width 608 height 16
click at [744, 101] on div "[EMAIL_ADDRESS][DOMAIN_NAME]" at bounding box center [609, 109] width 608 height 16
click at [664, 101] on div "[EMAIL_ADDRESS][DOMAIN_NAME]" at bounding box center [609, 109] width 608 height 16
click at [649, 57] on div "Tanjung Bruas Port +603 2035 9274 marketing@transfuel.com.my" at bounding box center [612, 106] width 664 height 147
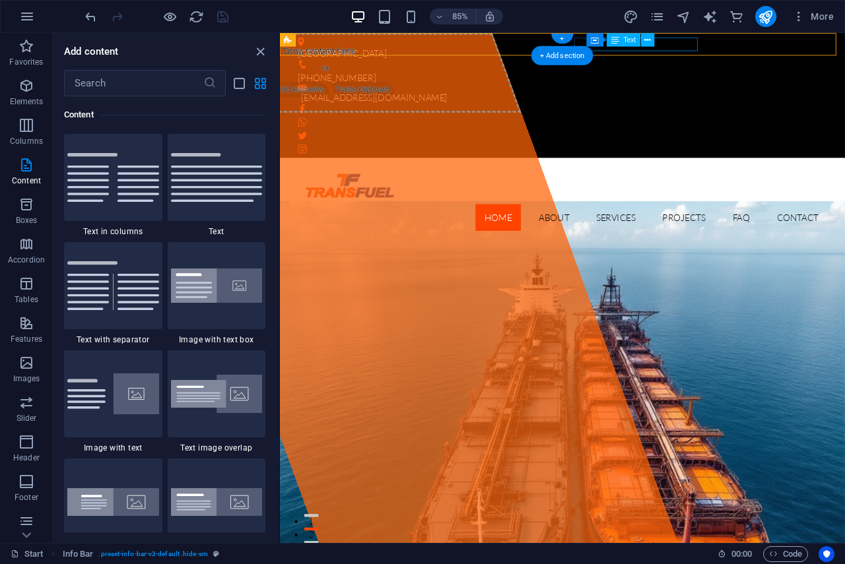
click at [657, 101] on div "[EMAIL_ADDRESS][DOMAIN_NAME]" at bounding box center [609, 109] width 608 height 16
click at [577, 48] on div "+ Add section" at bounding box center [562, 55] width 62 height 19
click at [577, 44] on div "Container" at bounding box center [599, 39] width 51 height 13
click at [577, 48] on div "+ Add section" at bounding box center [562, 55] width 62 height 19
click at [577, 46] on div "+ Add section" at bounding box center [562, 55] width 62 height 19
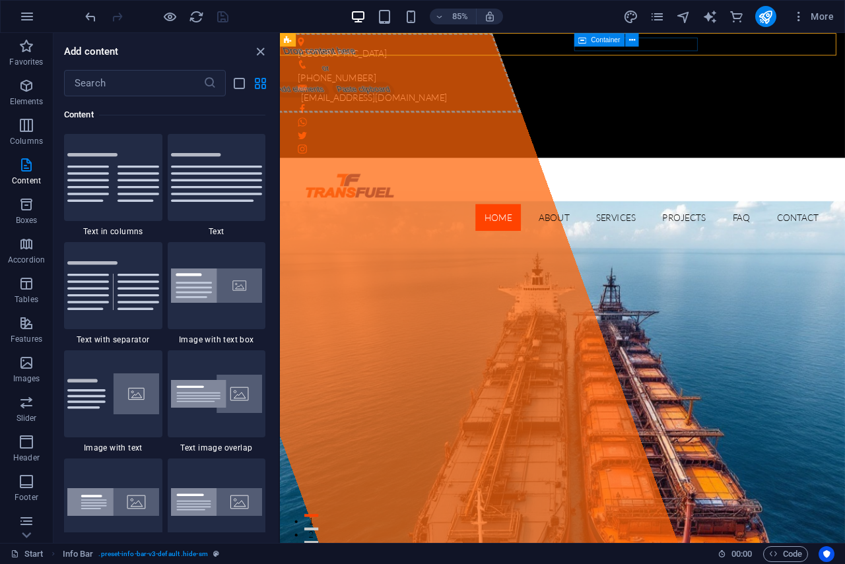
click at [577, 47] on div "Container" at bounding box center [610, 40] width 72 height 14
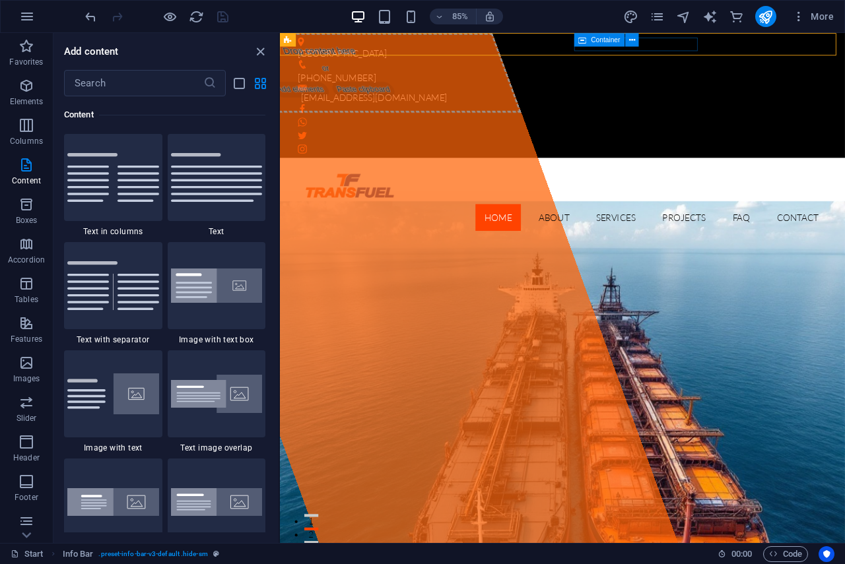
click at [579, 44] on icon at bounding box center [583, 39] width 8 height 13
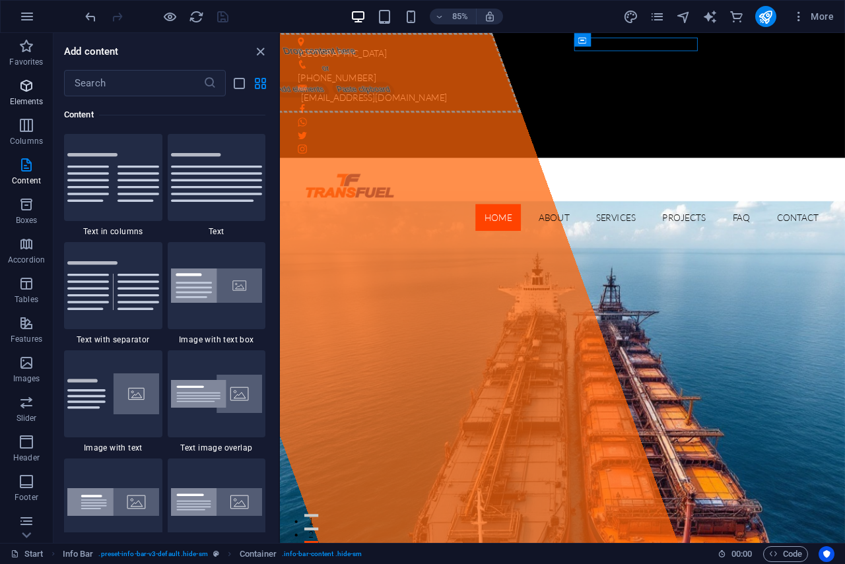
click at [21, 90] on icon "button" at bounding box center [26, 86] width 16 height 16
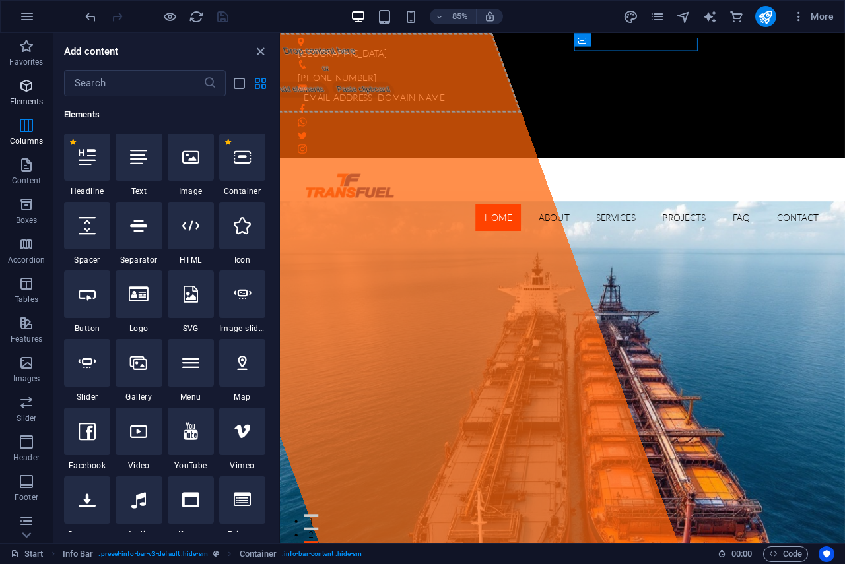
scroll to position [141, 0]
click at [26, 135] on span "Columns" at bounding box center [26, 133] width 53 height 32
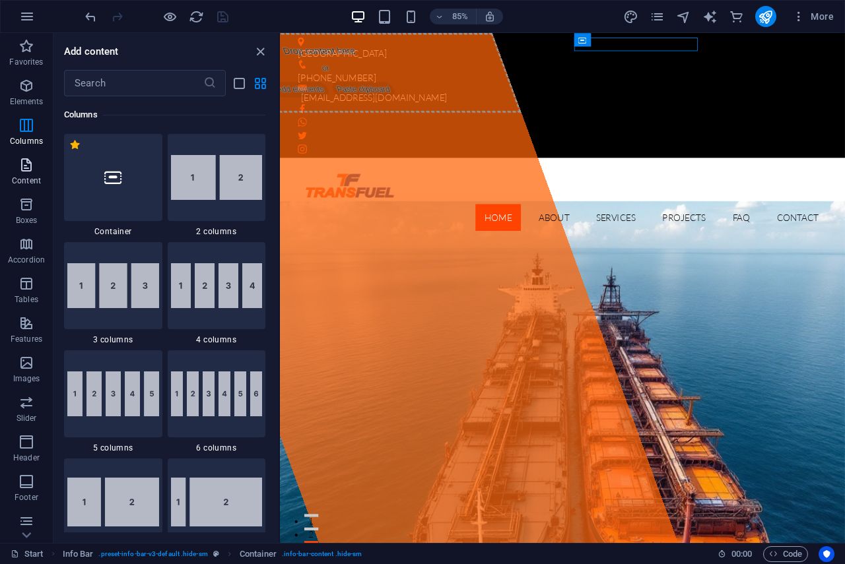
click at [24, 167] on icon "button" at bounding box center [26, 165] width 16 height 16
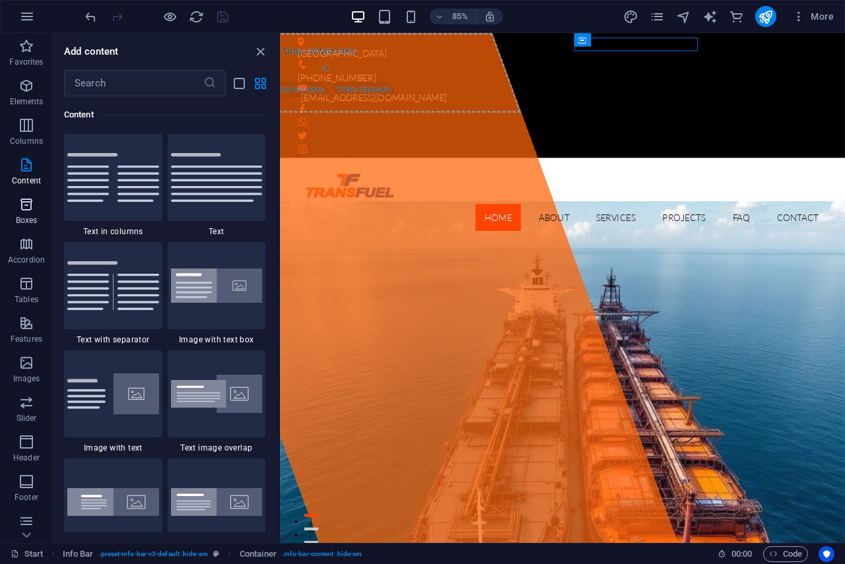
click at [26, 210] on icon "button" at bounding box center [26, 205] width 16 height 16
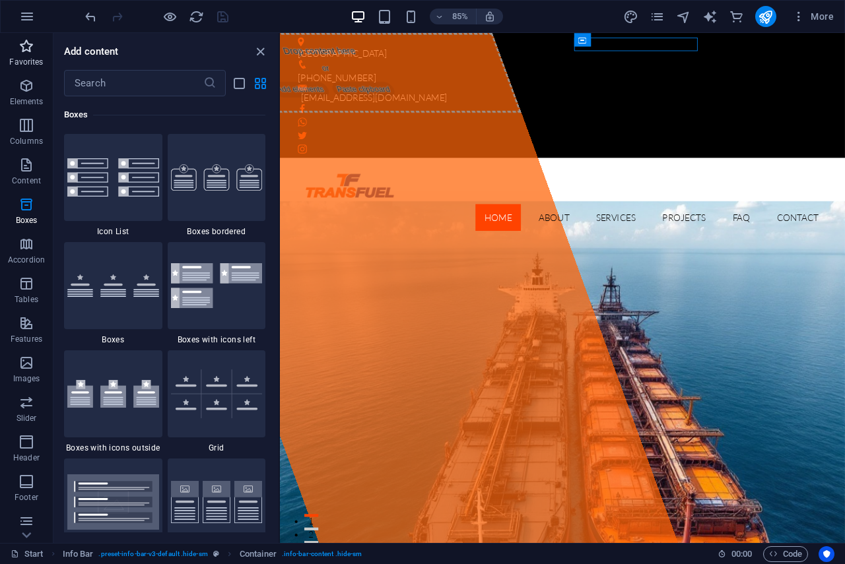
click at [26, 53] on icon "button" at bounding box center [26, 46] width 16 height 16
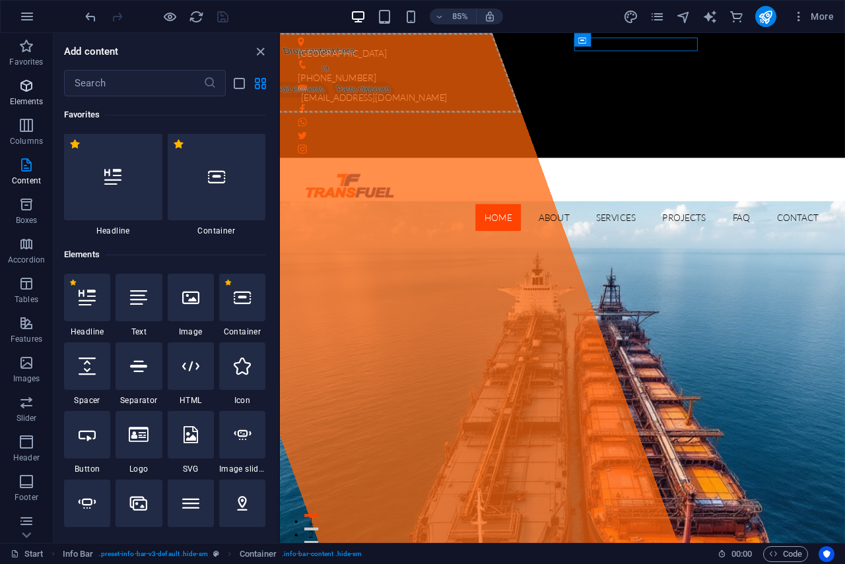
scroll to position [0, 0]
click at [26, 88] on icon "button" at bounding box center [26, 86] width 16 height 16
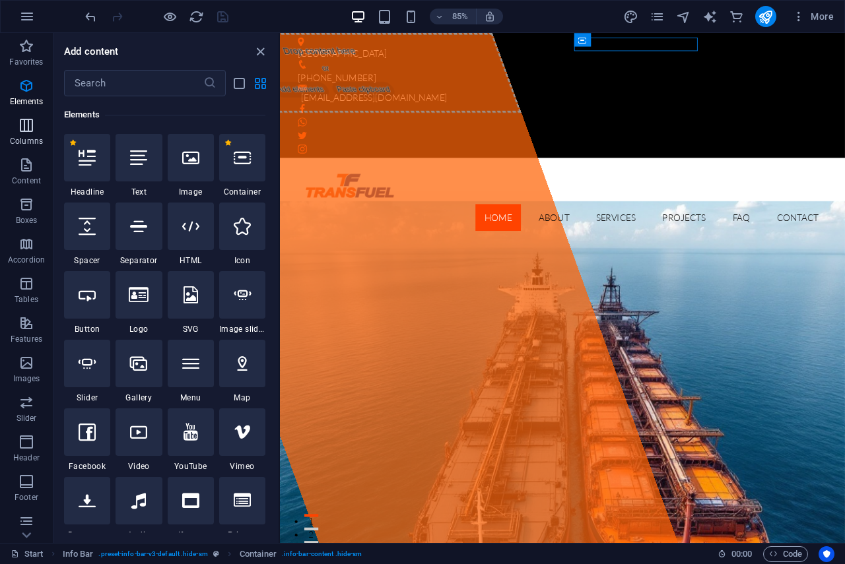
click at [26, 132] on icon "button" at bounding box center [26, 125] width 16 height 16
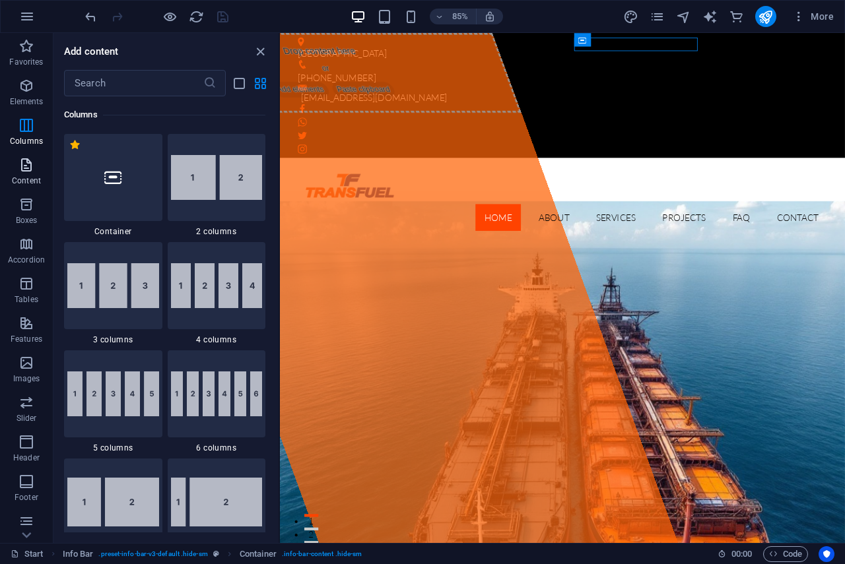
click at [19, 176] on p "Content" at bounding box center [26, 181] width 29 height 11
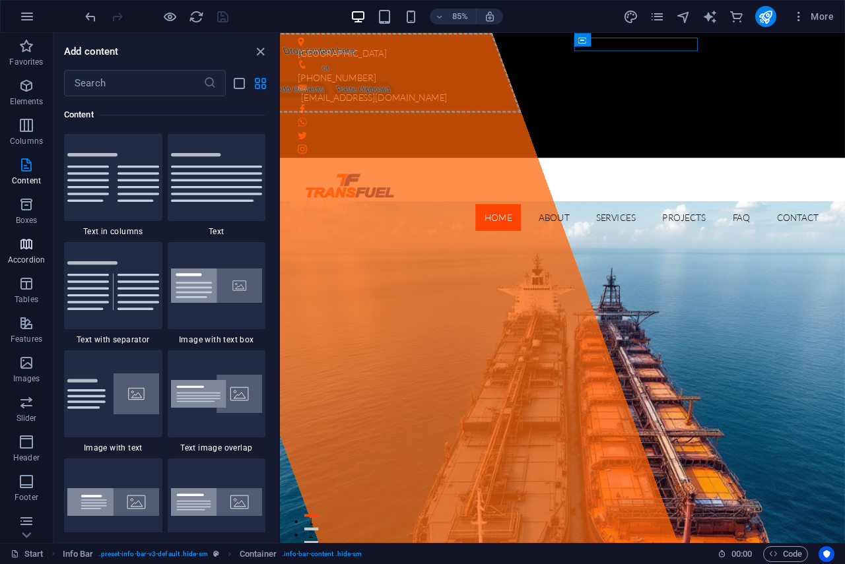
click at [21, 249] on icon "button" at bounding box center [26, 244] width 16 height 16
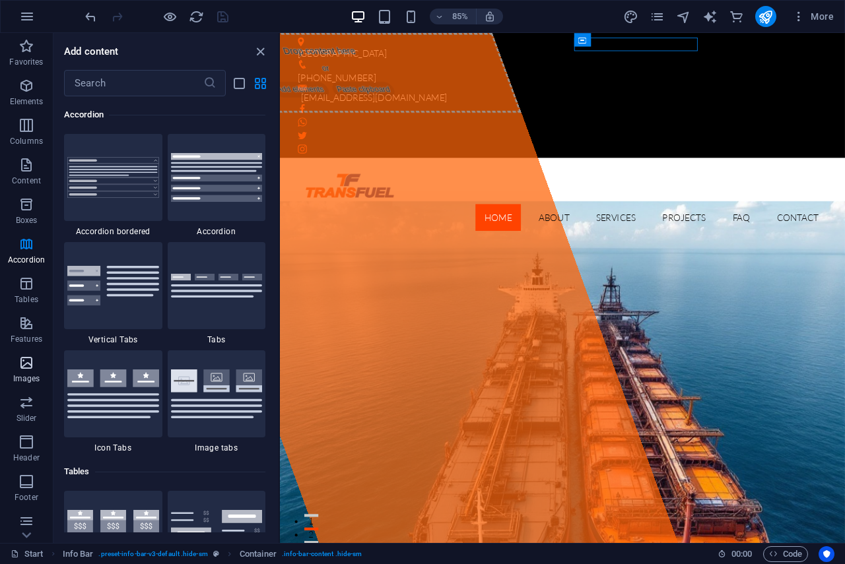
click at [27, 371] on span "Images" at bounding box center [26, 371] width 53 height 32
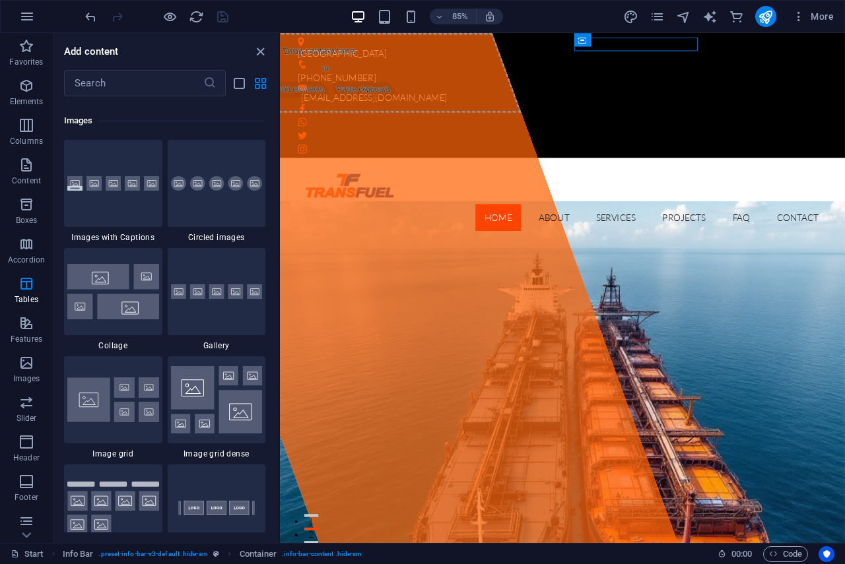
scroll to position [6691, 0]
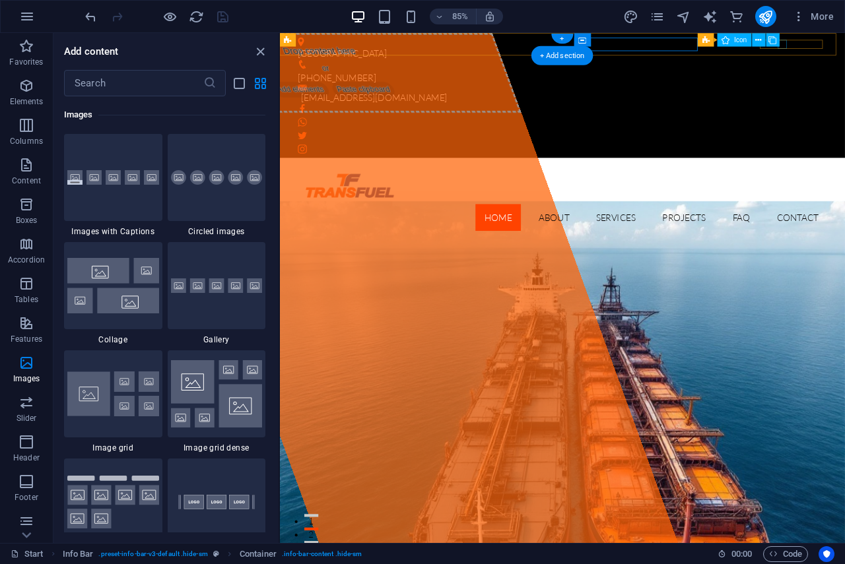
click at [844, 51] on div "Tanjung Bruas Port +603 2035 9274 marketing@transfuel.com.my" at bounding box center [612, 106] width 664 height 147
click at [781, 47] on div "Social Media Icons Icon" at bounding box center [741, 40] width 89 height 14
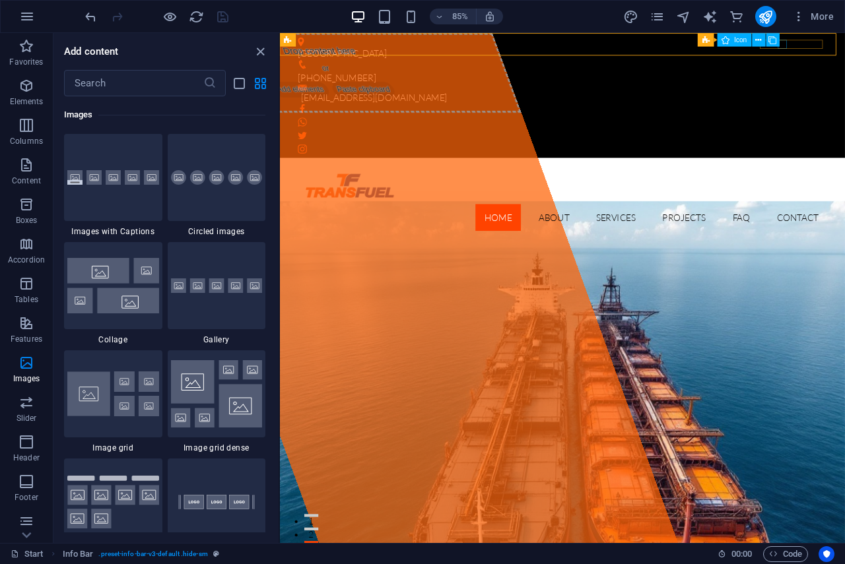
click at [781, 47] on div "Social Media Icons Icon" at bounding box center [741, 40] width 89 height 14
click at [782, 45] on div "Social Media Icons Icon" at bounding box center [741, 40] width 89 height 14
click at [778, 44] on button at bounding box center [772, 39] width 13 height 13
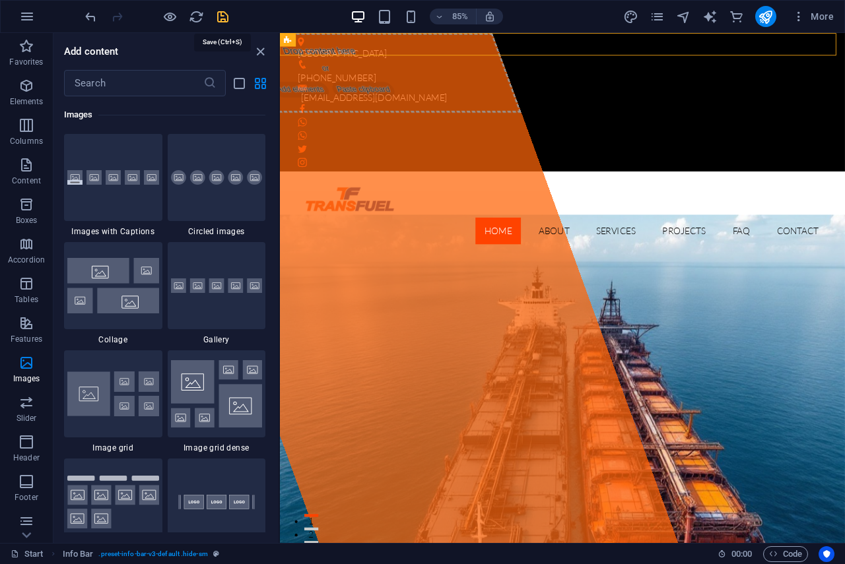
click at [219, 13] on icon "save" at bounding box center [222, 16] width 15 height 15
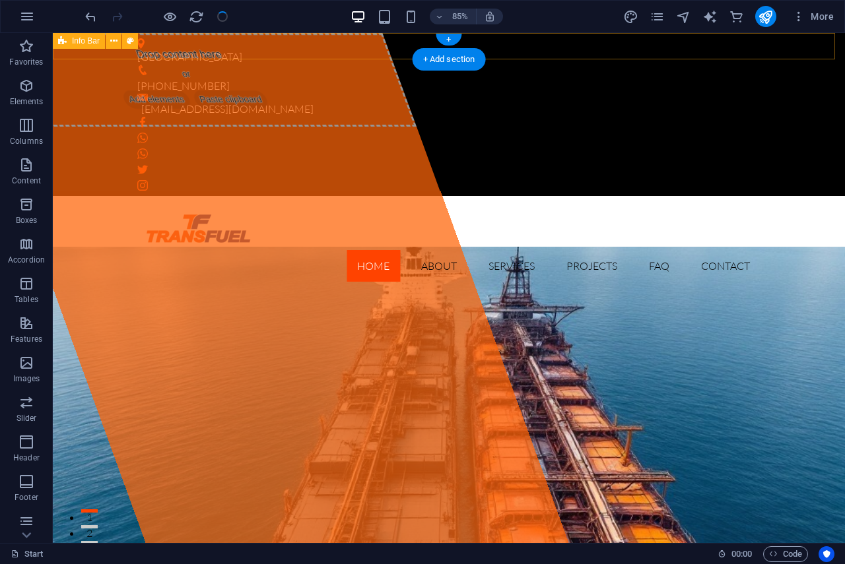
checkbox input "false"
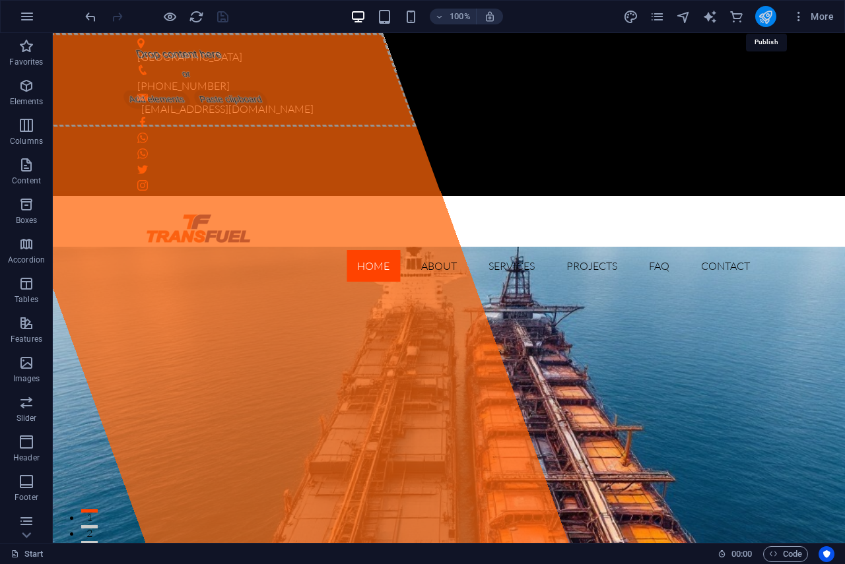
click at [764, 13] on icon "publish" at bounding box center [764, 16] width 15 height 15
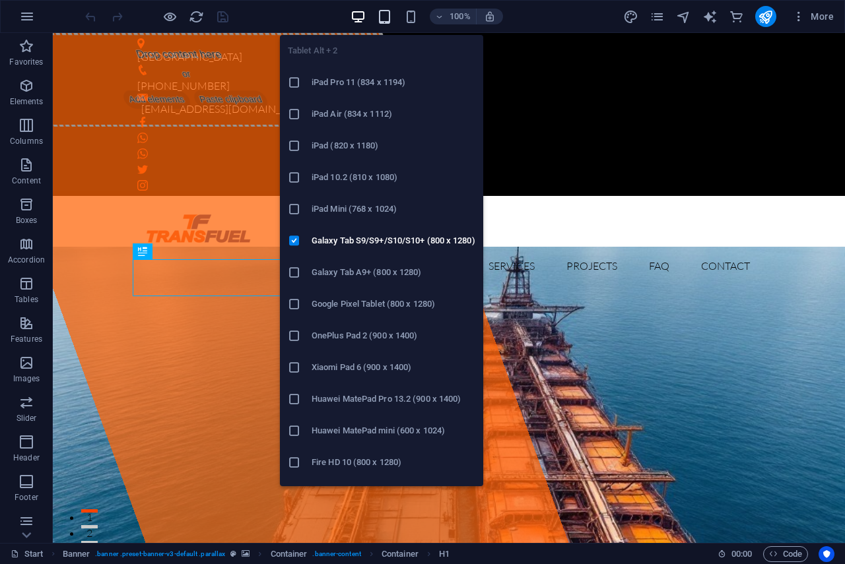
click at [383, 13] on icon "button" at bounding box center [384, 16] width 15 height 15
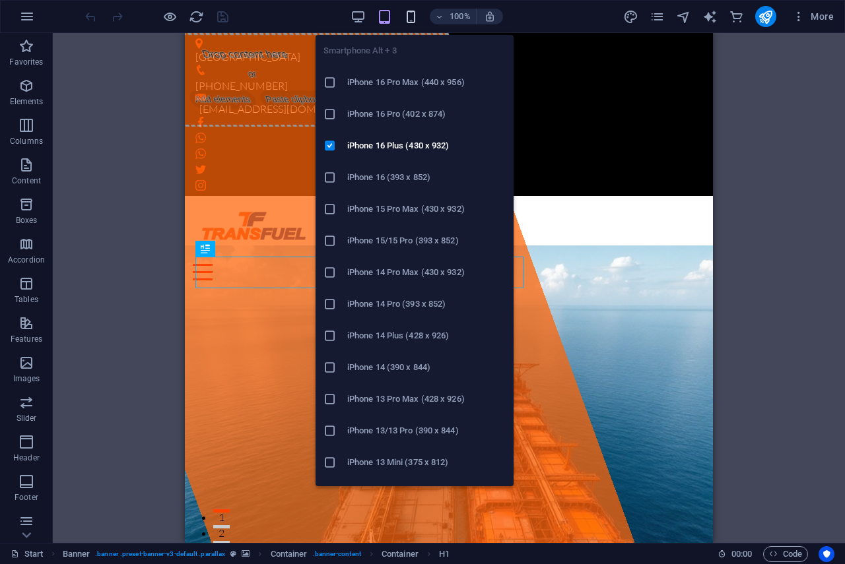
click at [411, 15] on icon "button" at bounding box center [410, 16] width 15 height 15
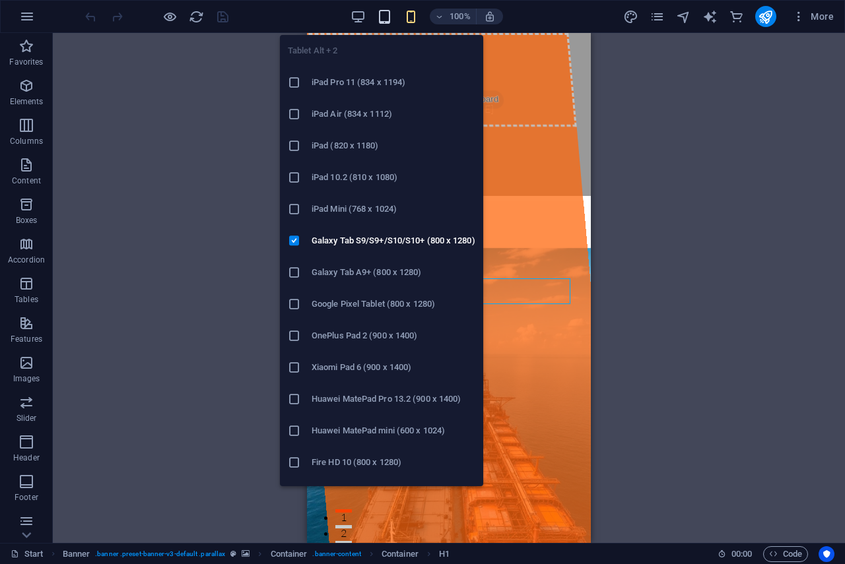
click at [382, 20] on icon "button" at bounding box center [384, 16] width 15 height 15
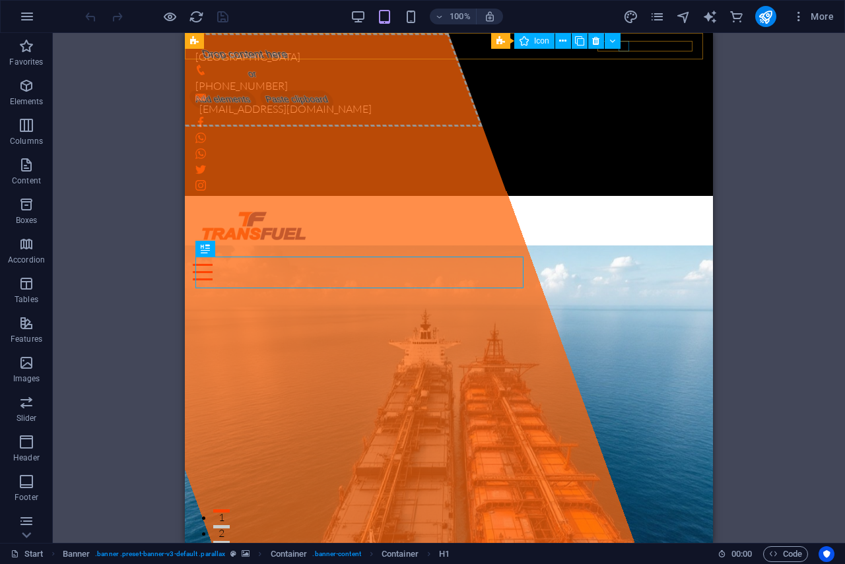
click at [625, 49] on div "Social Media Icons Icon" at bounding box center [560, 41] width 138 height 16
click at [625, 47] on div "Social Media Icons Icon" at bounding box center [560, 41] width 138 height 16
click at [624, 46] on div "Social Media Icons Icon" at bounding box center [560, 41] width 138 height 16
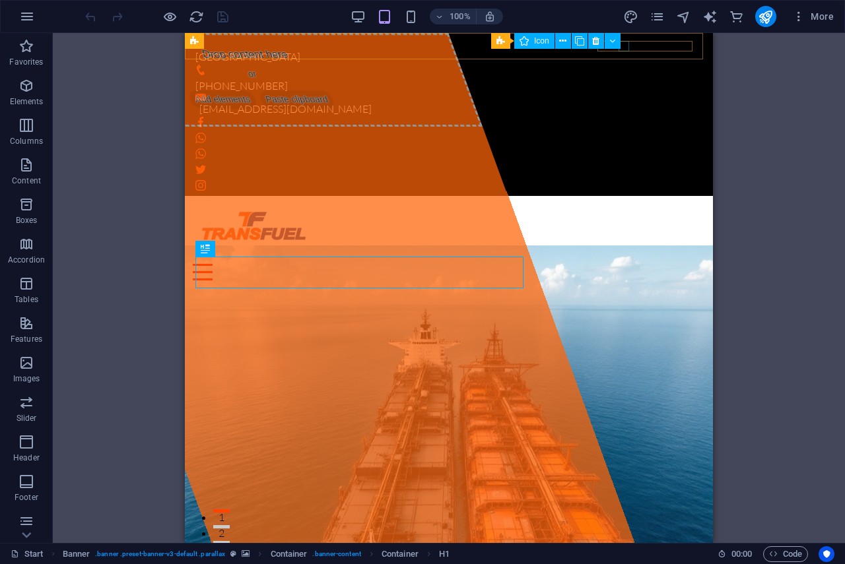
click at [624, 46] on div "Social Media Icons Icon" at bounding box center [560, 41] width 138 height 16
click at [624, 48] on div "Social Media Icons Icon" at bounding box center [560, 41] width 138 height 16
click at [592, 42] on icon at bounding box center [595, 41] width 7 height 14
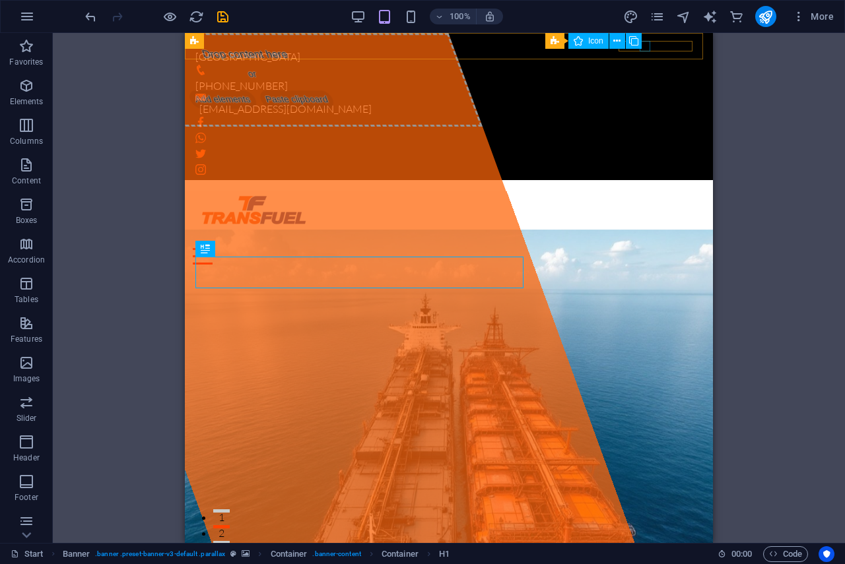
click at [645, 48] on div "Social Media Icons Icon" at bounding box center [597, 41] width 105 height 16
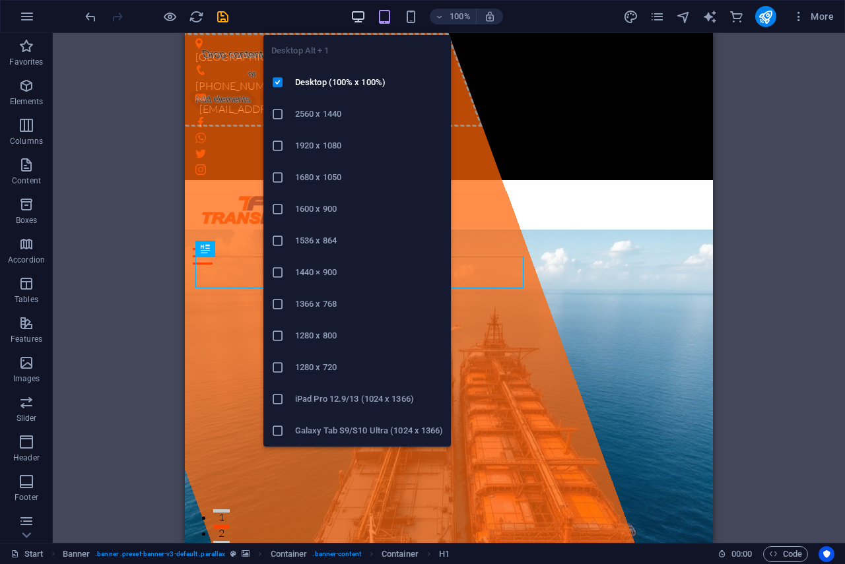
click at [356, 12] on icon "button" at bounding box center [357, 16] width 15 height 15
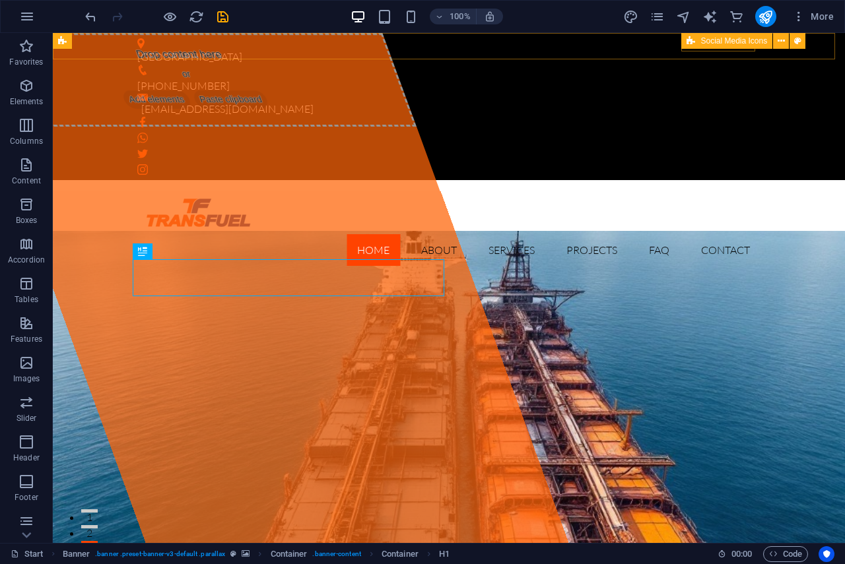
click at [710, 44] on span "Social Media Icons" at bounding box center [733, 41] width 67 height 8
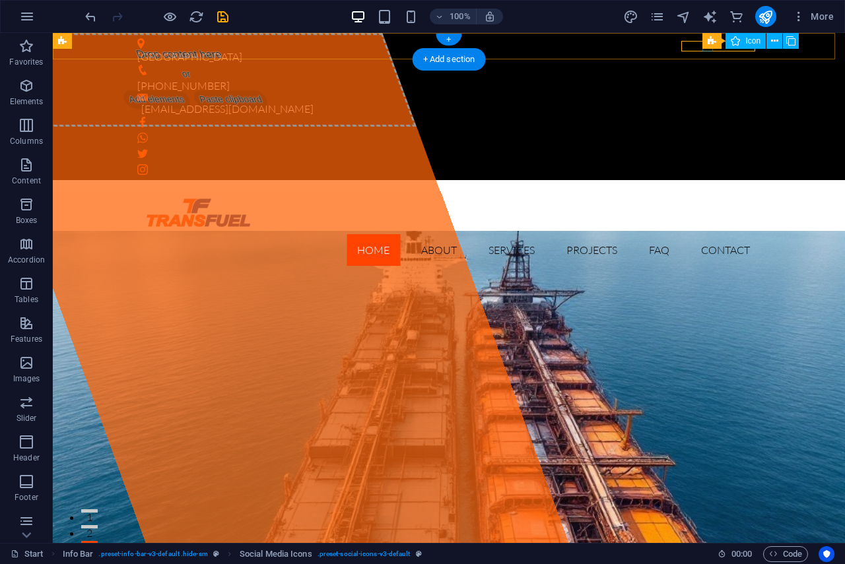
click at [709, 133] on figure at bounding box center [448, 138] width 623 height 11
click at [707, 133] on figure at bounding box center [448, 138] width 623 height 11
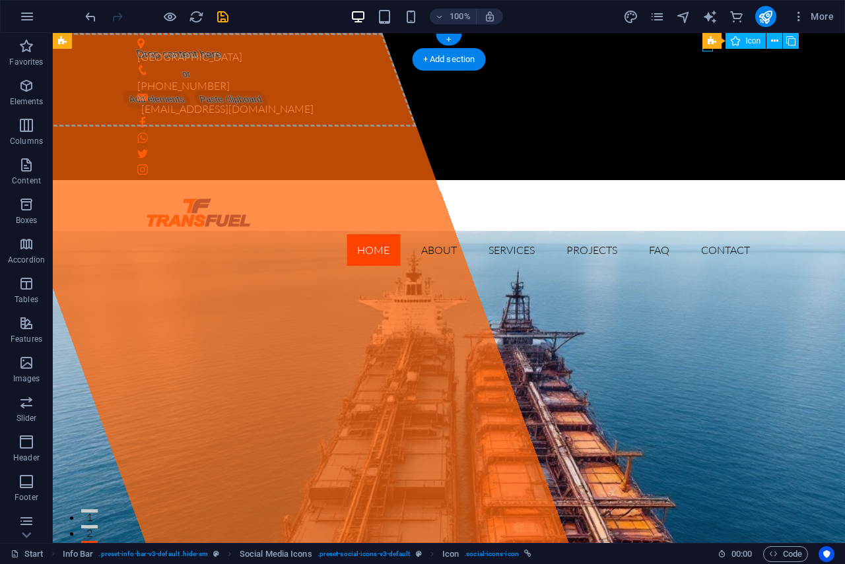
select select "xMidYMid"
select select "px"
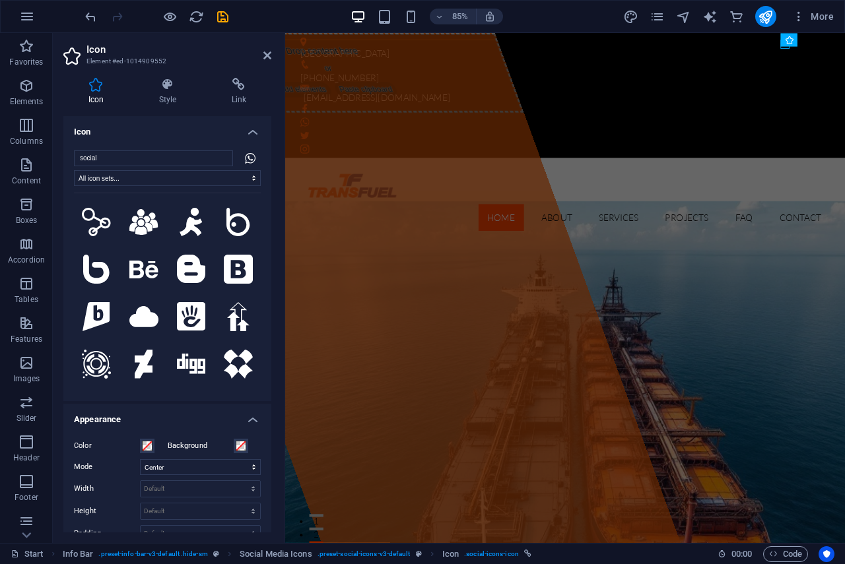
click at [237, 75] on div "Icon Style Link Icon social All icon sets... IcoFont Ionicons FontAwesome Brand…" at bounding box center [167, 305] width 229 height 476
click at [242, 86] on icon at bounding box center [239, 84] width 65 height 13
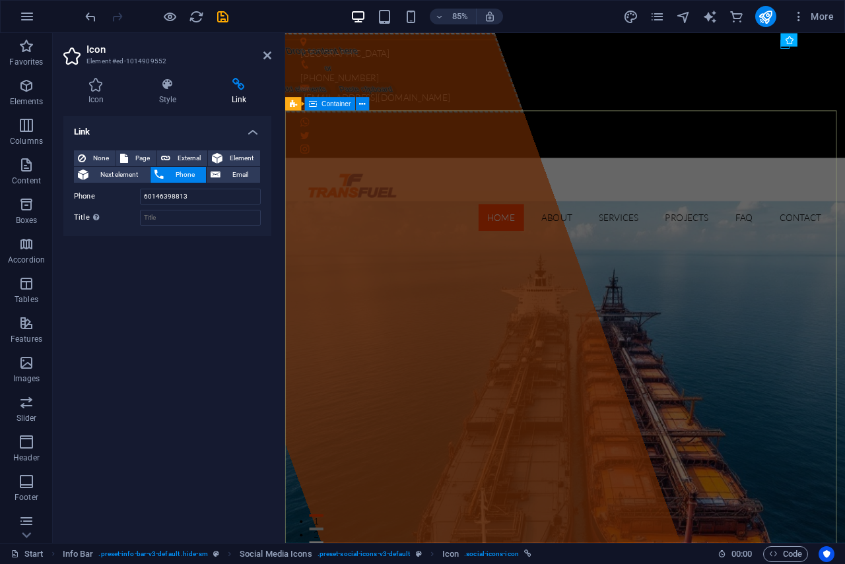
drag, startPoint x: 854, startPoint y: 180, endPoint x: 847, endPoint y: 176, distance: 8.9
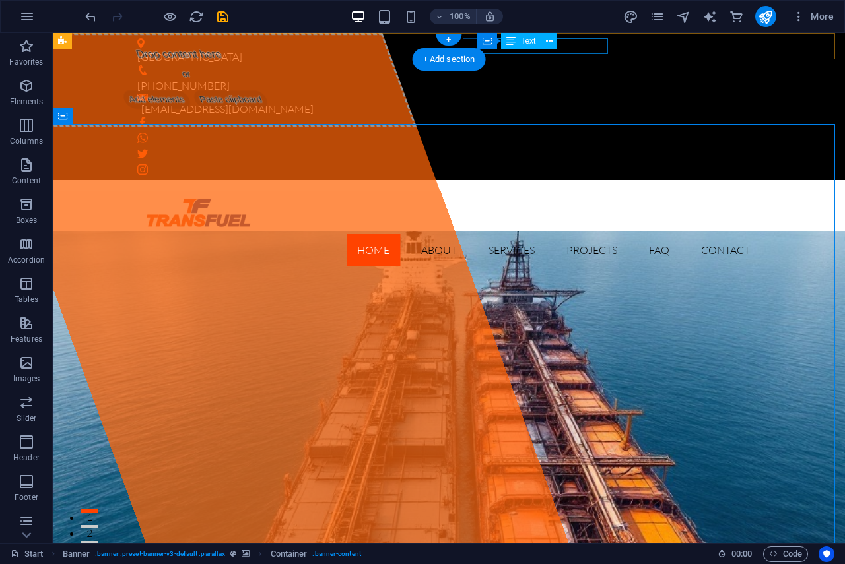
click at [588, 101] on div "[EMAIL_ADDRESS][DOMAIN_NAME]" at bounding box center [445, 109] width 608 height 16
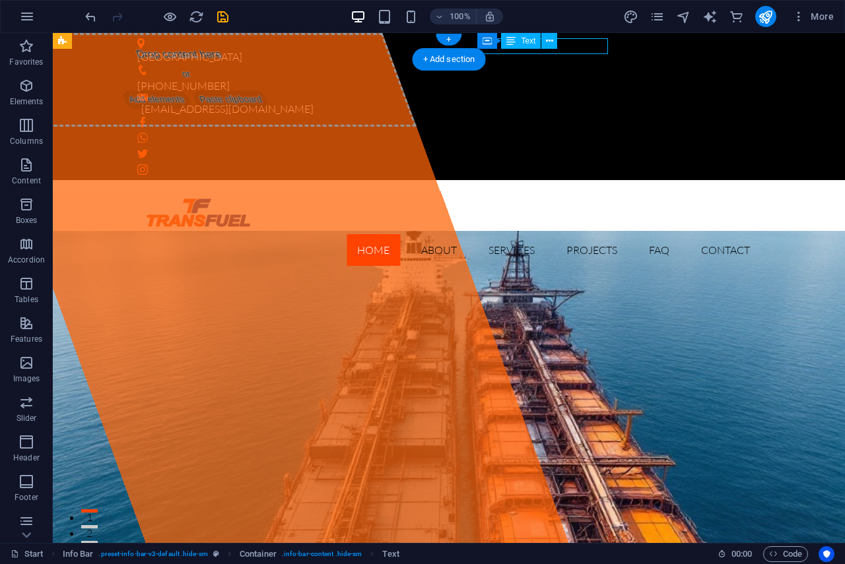
click at [588, 101] on div "[EMAIL_ADDRESS][DOMAIN_NAME]" at bounding box center [445, 109] width 608 height 16
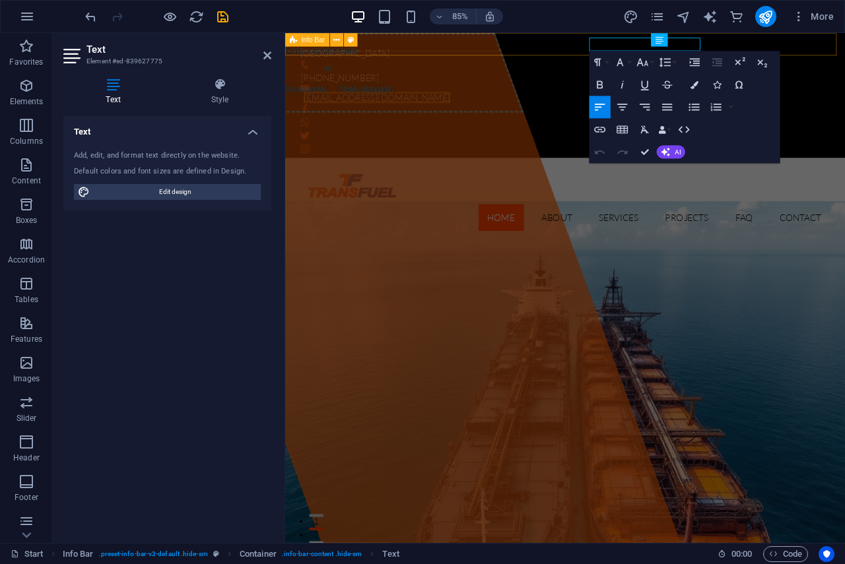
click at [626, 48] on div "[GEOGRAPHIC_DATA] [PHONE_NUMBER] [EMAIL_ADDRESS][DOMAIN_NAME]" at bounding box center [614, 106] width 659 height 147
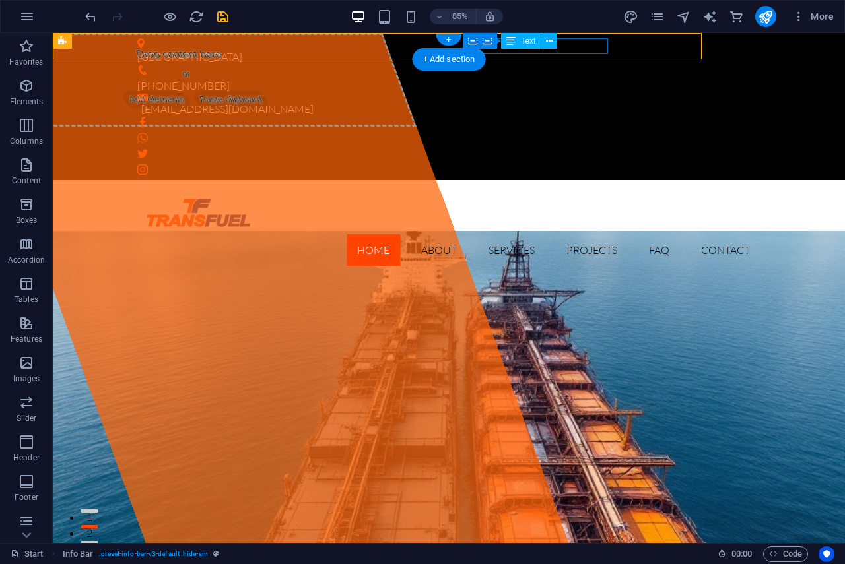
click at [579, 101] on div "[EMAIL_ADDRESS][DOMAIN_NAME]" at bounding box center [445, 109] width 608 height 16
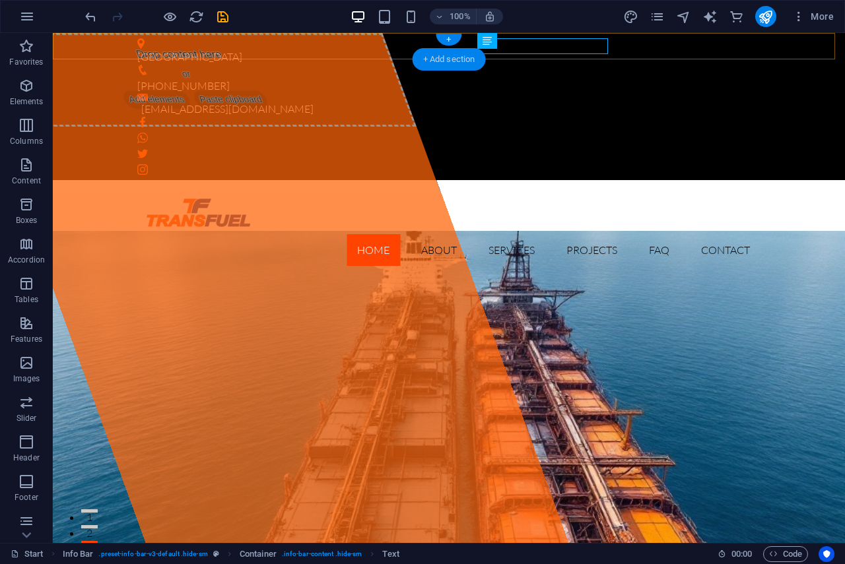
drag, startPoint x: 468, startPoint y: 49, endPoint x: 189, endPoint y: 15, distance: 281.9
click at [468, 48] on div "+ Add section" at bounding box center [448, 59] width 73 height 22
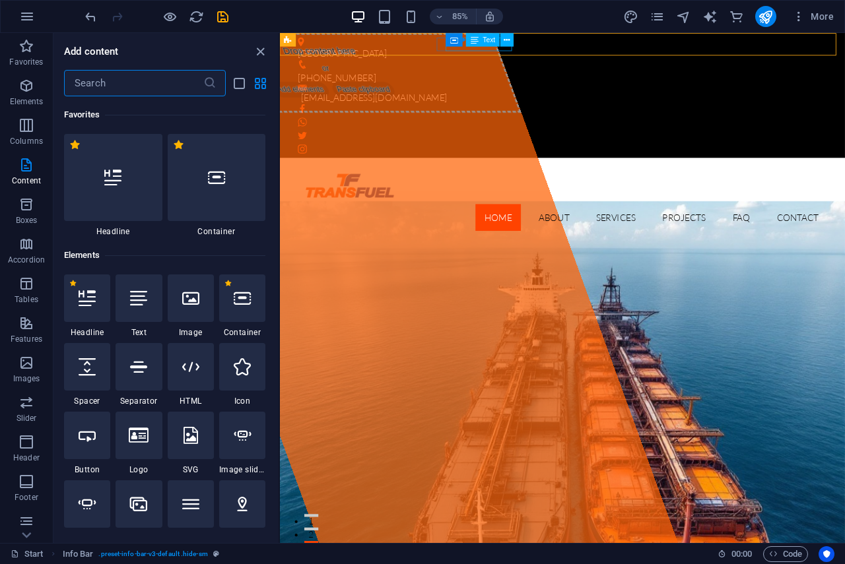
click at [468, 46] on div "Text" at bounding box center [483, 39] width 34 height 13
click at [576, 44] on div "Container" at bounding box center [599, 39] width 51 height 13
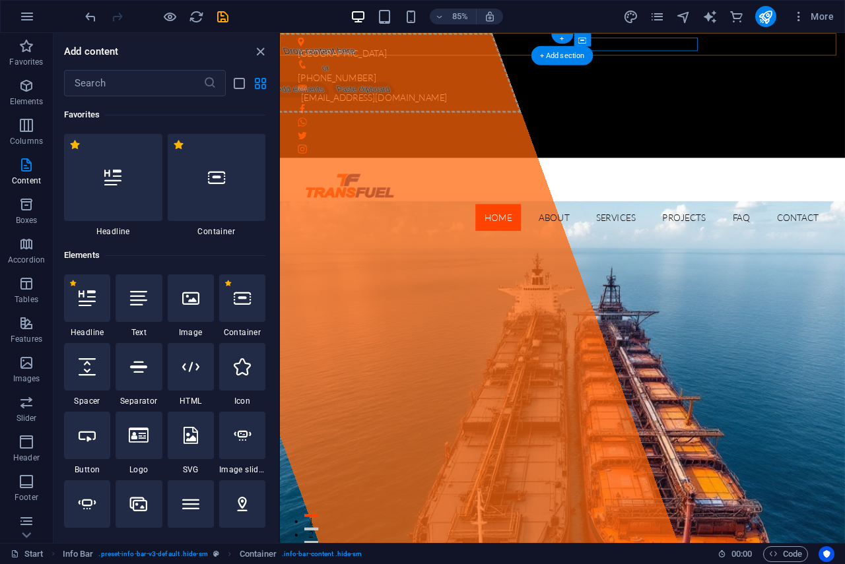
click at [578, 48] on div "+ Add section" at bounding box center [562, 55] width 62 height 19
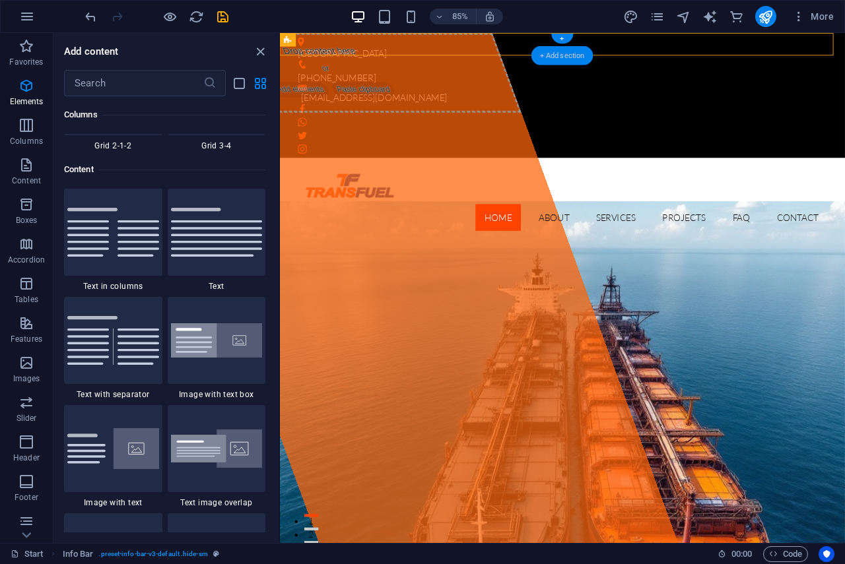
scroll to position [2309, 0]
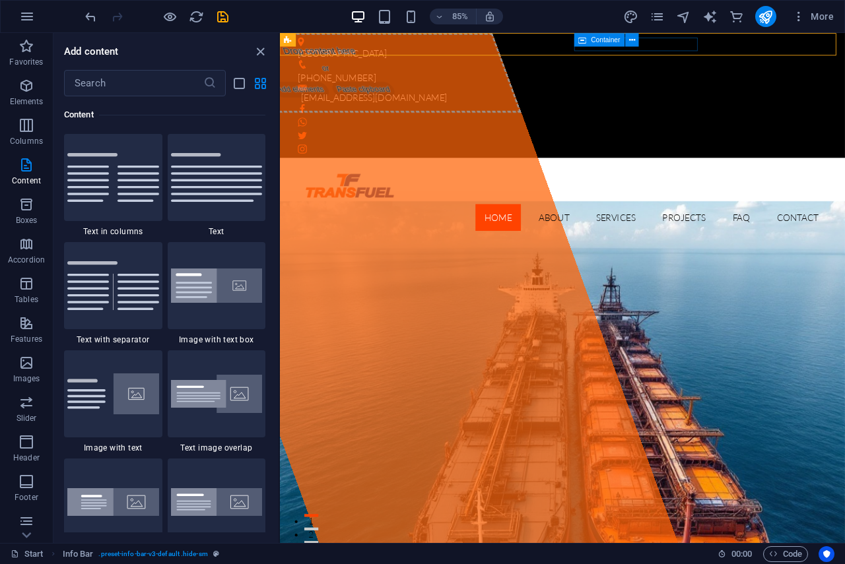
click at [575, 44] on div "Container" at bounding box center [599, 39] width 51 height 13
click at [577, 48] on div "+ Add section" at bounding box center [562, 55] width 62 height 19
click at [579, 45] on icon at bounding box center [583, 39] width 8 height 13
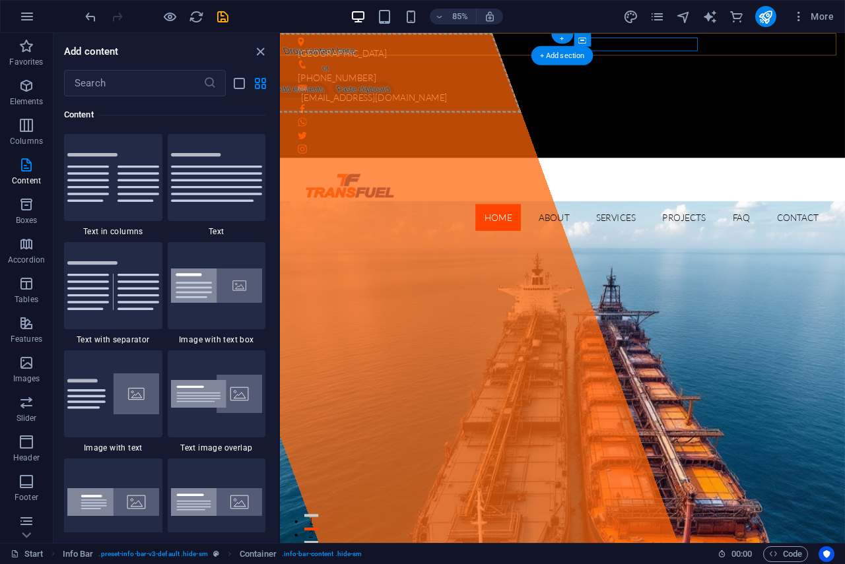
click at [578, 48] on div "+ Add section" at bounding box center [562, 55] width 62 height 19
click at [579, 47] on div "Container" at bounding box center [610, 40] width 72 height 14
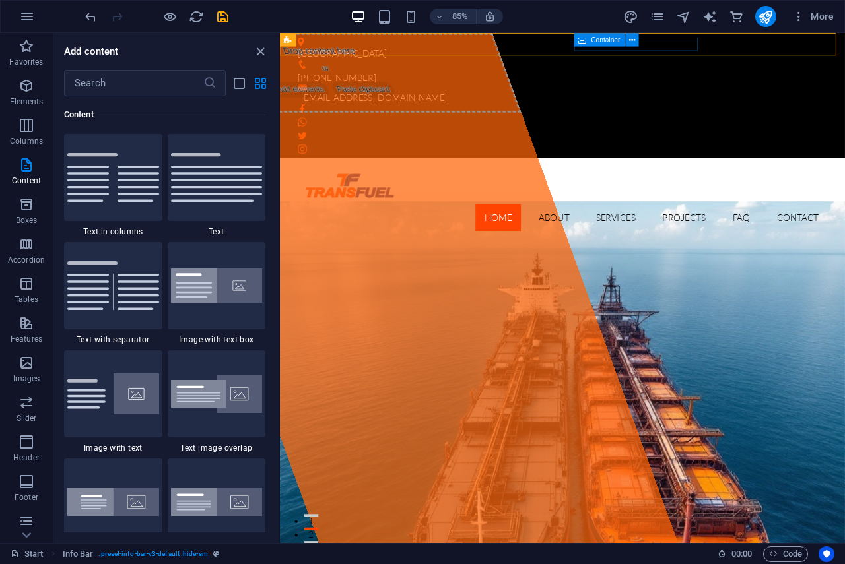
click at [579, 47] on div "Container" at bounding box center [610, 40] width 72 height 14
click at [577, 49] on div "+ Add section" at bounding box center [562, 55] width 62 height 19
click at [470, 65] on figure at bounding box center [607, 71] width 612 height 13
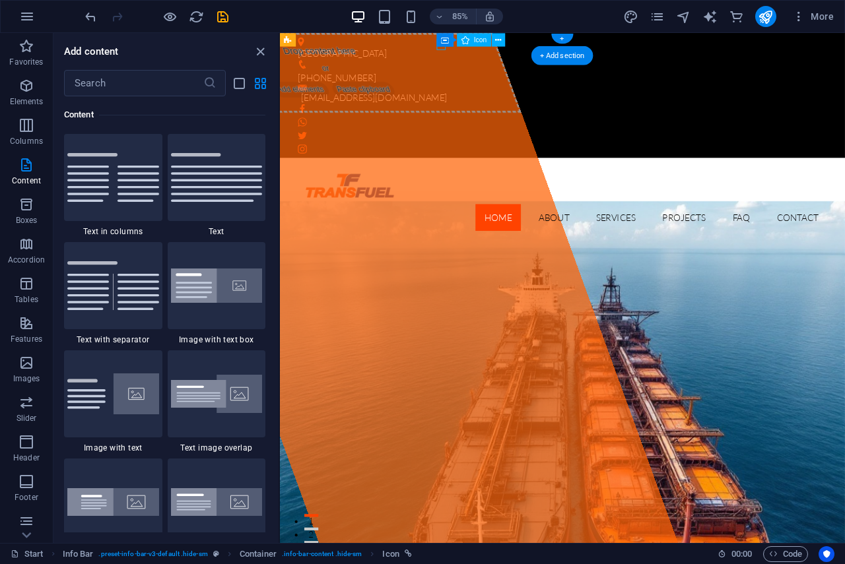
click at [470, 65] on figure at bounding box center [607, 71] width 612 height 13
select select "xMidYMid"
select select "px"
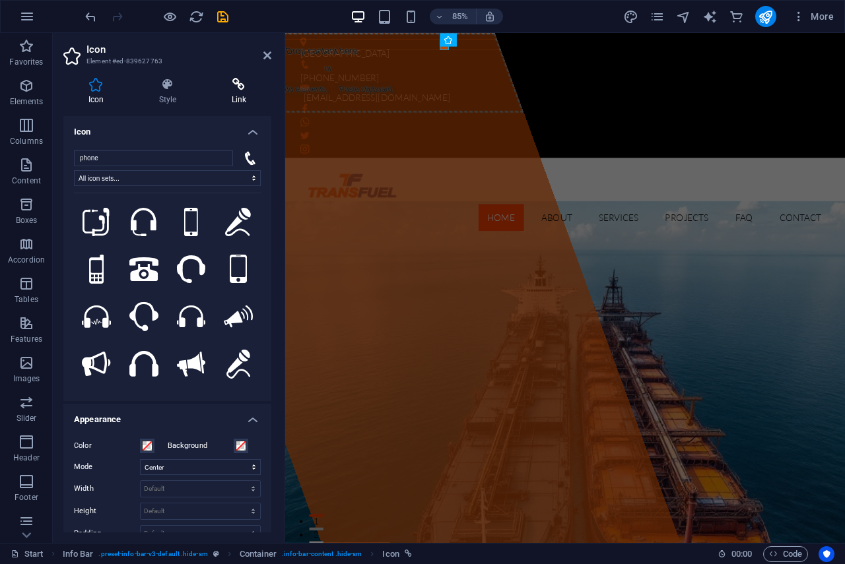
click at [236, 84] on icon at bounding box center [239, 84] width 65 height 13
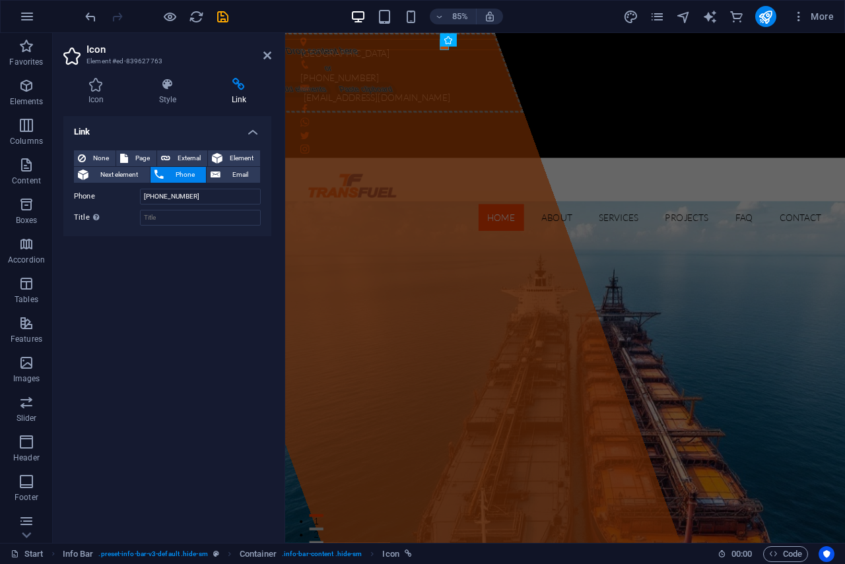
click at [184, 328] on div "Link None Page External Element Next element Phone Email Page Start Subpage Leg…" at bounding box center [167, 324] width 208 height 416
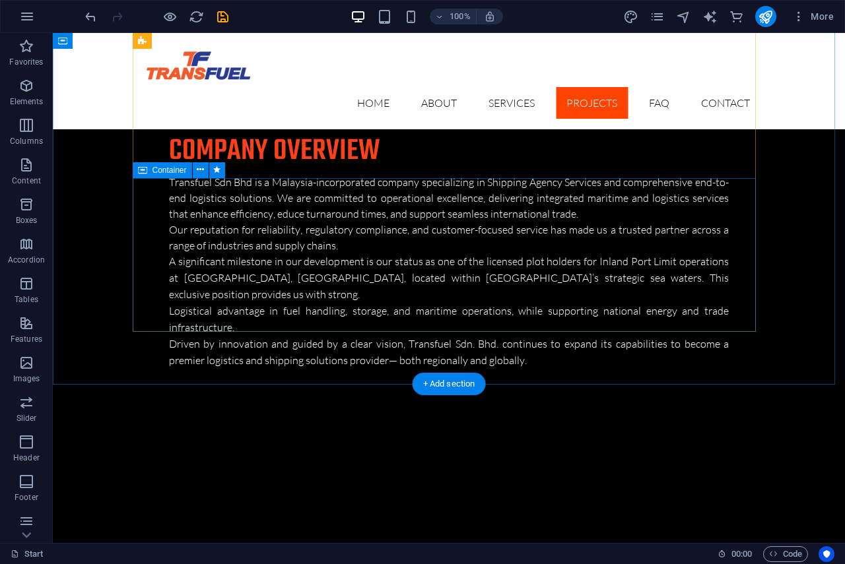
scroll to position [3035, 0]
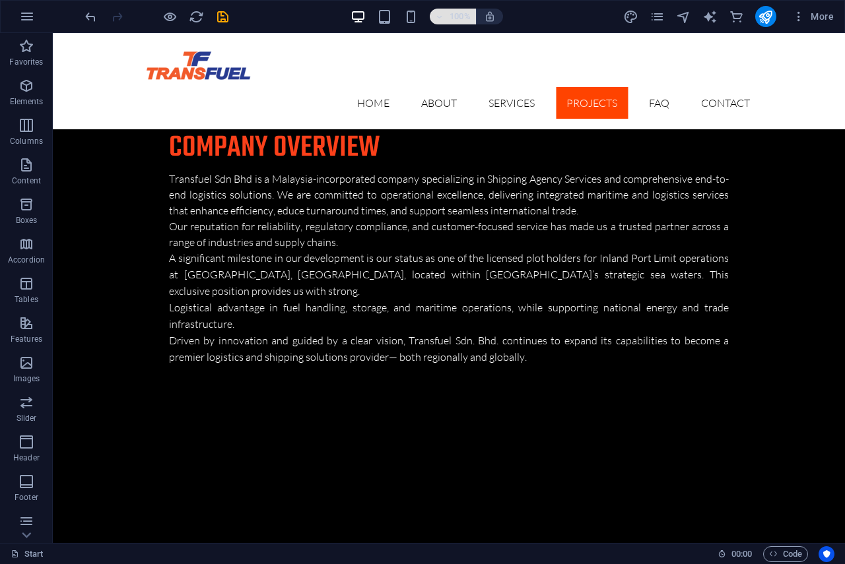
click at [445, 15] on span "100%" at bounding box center [453, 17] width 36 height 16
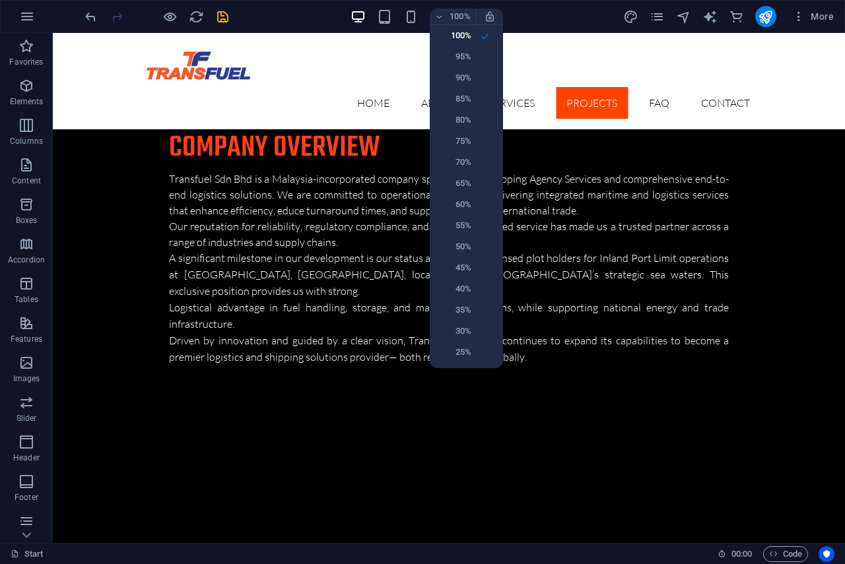
click at [445, 12] on div at bounding box center [422, 282] width 845 height 564
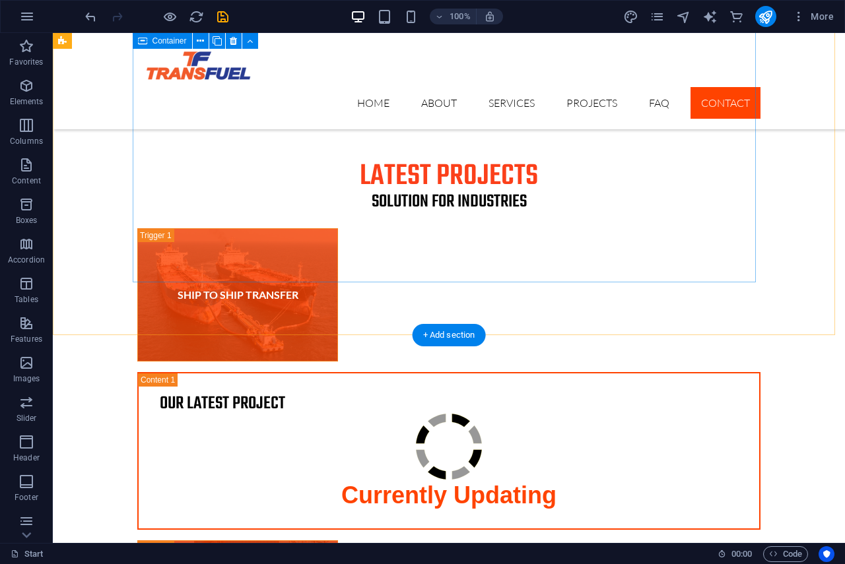
scroll to position [4188, 0]
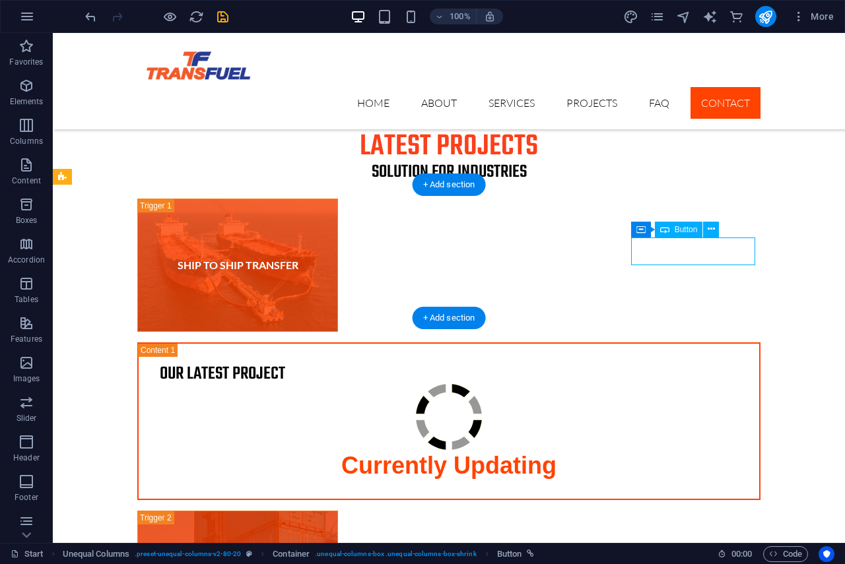
select select "%"
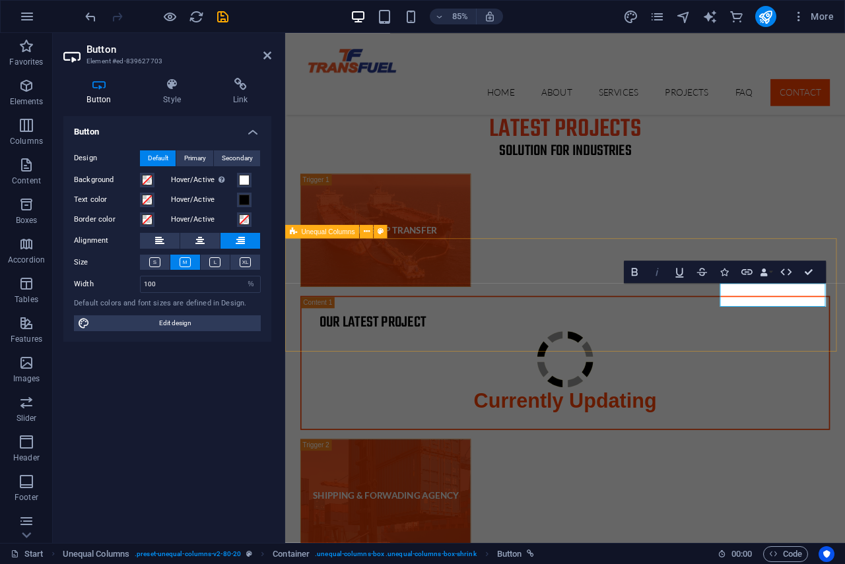
scroll to position [4255, 0]
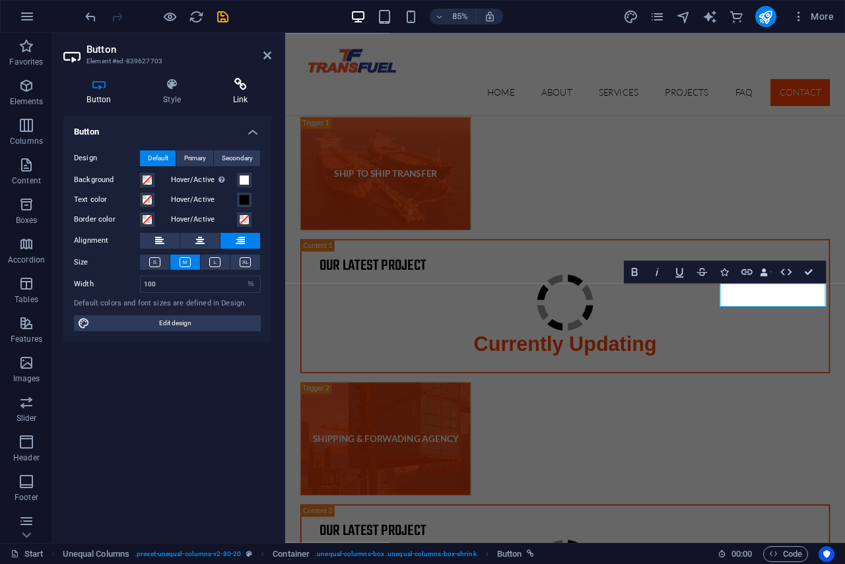
click at [245, 90] on icon at bounding box center [240, 84] width 62 height 13
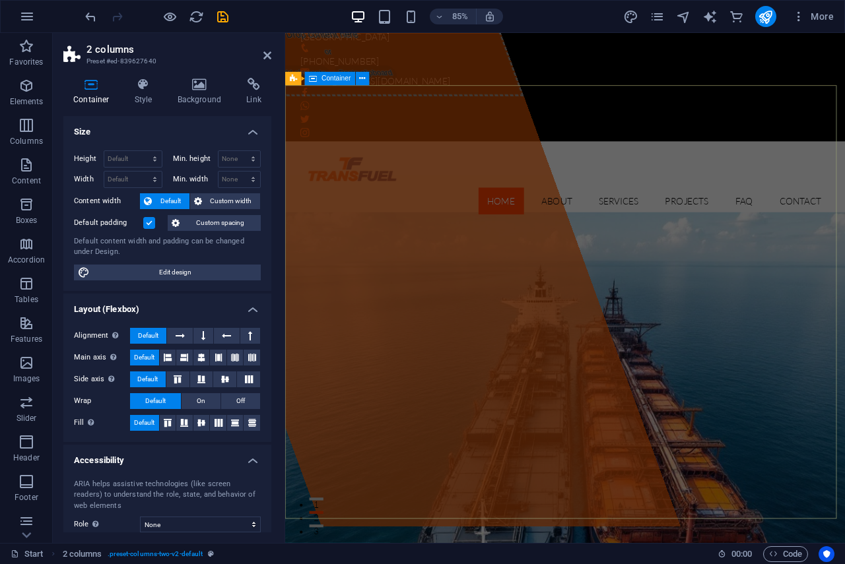
scroll to position [0, 0]
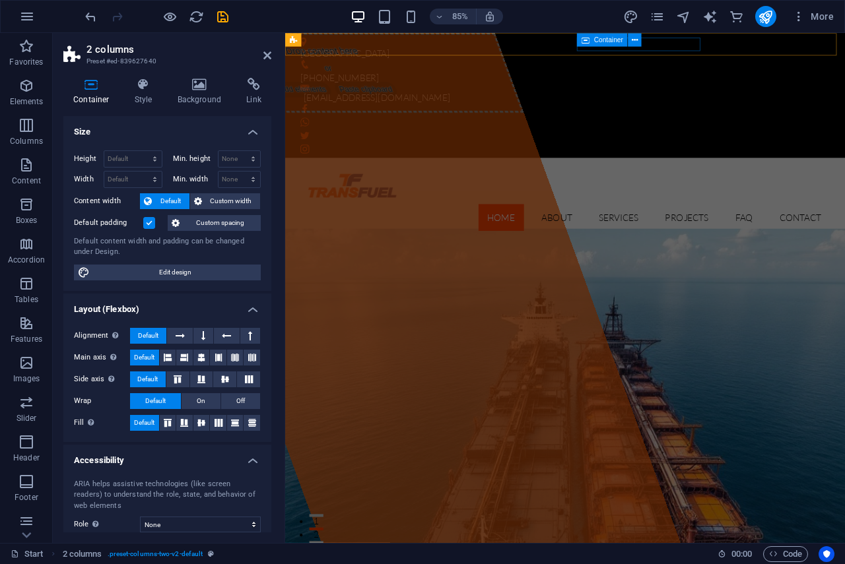
click at [579, 47] on div "Container" at bounding box center [613, 40] width 72 height 14
click at [582, 47] on div "Container" at bounding box center [613, 40] width 72 height 14
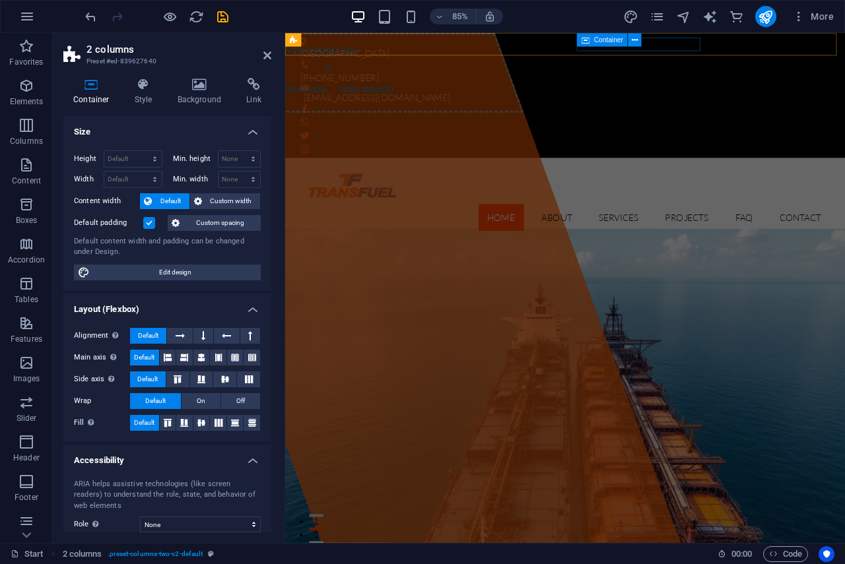
click at [635, 94] on div "[EMAIL_ADDRESS][DOMAIN_NAME]" at bounding box center [609, 105] width 612 height 23
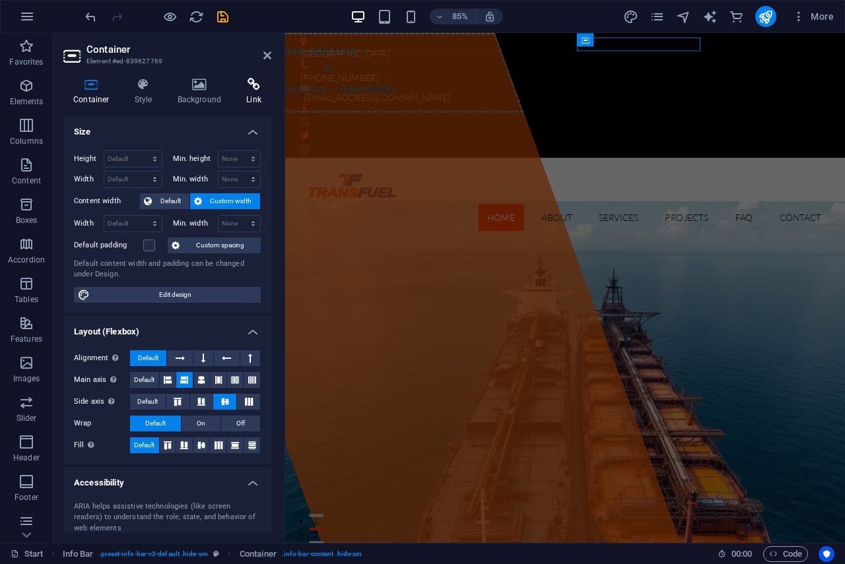
click at [255, 90] on icon at bounding box center [253, 84] width 35 height 13
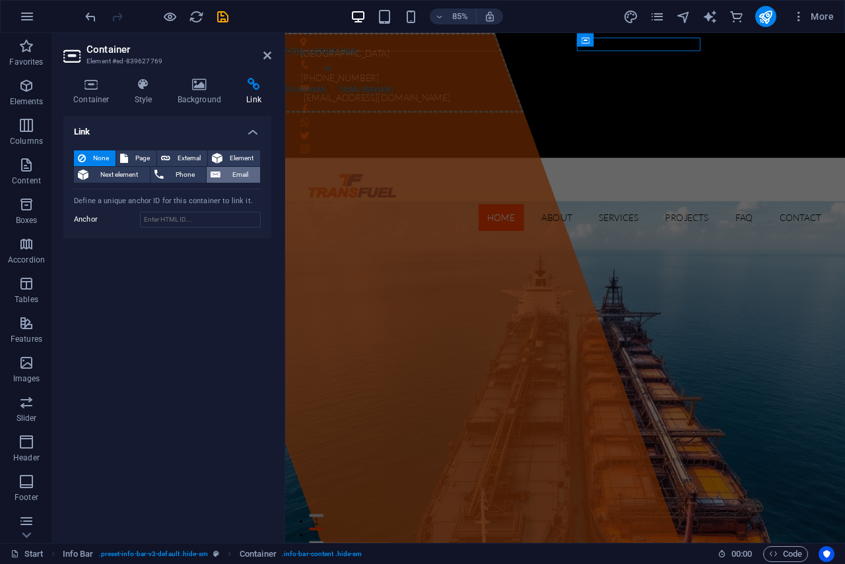
click at [233, 172] on span "Email" at bounding box center [240, 175] width 32 height 16
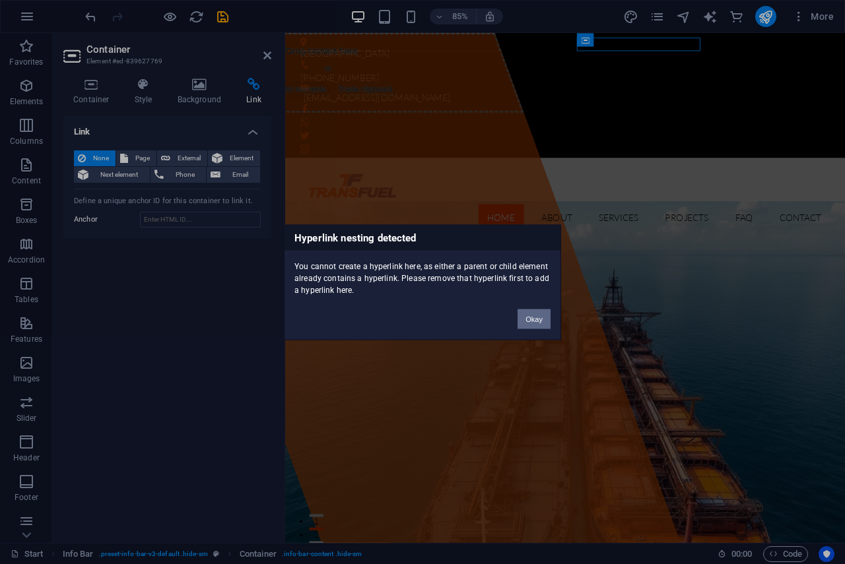
drag, startPoint x: 523, startPoint y: 314, endPoint x: 274, endPoint y: 331, distance: 248.6
click at [523, 314] on button "Okay" at bounding box center [533, 319] width 33 height 20
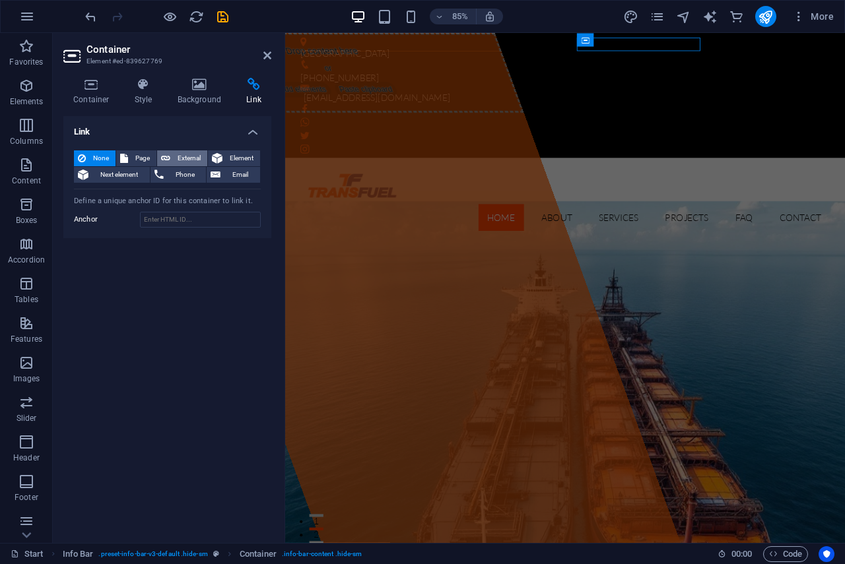
click at [177, 156] on span "External" at bounding box center [188, 158] width 29 height 16
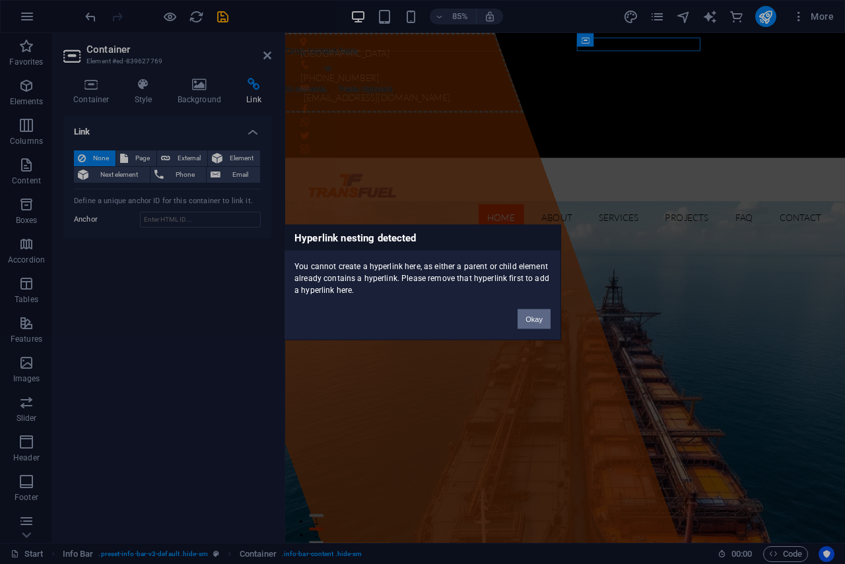
drag, startPoint x: 526, startPoint y: 314, endPoint x: 80, endPoint y: 240, distance: 451.6
click at [526, 314] on button "Okay" at bounding box center [533, 319] width 33 height 20
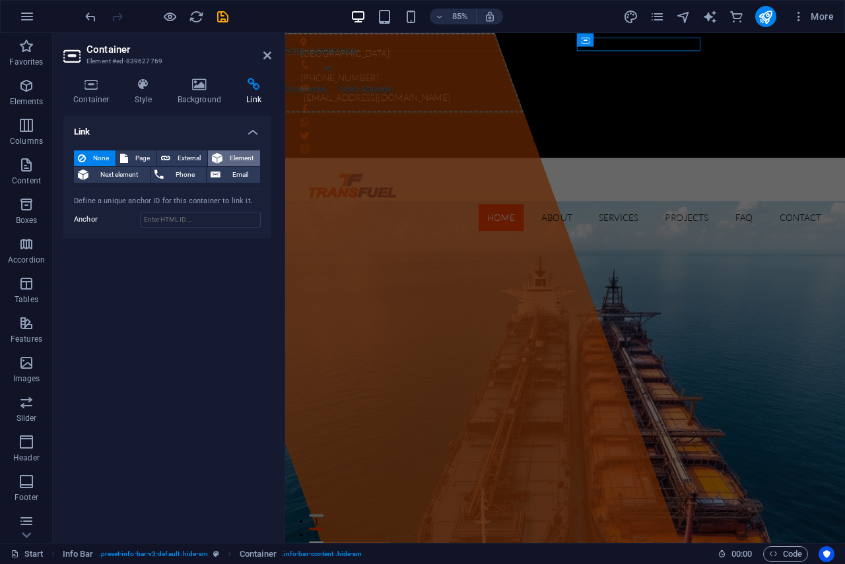
click at [241, 153] on span "Element" at bounding box center [241, 158] width 30 height 16
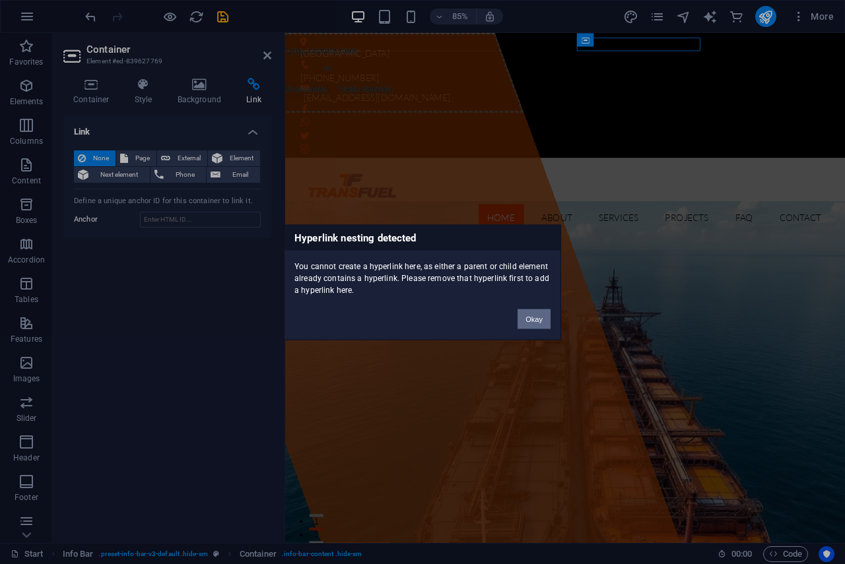
click at [524, 318] on button "Okay" at bounding box center [533, 319] width 33 height 20
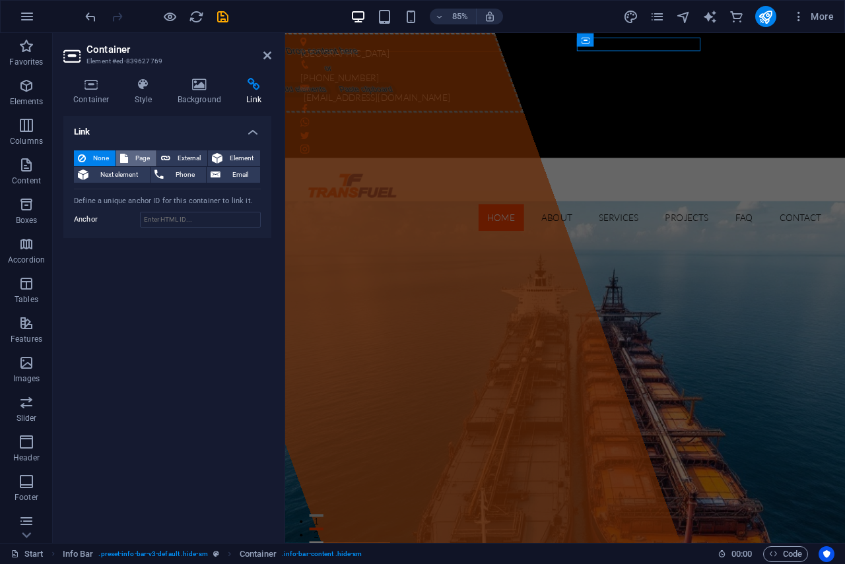
click at [132, 155] on span "Page" at bounding box center [142, 158] width 20 height 16
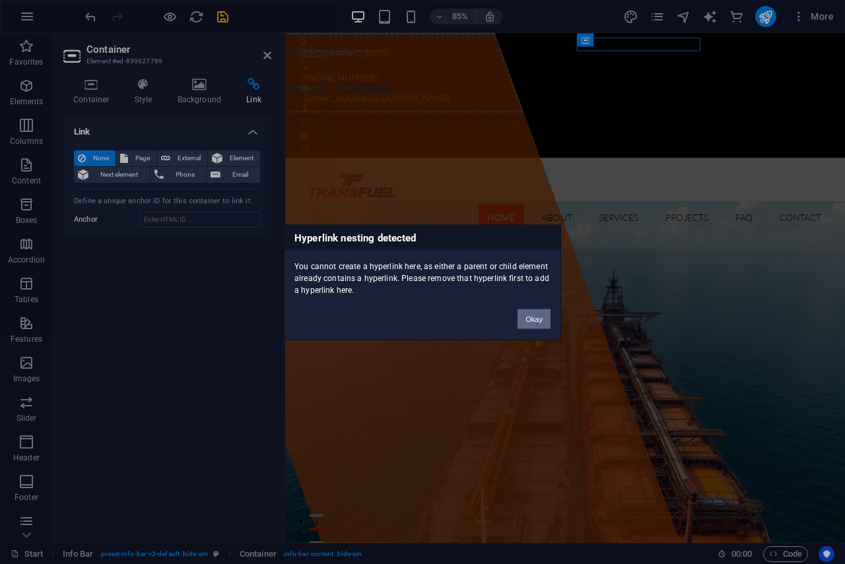
click at [541, 319] on button "Okay" at bounding box center [533, 319] width 33 height 20
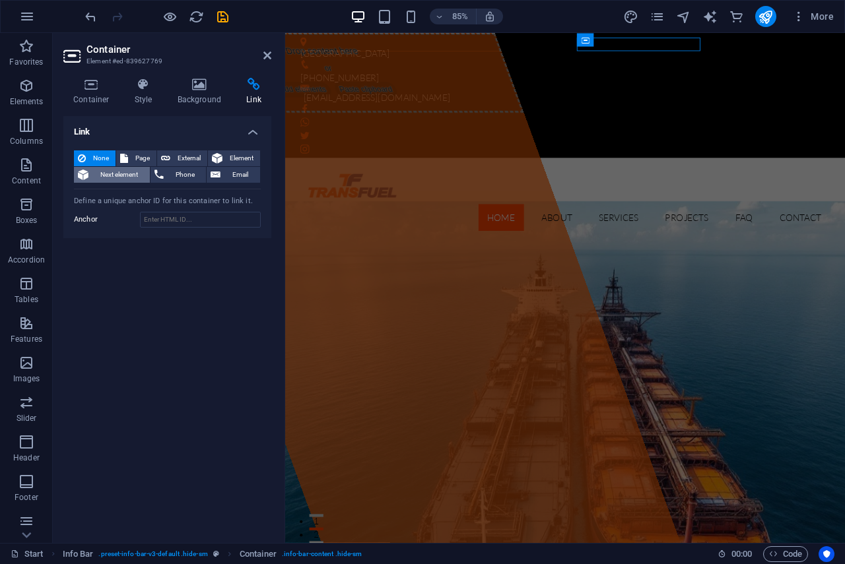
click at [107, 172] on span "Next element" at bounding box center [118, 175] width 53 height 16
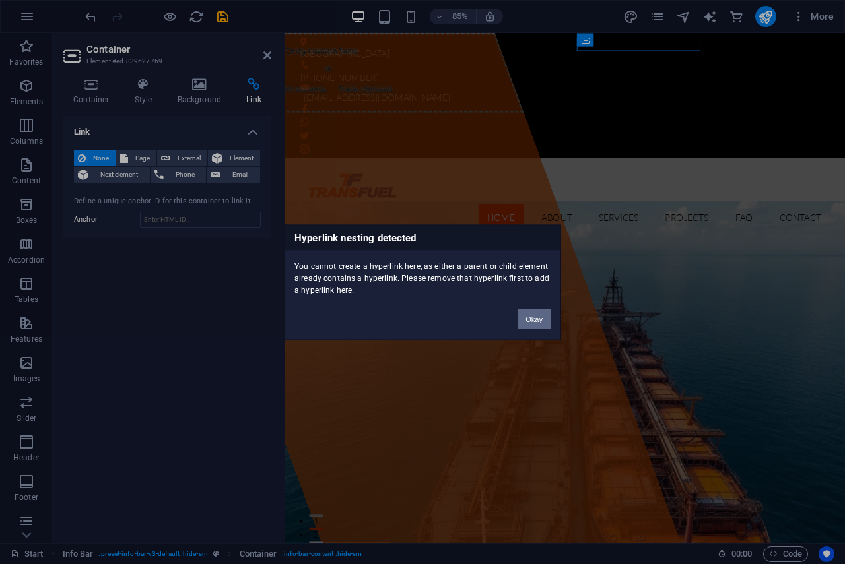
click at [527, 315] on button "Okay" at bounding box center [533, 319] width 33 height 20
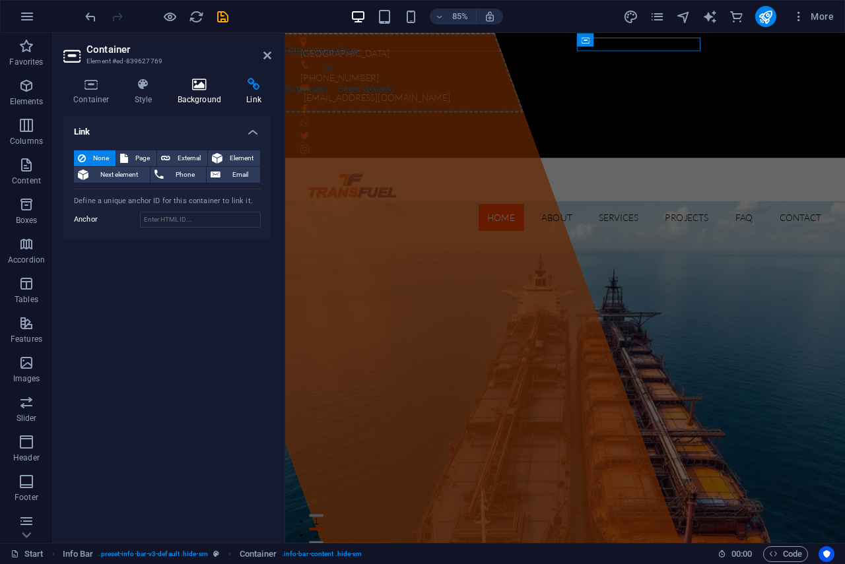
click at [203, 90] on icon at bounding box center [200, 84] width 64 height 13
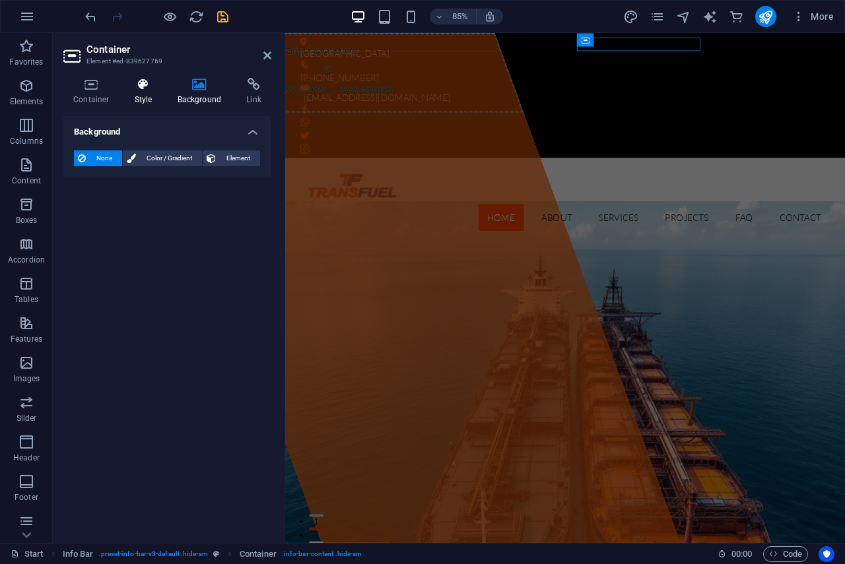
click at [145, 89] on icon at bounding box center [144, 84] width 38 height 13
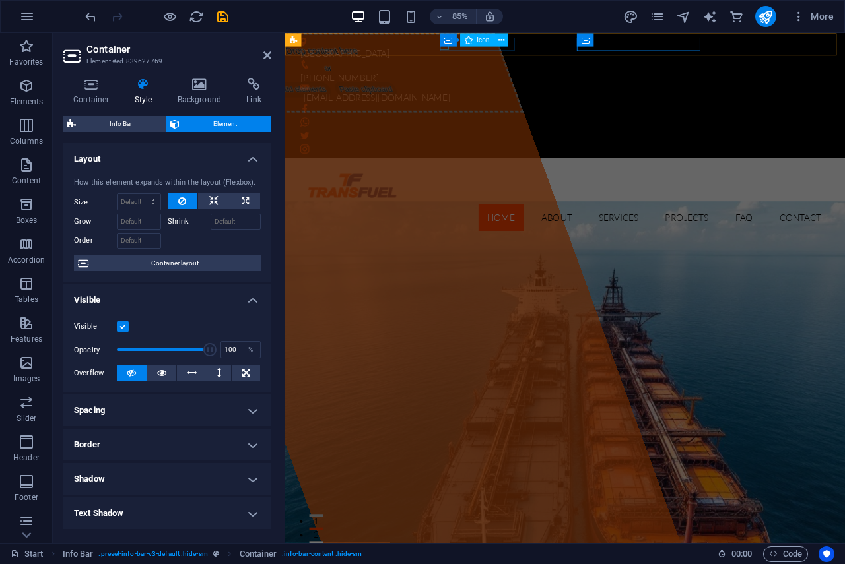
click at [473, 65] on figure at bounding box center [609, 71] width 612 height 13
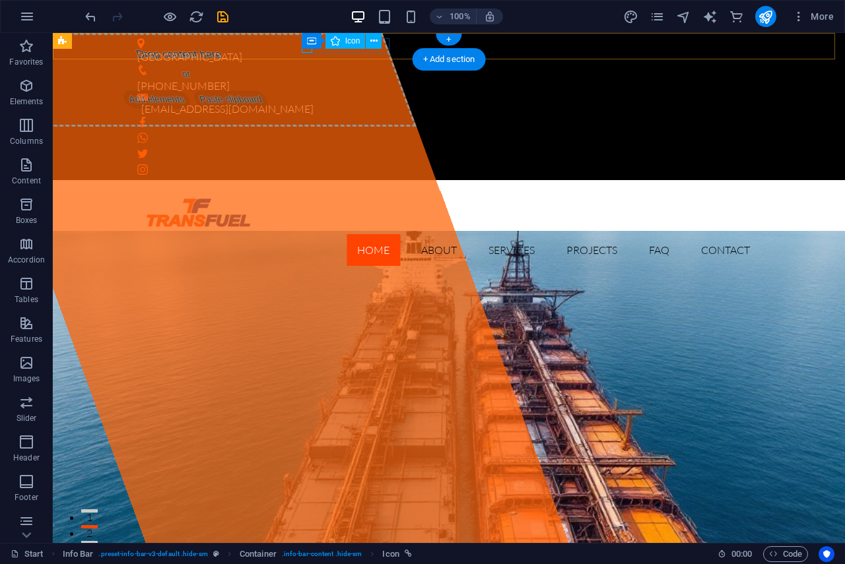
click at [306, 65] on figure at bounding box center [443, 71] width 612 height 13
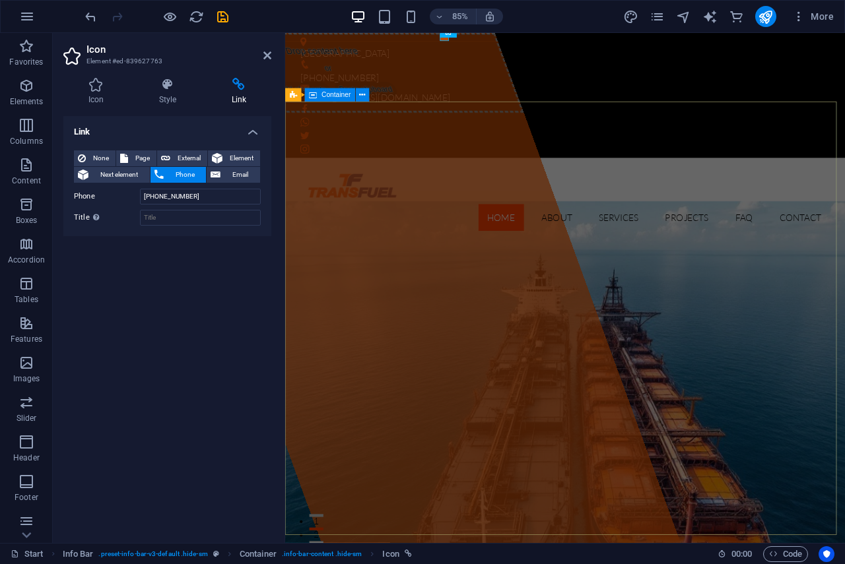
scroll to position [198, 0]
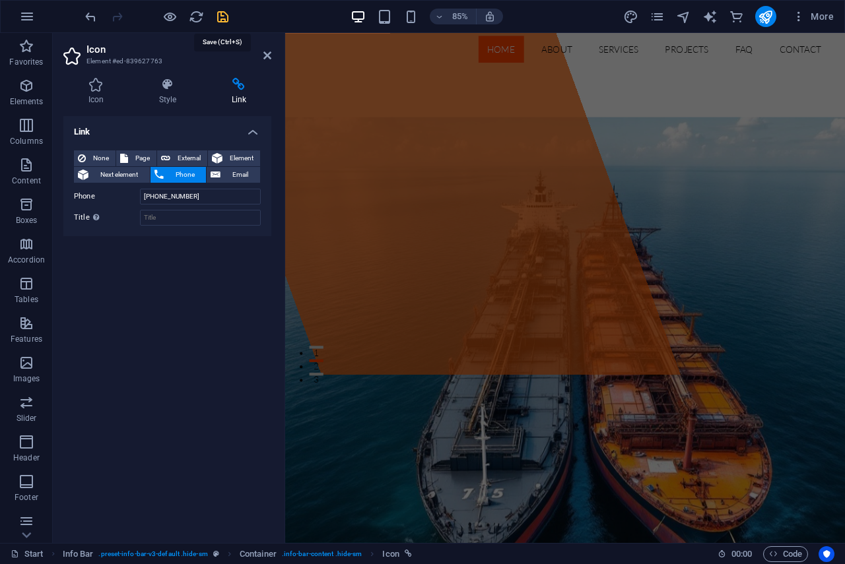
drag, startPoint x: 219, startPoint y: 18, endPoint x: 500, endPoint y: 125, distance: 301.0
click at [219, 18] on icon "save" at bounding box center [222, 16] width 15 height 15
checkbox input "false"
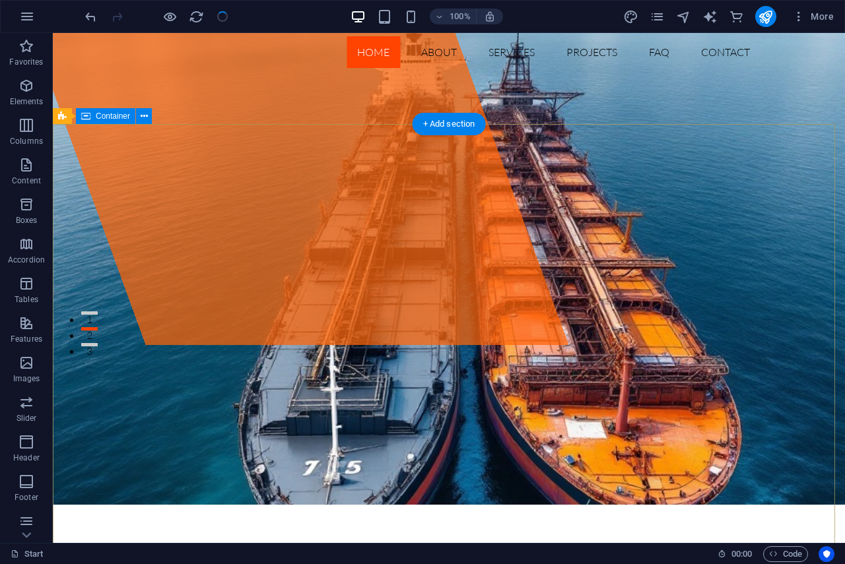
scroll to position [0, 0]
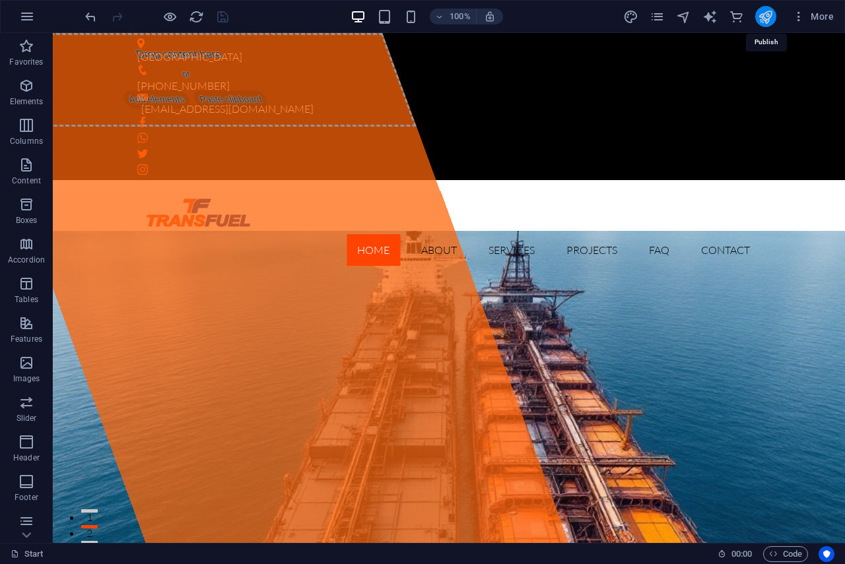
click at [761, 15] on icon "publish" at bounding box center [764, 16] width 15 height 15
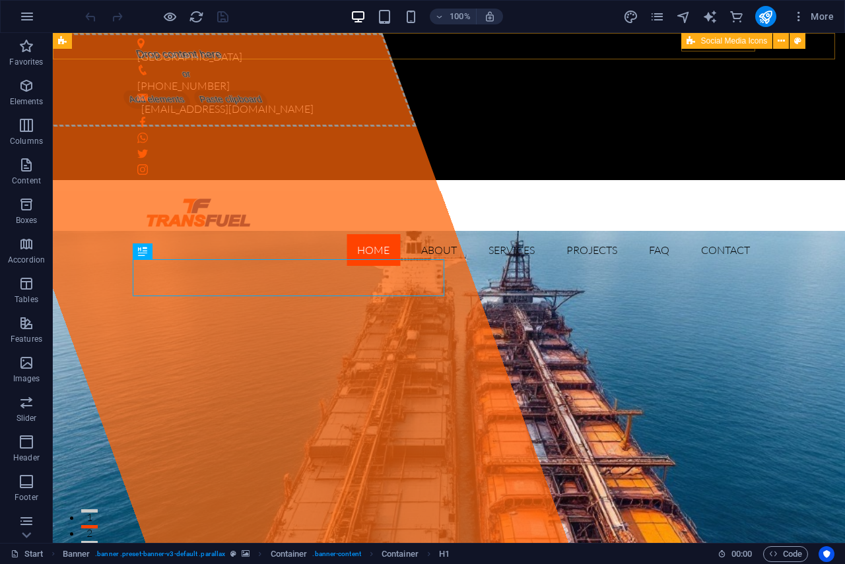
drag, startPoint x: 654, startPoint y: 17, endPoint x: 708, endPoint y: 46, distance: 61.1
click at [708, 46] on div "Social Media Icons" at bounding box center [726, 41] width 91 height 16
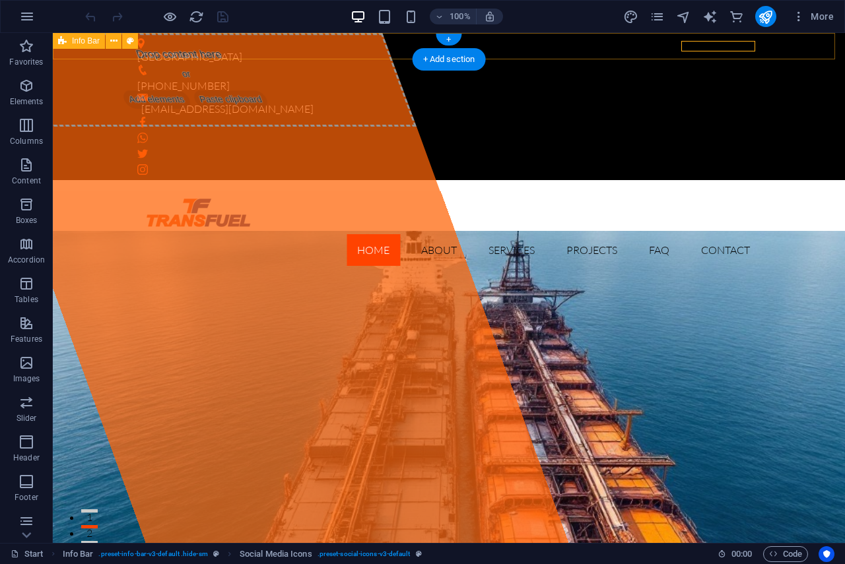
click at [709, 51] on div "[GEOGRAPHIC_DATA] [PHONE_NUMBER] [EMAIL_ADDRESS][DOMAIN_NAME]" at bounding box center [449, 106] width 792 height 147
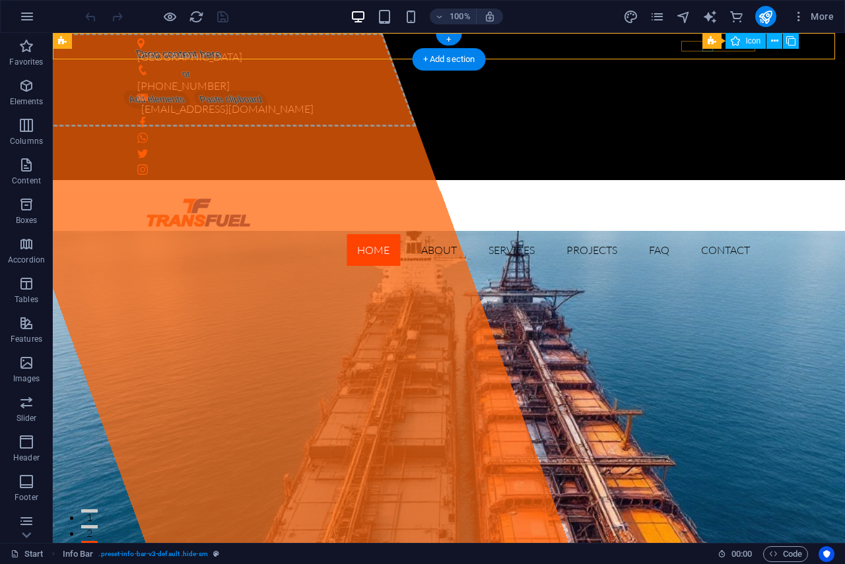
click at [707, 133] on figure at bounding box center [448, 138] width 623 height 11
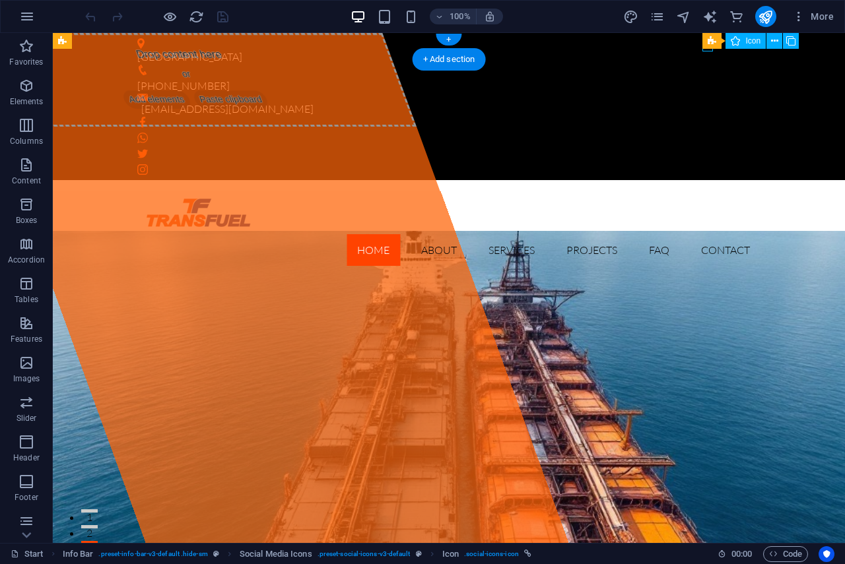
click at [707, 133] on figure at bounding box center [448, 138] width 623 height 11
select select "xMidYMid"
select select "px"
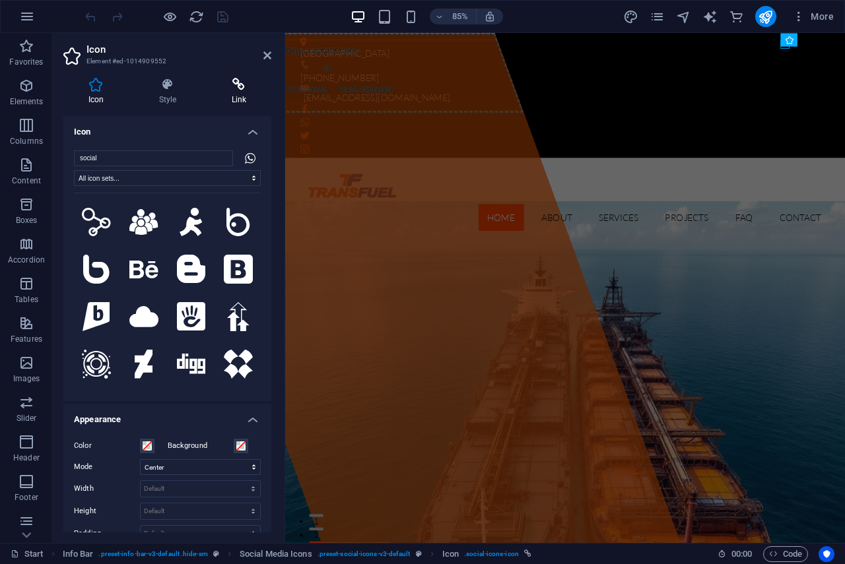
click at [228, 96] on h4 "Link" at bounding box center [239, 92] width 65 height 28
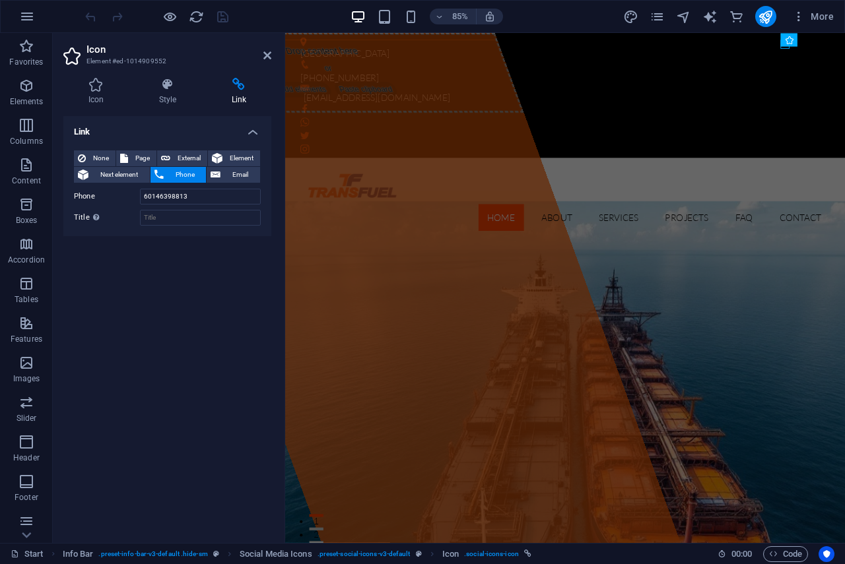
click at [232, 84] on icon at bounding box center [239, 84] width 65 height 13
click at [241, 156] on span "Element" at bounding box center [241, 158] width 30 height 16
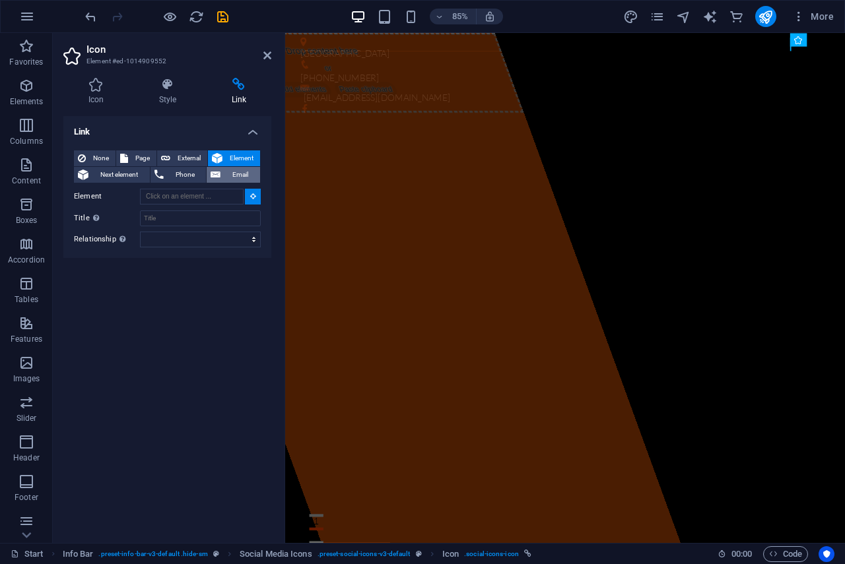
click at [229, 176] on span "Email" at bounding box center [240, 175] width 32 height 16
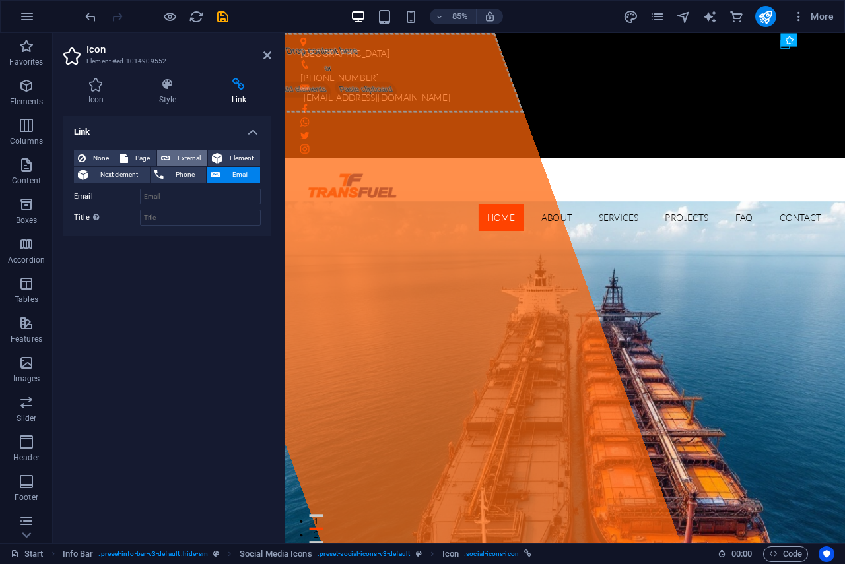
click at [185, 157] on span "External" at bounding box center [188, 158] width 29 height 16
select select "blank"
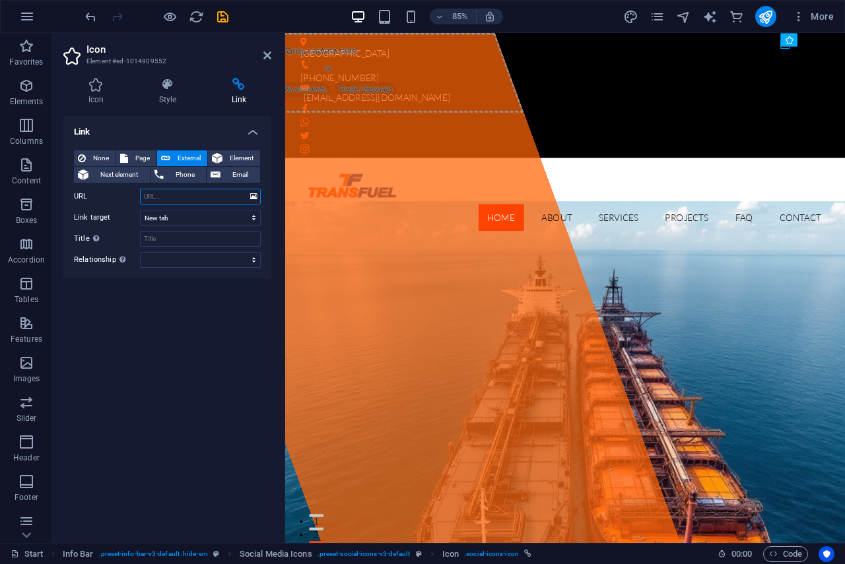
click at [160, 194] on input "URL" at bounding box center [200, 197] width 121 height 16
paste input "[URL][DOMAIN_NAME]"
type input "[URL][DOMAIN_NAME]"
click at [185, 172] on span "Phone" at bounding box center [185, 175] width 35 height 16
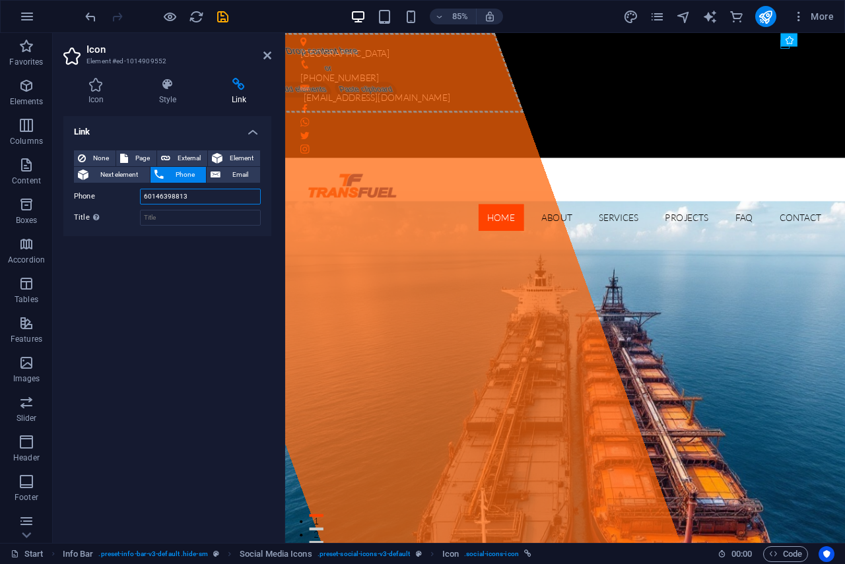
drag, startPoint x: 201, startPoint y: 198, endPoint x: 128, endPoint y: 198, distance: 73.2
click at [128, 198] on div "Phone 60146398813" at bounding box center [167, 197] width 187 height 16
click at [185, 156] on span "External" at bounding box center [188, 158] width 29 height 16
select select "blank"
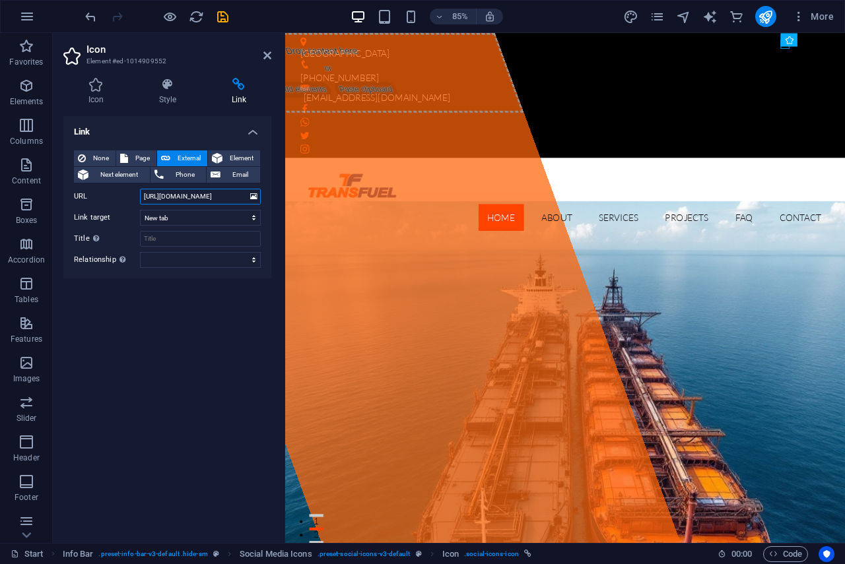
drag, startPoint x: 232, startPoint y: 194, endPoint x: 189, endPoint y: 197, distance: 43.0
click at [189, 197] on input "[URL][DOMAIN_NAME]" at bounding box center [200, 197] width 121 height 16
paste input "60146398813"
type input "[URL][DOMAIN_NAME][PHONE_NUMBER]"
click at [220, 16] on icon "save" at bounding box center [222, 16] width 15 height 15
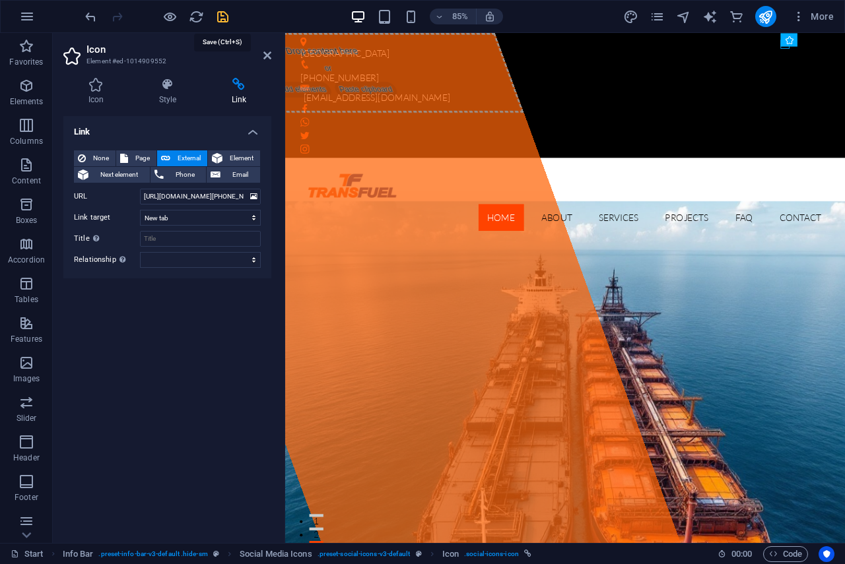
checkbox input "false"
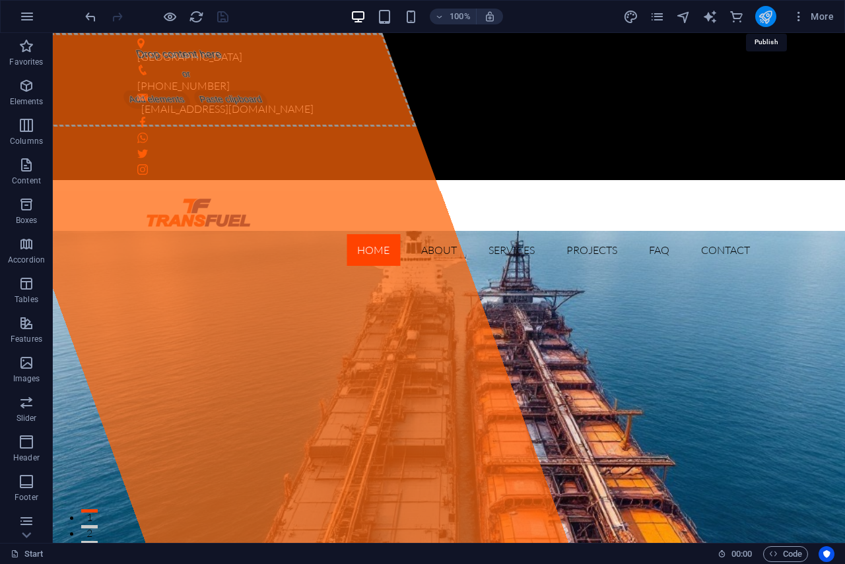
click at [761, 15] on icon "publish" at bounding box center [764, 16] width 15 height 15
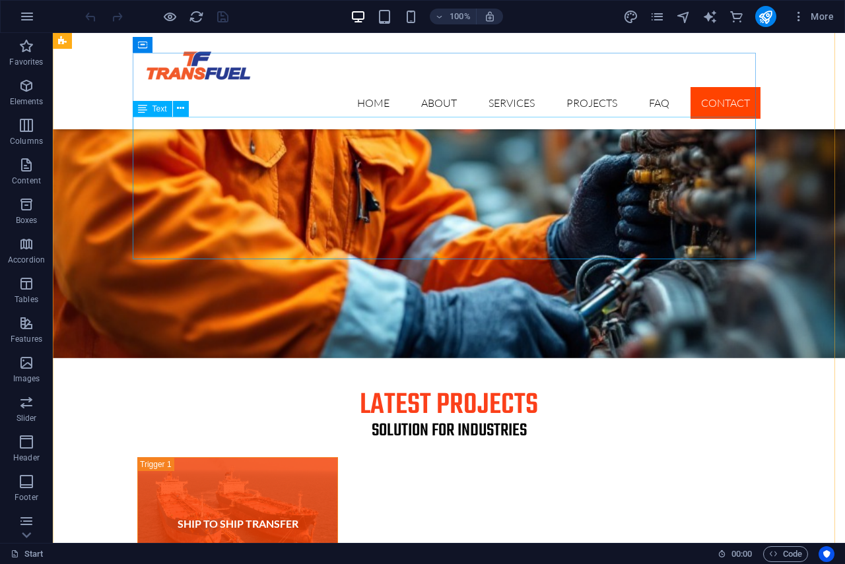
scroll to position [4188, 0]
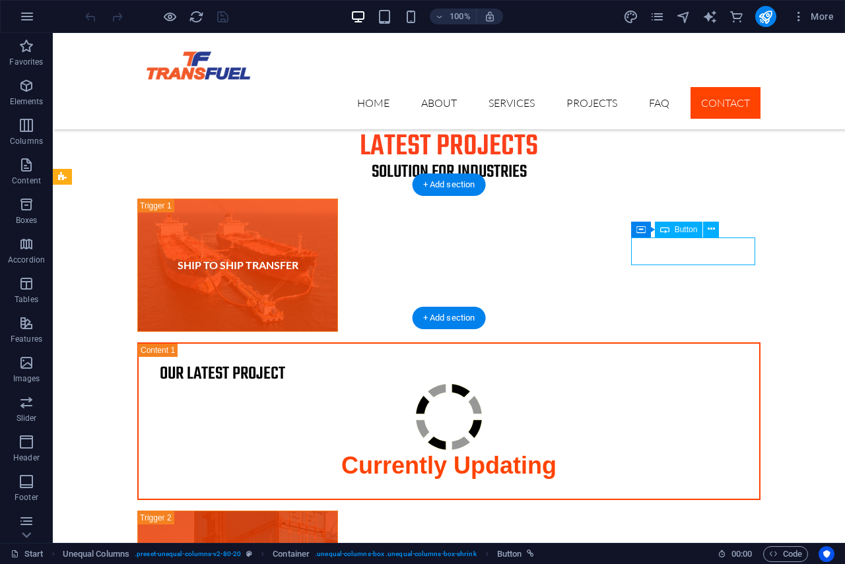
select select "%"
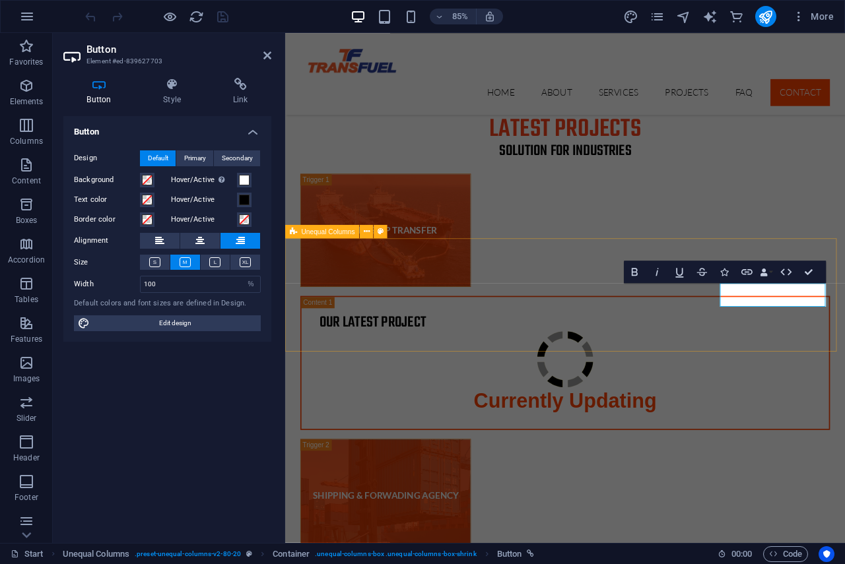
scroll to position [4255, 0]
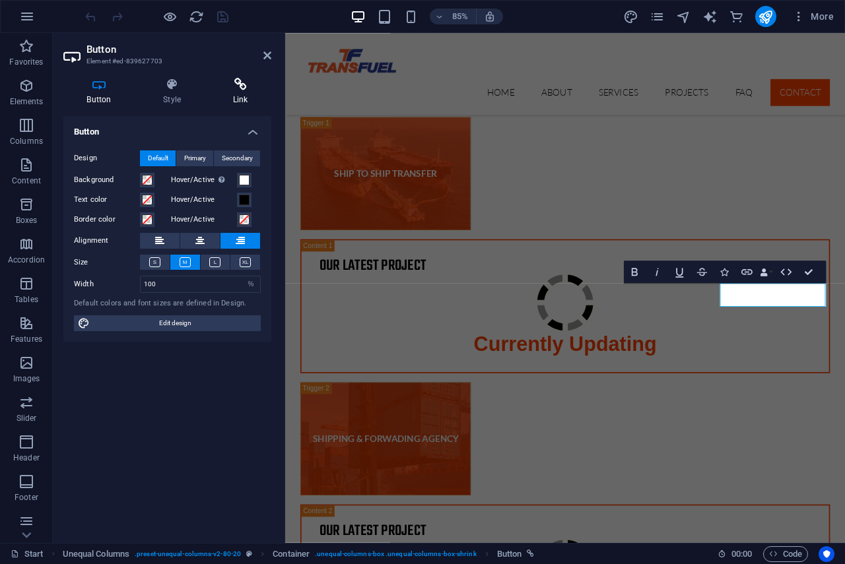
click at [238, 88] on icon at bounding box center [240, 84] width 62 height 13
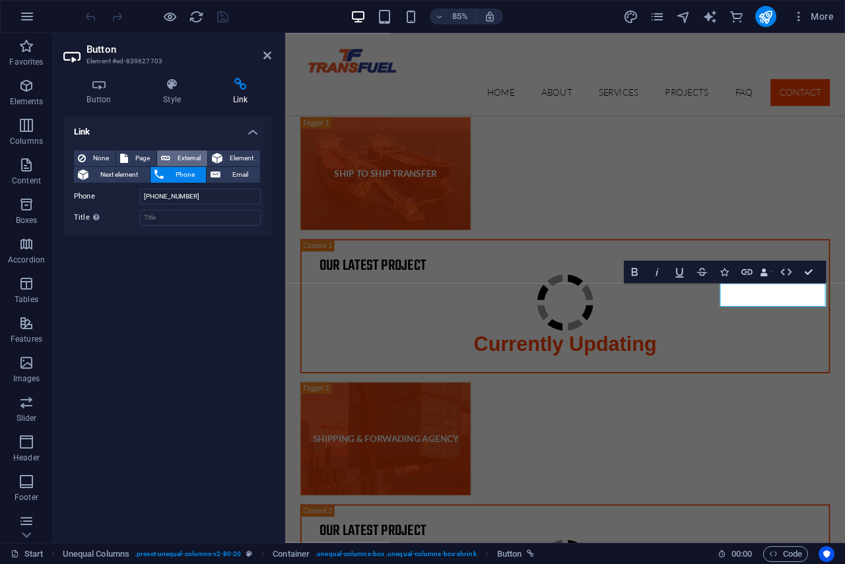
click at [193, 155] on span "External" at bounding box center [188, 158] width 29 height 16
select select "blank"
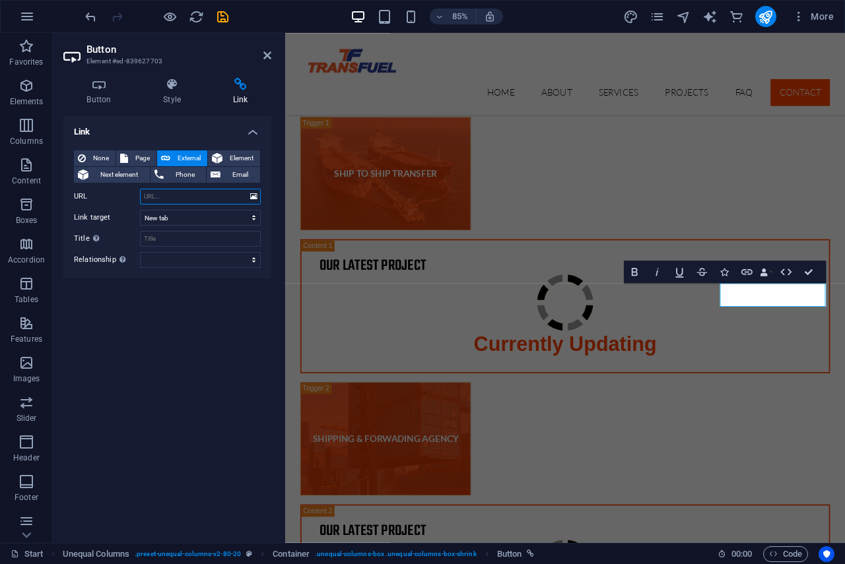
click at [164, 196] on input "URL" at bounding box center [200, 197] width 121 height 16
paste input "[URL][DOMAIN_NAME]"
type input "[URL][DOMAIN_NAME]"
click at [179, 176] on span "Phone" at bounding box center [185, 175] width 35 height 16
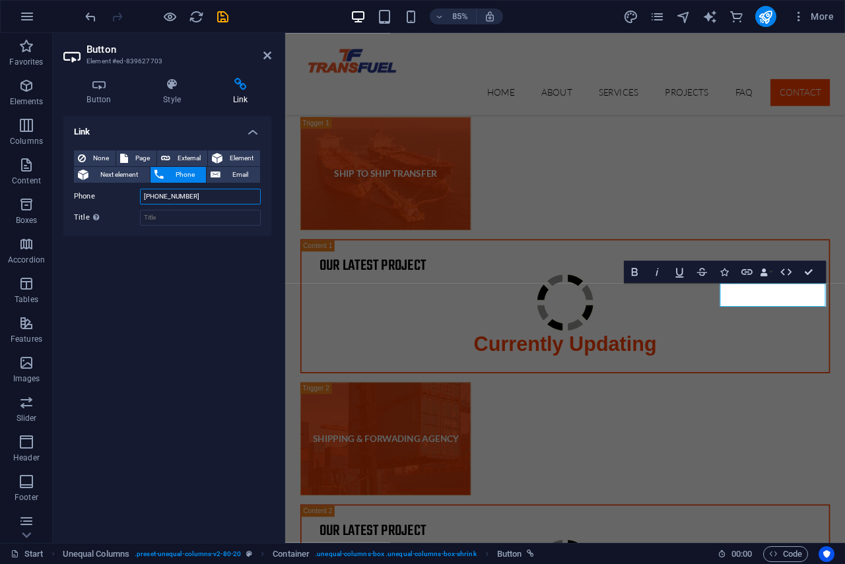
drag, startPoint x: 207, startPoint y: 197, endPoint x: 119, endPoint y: 191, distance: 87.3
click at [119, 191] on div "Phone [PHONE_NUMBER]" at bounding box center [167, 197] width 187 height 16
click at [187, 151] on span "External" at bounding box center [188, 158] width 29 height 16
select select "blank"
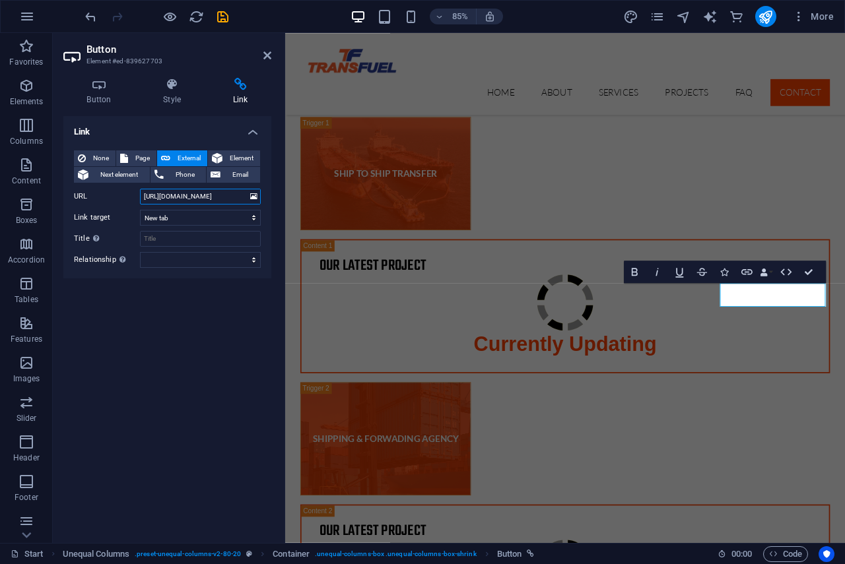
drag, startPoint x: 236, startPoint y: 197, endPoint x: 187, endPoint y: 207, distance: 49.2
click at [187, 207] on div "None Page External Element Next element Phone Email Page Start Subpage Legal no…" at bounding box center [167, 208] width 187 height 117
paste input "[PHONE_NUMBER]"
click at [242, 196] on input "[URL][DOMAIN_NAME][PHONE_NUMBER]" at bounding box center [200, 197] width 121 height 16
type input "[URL][DOMAIN_NAME][PHONE_NUMBER]"
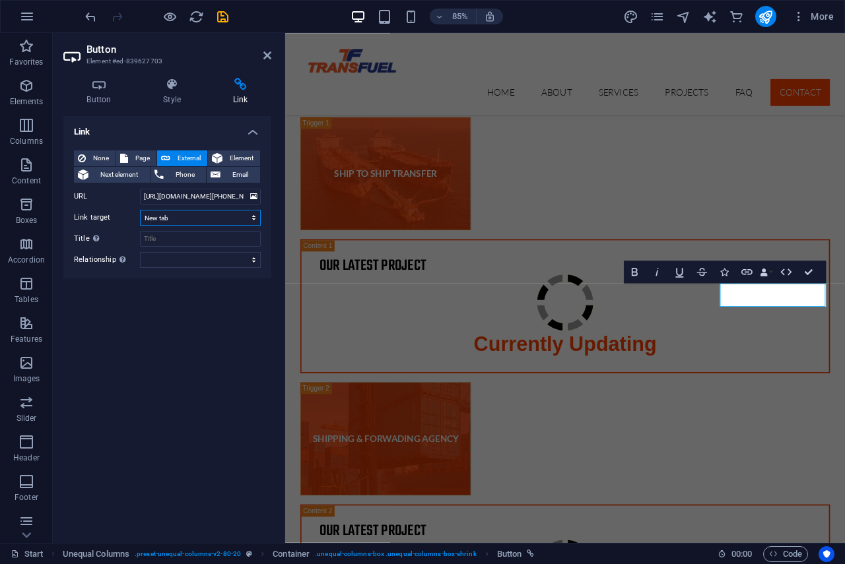
click at [250, 218] on select "New tab Same tab Overlay" at bounding box center [200, 218] width 121 height 16
click at [182, 371] on div "Link None Page External Element Next element Phone Email Page Start Subpage Leg…" at bounding box center [167, 324] width 208 height 416
click at [161, 261] on select "alternate author bookmark external help license next nofollow noreferrer noopen…" at bounding box center [200, 260] width 121 height 16
click at [87, 329] on div "Link None Page External Element Next element Phone Email Page Start Subpage Leg…" at bounding box center [167, 324] width 208 height 416
click at [219, 14] on icon "save" at bounding box center [222, 16] width 15 height 15
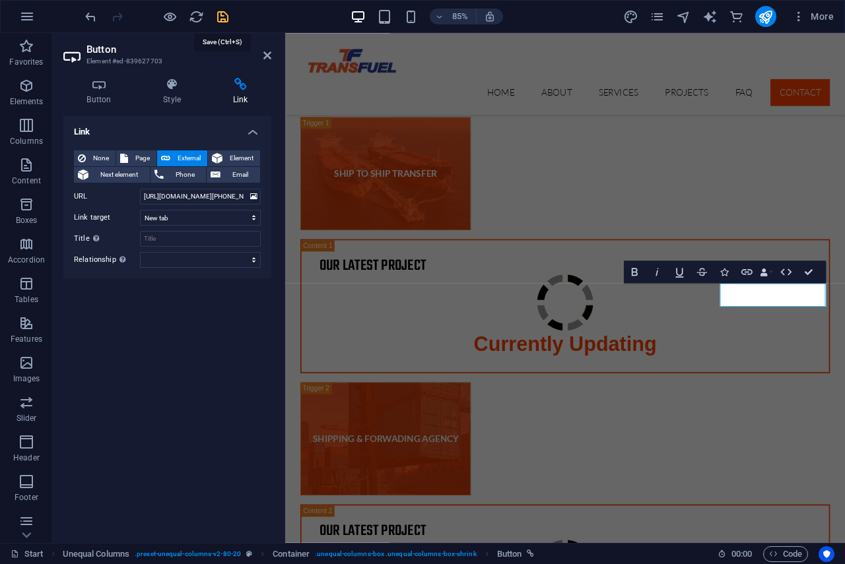
checkbox input "false"
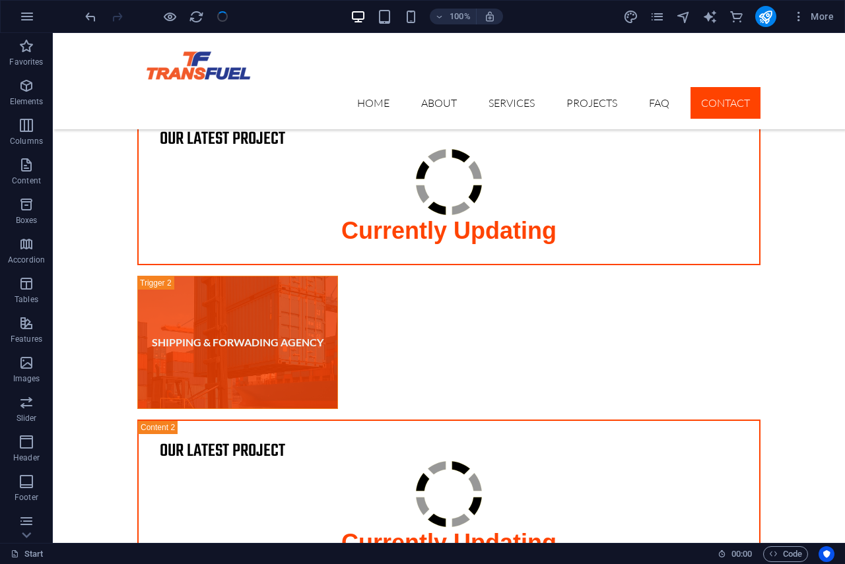
scroll to position [4098, 0]
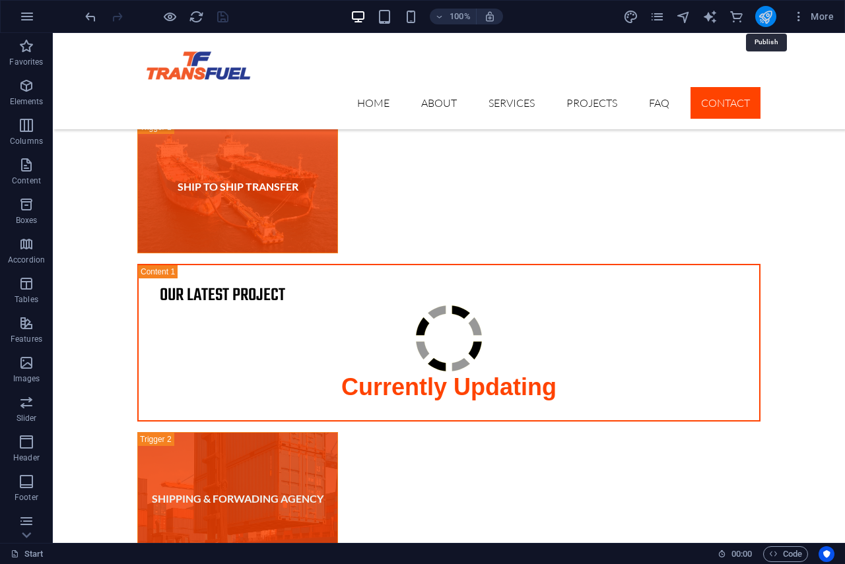
drag, startPoint x: 767, startPoint y: 12, endPoint x: 589, endPoint y: 44, distance: 180.9
click at [767, 12] on icon "publish" at bounding box center [764, 16] width 15 height 15
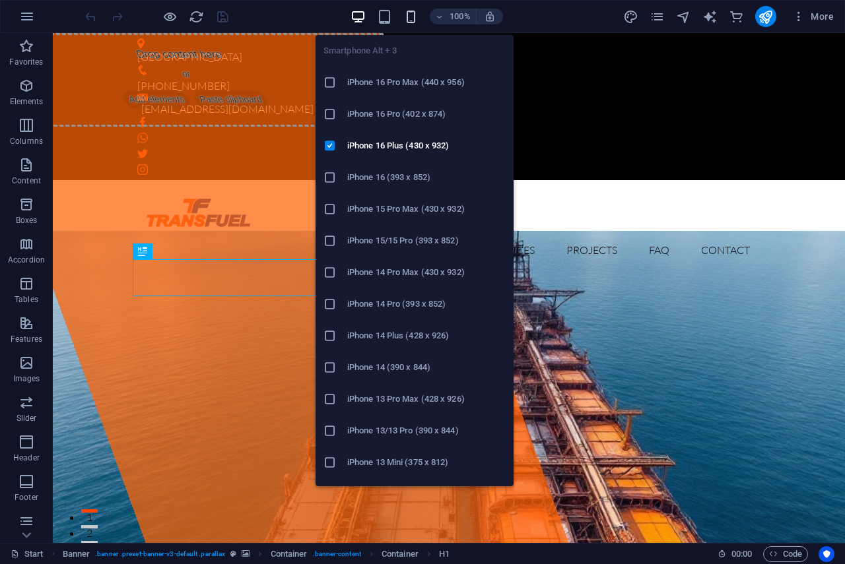
click at [407, 15] on icon "button" at bounding box center [410, 16] width 15 height 15
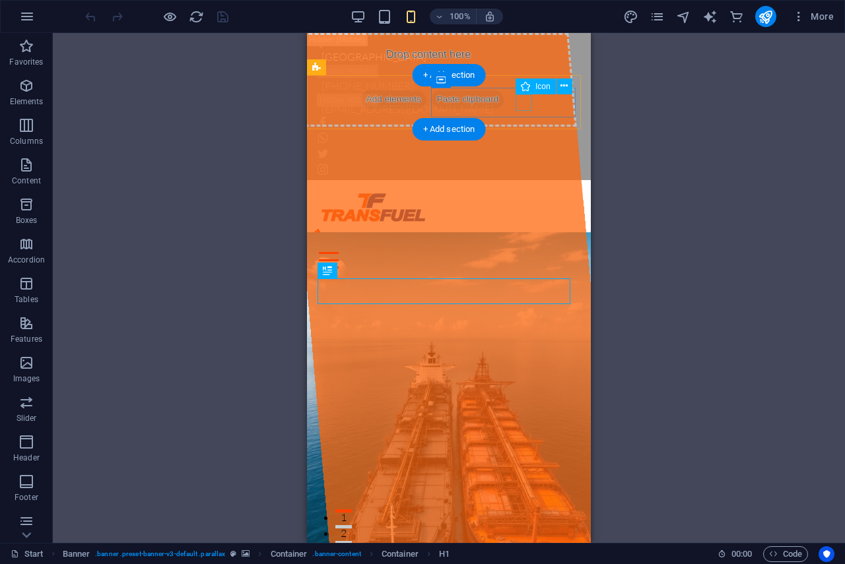
click at [521, 229] on figure at bounding box center [443, 237] width 263 height 16
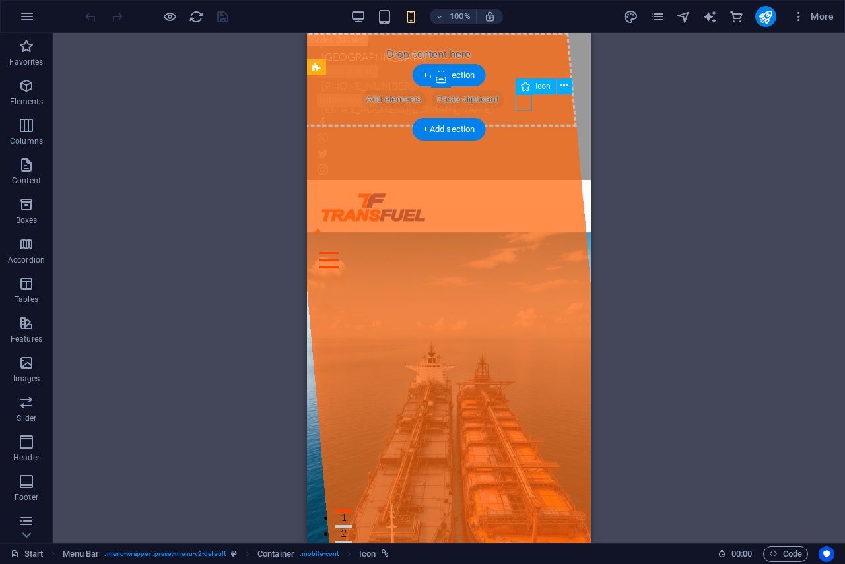
click at [521, 229] on figure at bounding box center [443, 237] width 263 height 16
select select "xMidYMid"
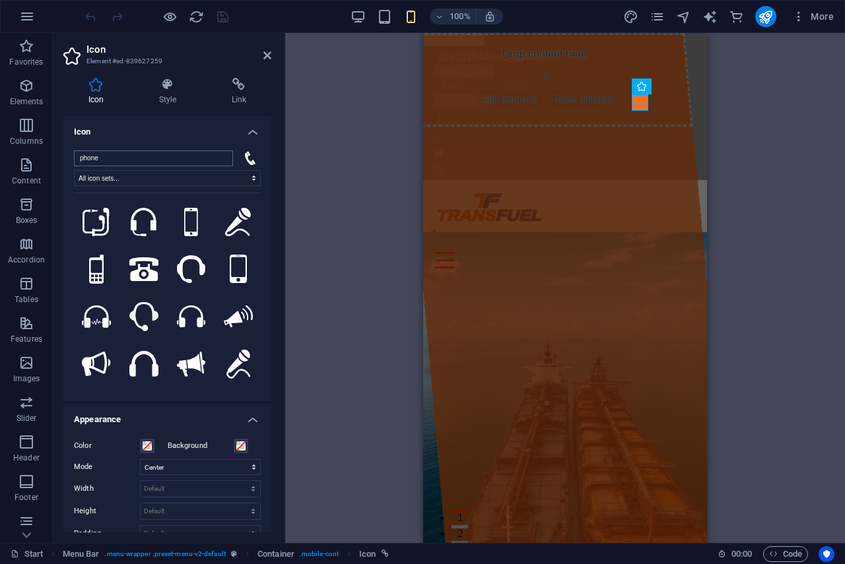
click at [137, 155] on input "phone" at bounding box center [153, 158] width 159 height 16
drag, startPoint x: 160, startPoint y: 158, endPoint x: 10, endPoint y: 158, distance: 150.4
click at [10, 158] on section "Favorites Elements Columns Content Boxes Accordion Tables Features Images Slide…" at bounding box center [422, 288] width 845 height 510
click at [249, 84] on icon at bounding box center [239, 84] width 65 height 13
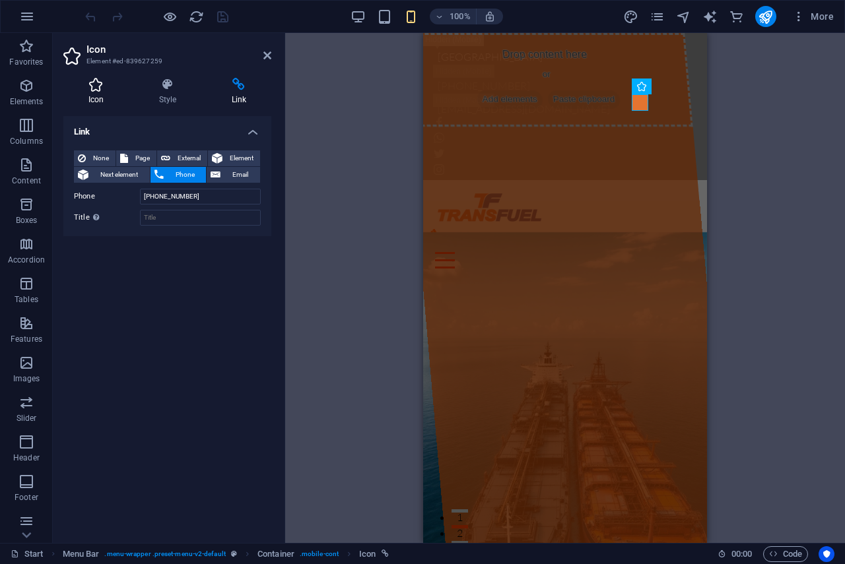
click at [99, 85] on icon at bounding box center [95, 84] width 65 height 13
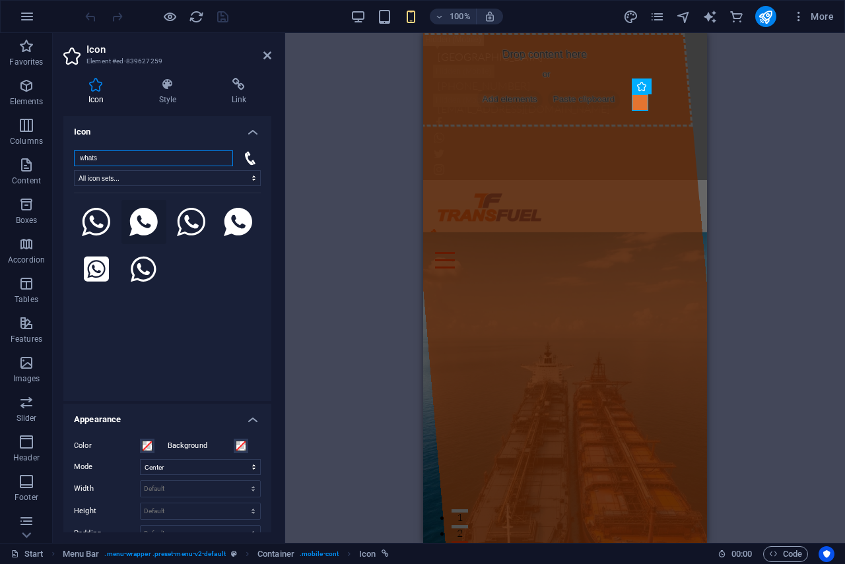
type input "whats"
click at [143, 228] on icon at bounding box center [143, 222] width 28 height 29
click at [191, 223] on icon at bounding box center [191, 222] width 29 height 29
click at [96, 268] on icon at bounding box center [96, 269] width 25 height 25
click at [143, 224] on icon at bounding box center [143, 222] width 28 height 29
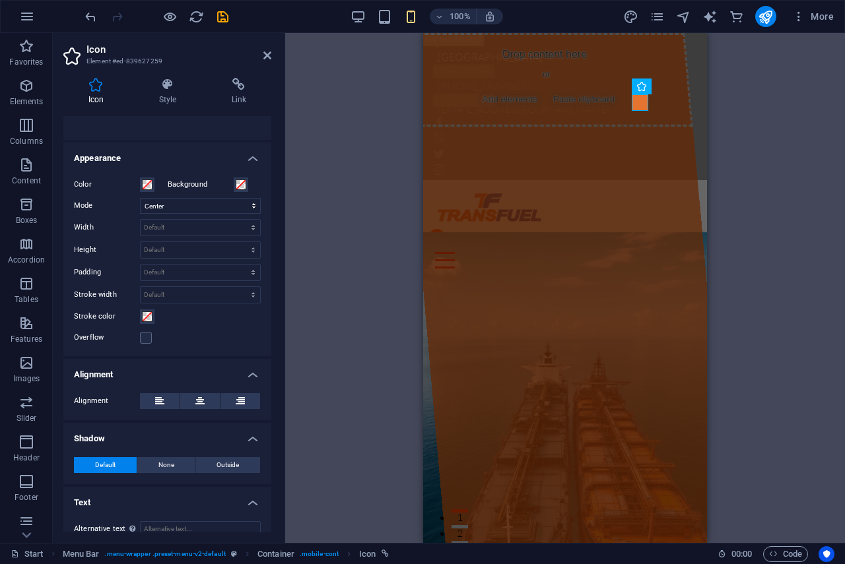
scroll to position [276, 0]
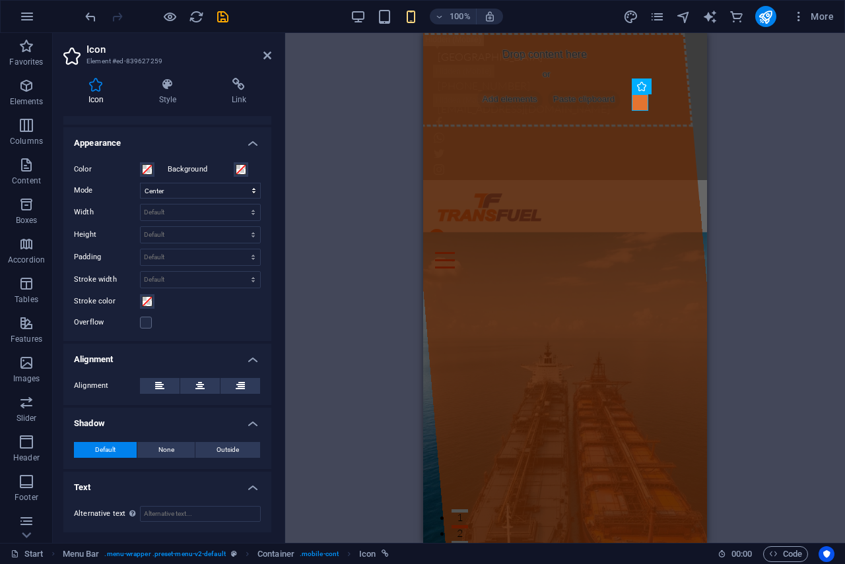
click at [252, 418] on h4 "Shadow" at bounding box center [167, 420] width 208 height 24
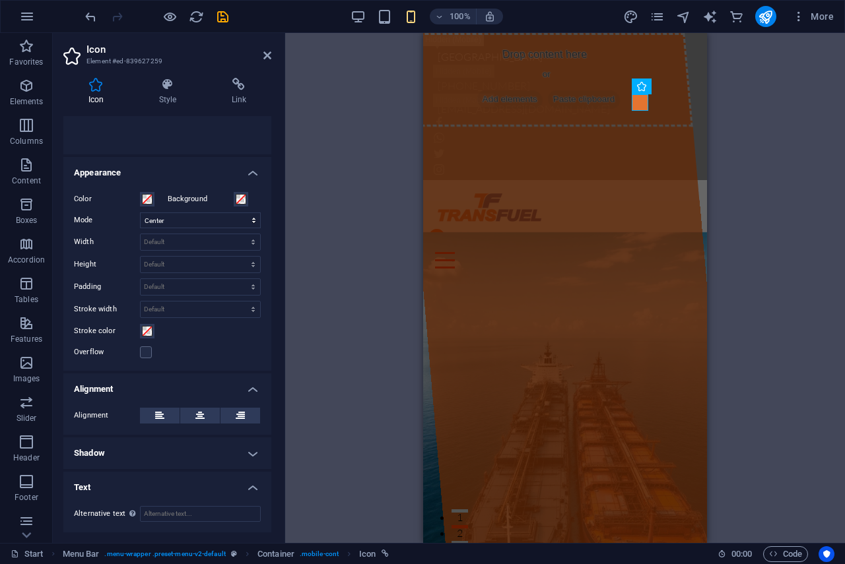
scroll to position [247, 0]
click at [254, 389] on h4 "Alignment" at bounding box center [167, 385] width 208 height 24
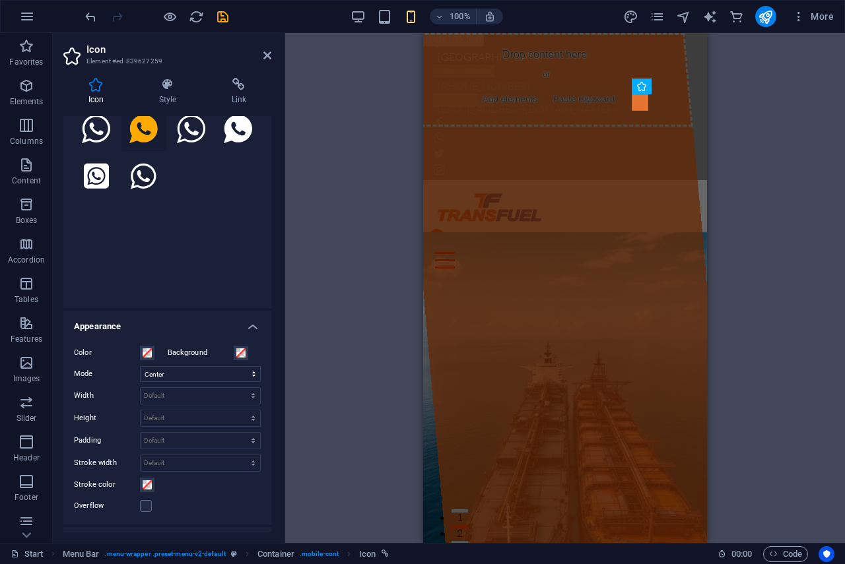
scroll to position [0, 0]
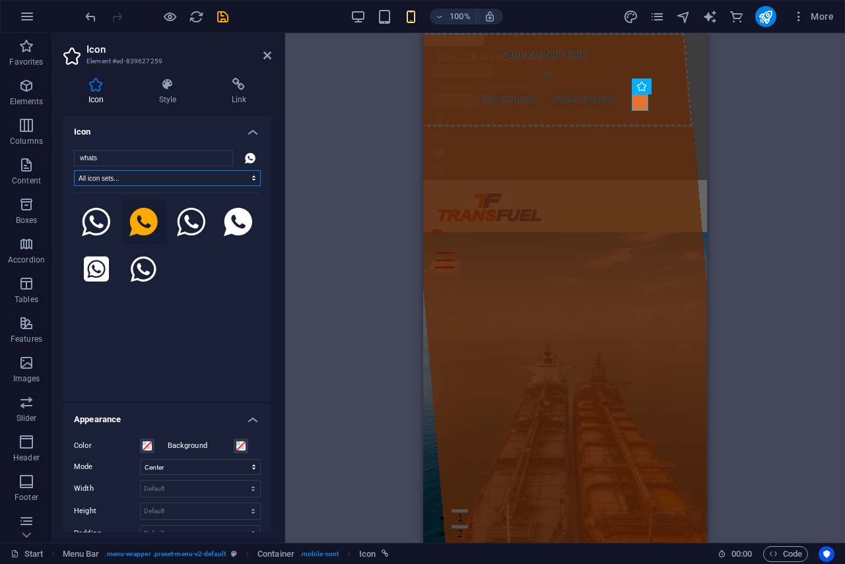
click at [252, 177] on select "All icon sets... IcoFont Ionicons FontAwesome Brands FontAwesome Duotone FontAw…" at bounding box center [167, 178] width 187 height 16
click at [245, 156] on icon at bounding box center [250, 158] width 11 height 11
click at [165, 79] on icon at bounding box center [167, 84] width 67 height 13
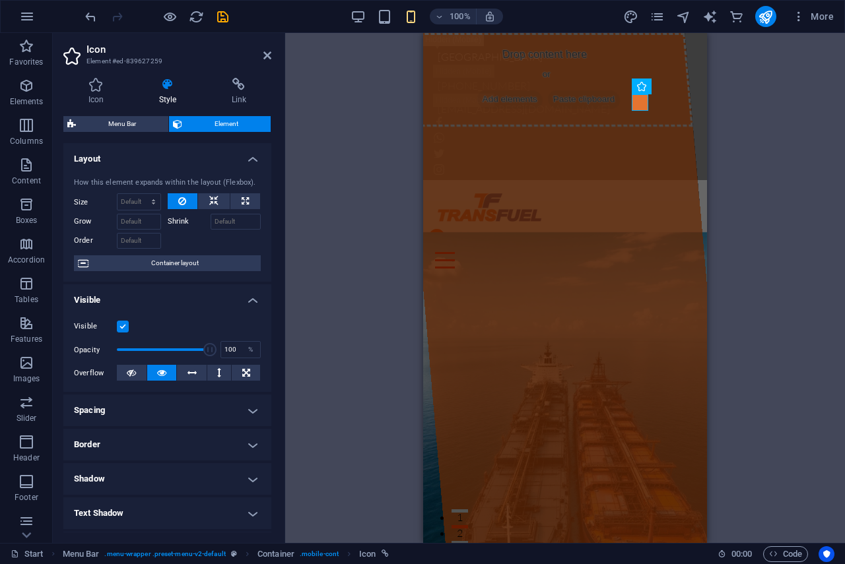
click at [212, 122] on span "Element" at bounding box center [226, 124] width 80 height 16
click at [98, 94] on h4 "Icon" at bounding box center [98, 92] width 71 height 28
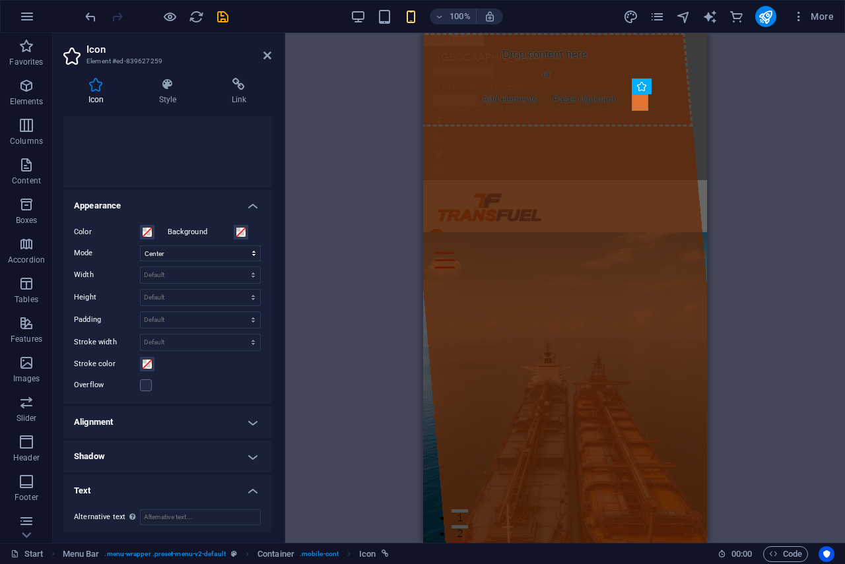
scroll to position [217, 0]
click at [176, 416] on h4 "Alignment" at bounding box center [167, 419] width 208 height 32
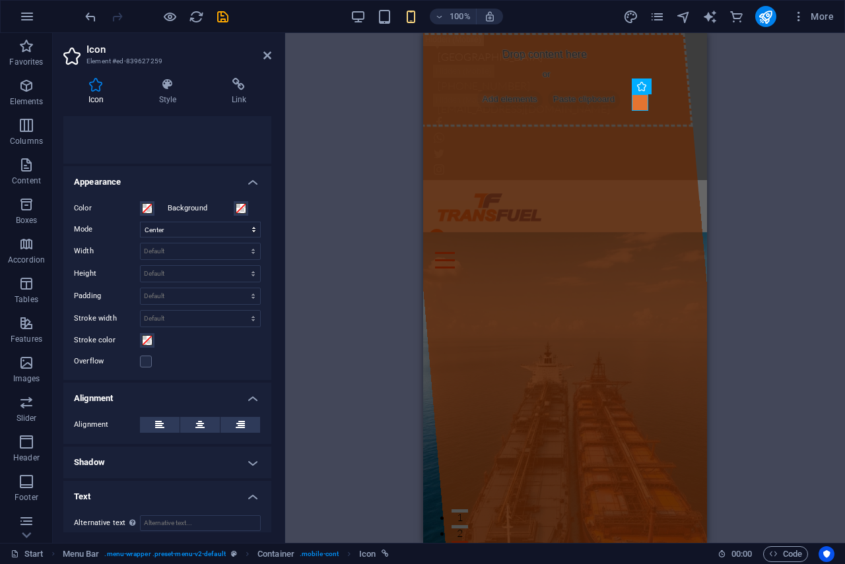
scroll to position [247, 0]
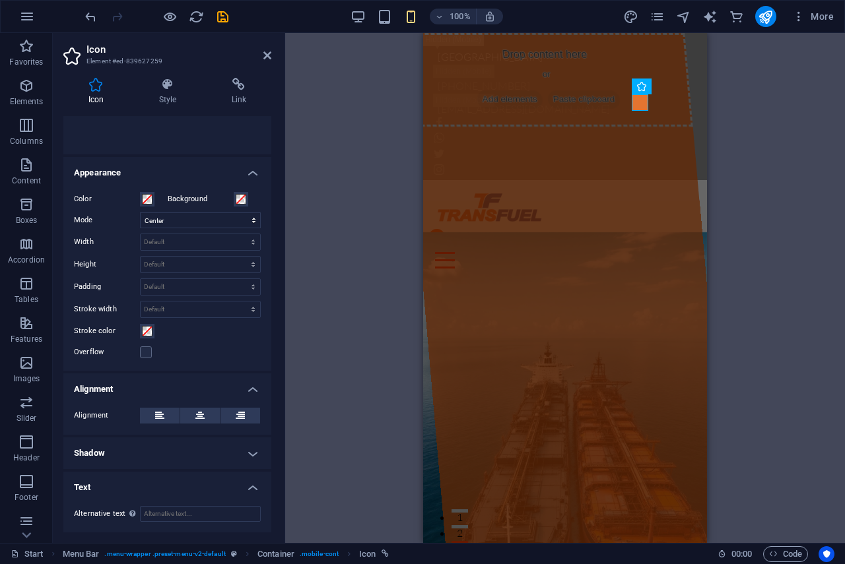
click at [198, 447] on h4 "Shadow" at bounding box center [167, 453] width 208 height 32
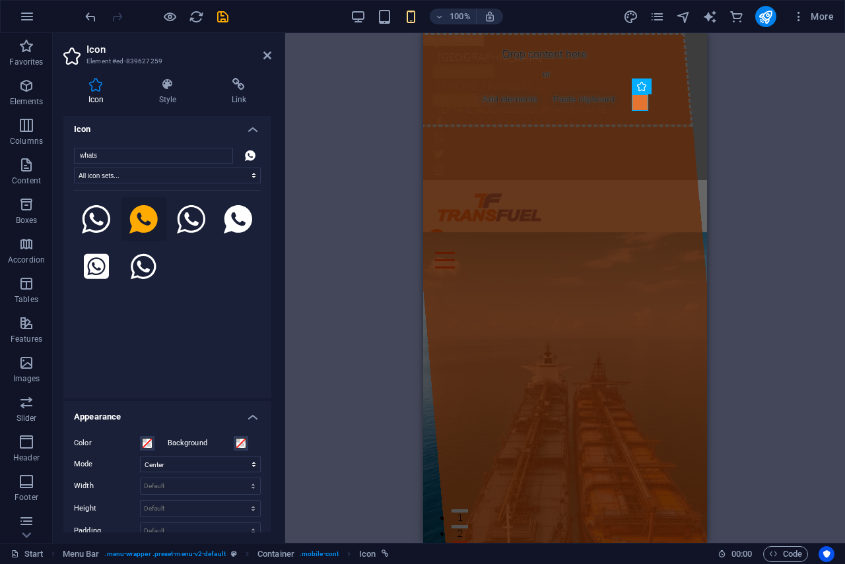
scroll to position [0, 0]
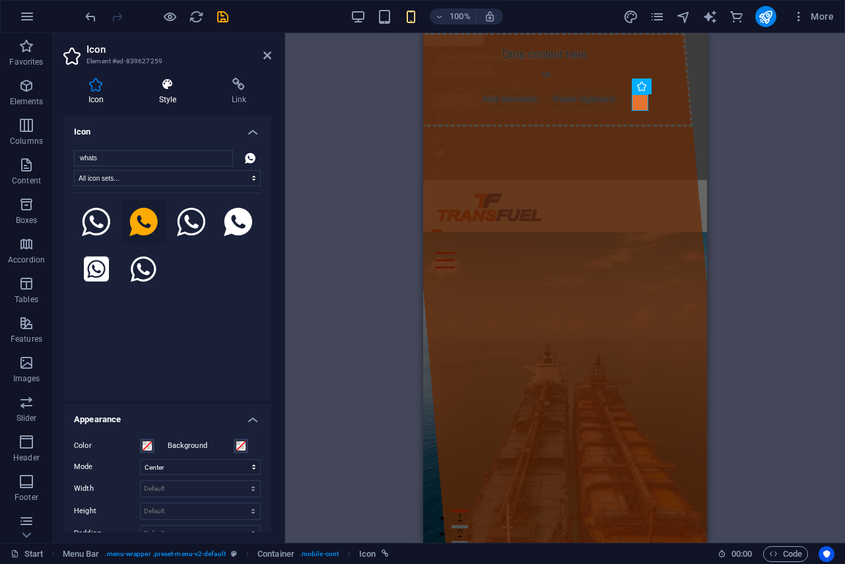
click at [166, 85] on icon at bounding box center [167, 84] width 67 height 13
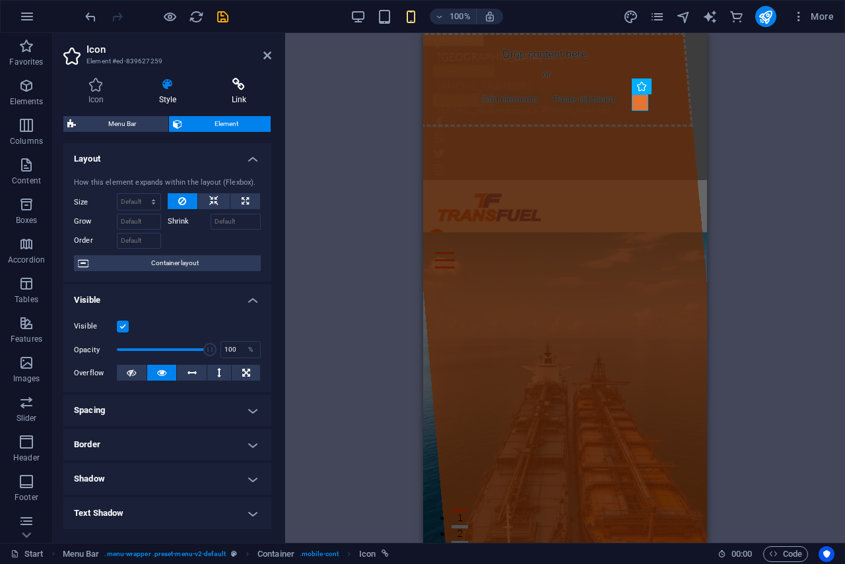
click at [238, 80] on icon at bounding box center [239, 84] width 65 height 13
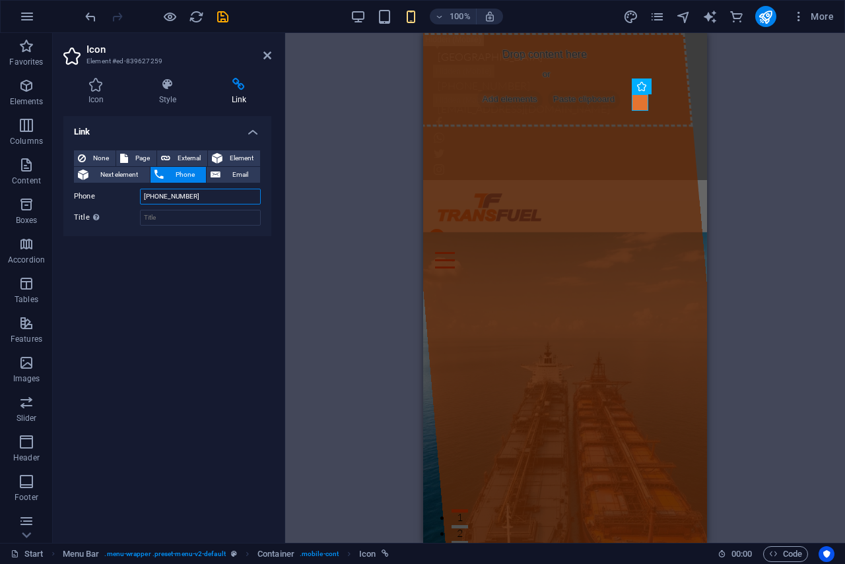
click at [210, 196] on input "[PHONE_NUMBER]" at bounding box center [200, 197] width 121 height 16
click at [179, 152] on span "External" at bounding box center [188, 158] width 29 height 16
select select "blank"
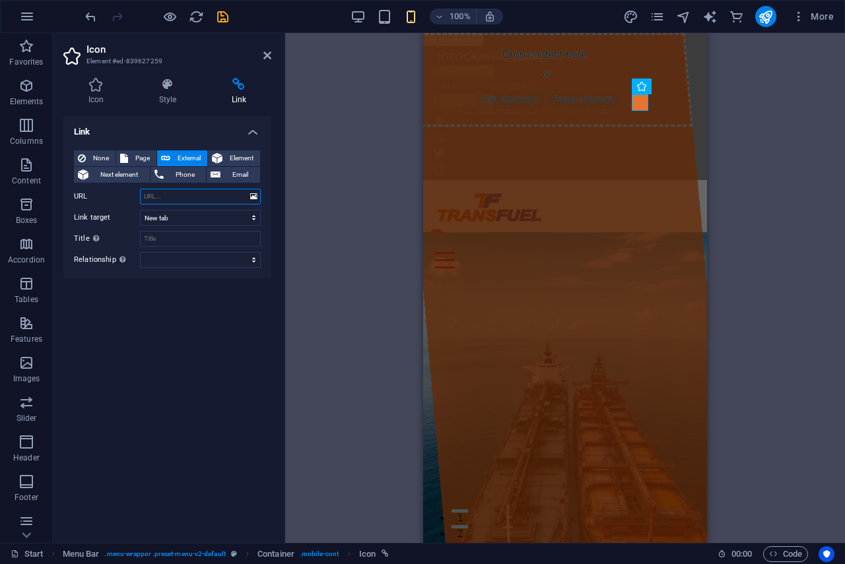
click at [169, 199] on input "URL" at bounding box center [200, 197] width 121 height 16
paste input "https://wa.me/1XXXXXXXXXX"
type input "https://wa.me/1XXXXXXXXXX"
click at [189, 174] on span "Phone" at bounding box center [185, 175] width 35 height 16
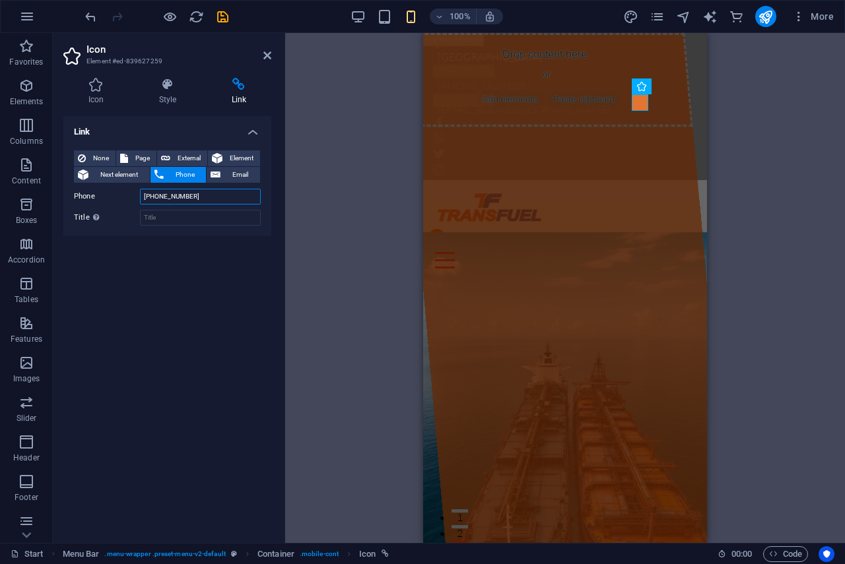
drag, startPoint x: 195, startPoint y: 199, endPoint x: 116, endPoint y: 197, distance: 79.2
click at [115, 197] on div "Phone +60146398813" at bounding box center [167, 197] width 187 height 16
drag, startPoint x: 189, startPoint y: 157, endPoint x: 197, endPoint y: 176, distance: 19.8
click at [189, 157] on span "External" at bounding box center [188, 158] width 29 height 16
select select "blank"
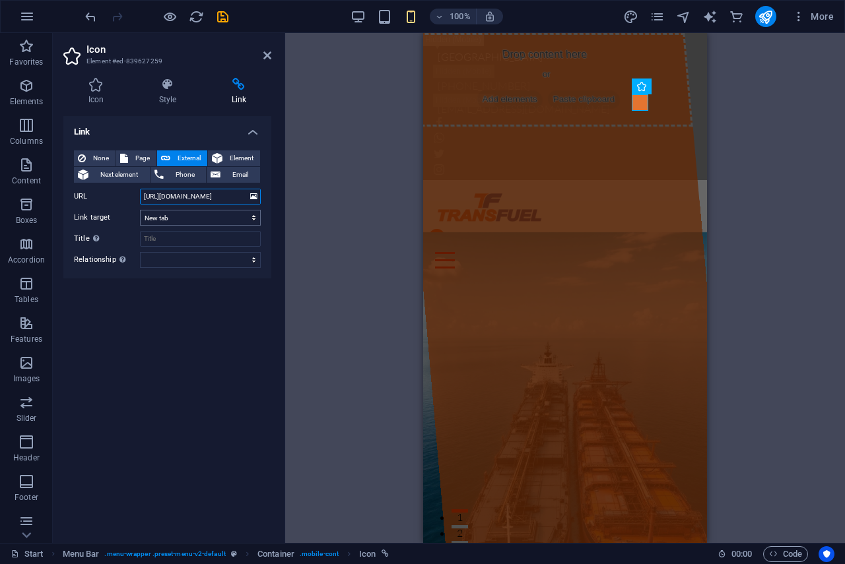
drag, startPoint x: 236, startPoint y: 197, endPoint x: 189, endPoint y: 210, distance: 48.7
click at [189, 210] on div "None Page External Element Next element Phone Email Page Start Subpage Legal no…" at bounding box center [167, 208] width 187 height 117
paste input "+60146398813"
click at [216, 193] on input "https://wa.me/+60146398813/HiTransfuel" at bounding box center [200, 197] width 121 height 16
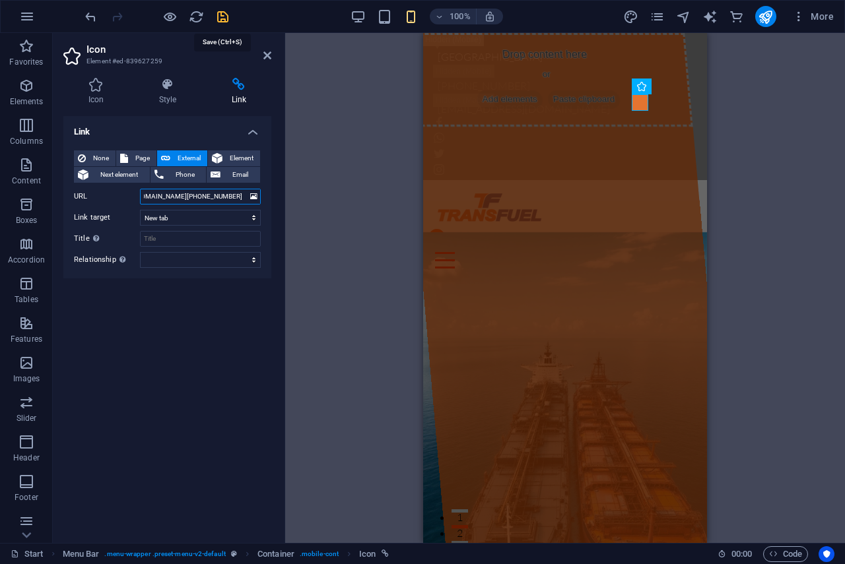
type input "https://wa.me/+60146398813/Hi Transfuel"
click at [221, 18] on icon "save" at bounding box center [222, 16] width 15 height 15
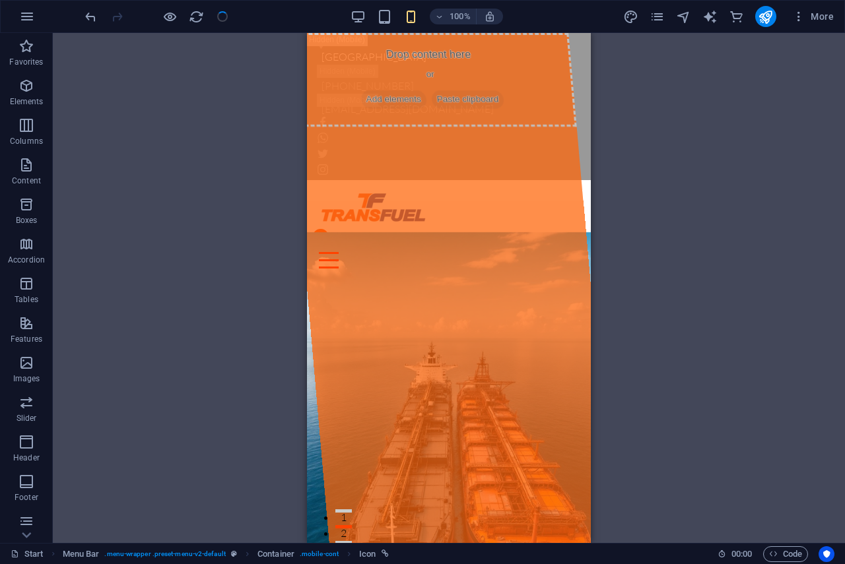
checkbox input "false"
click at [767, 19] on icon "publish" at bounding box center [764, 16] width 15 height 15
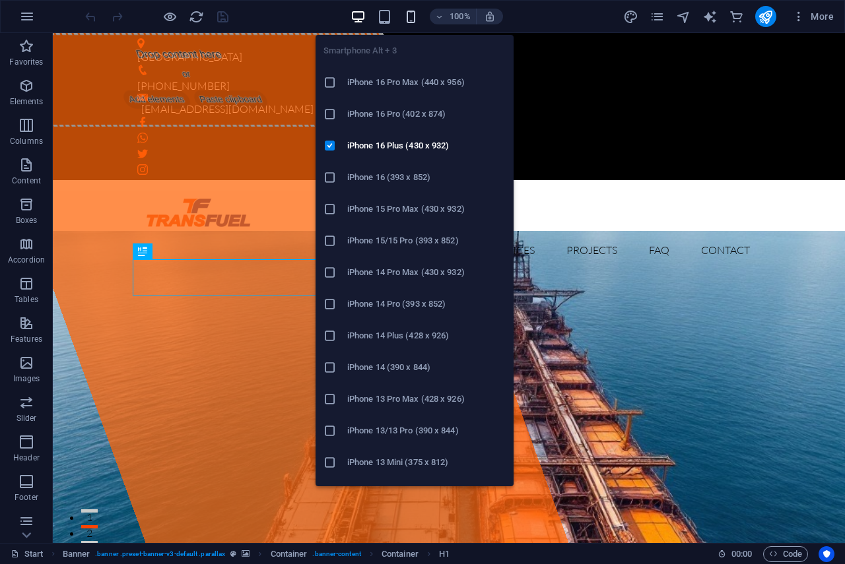
click at [409, 14] on icon "button" at bounding box center [410, 16] width 15 height 15
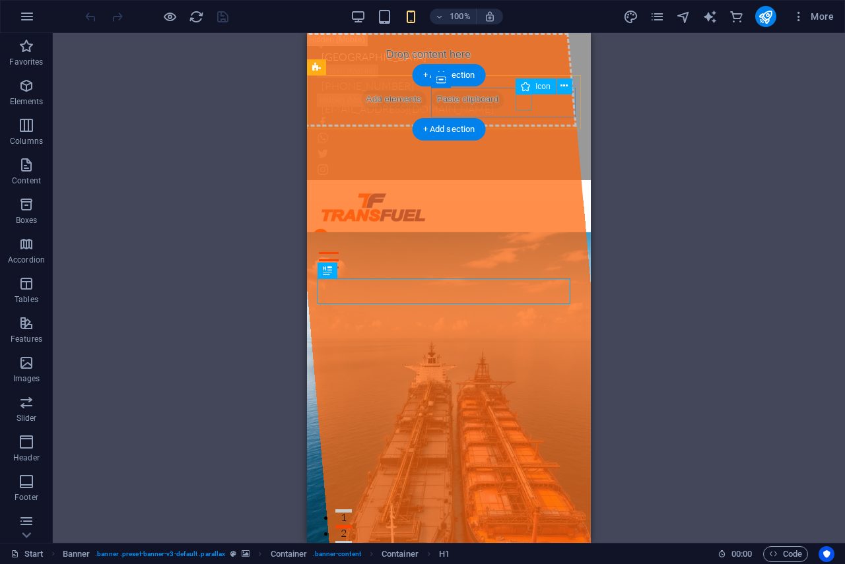
click at [520, 229] on figure at bounding box center [443, 237] width 263 height 16
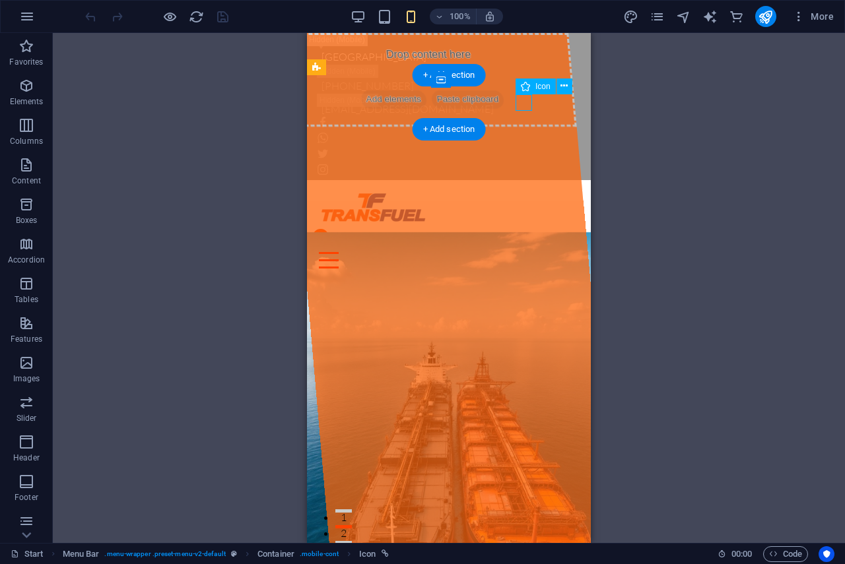
click at [520, 229] on figure at bounding box center [443, 237] width 263 height 16
select select "xMidYMid"
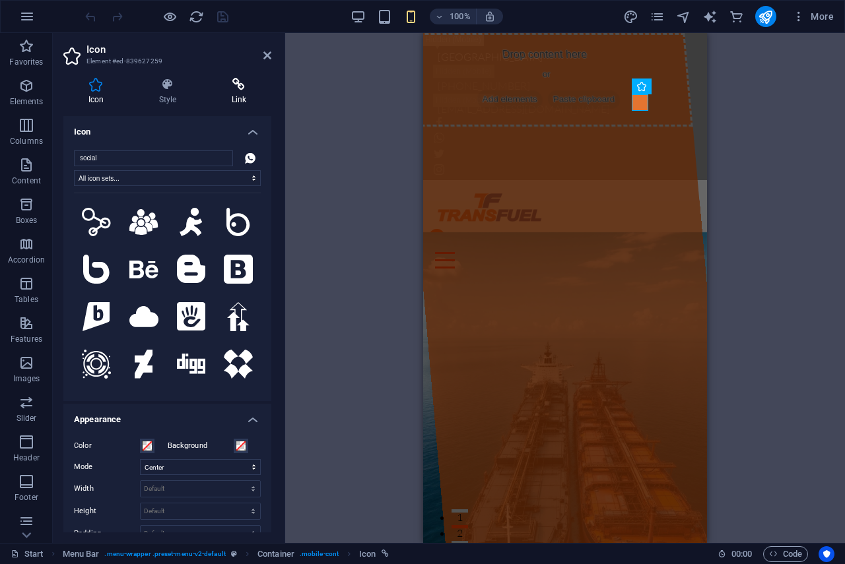
click at [237, 91] on h4 "Link" at bounding box center [239, 92] width 65 height 28
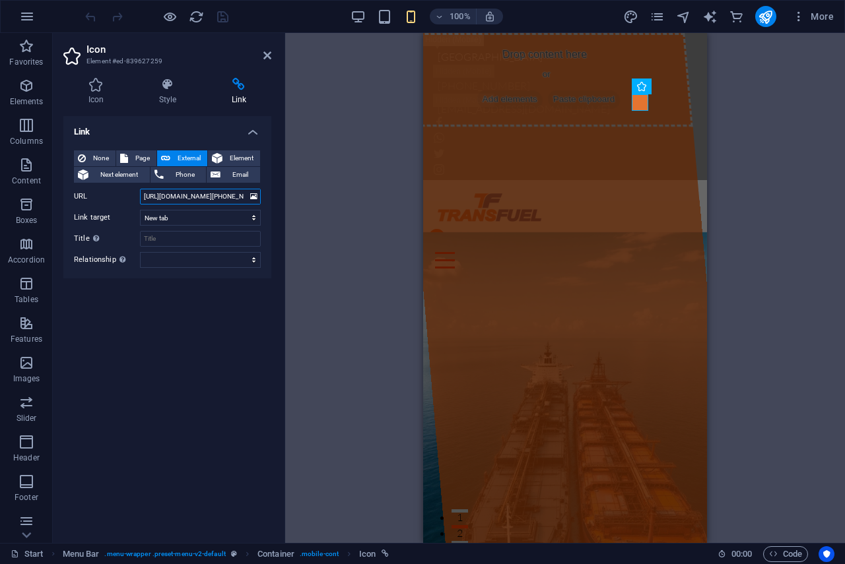
click at [180, 197] on input "https://wa.me/+60146398813/Hi Transfuel" at bounding box center [200, 197] width 121 height 16
drag, startPoint x: 186, startPoint y: 194, endPoint x: 263, endPoint y: 196, distance: 76.6
click at [230, 191] on input "https://wa.me/+60146398813/Hi Transfuel" at bounding box center [200, 197] width 121 height 16
type input "https://wa.me/Hi Transfuel"
click at [170, 239] on input "Title Additional link description, should not be the same as the link text. The…" at bounding box center [200, 239] width 121 height 16
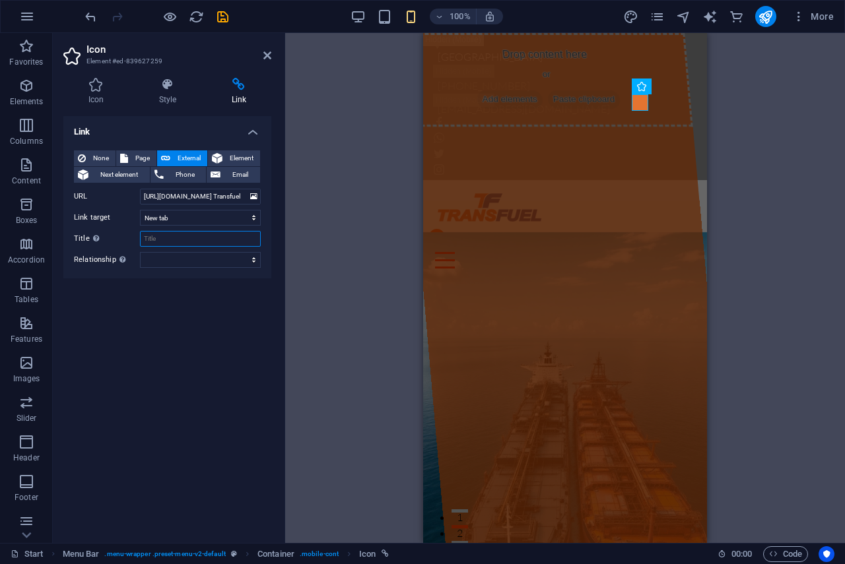
paste input "/+60146398813"
type input "/+60146398813"
drag, startPoint x: 229, startPoint y: 193, endPoint x: 120, endPoint y: 193, distance: 108.9
click at [120, 193] on div "URL https://wa.me/Hi Transfuel" at bounding box center [167, 197] width 187 height 16
paste input "15551234567?text=Hello,%20I%27m%20interested%20in%20your%20service."
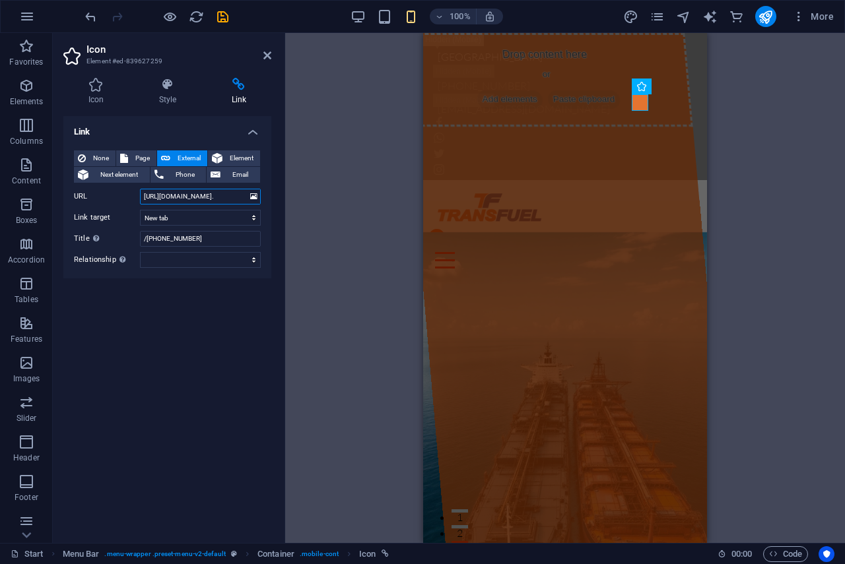
scroll to position [0, 170]
type input "https://wa.me/15551234567?text=Hello,%20I%27m%20interested%20in%20your%20servic…"
drag, startPoint x: 197, startPoint y: 240, endPoint x: 146, endPoint y: 249, distance: 51.1
click at [146, 249] on div "None Page External Element Next element Phone Email Page Start Subpage Legal no…" at bounding box center [167, 208] width 187 height 117
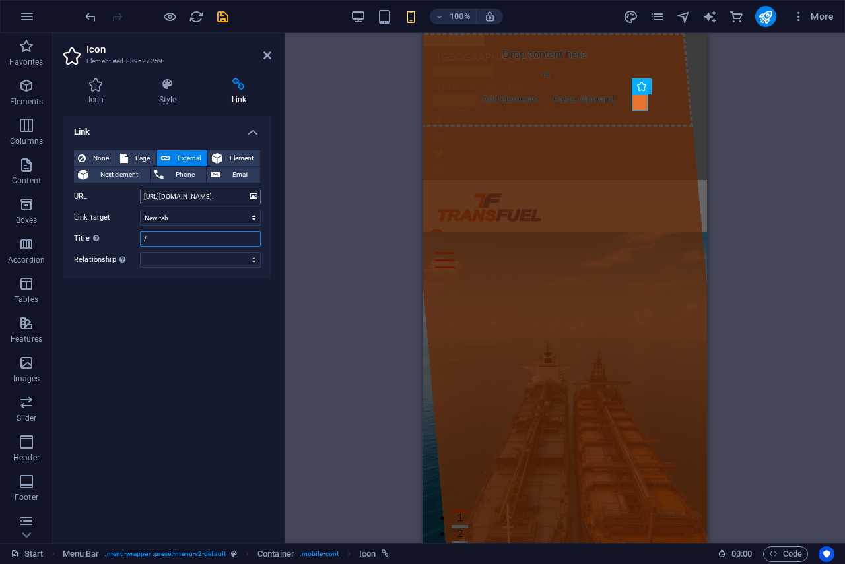
type input "/"
click at [222, 196] on input "https://wa.me/15551234567?text=Hello,%20I%27m%20interested%20in%20your%20servic…" at bounding box center [200, 197] width 121 height 16
click at [220, 197] on input "https://wa.me/15551234567?text=Hello,%20I%27m%20interested%20in%20your%20servic…" at bounding box center [200, 197] width 121 height 16
drag, startPoint x: 229, startPoint y: 195, endPoint x: 187, endPoint y: 195, distance: 41.6
click at [187, 195] on input "https://wa.me/15551234567?text=Hello,%20I%27m%20interested%20in%20your%20servic…" at bounding box center [200, 197] width 121 height 16
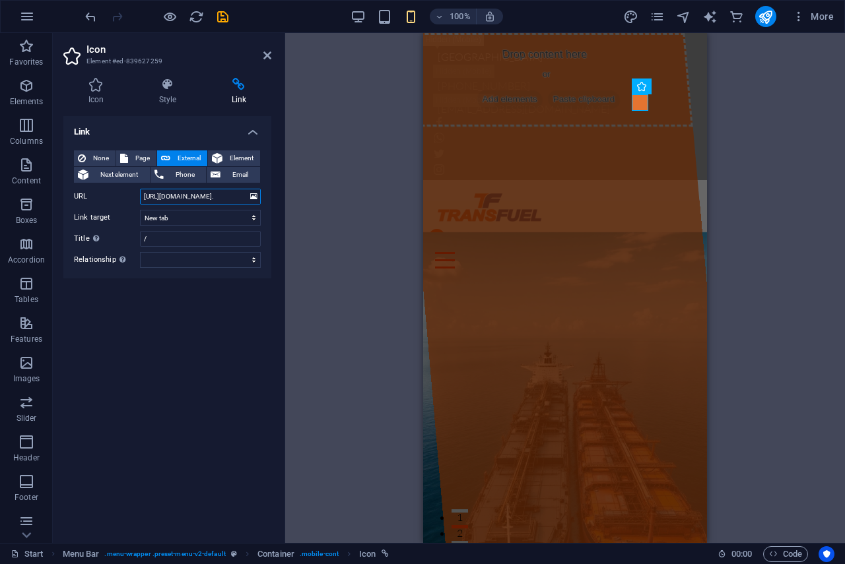
paste input "+60146398813"
type input "https://wa.me/+60146398813?text=Hello,%20I%27m%20interested%20in%20your%20servi…"
click at [156, 236] on input "/" at bounding box center [200, 239] width 121 height 16
drag, startPoint x: 224, startPoint y: 13, endPoint x: 242, endPoint y: 36, distance: 29.6
click at [224, 13] on icon "save" at bounding box center [222, 16] width 15 height 15
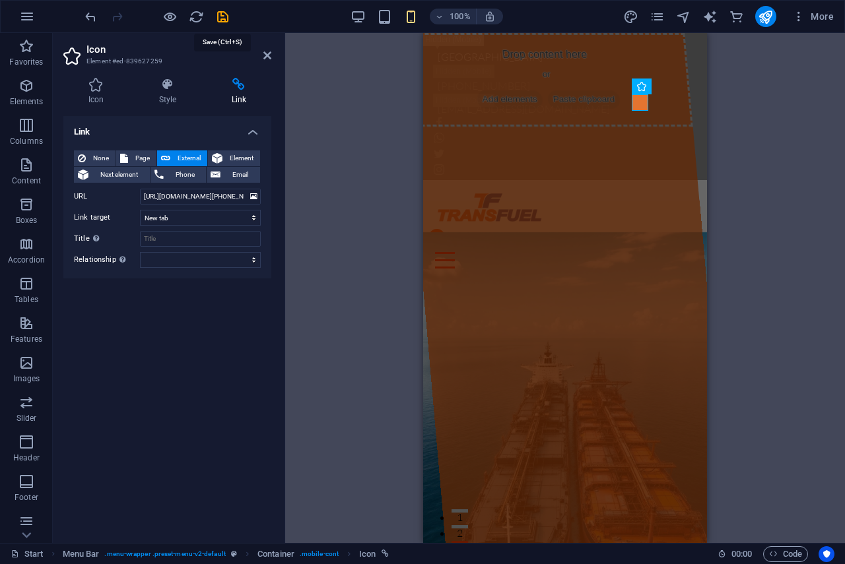
checkbox input "false"
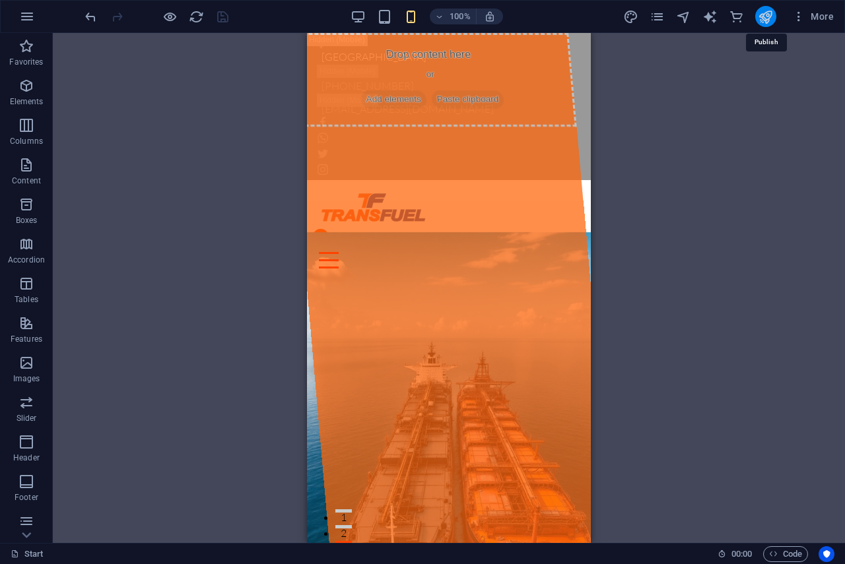
click at [767, 15] on icon "publish" at bounding box center [764, 16] width 15 height 15
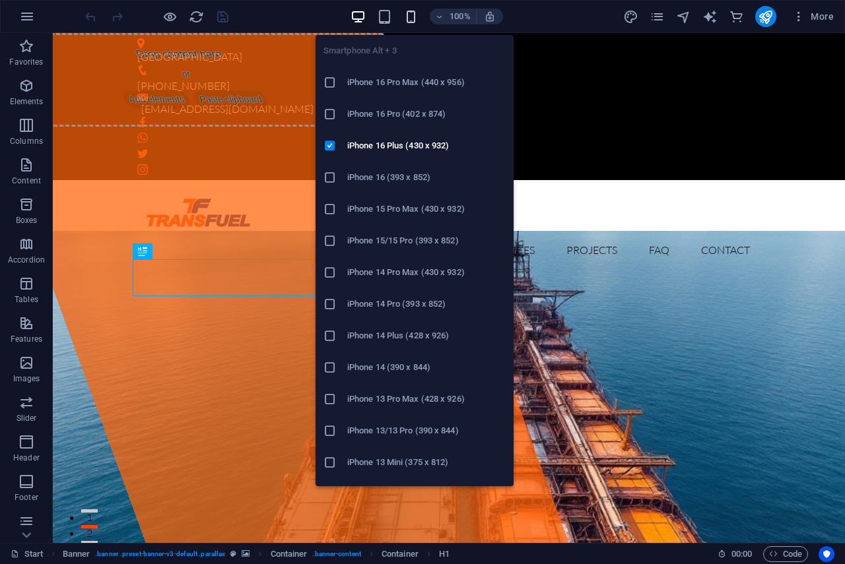
click at [410, 16] on icon "button" at bounding box center [410, 16] width 15 height 15
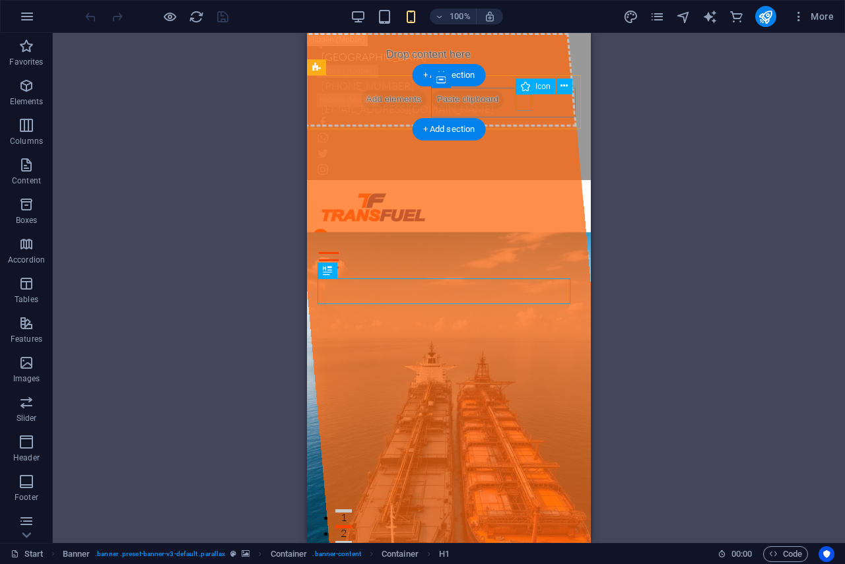
click at [523, 229] on figure at bounding box center [443, 237] width 263 height 16
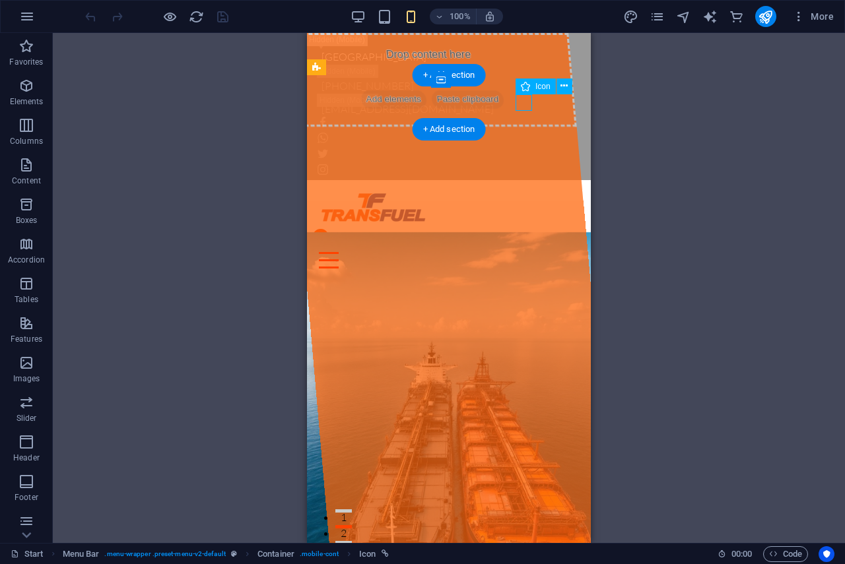
click at [523, 229] on figure at bounding box center [443, 237] width 263 height 16
select select "xMidYMid"
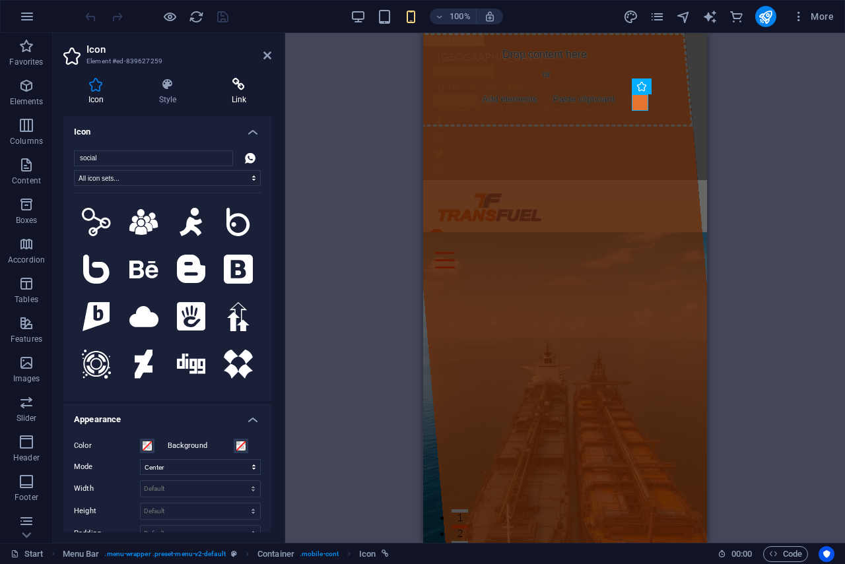
click at [247, 85] on icon at bounding box center [239, 84] width 65 height 13
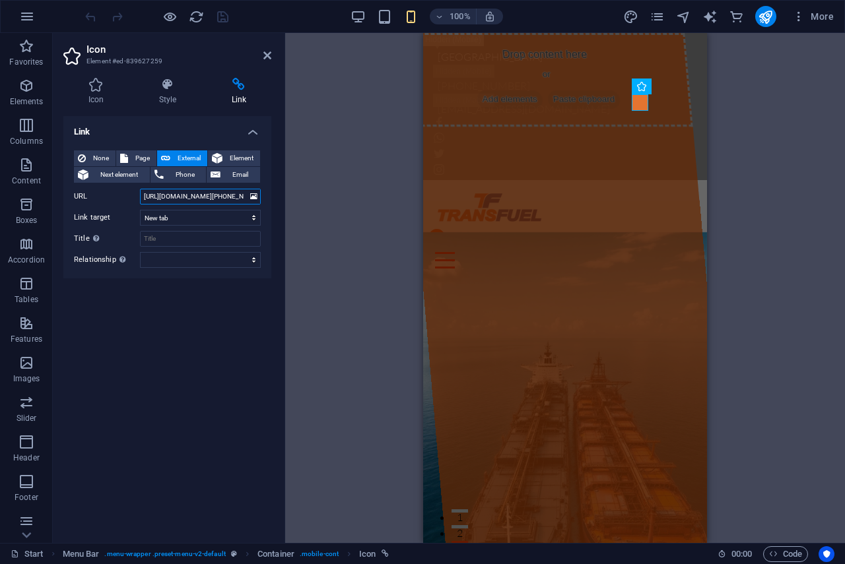
click at [205, 193] on input "https://wa.me/+60146398813?text=Hello,%20I%27m%20interested%20in%20your%20servi…" at bounding box center [200, 197] width 121 height 16
drag, startPoint x: 185, startPoint y: 196, endPoint x: 197, endPoint y: 197, distance: 11.9
click at [197, 197] on input "https://wa.me/+60146398813?text=Hello,%20Transfuel I%27m%20interested%20in%20yo…" at bounding box center [200, 197] width 121 height 16
click at [224, 196] on input "https://wa.me/+60146398813?text=Hello,%20Transfuel I%27m%20interested%20in%20yo…" at bounding box center [200, 197] width 121 height 16
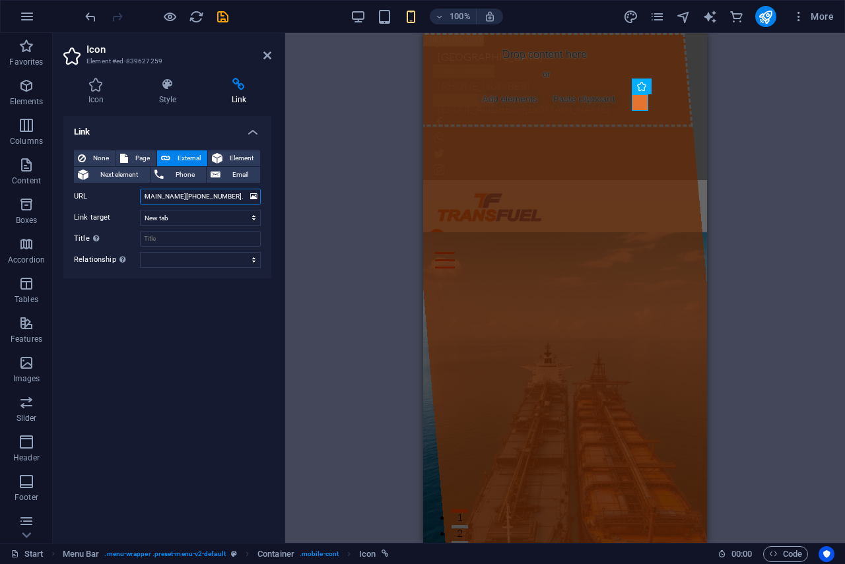
paste input ",%20"
type input "[URL][DOMAIN_NAME][PHONE_NUMBER]."
click at [224, 15] on icon "save" at bounding box center [222, 16] width 15 height 15
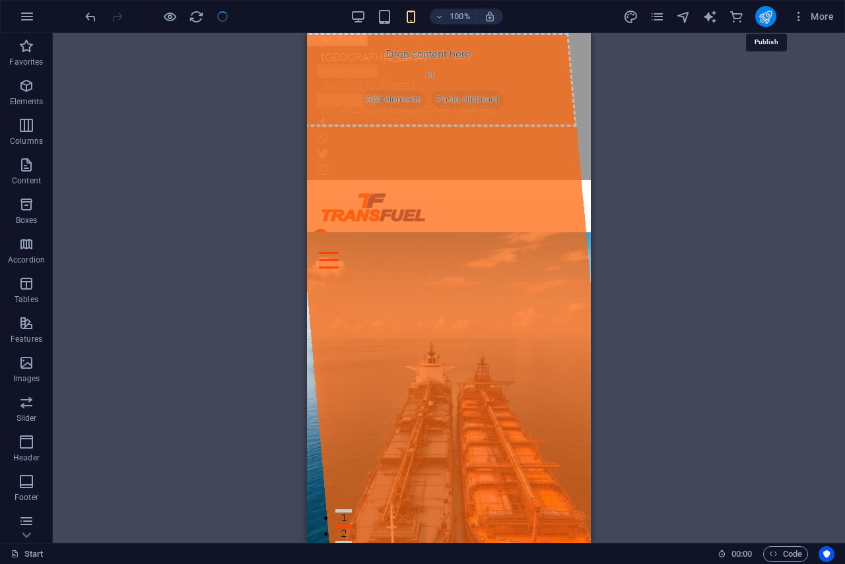
click at [763, 11] on icon "publish" at bounding box center [764, 16] width 15 height 15
checkbox input "false"
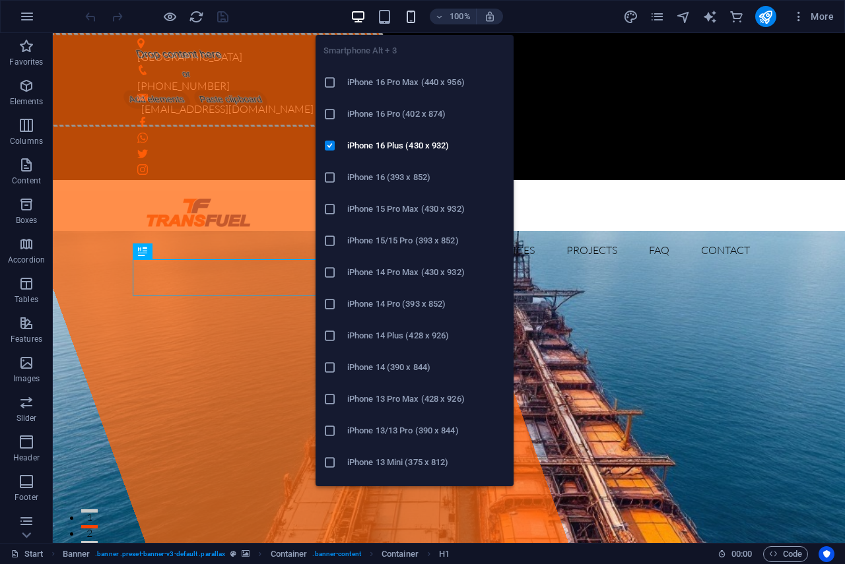
click at [412, 18] on icon "button" at bounding box center [410, 16] width 15 height 15
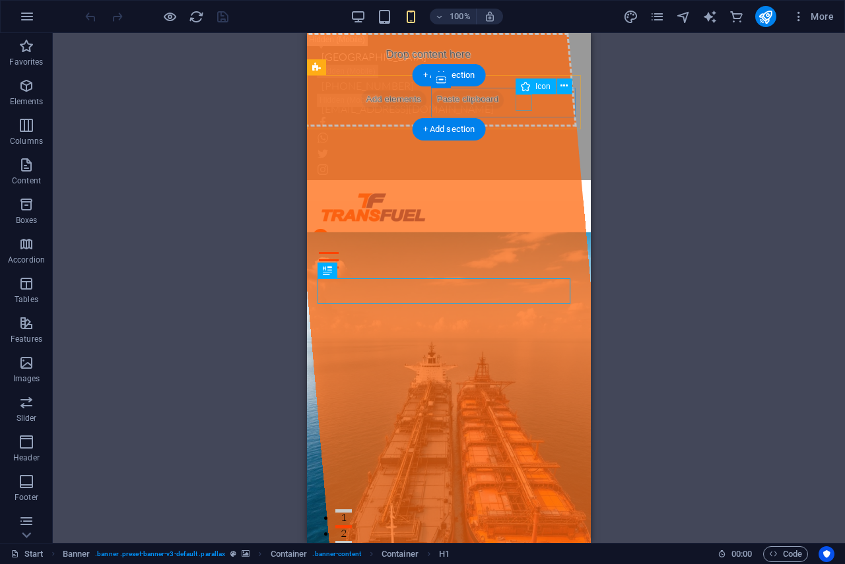
click at [527, 229] on figure at bounding box center [443, 237] width 263 height 16
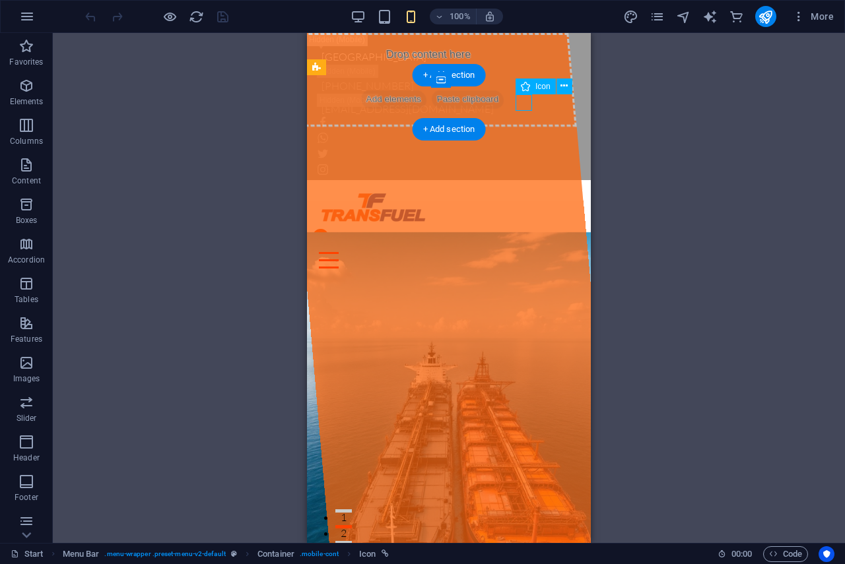
click at [523, 229] on figure at bounding box center [443, 237] width 263 height 16
drag, startPoint x: 523, startPoint y: 104, endPoint x: 712, endPoint y: 367, distance: 323.4
click at [523, 229] on figure at bounding box center [443, 237] width 263 height 16
select select "xMidYMid"
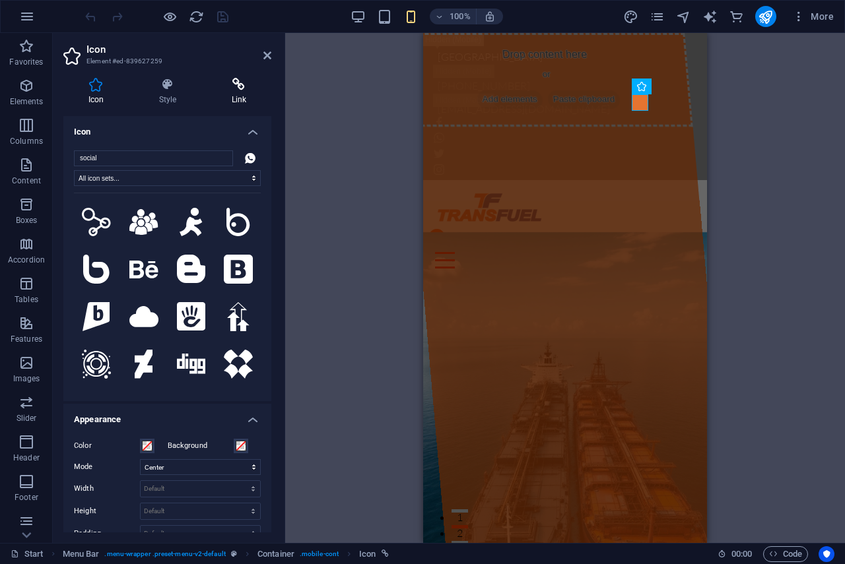
click at [236, 84] on icon at bounding box center [239, 84] width 65 height 13
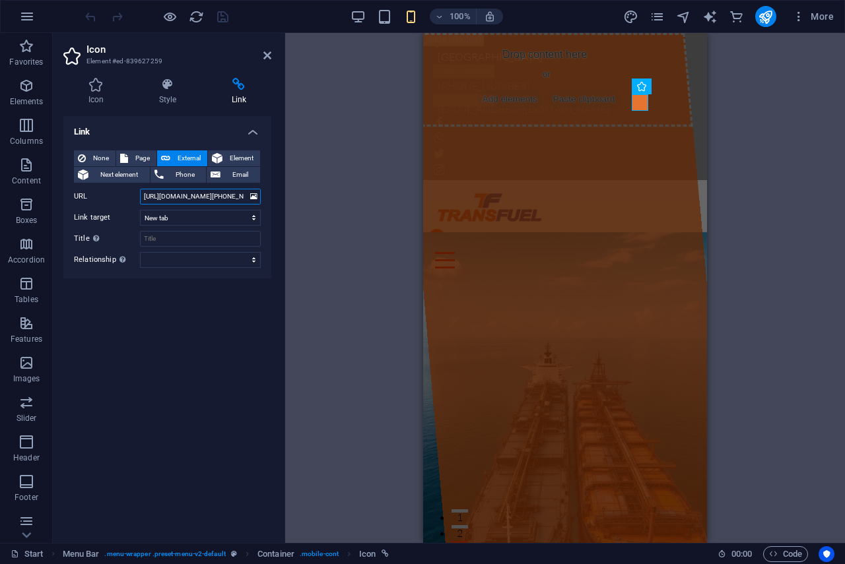
click at [199, 196] on input "[URL][DOMAIN_NAME][PHONE_NUMBER]." at bounding box center [200, 197] width 121 height 16
type input "[URL][DOMAIN_NAME][PHONE_NUMBER]."
click at [221, 15] on icon "save" at bounding box center [222, 16] width 15 height 15
checkbox input "false"
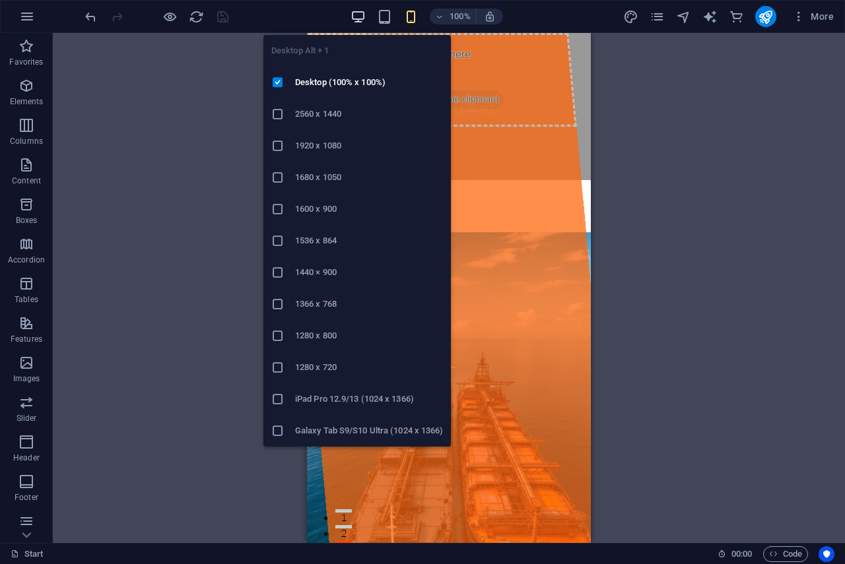
click at [352, 16] on icon "button" at bounding box center [357, 16] width 15 height 15
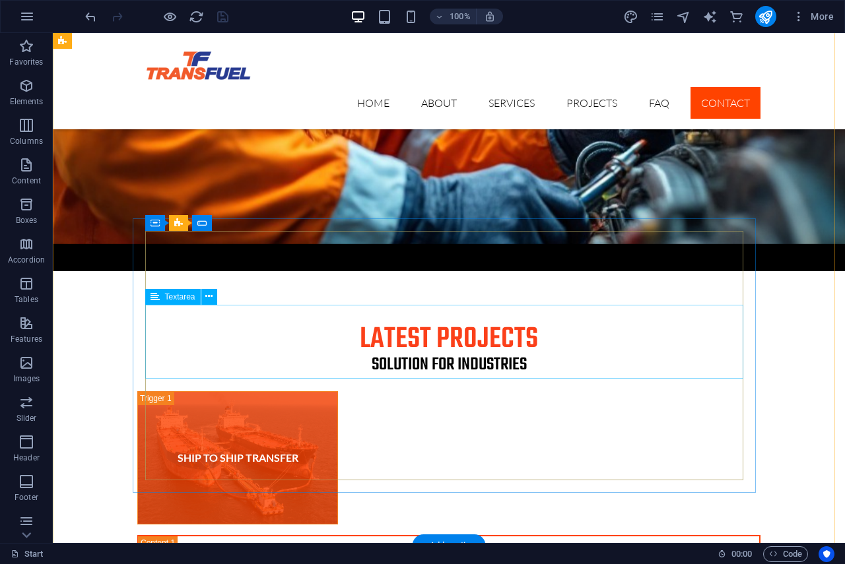
scroll to position [4188, 0]
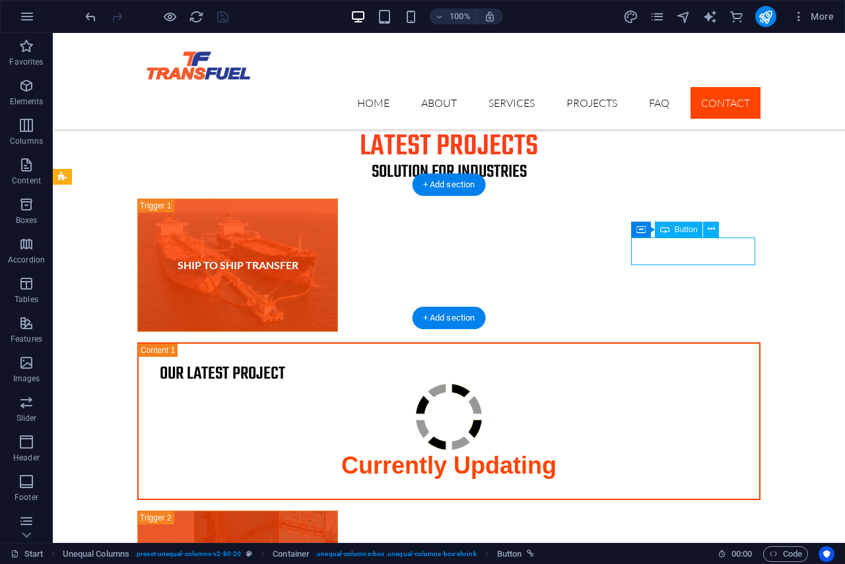
select select "%"
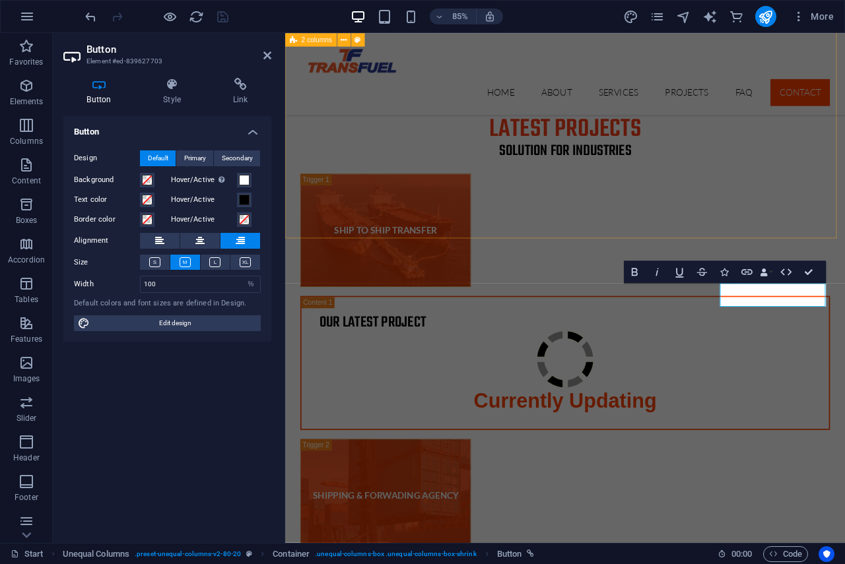
scroll to position [4255, 0]
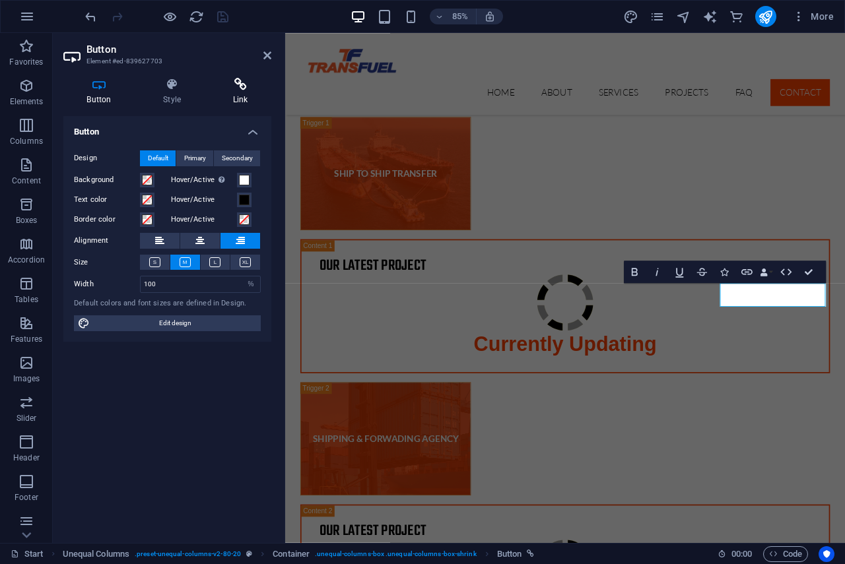
click at [241, 84] on icon at bounding box center [240, 84] width 62 height 13
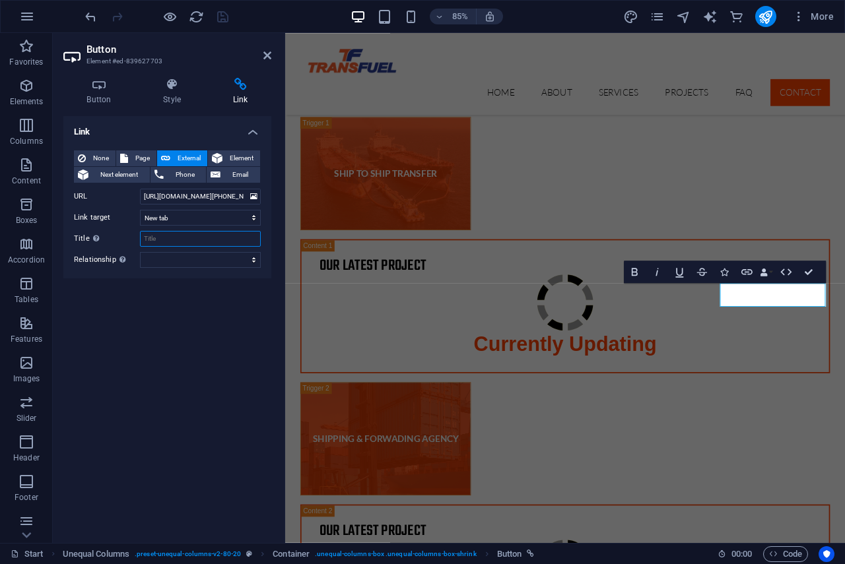
click at [168, 239] on input "Title Additional link description, should not be the same as the link text. The…" at bounding box center [200, 239] width 121 height 16
paste input "[URL][DOMAIN_NAME][PHONE_NUMBER]."
type input "[URL][DOMAIN_NAME][PHONE_NUMBER]."
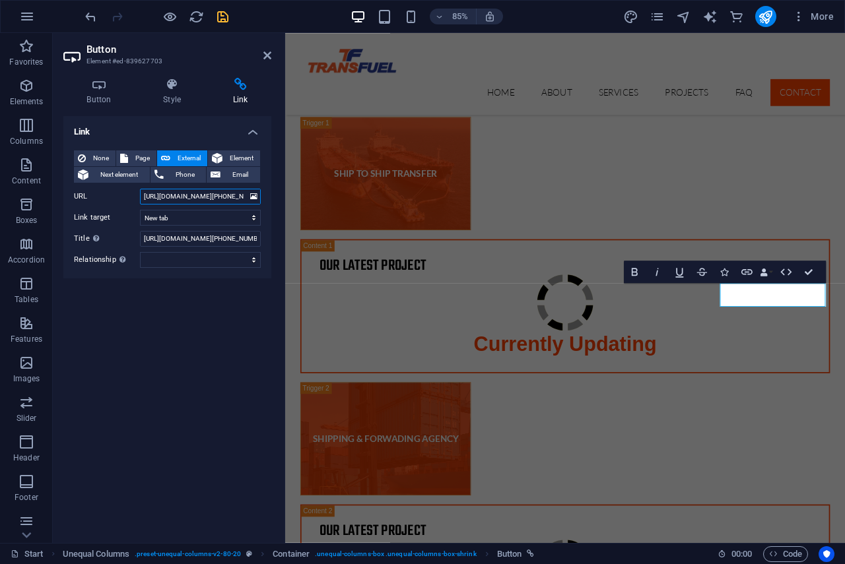
drag, startPoint x: 237, startPoint y: 193, endPoint x: 189, endPoint y: 189, distance: 48.4
click at [189, 189] on input "[URL][DOMAIN_NAME][PHONE_NUMBER]" at bounding box center [200, 197] width 121 height 16
type input "[URL][DOMAIN_NAME]"
click at [172, 218] on select "New tab Same tab Overlay" at bounding box center [200, 218] width 121 height 16
click at [173, 217] on select "New tab Same tab Overlay" at bounding box center [200, 218] width 121 height 16
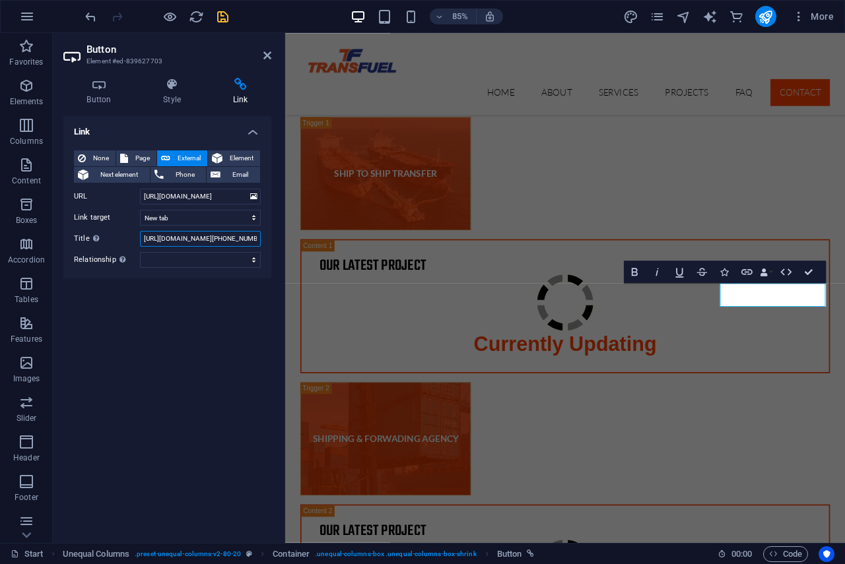
click at [189, 236] on input "[URL][DOMAIN_NAME][PHONE_NUMBER]." at bounding box center [200, 239] width 121 height 16
click at [230, 236] on input "[URL][DOMAIN_NAME][PHONE_NUMBER]." at bounding box center [200, 239] width 121 height 16
paste input "139993134"
type input "[URL][DOMAIN_NAME][PHONE_NUMBER]."
click at [164, 240] on input "[URL][DOMAIN_NAME][PHONE_NUMBER]." at bounding box center [200, 239] width 121 height 16
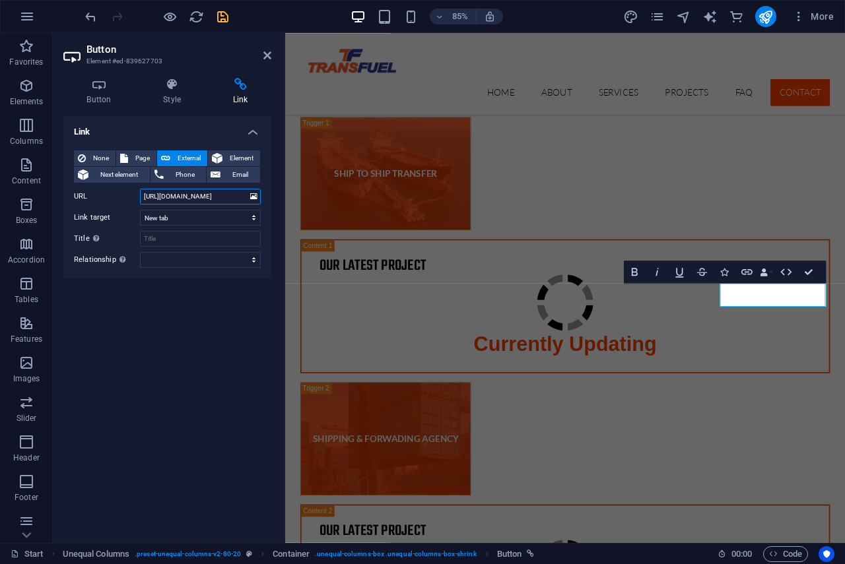
drag, startPoint x: 199, startPoint y: 194, endPoint x: 112, endPoint y: 194, distance: 86.4
click at [108, 194] on div "URL [URL][DOMAIN_NAME]" at bounding box center [167, 197] width 187 height 16
paste input "[PHONE_NUMBER]?text=Hello,%20Transfuel%20I%27m%20interested%20in%20your%20servi…"
type input "[URL][DOMAIN_NAME][PHONE_NUMBER]."
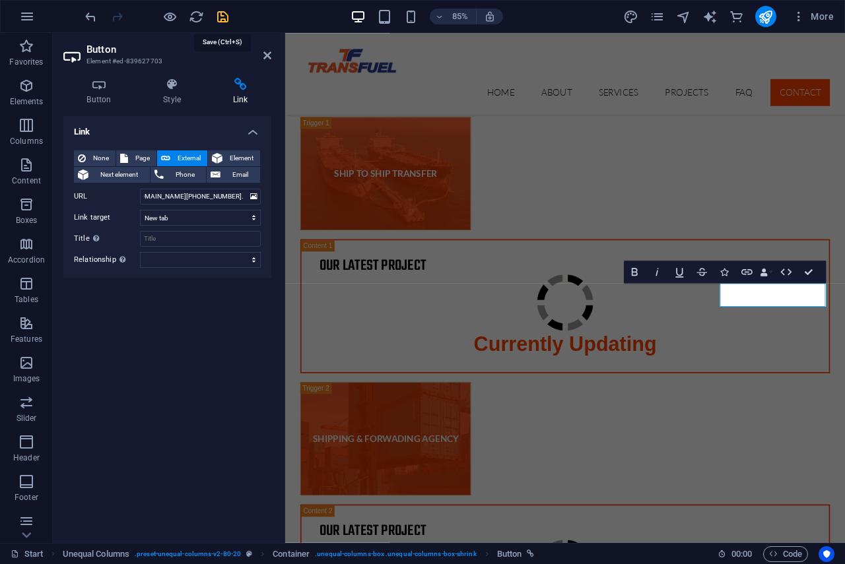
scroll to position [0, 0]
click at [225, 13] on icon "save" at bounding box center [222, 16] width 15 height 15
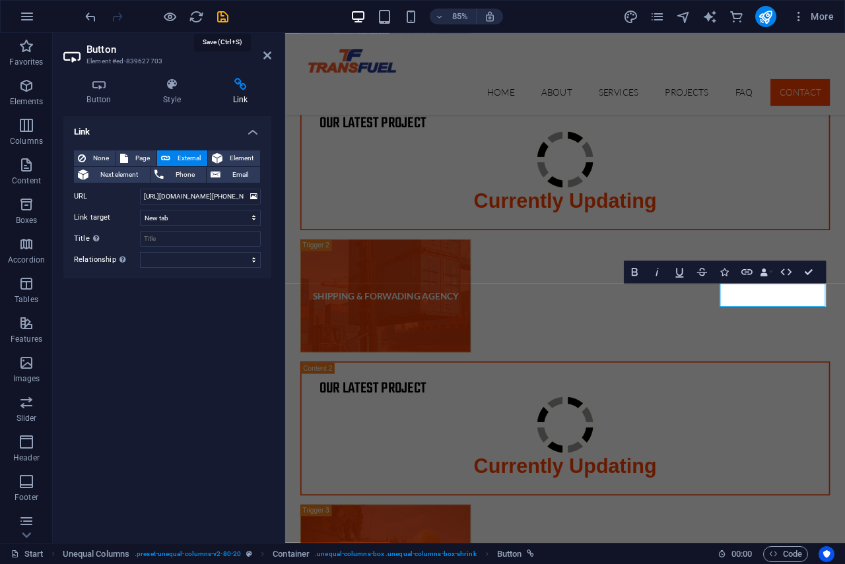
checkbox input "false"
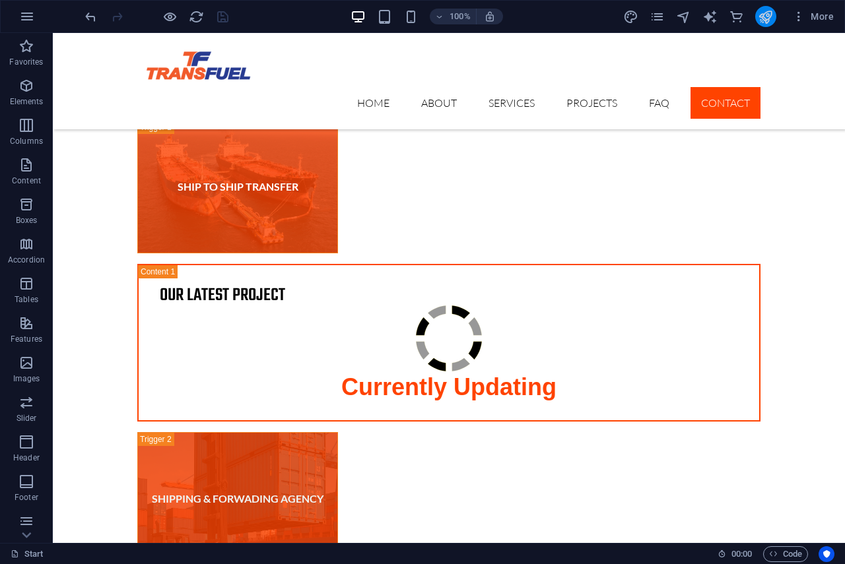
click at [757, 18] on button "publish" at bounding box center [765, 16] width 21 height 21
